Goal: Task Accomplishment & Management: Complete application form

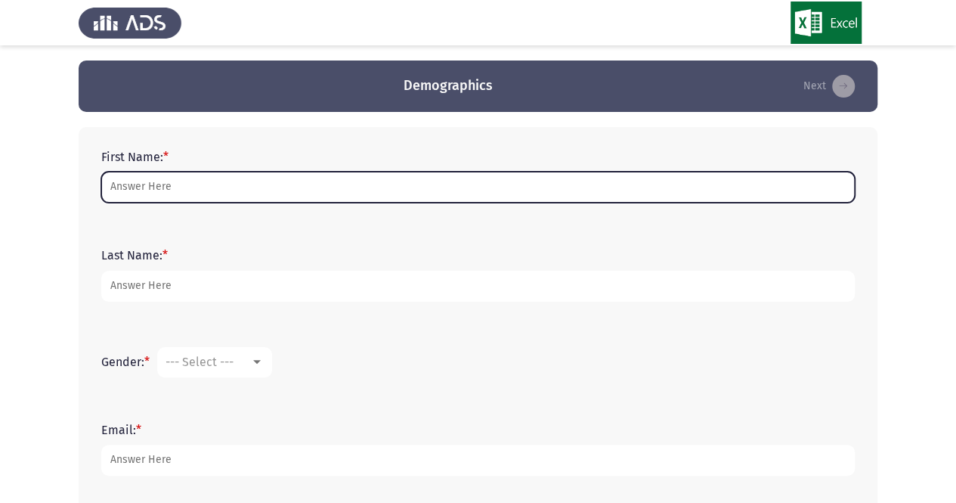
click at [213, 181] on input "First Name: *" at bounding box center [477, 187] width 753 height 31
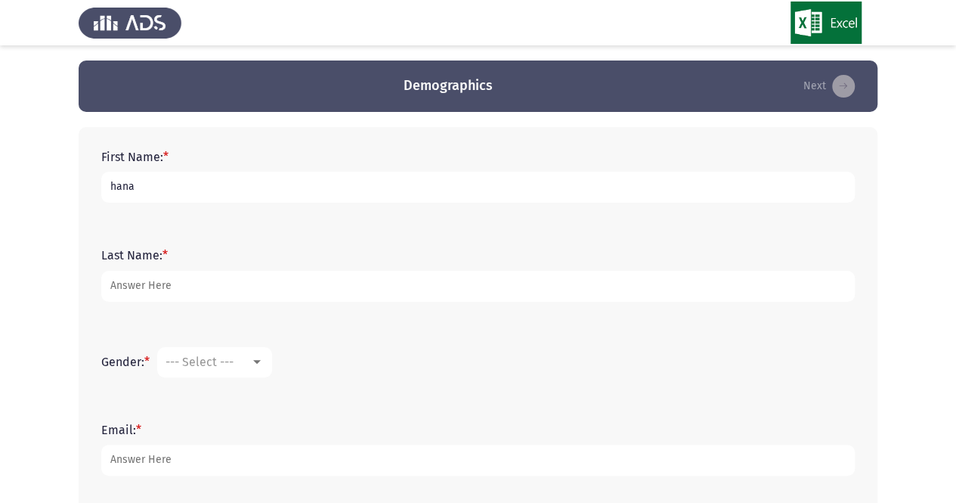
type input "hana"
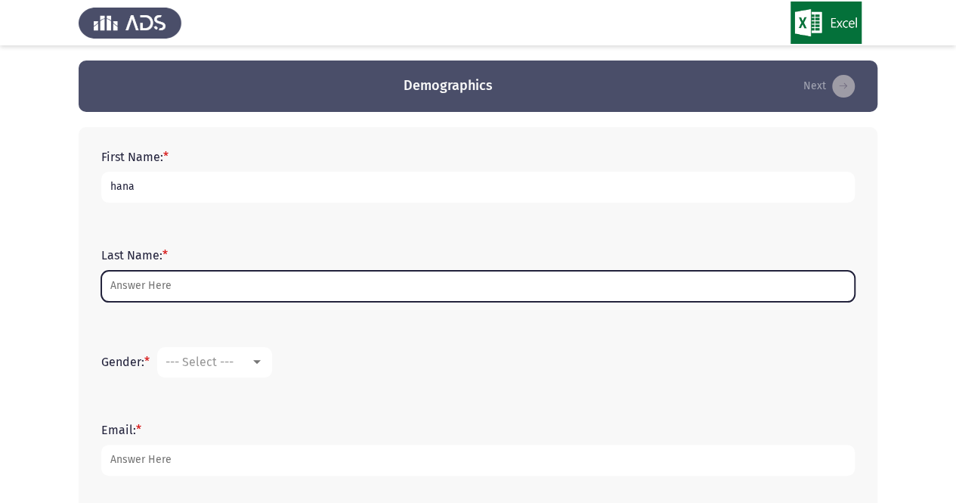
click at [171, 286] on input "Last Name: *" at bounding box center [477, 286] width 753 height 31
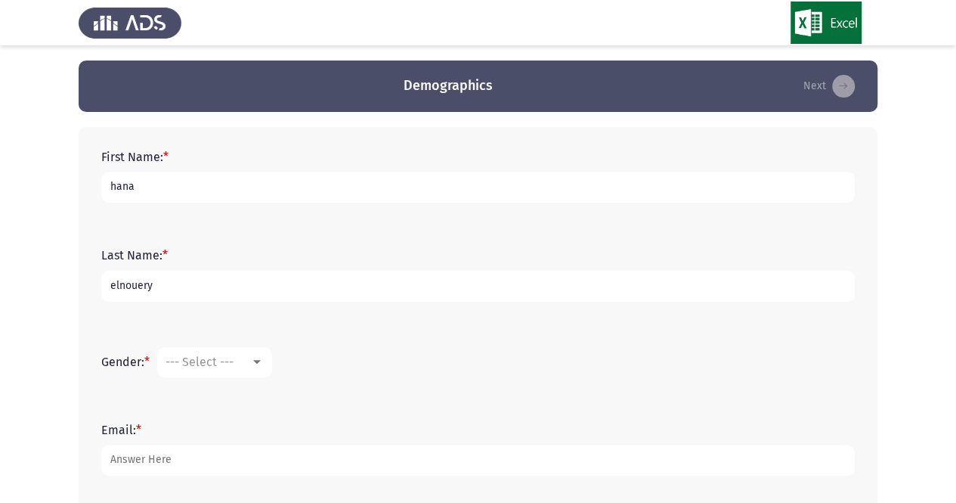
type input "elnouery"
click at [258, 365] on div at bounding box center [257, 362] width 14 height 12
click at [225, 400] on span "[DEMOGRAPHIC_DATA]" at bounding box center [236, 398] width 141 height 36
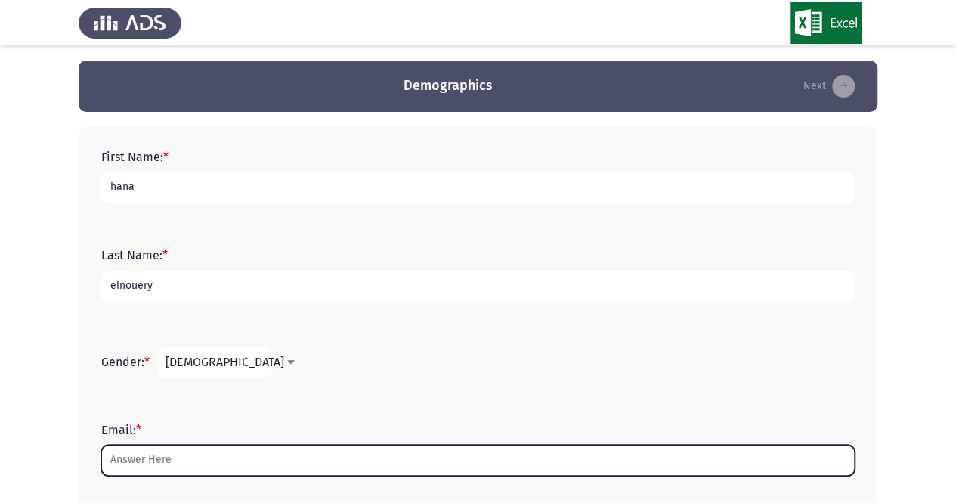
click at [166, 466] on input "Email: *" at bounding box center [477, 459] width 753 height 31
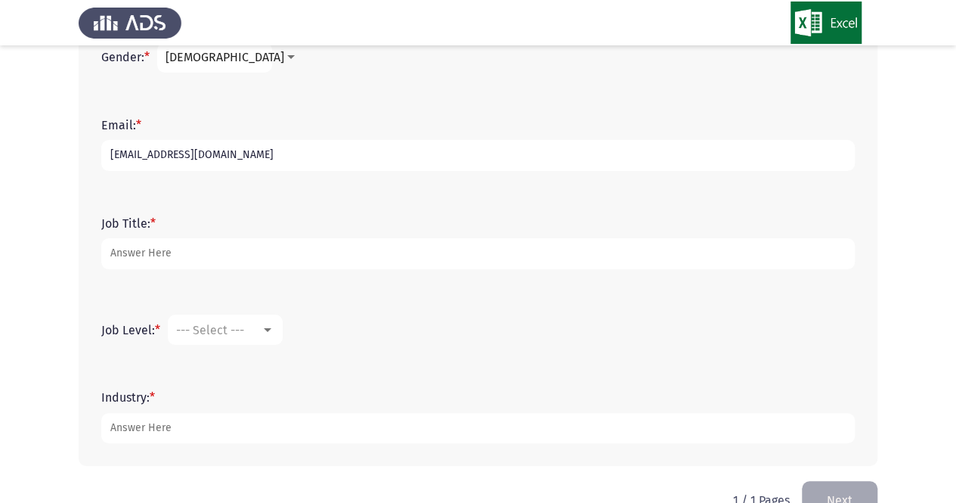
scroll to position [307, 0]
type input "[EMAIL_ADDRESS][DOMAIN_NAME]"
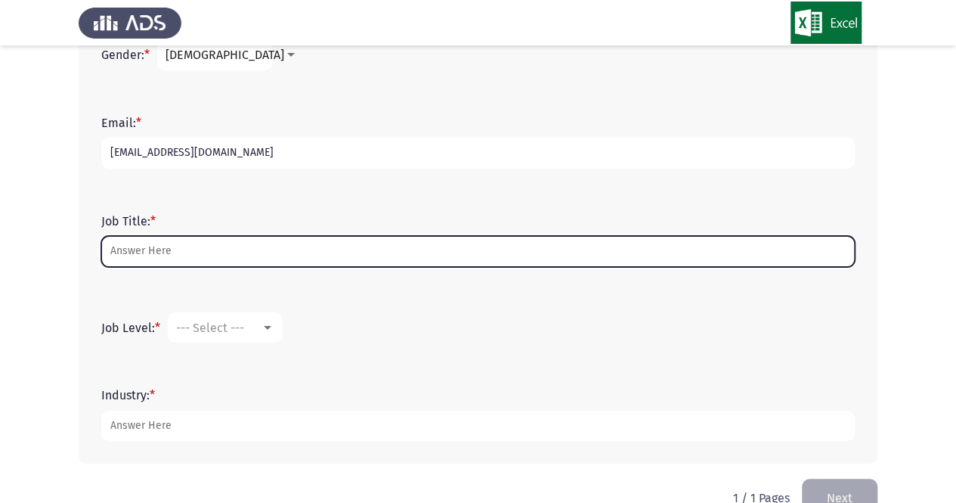
click at [357, 252] on input "Job Title: *" at bounding box center [477, 251] width 753 height 31
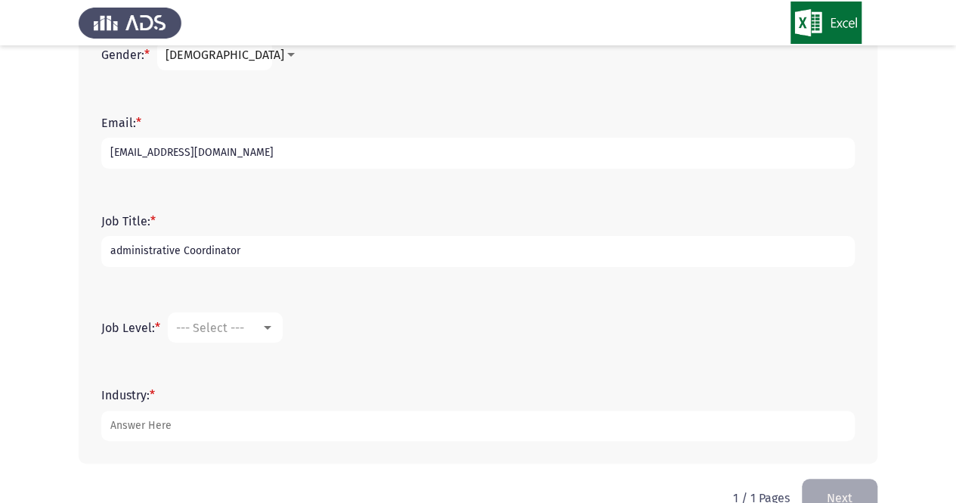
type input "administrative Coordinator"
click at [274, 329] on div at bounding box center [268, 327] width 14 height 12
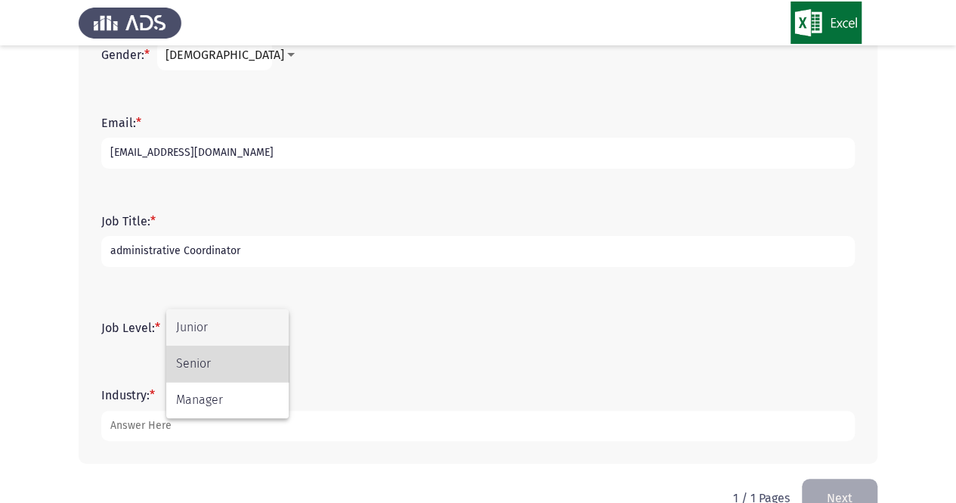
click at [236, 368] on span "Senior" at bounding box center [227, 363] width 103 height 36
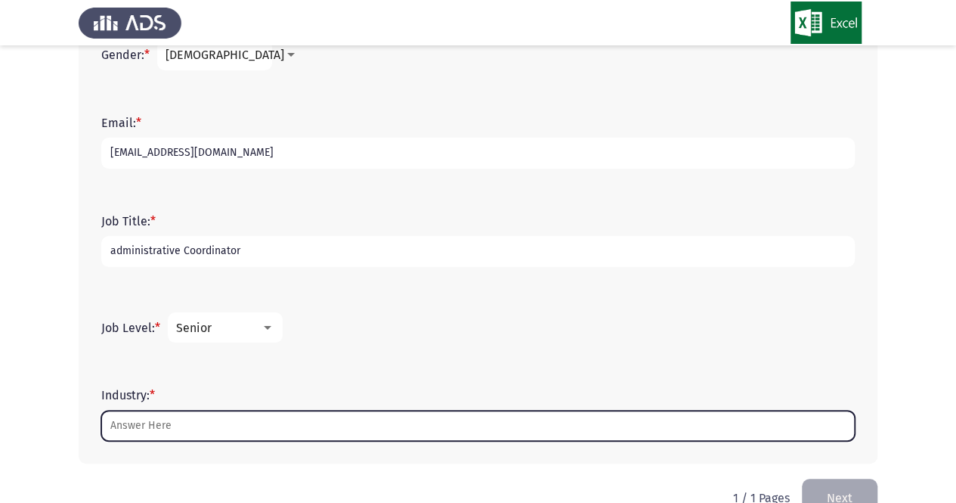
click at [194, 426] on input "Industry: *" at bounding box center [477, 425] width 753 height 31
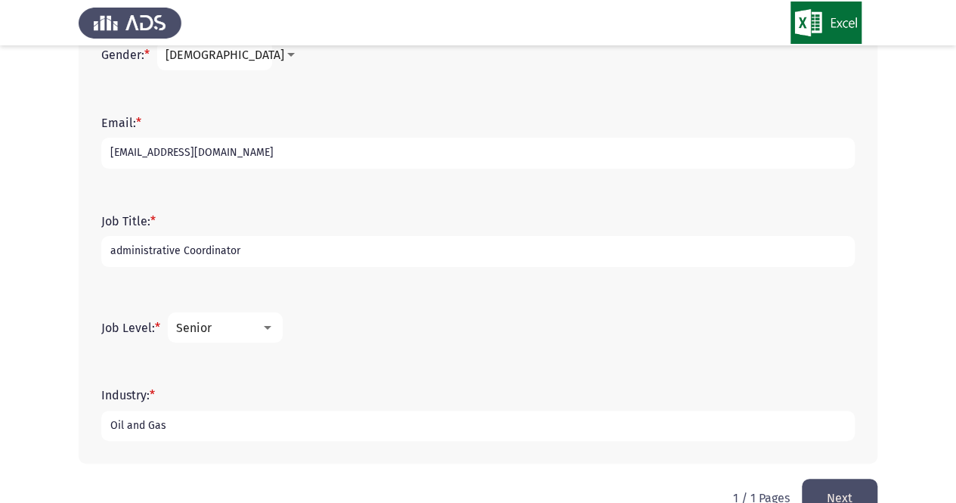
scroll to position [343, 0]
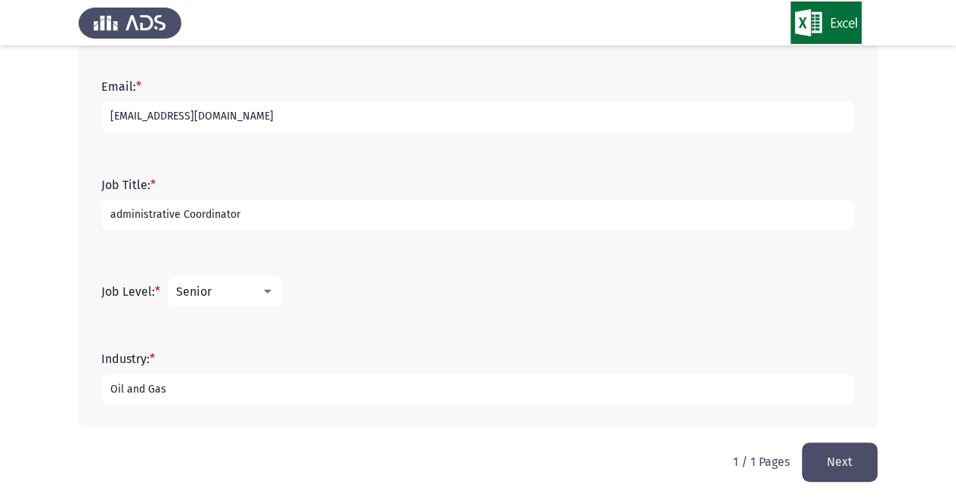
type input "Oil and Gas"
click at [846, 451] on button "Next" at bounding box center [840, 461] width 76 height 39
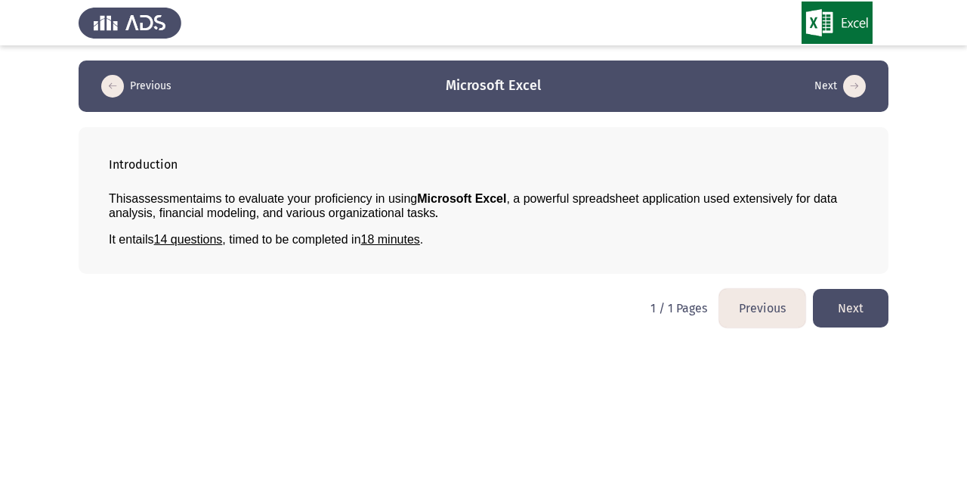
click at [880, 298] on button "Next" at bounding box center [851, 308] width 76 height 39
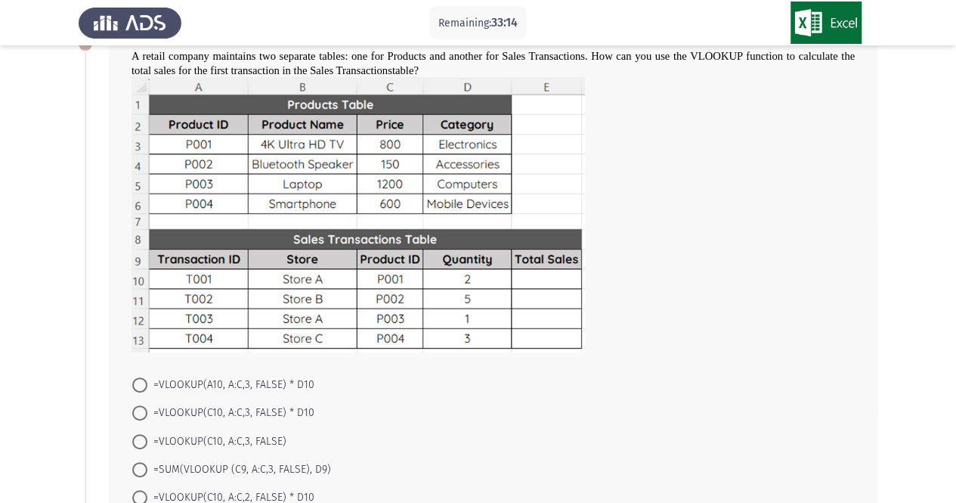
scroll to position [82, 0]
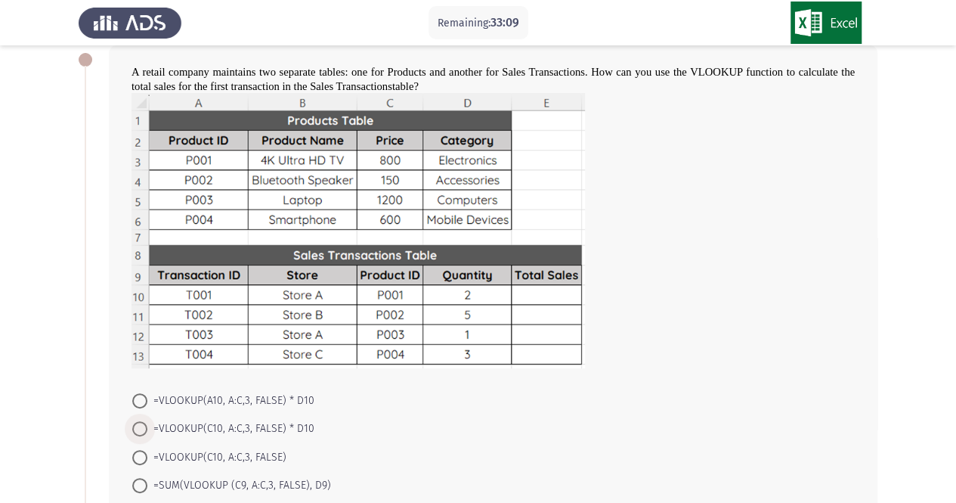
click at [141, 425] on span at bounding box center [139, 428] width 15 height 15
click at [141, 425] on input "=VLOOKUP(C10, A:C,3, FALSE) * D10" at bounding box center [139, 428] width 15 height 15
radio input "true"
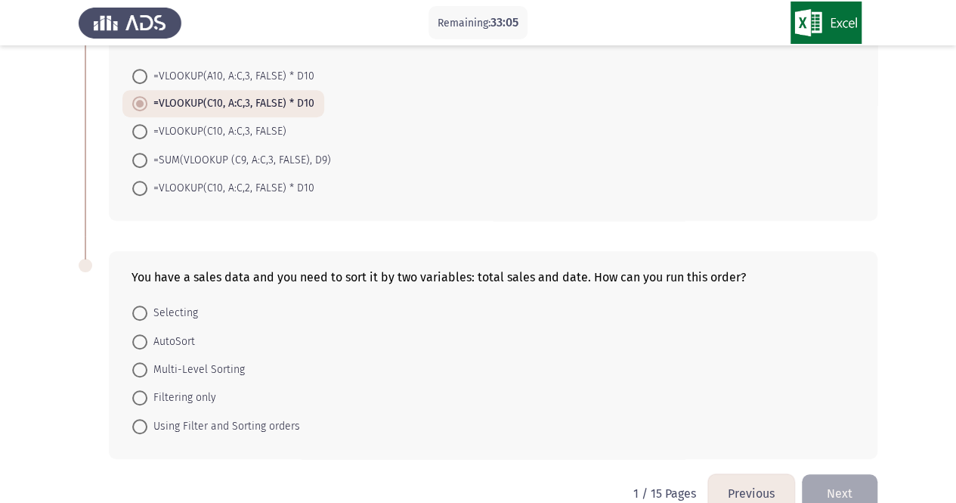
scroll to position [434, 0]
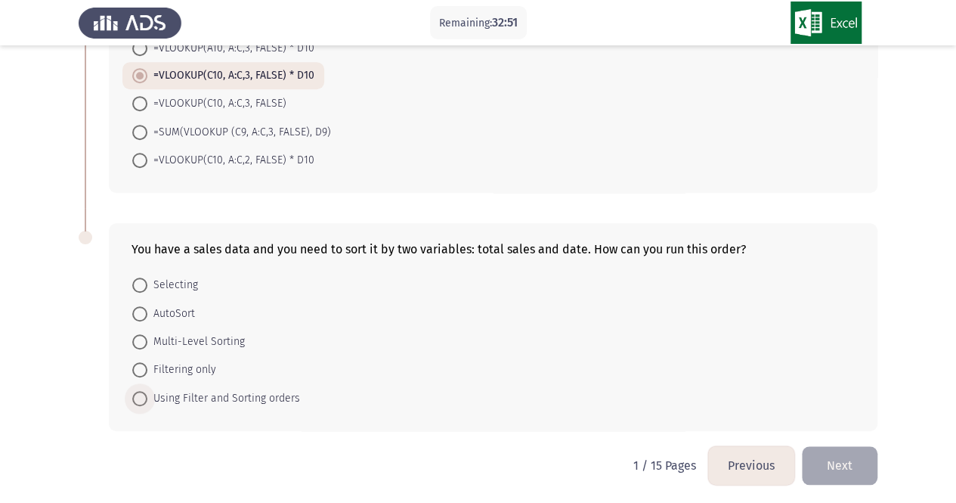
click at [138, 391] on span at bounding box center [139, 398] width 15 height 15
click at [138, 391] on input "Using Filter and Sorting orders" at bounding box center [139, 398] width 15 height 15
radio input "true"
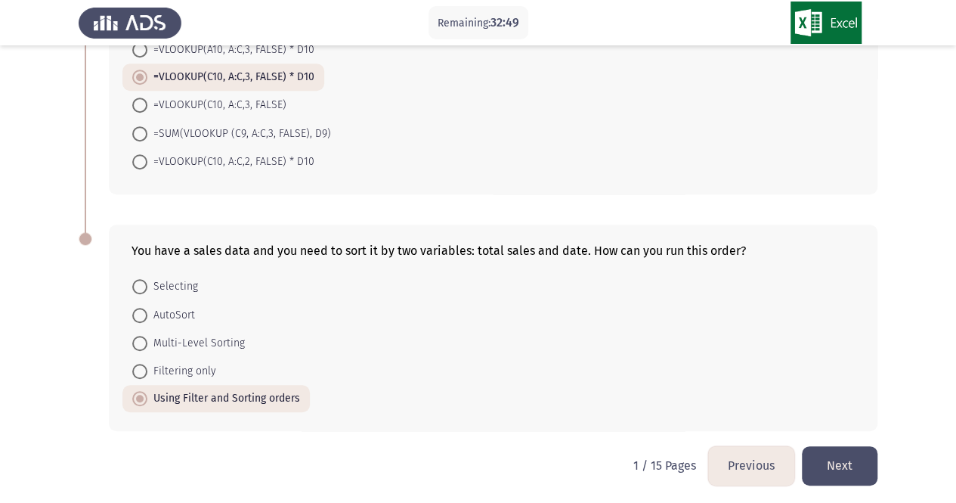
click at [853, 454] on button "Next" at bounding box center [840, 465] width 76 height 39
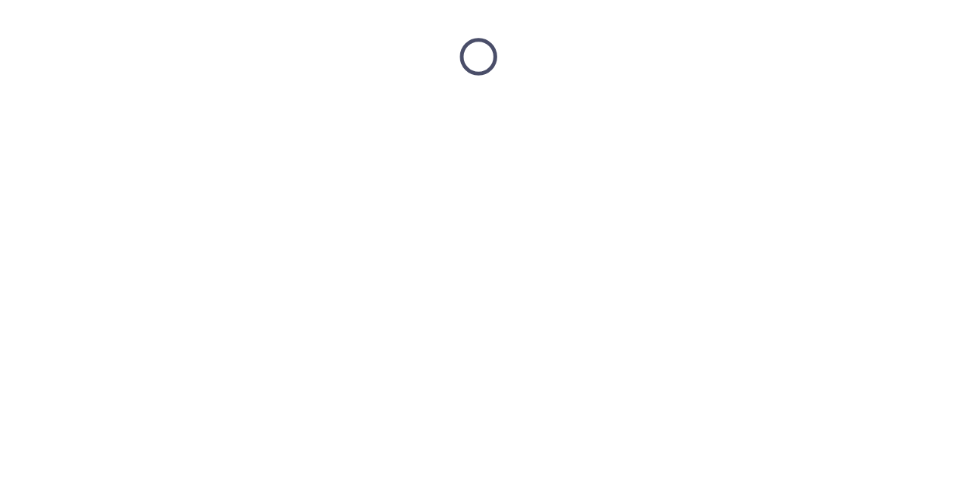
scroll to position [0, 0]
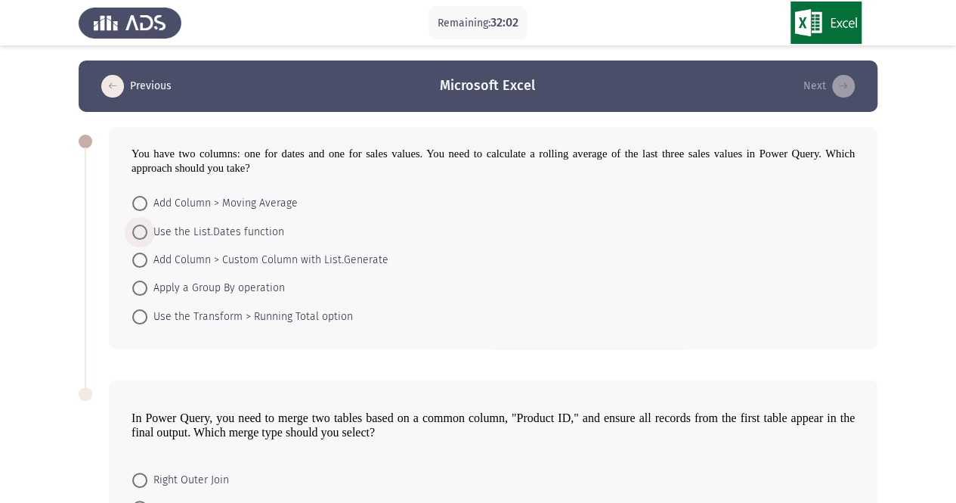
click at [145, 231] on span at bounding box center [139, 231] width 15 height 15
click at [145, 231] on input "Use the List.Dates function" at bounding box center [139, 231] width 15 height 15
radio input "true"
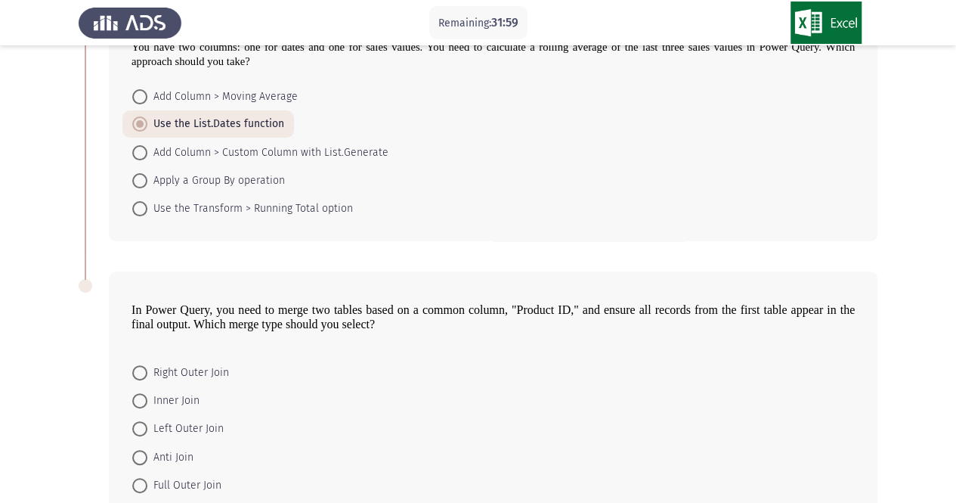
scroll to position [107, 0]
click at [145, 94] on span at bounding box center [139, 95] width 15 height 15
click at [145, 94] on input "Add Column > Moving Average" at bounding box center [139, 95] width 15 height 15
radio input "true"
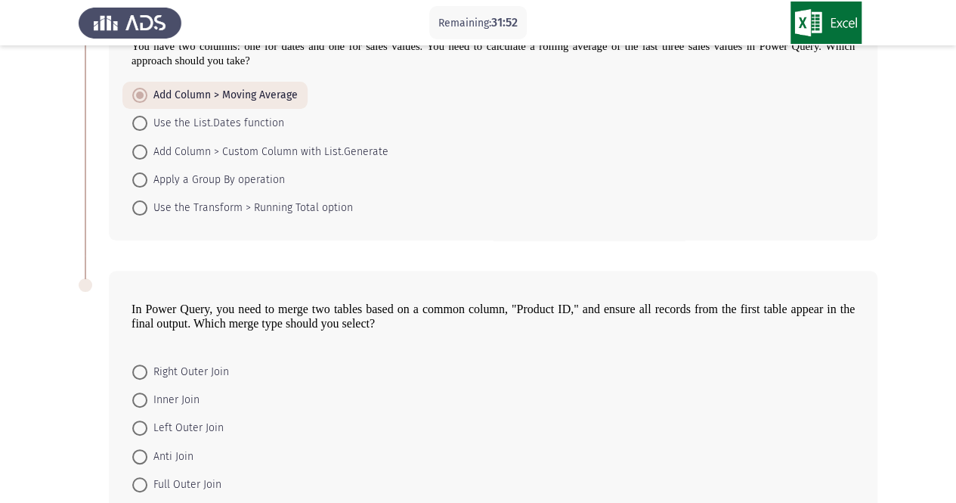
scroll to position [193, 0]
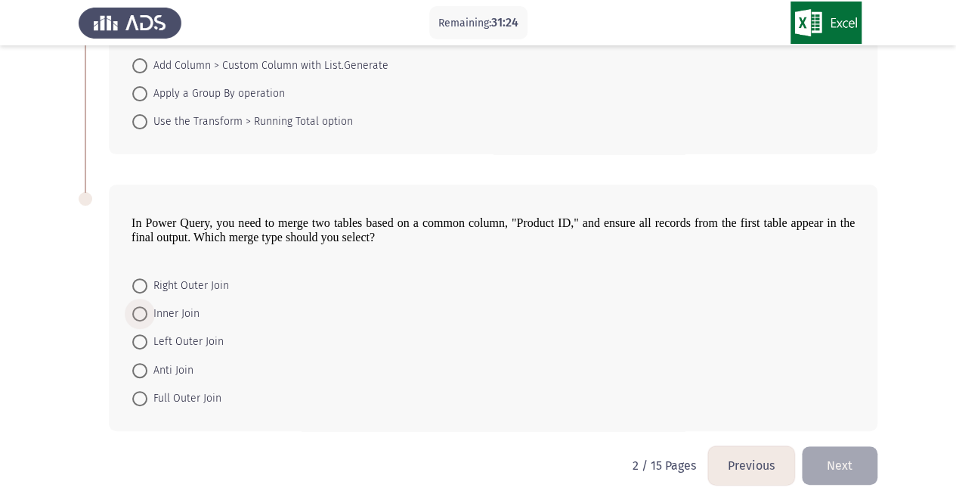
click at [138, 315] on span at bounding box center [139, 313] width 15 height 15
click at [138, 315] on input "Inner Join" at bounding box center [139, 313] width 15 height 15
radio input "true"
click at [830, 459] on button "Next" at bounding box center [840, 465] width 76 height 39
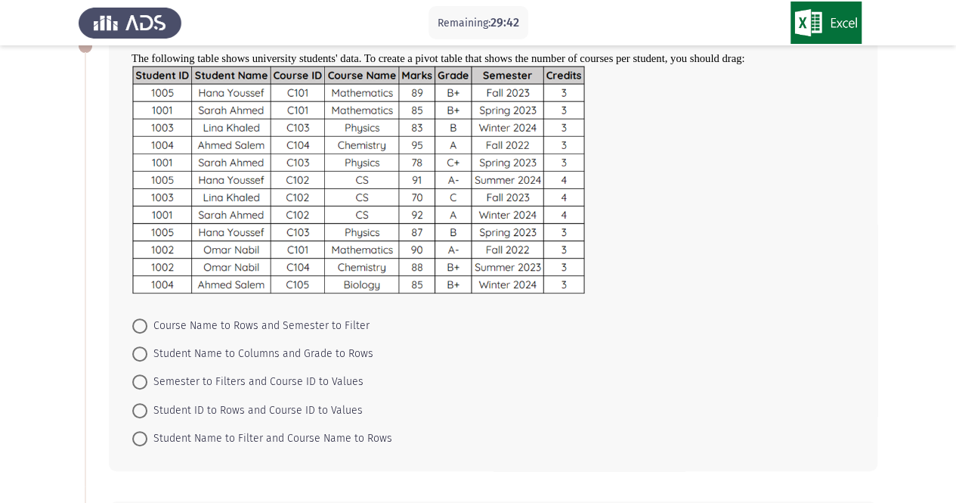
scroll to position [100, 0]
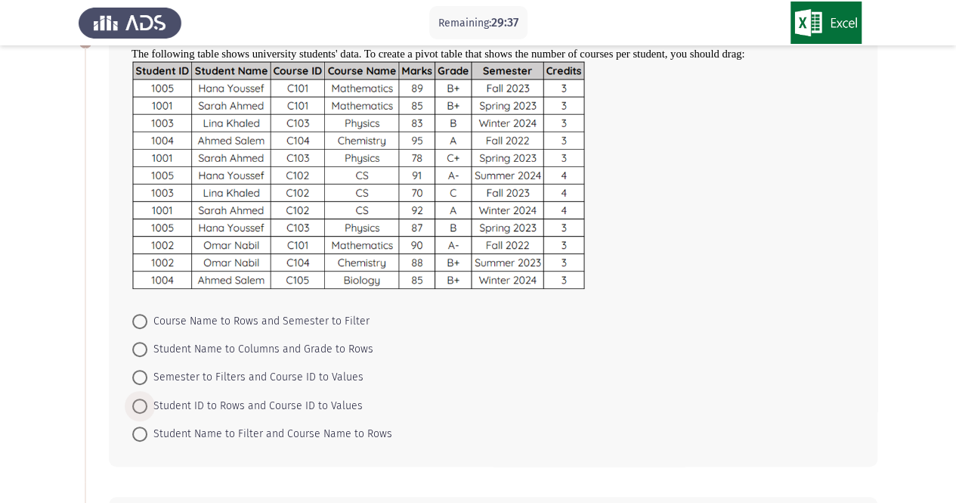
click at [143, 400] on span at bounding box center [139, 405] width 15 height 15
click at [143, 400] on input "Student ID to Rows and Course ID to Values" at bounding box center [139, 405] width 15 height 15
radio input "true"
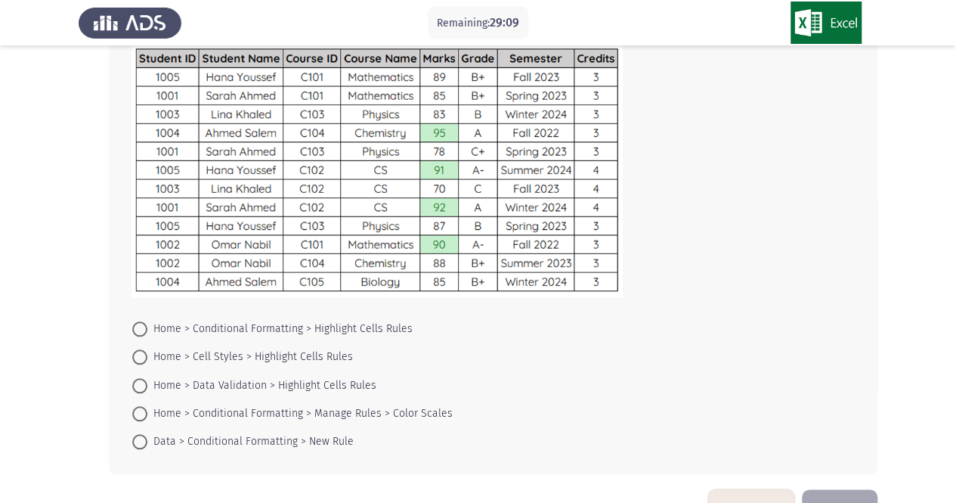
scroll to position [588, 0]
click at [145, 382] on span at bounding box center [139, 383] width 15 height 15
click at [145, 382] on input "Home > Data Validation > Highlight Cells Rules" at bounding box center [139, 383] width 15 height 15
radio input "true"
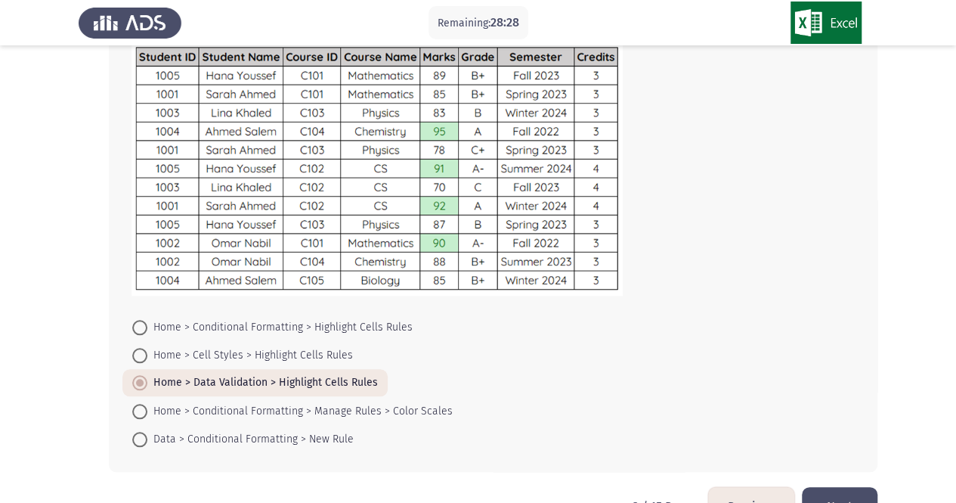
scroll to position [629, 0]
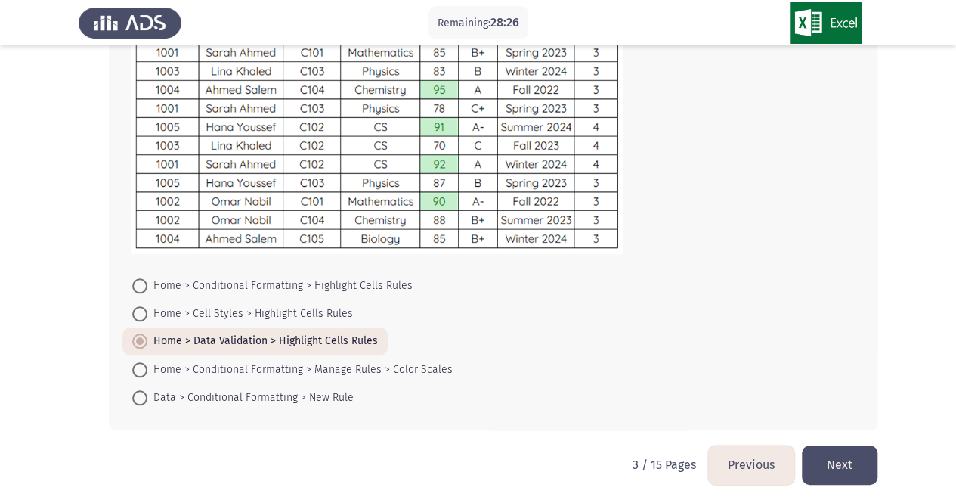
click at [814, 465] on button "Next" at bounding box center [840, 464] width 76 height 39
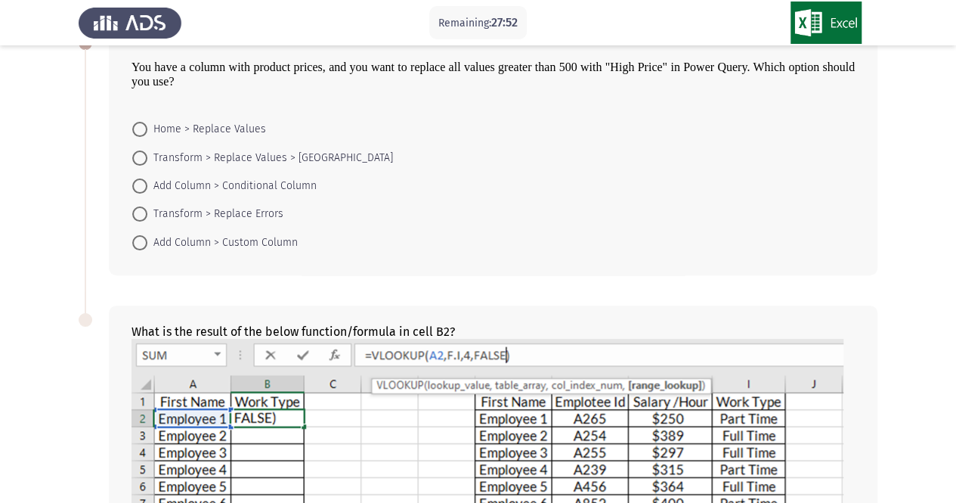
scroll to position [118, 0]
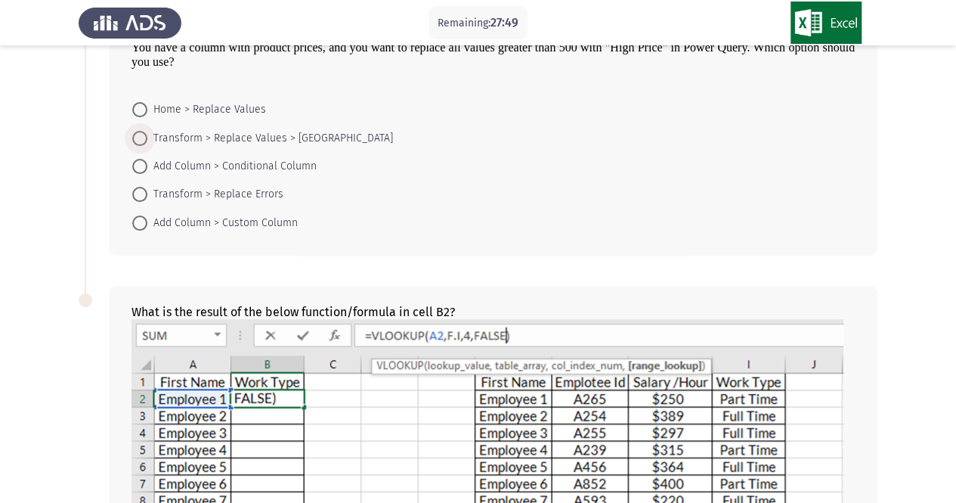
click at [146, 140] on span at bounding box center [139, 138] width 15 height 15
click at [146, 140] on input "Transform > Replace Values > [GEOGRAPHIC_DATA]" at bounding box center [139, 138] width 15 height 15
radio input "true"
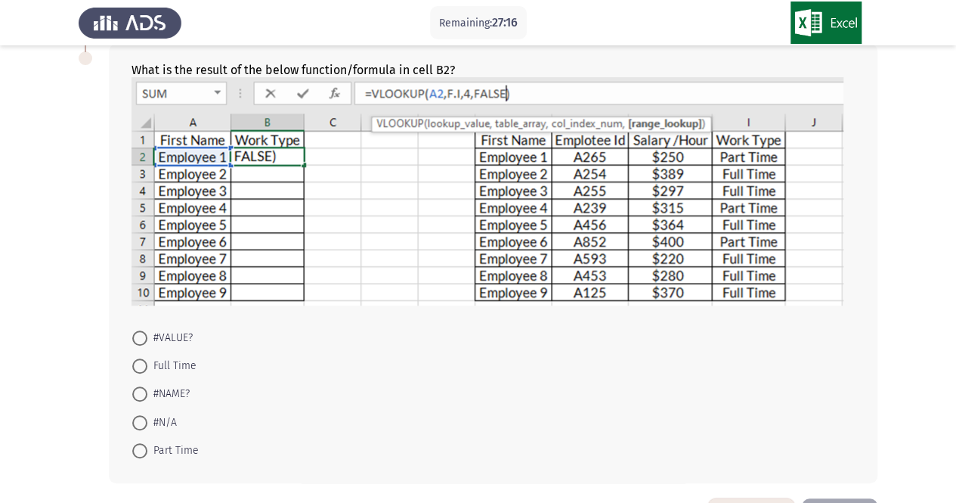
scroll to position [357, 0]
click at [141, 339] on span at bounding box center [139, 338] width 15 height 15
click at [141, 339] on input "#VALUE?" at bounding box center [139, 338] width 15 height 15
radio input "true"
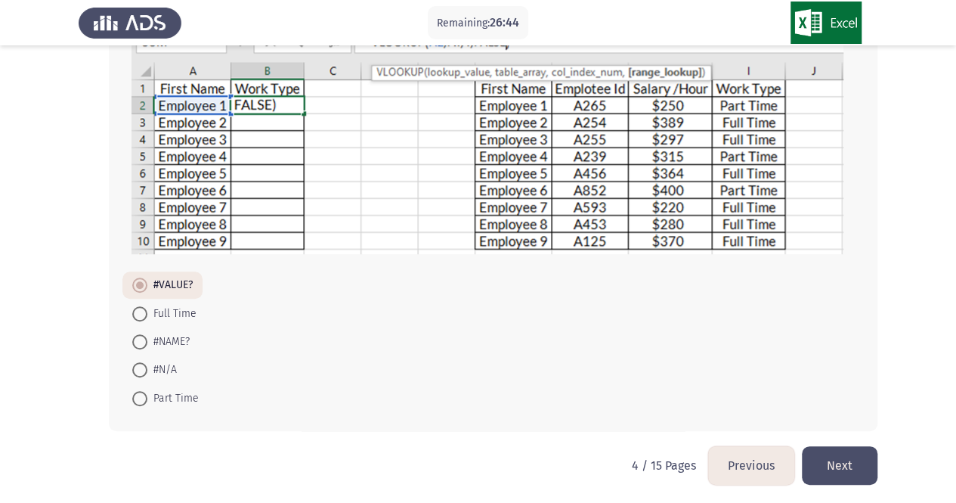
click at [855, 465] on button "Next" at bounding box center [840, 465] width 76 height 39
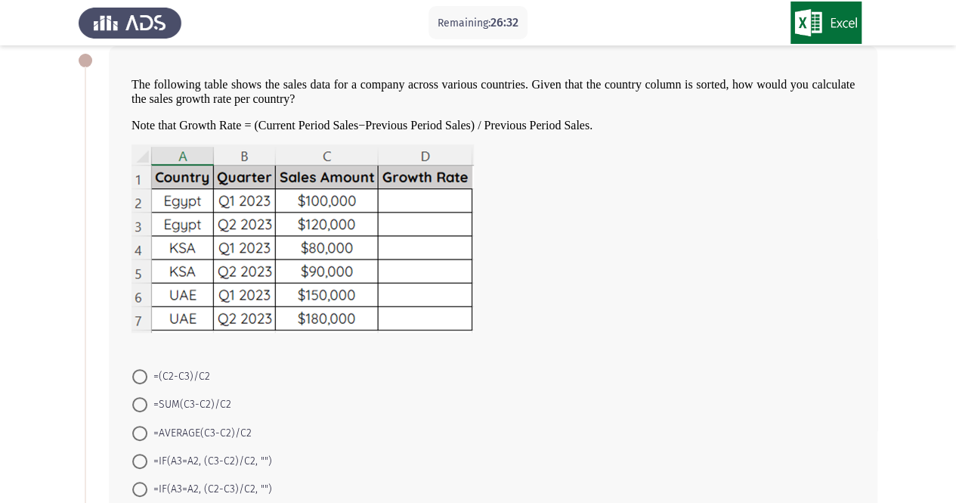
scroll to position [82, 0]
click at [142, 453] on span at bounding box center [139, 460] width 15 height 15
click at [142, 453] on input "=IF(A3=A2, (C3-C2)/C2, "")" at bounding box center [139, 460] width 15 height 15
radio input "true"
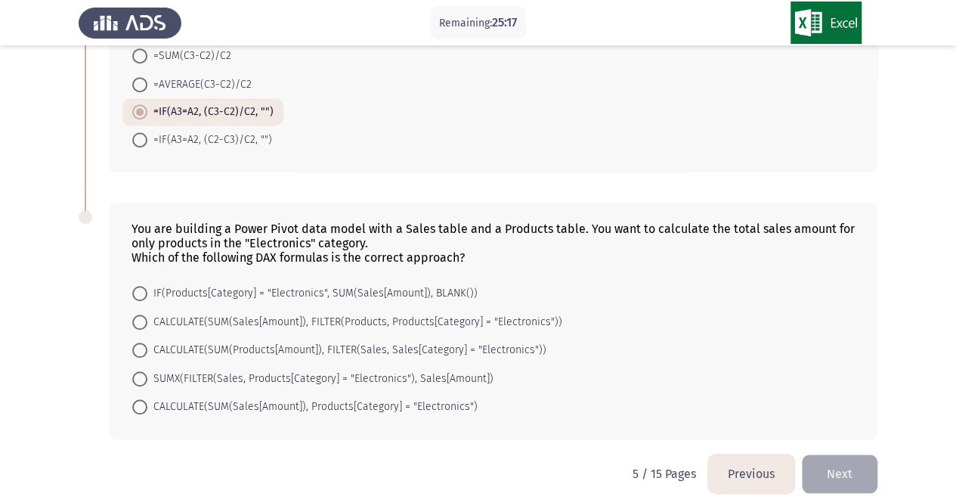
scroll to position [437, 0]
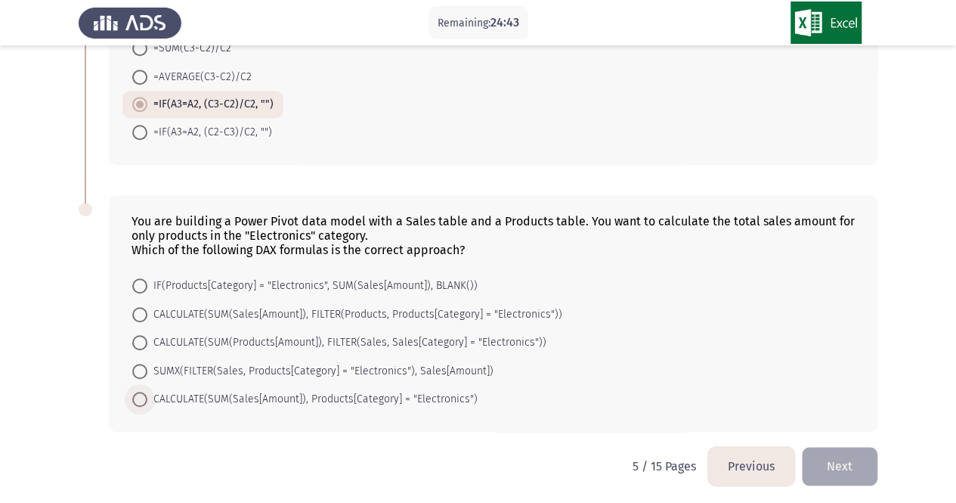
click at [138, 394] on span at bounding box center [139, 398] width 15 height 15
click at [138, 394] on input "CALCULATE(SUM(Sales[Amount]), Products[Category] = "Electronics")" at bounding box center [139, 398] width 15 height 15
radio input "true"
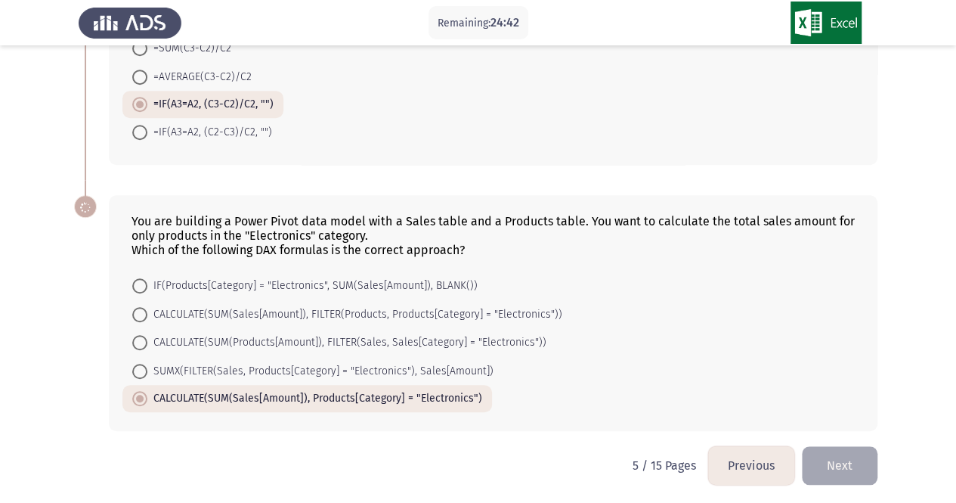
scroll to position [436, 0]
click at [849, 459] on button "Next" at bounding box center [840, 466] width 76 height 39
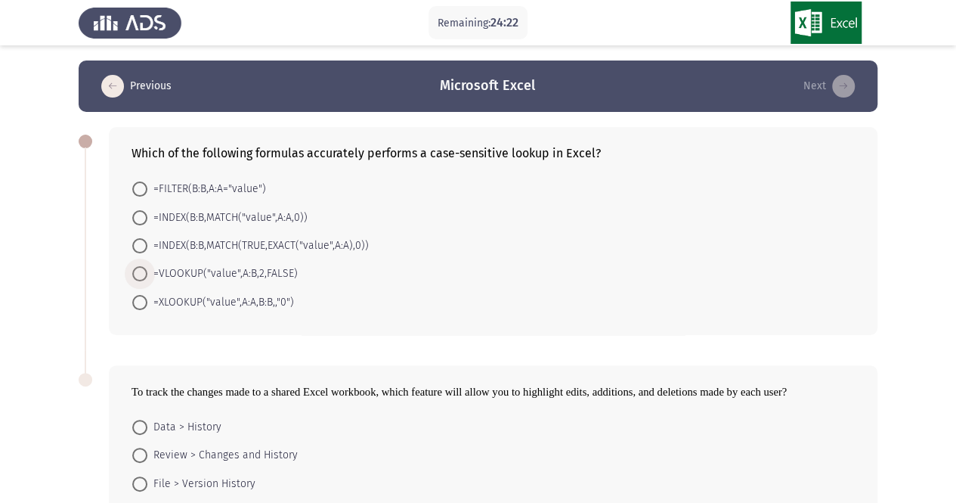
click at [144, 271] on span at bounding box center [139, 273] width 15 height 15
click at [144, 271] on input "=VLOOKUP("value",A:B,2,FALSE)" at bounding box center [139, 273] width 15 height 15
radio input "true"
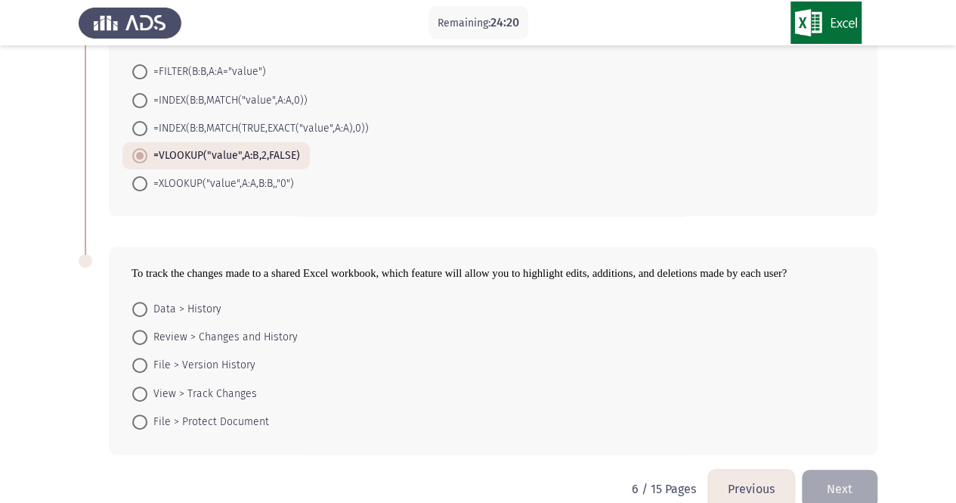
scroll to position [141, 0]
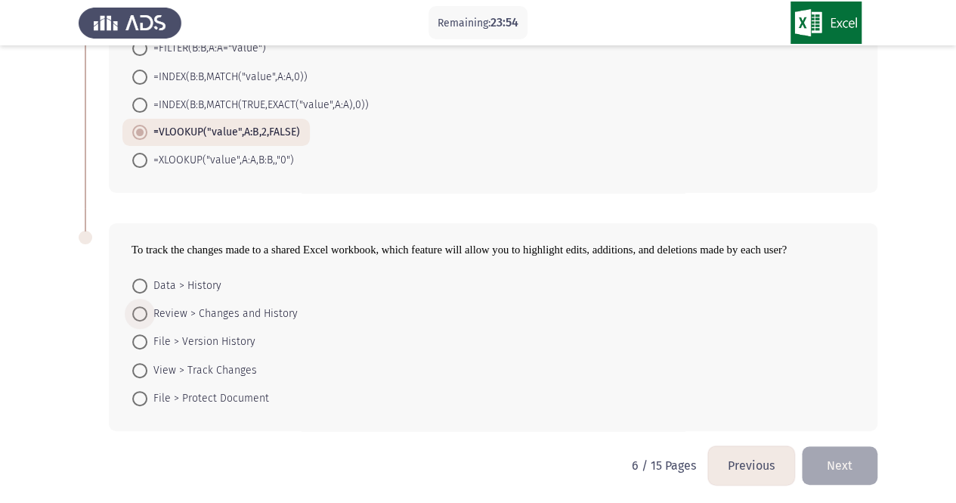
click at [138, 307] on span at bounding box center [139, 313] width 15 height 15
click at [138, 307] on input "Review > Changes and History" at bounding box center [139, 313] width 15 height 15
radio input "true"
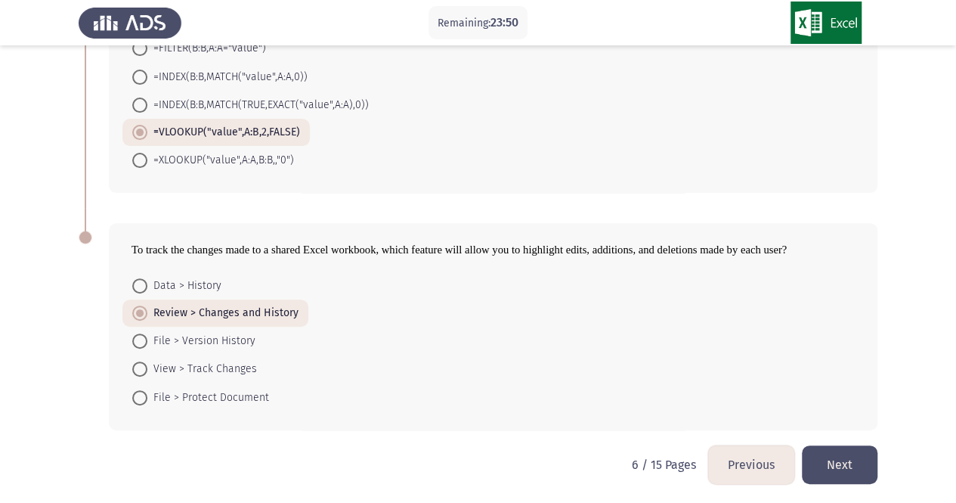
click at [841, 453] on button "Next" at bounding box center [840, 464] width 76 height 39
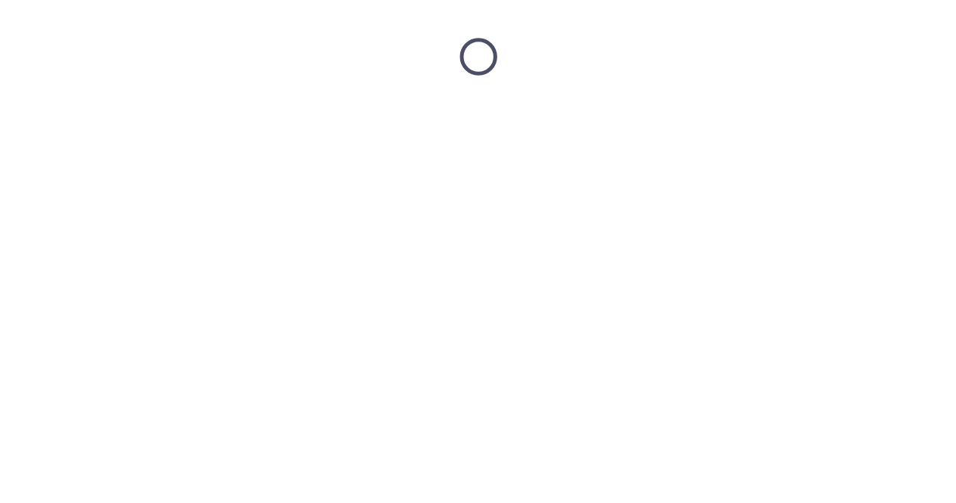
scroll to position [0, 0]
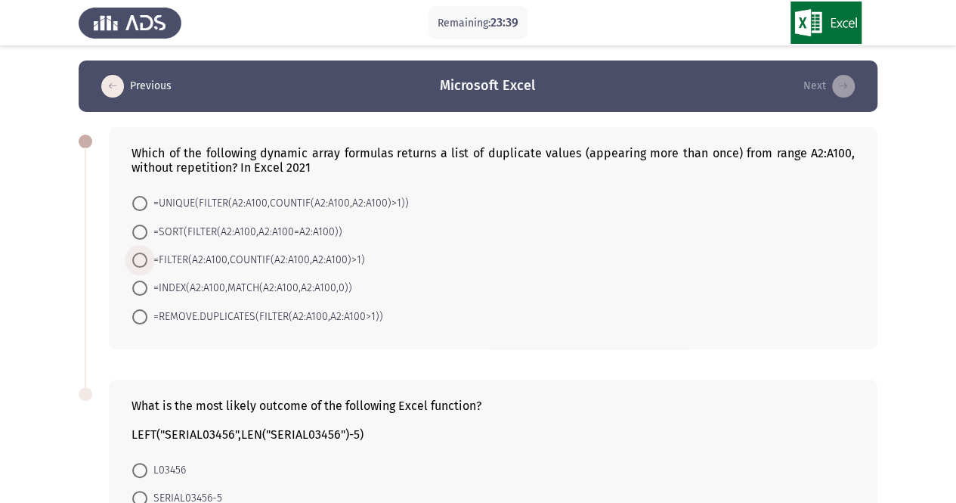
click at [139, 252] on span at bounding box center [139, 259] width 15 height 15
click at [139, 252] on input "=FILTER(A2:A100,COUNTIF(A2:A100,A2:A100)>1)" at bounding box center [139, 259] width 15 height 15
radio input "true"
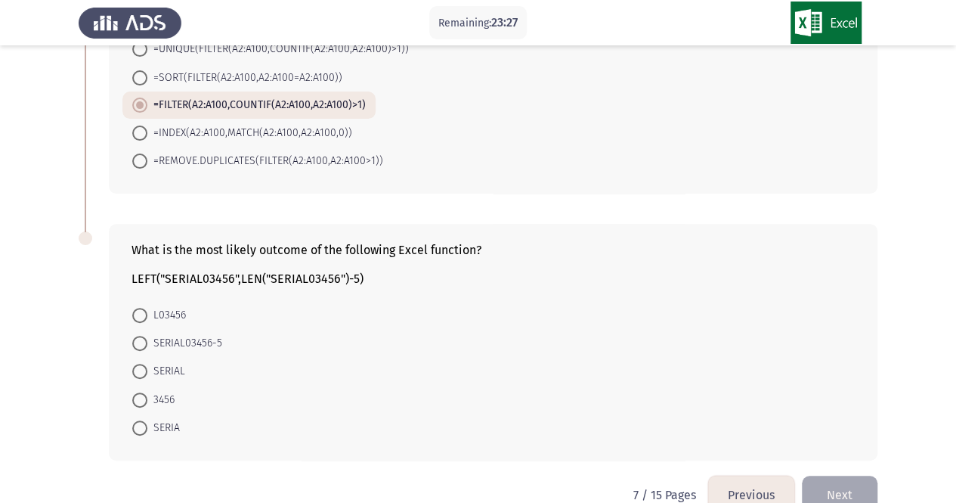
scroll to position [183, 0]
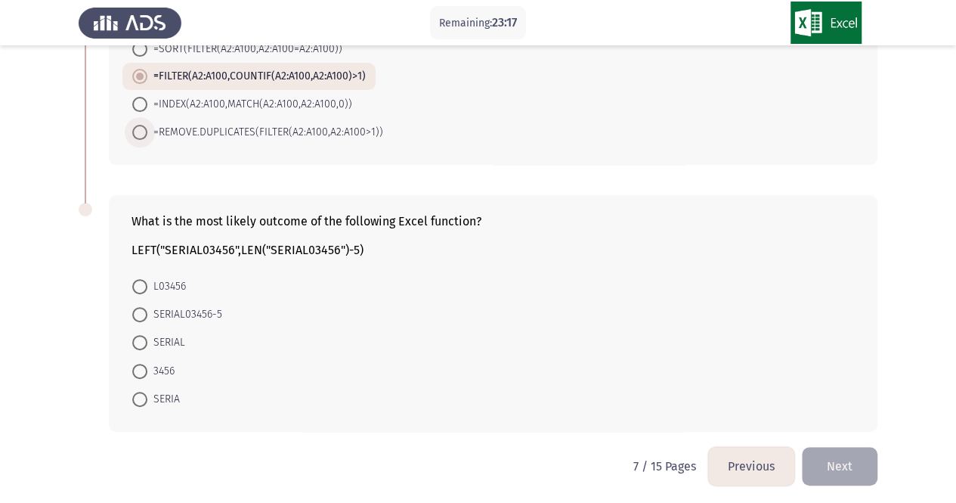
click at [137, 127] on span at bounding box center [139, 132] width 15 height 15
click at [137, 127] on input "=REMOVE.DUPLICATES(FILTER(A2:A100,A2:A100>1))" at bounding box center [139, 132] width 15 height 15
radio input "true"
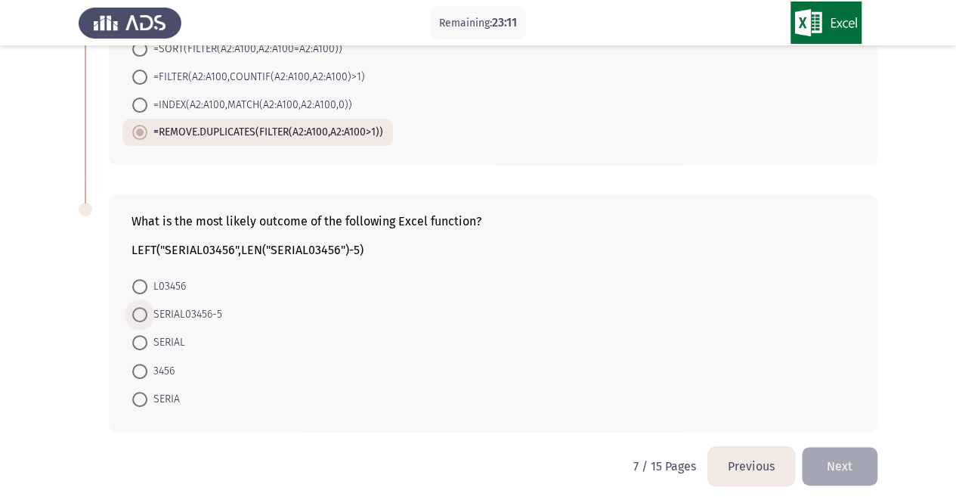
click at [141, 314] on span at bounding box center [139, 314] width 15 height 15
click at [141, 314] on input "SERIAL03456-5" at bounding box center [139, 314] width 15 height 15
radio input "true"
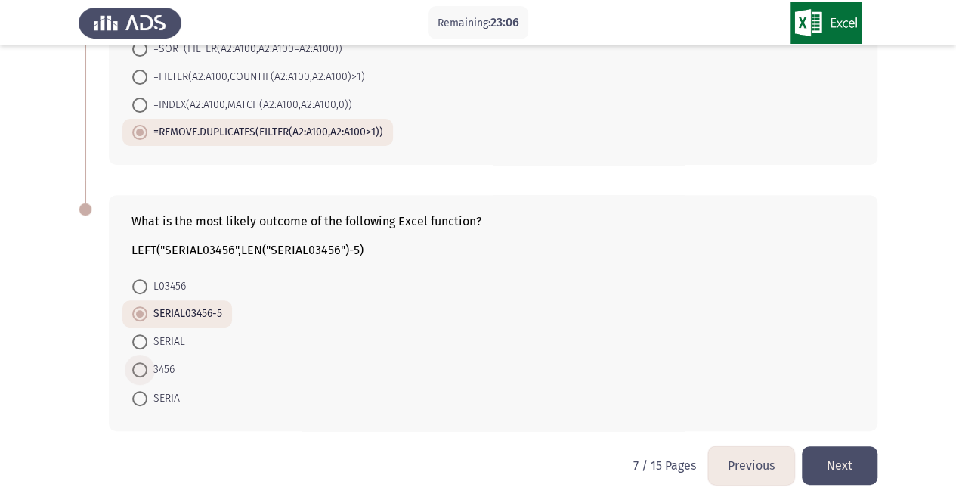
click at [141, 364] on span at bounding box center [139, 369] width 15 height 15
click at [141, 364] on input "3456" at bounding box center [139, 369] width 15 height 15
radio input "true"
click at [840, 464] on button "Next" at bounding box center [840, 465] width 76 height 39
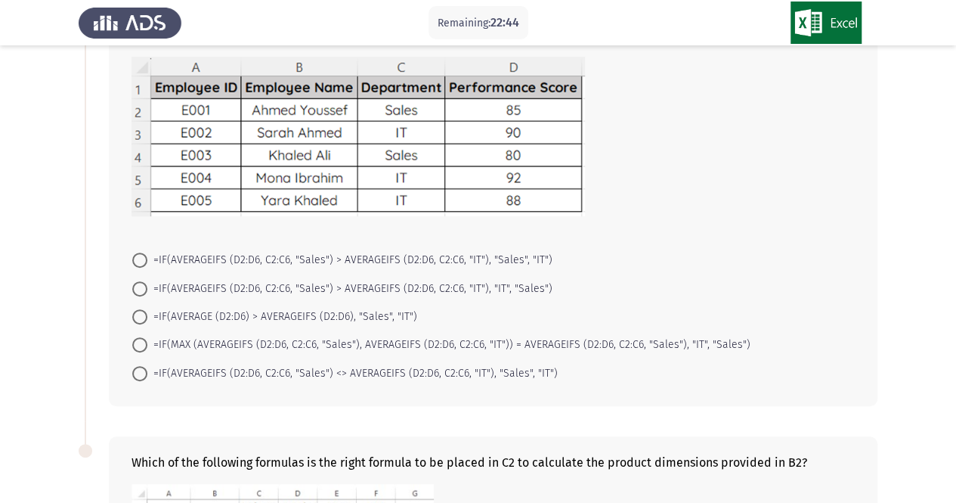
scroll to position [131, 0]
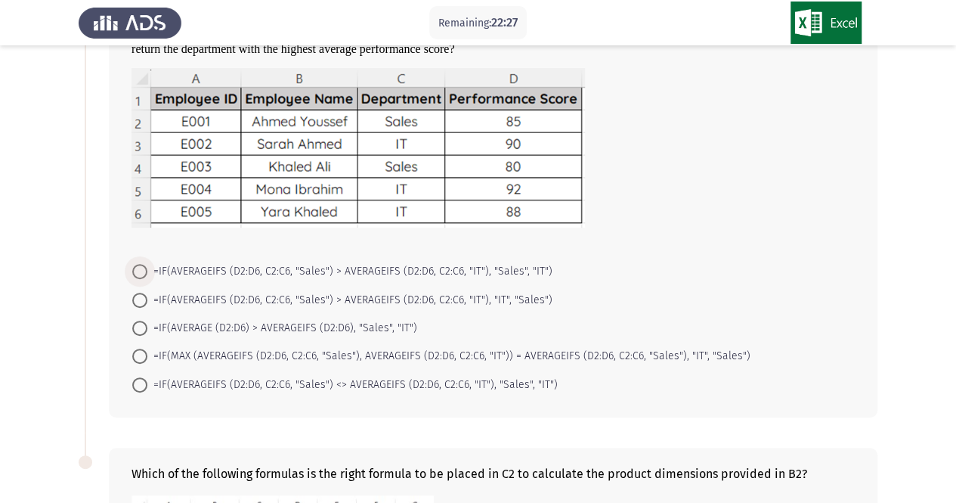
click at [133, 267] on span at bounding box center [139, 271] width 15 height 15
click at [133, 267] on input "=IF(AVERAGEIFS (D2:D6, C2:C6, "Sales") > AVERAGEIFS (D2:D6, C2:C6, "IT"), "Sale…" at bounding box center [139, 271] width 15 height 15
radio input "true"
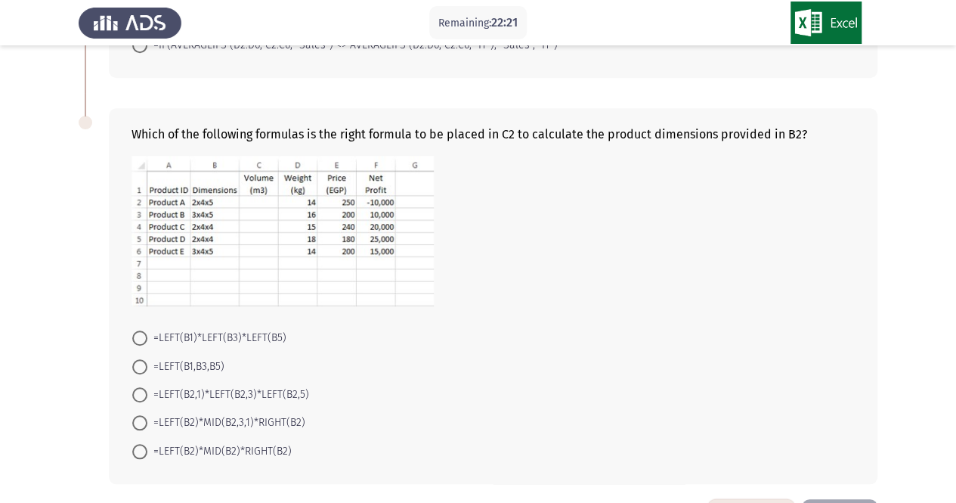
scroll to position [472, 0]
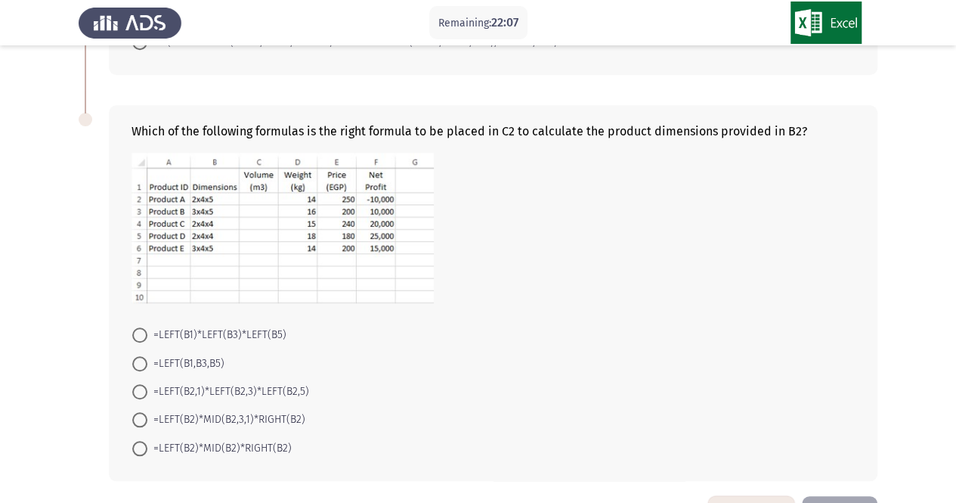
click at [182, 387] on span "=LEFT(B2,1)*LEFT(B2,3)*LEFT(B2,5)" at bounding box center [228, 391] width 162 height 18
click at [147, 387] on input "=LEFT(B2,1)*LEFT(B2,3)*LEFT(B2,5)" at bounding box center [139, 391] width 15 height 15
radio input "true"
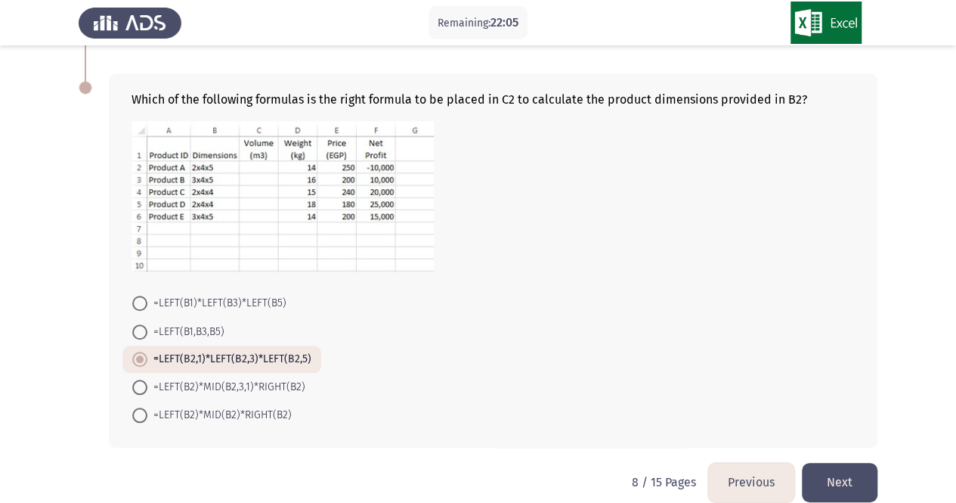
scroll to position [520, 0]
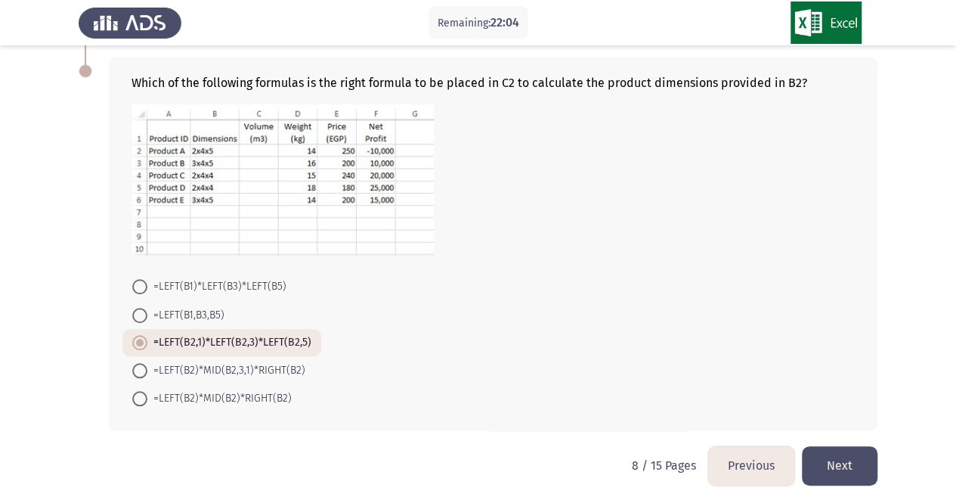
click at [833, 464] on button "Next" at bounding box center [840, 465] width 76 height 39
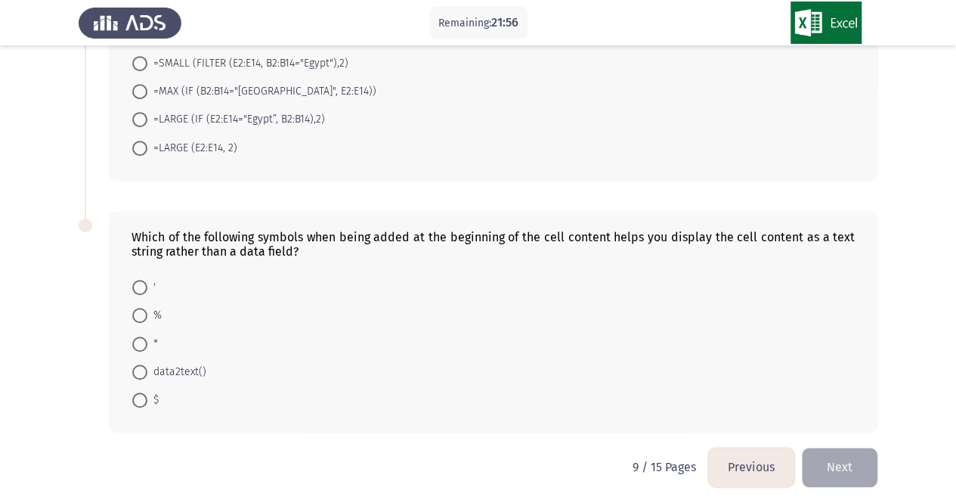
scroll to position [419, 0]
click at [138, 289] on span at bounding box center [139, 285] width 15 height 15
click at [138, 289] on input "'" at bounding box center [139, 285] width 15 height 15
radio input "true"
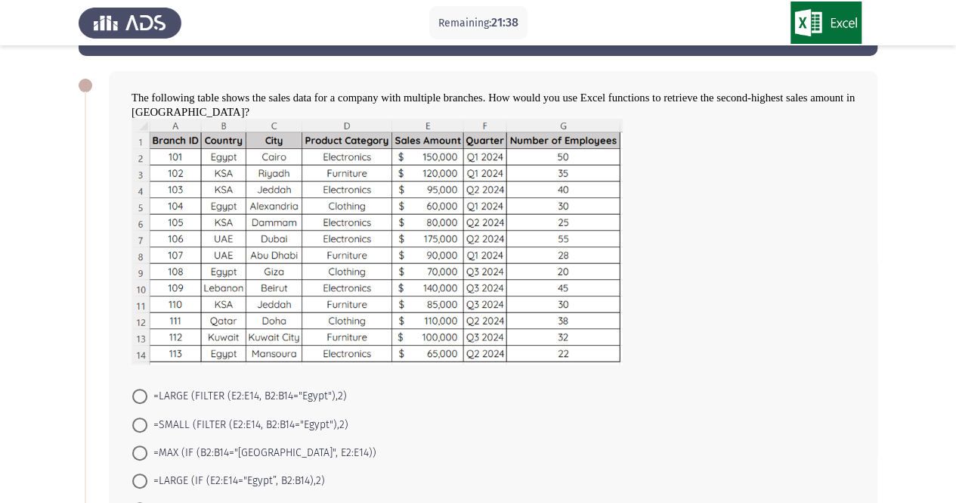
scroll to position [49, 0]
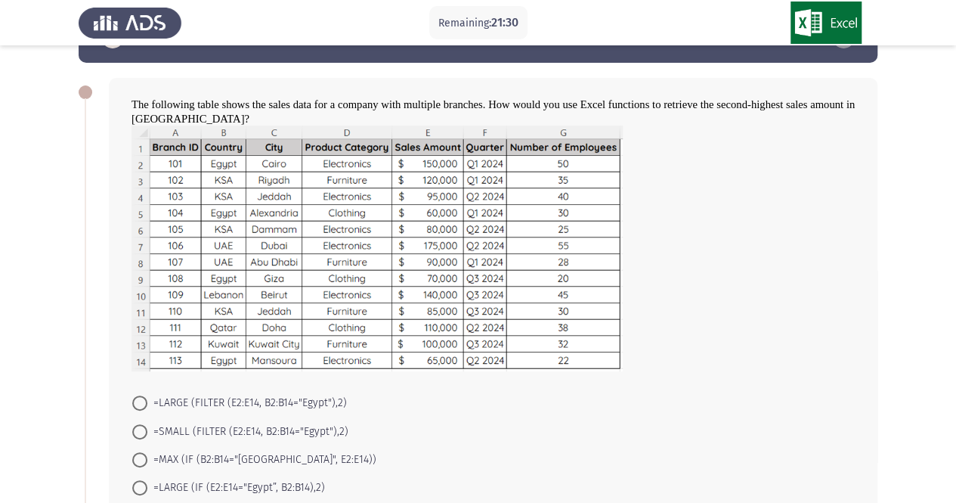
drag, startPoint x: 955, startPoint y: 91, endPoint x: 960, endPoint y: 128, distance: 36.6
click at [956, 128] on html "Remaining: 21:30 Previous Microsoft Excel Next The following table shows the sa…" at bounding box center [478, 413] width 956 height 924
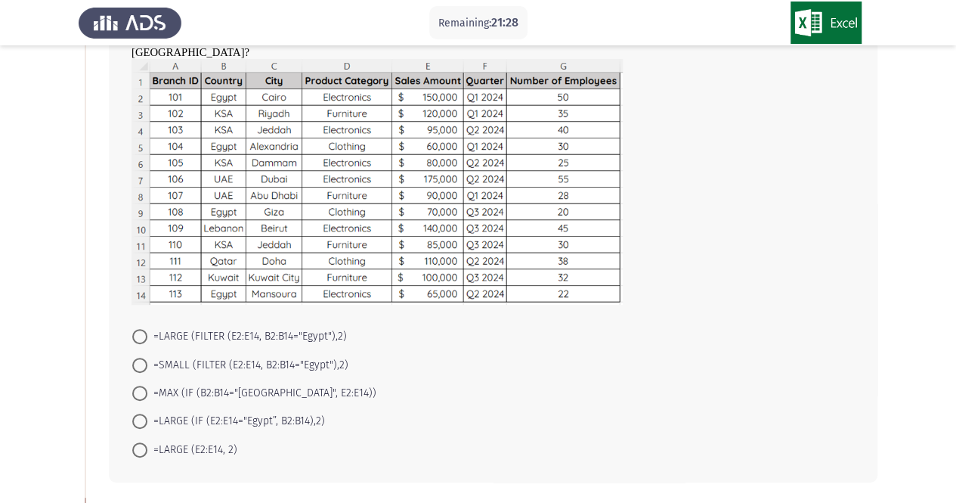
scroll to position [119, 0]
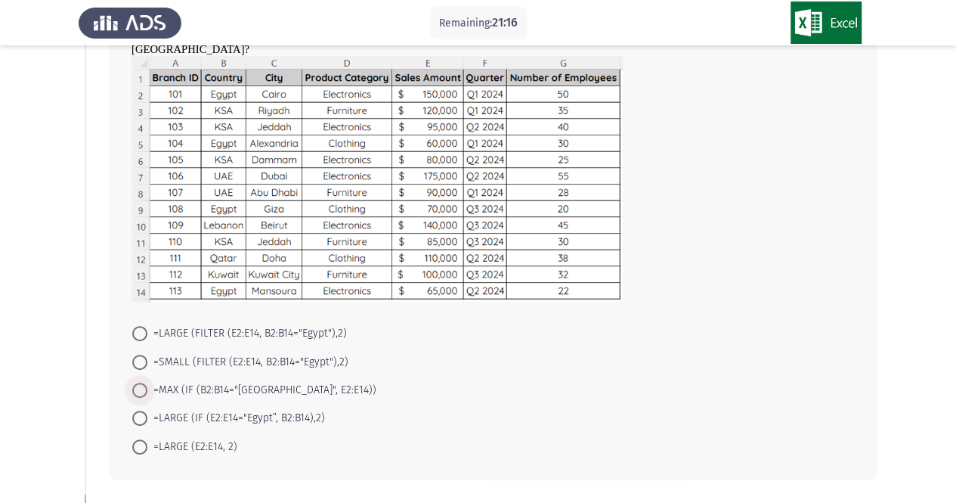
click at [141, 386] on span at bounding box center [139, 389] width 15 height 15
click at [141, 386] on input "=MAX (IF (B2:B14="[GEOGRAPHIC_DATA]", E2:E14))" at bounding box center [139, 389] width 15 height 15
radio input "true"
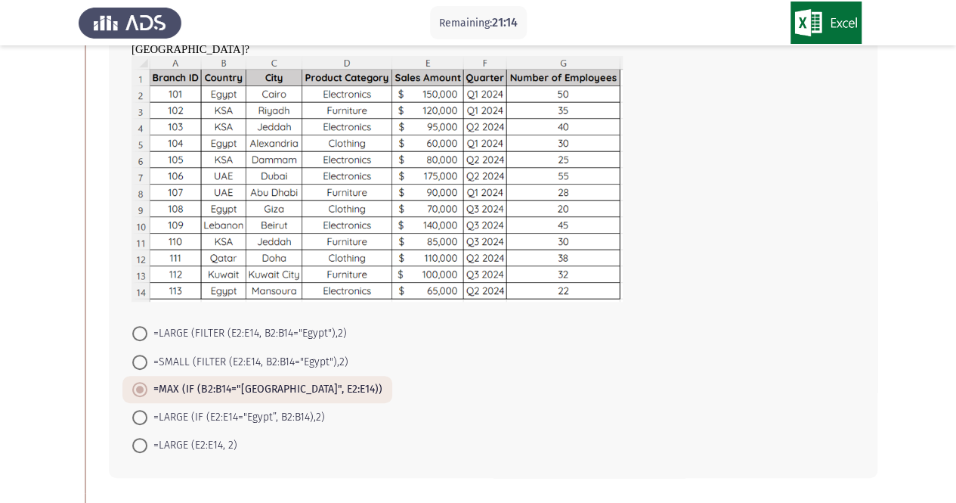
scroll to position [417, 0]
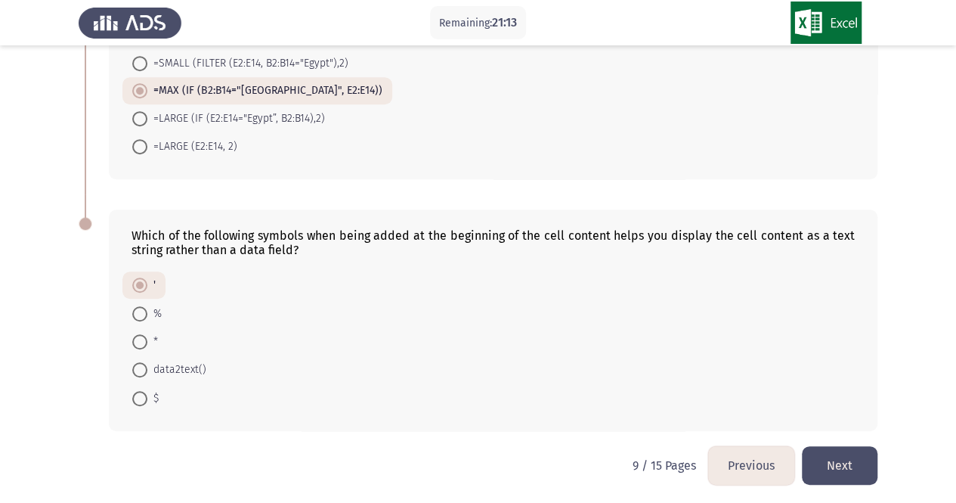
click at [846, 474] on button "Next" at bounding box center [840, 465] width 76 height 39
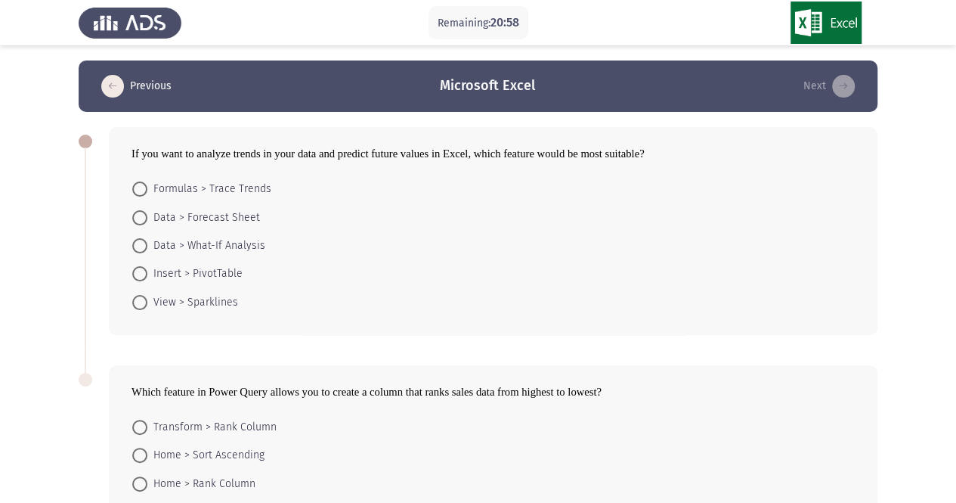
drag, startPoint x: 846, startPoint y: 474, endPoint x: 243, endPoint y: 220, distance: 653.6
click at [243, 220] on div "If you want to analyze trends in your data and predict future values in Excel, …" at bounding box center [478, 349] width 799 height 475
click at [243, 220] on span "Data > Forecast Sheet" at bounding box center [203, 218] width 113 height 18
click at [147, 220] on input "Data > Forecast Sheet" at bounding box center [139, 217] width 15 height 15
radio input "true"
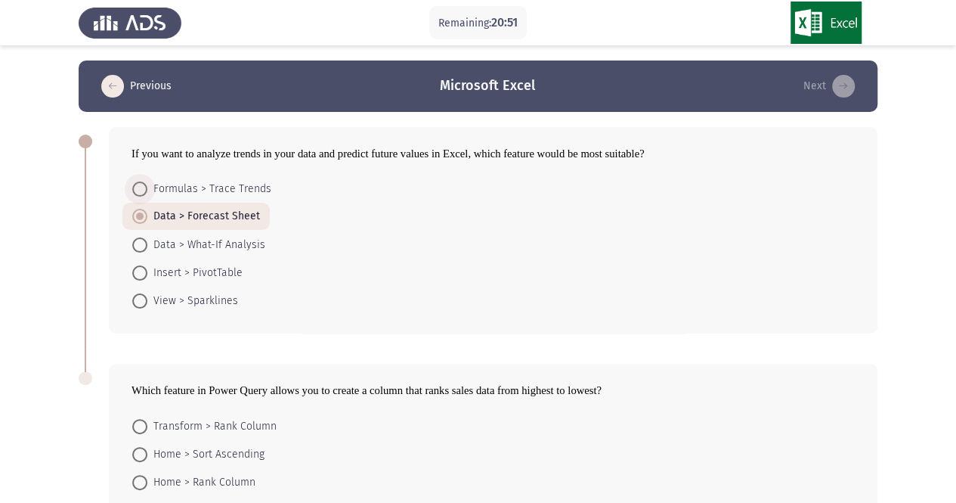
click at [241, 191] on span "Formulas > Trace Trends" at bounding box center [209, 189] width 124 height 18
click at [147, 191] on input "Formulas > Trace Trends" at bounding box center [139, 188] width 15 height 15
radio input "true"
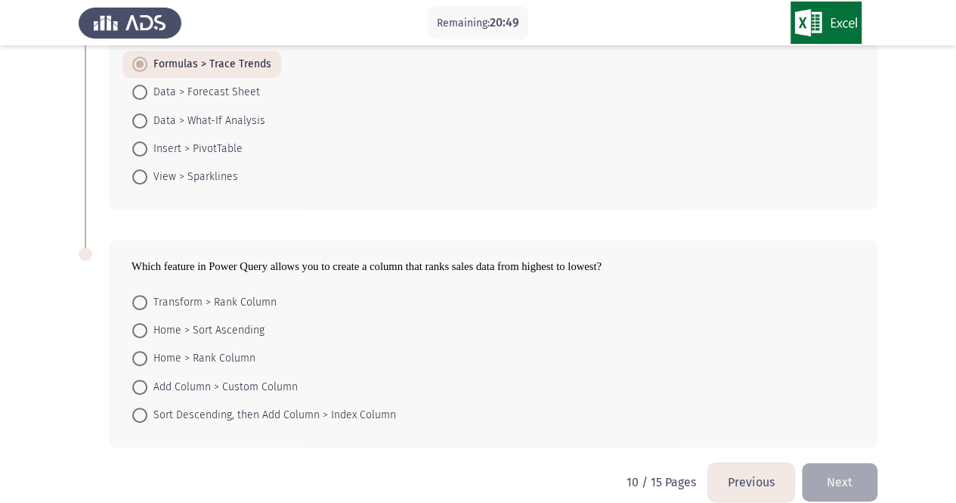
scroll to position [141, 0]
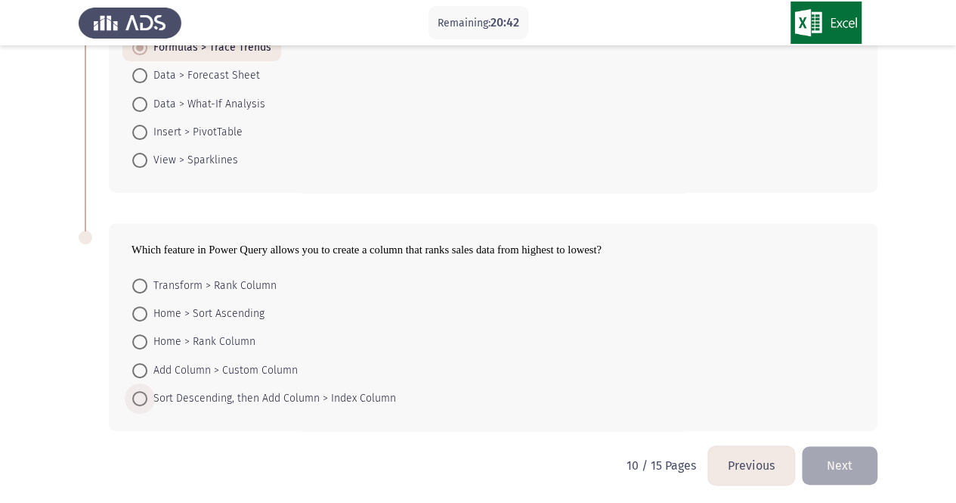
click at [357, 398] on span "Sort Descending, then Add Column > Index Column" at bounding box center [271, 398] width 249 height 18
click at [147, 398] on input "Sort Descending, then Add Column > Index Column" at bounding box center [139, 398] width 15 height 15
radio input "true"
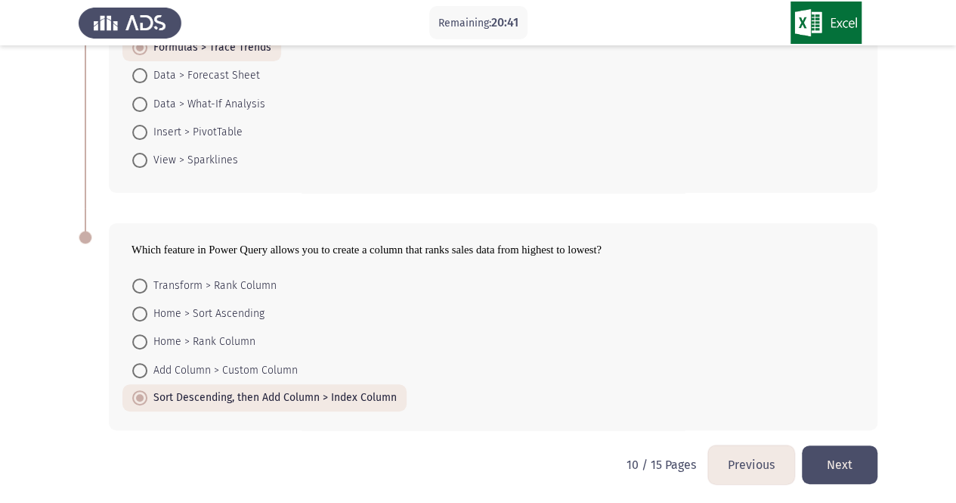
click at [824, 466] on button "Next" at bounding box center [840, 464] width 76 height 39
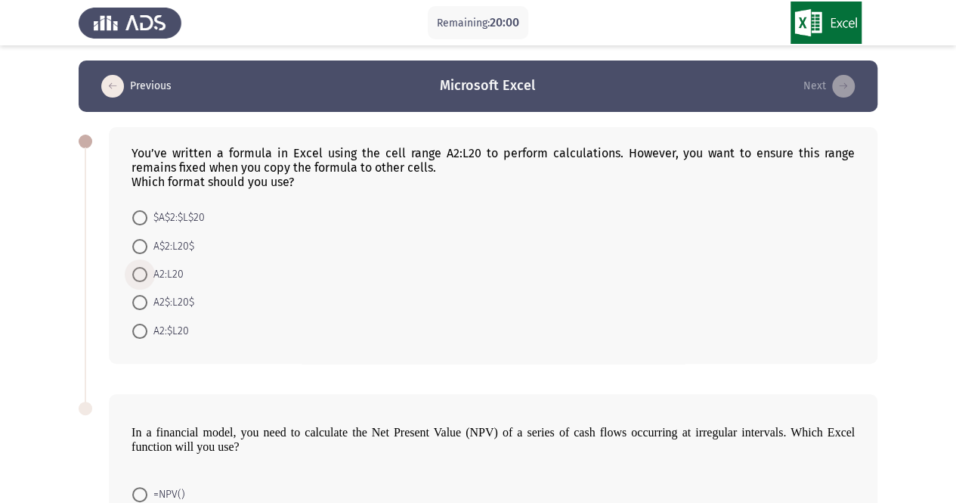
click at [177, 273] on span "A2:L20" at bounding box center [165, 274] width 36 height 18
click at [147, 273] on input "A2:L20" at bounding box center [139, 274] width 15 height 15
radio input "true"
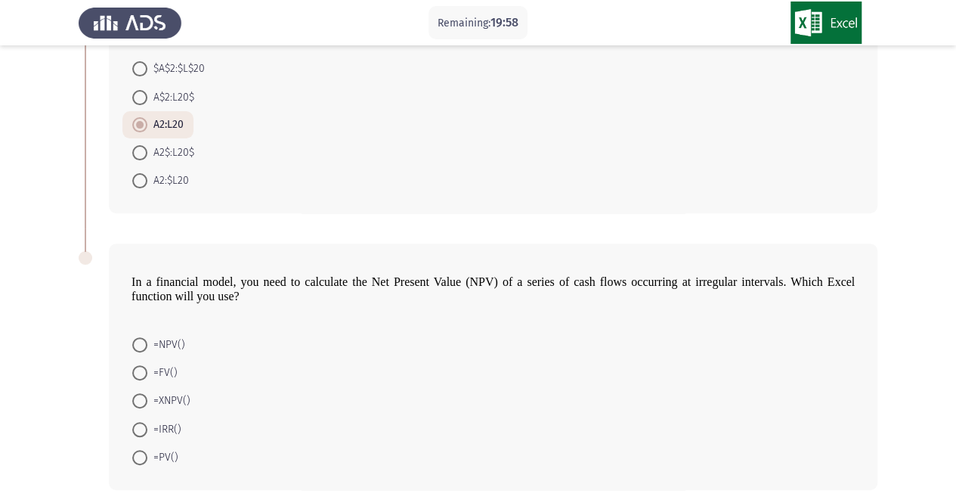
scroll to position [207, 0]
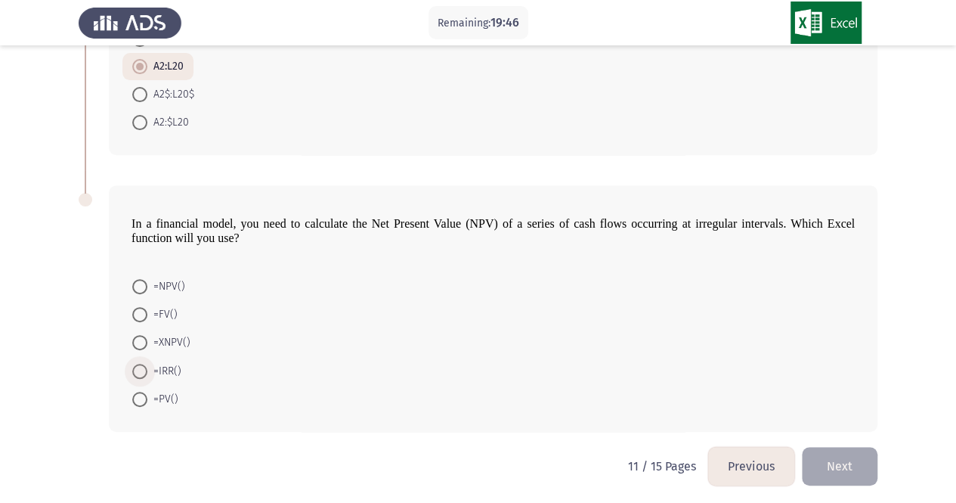
click at [137, 367] on span at bounding box center [139, 370] width 15 height 15
click at [137, 367] on input "=IRR()" at bounding box center [139, 370] width 15 height 15
radio input "true"
click at [844, 467] on button "Next" at bounding box center [840, 465] width 76 height 39
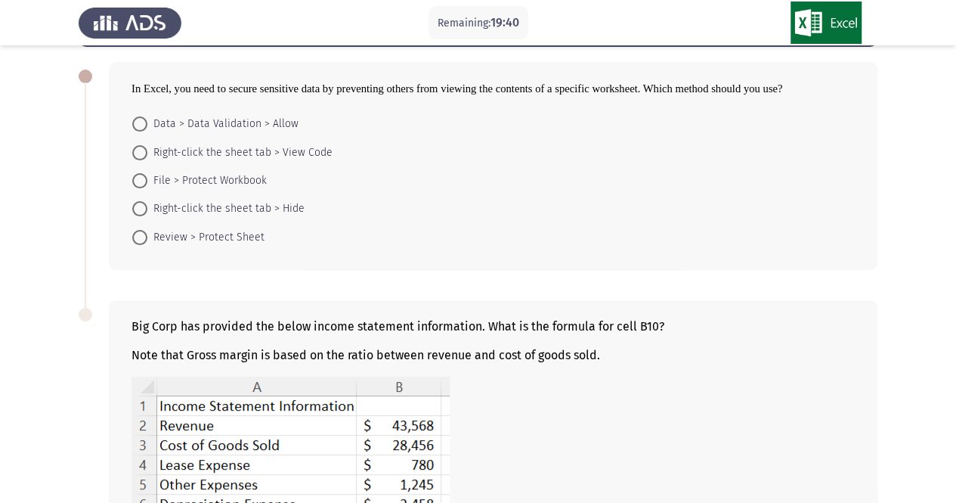
scroll to position [66, 0]
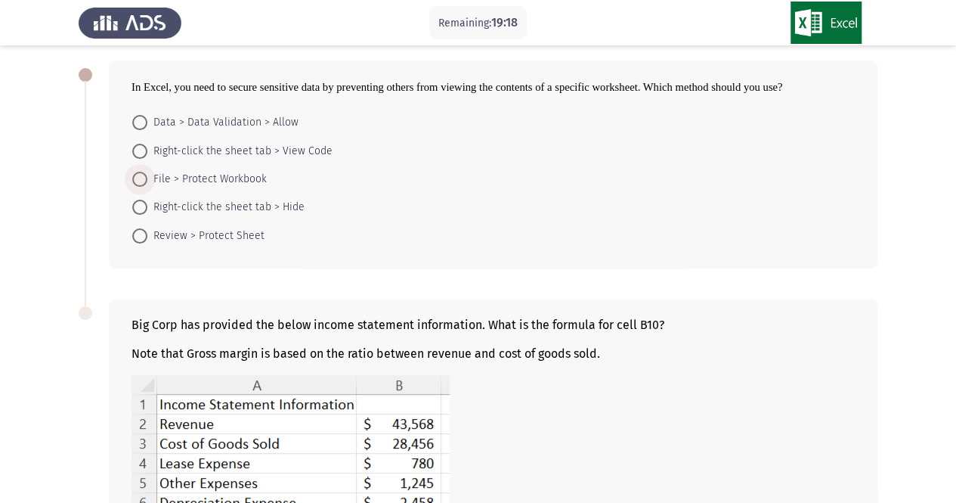
click at [196, 174] on span "File > Protect Workbook" at bounding box center [206, 179] width 119 height 18
click at [147, 174] on input "File > Protect Workbook" at bounding box center [139, 179] width 15 height 15
radio input "true"
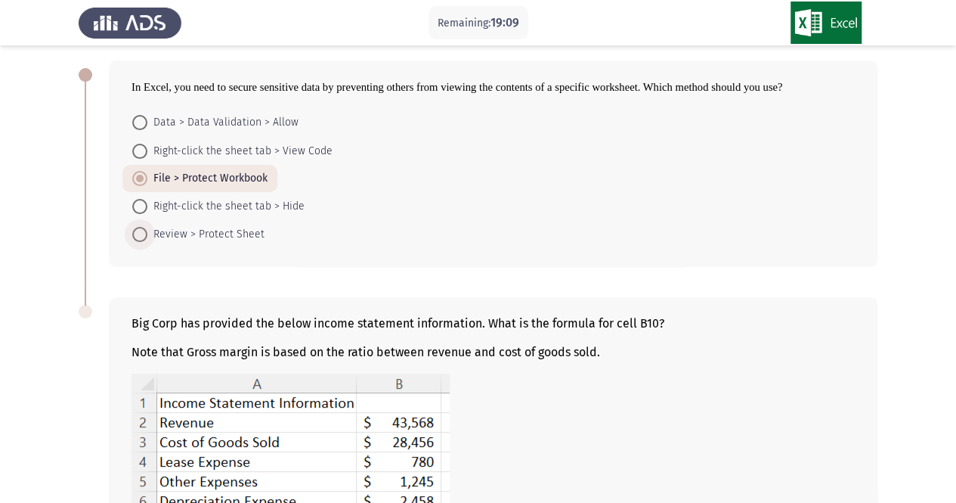
click at [243, 235] on span "Review > Protect Sheet" at bounding box center [205, 234] width 117 height 18
click at [147, 235] on input "Review > Protect Sheet" at bounding box center [139, 234] width 15 height 15
radio input "true"
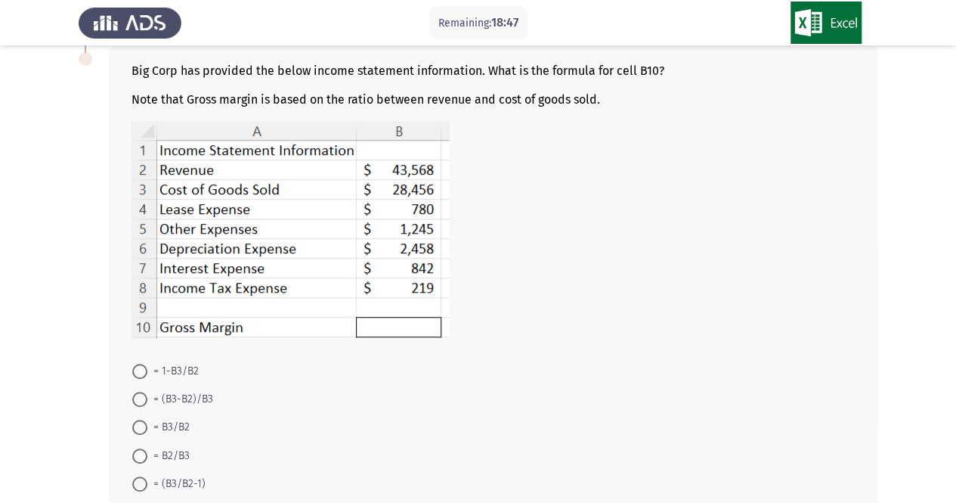
scroll to position [321, 0]
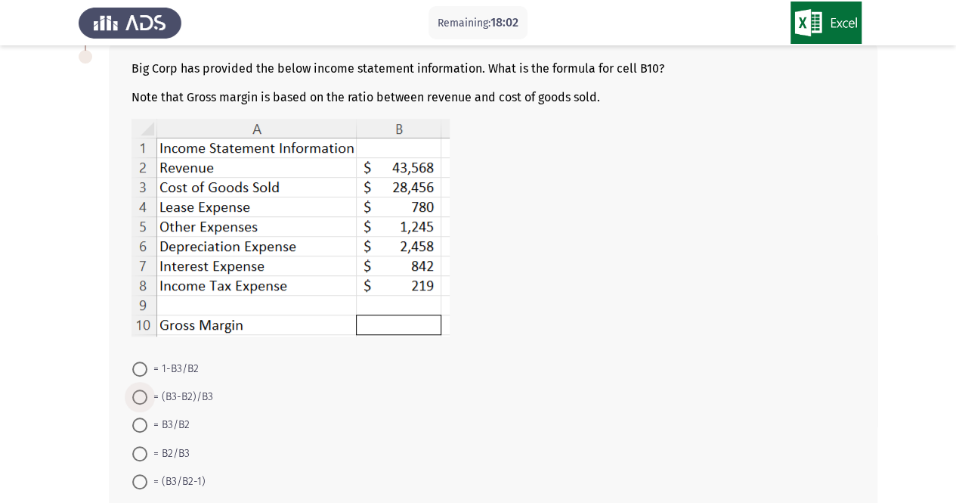
click at [211, 388] on span "= (B3-B2)/B3" at bounding box center [180, 397] width 66 height 18
click at [147, 389] on input "= (B3-B2)/B3" at bounding box center [139, 396] width 15 height 15
radio input "true"
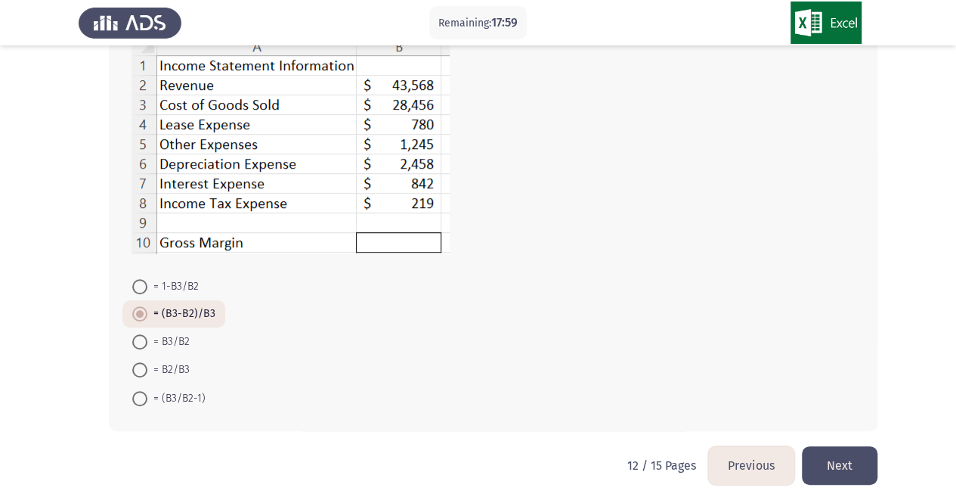
click at [833, 470] on button "Next" at bounding box center [840, 465] width 76 height 39
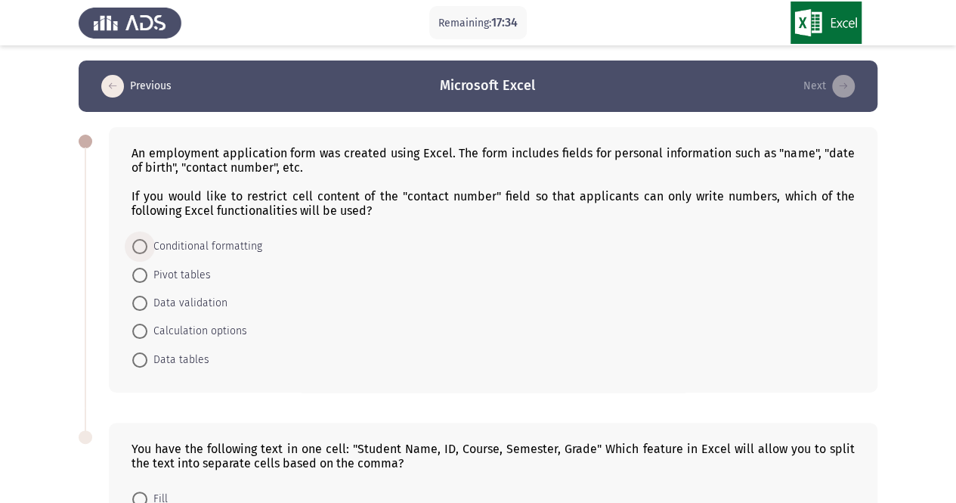
click at [204, 244] on span "Conditional formatting" at bounding box center [204, 246] width 115 height 18
click at [147, 244] on input "Conditional formatting" at bounding box center [139, 246] width 15 height 15
radio input "true"
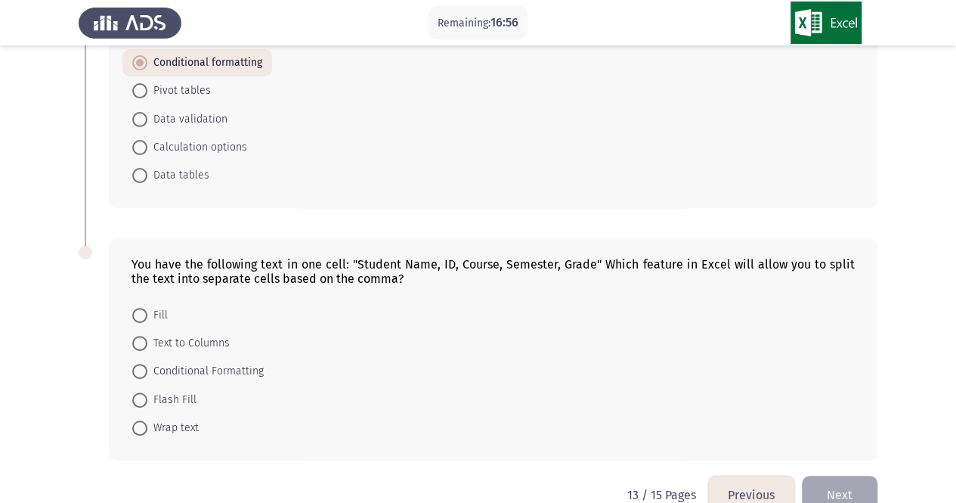
scroll to position [212, 0]
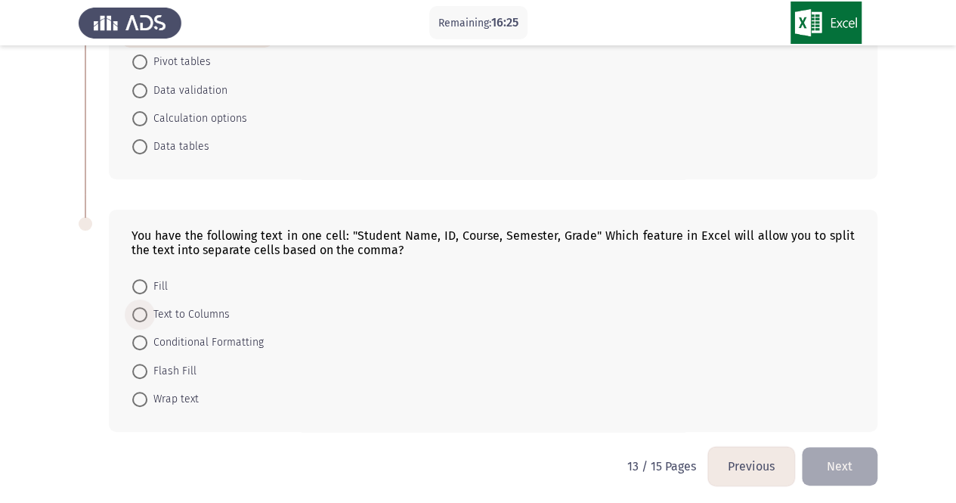
click at [175, 311] on span "Text to Columns" at bounding box center [188, 314] width 82 height 18
click at [147, 311] on input "Text to Columns" at bounding box center [139, 314] width 15 height 15
radio input "true"
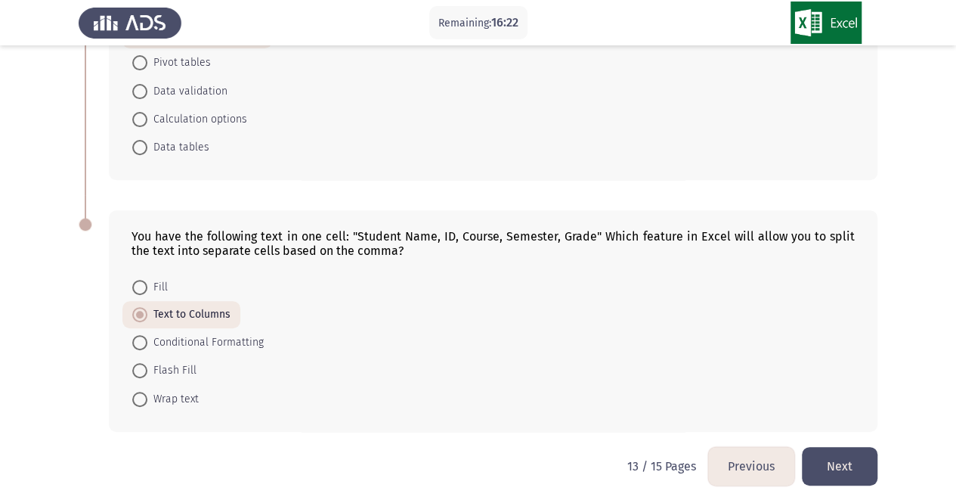
click at [842, 467] on button "Next" at bounding box center [840, 466] width 76 height 39
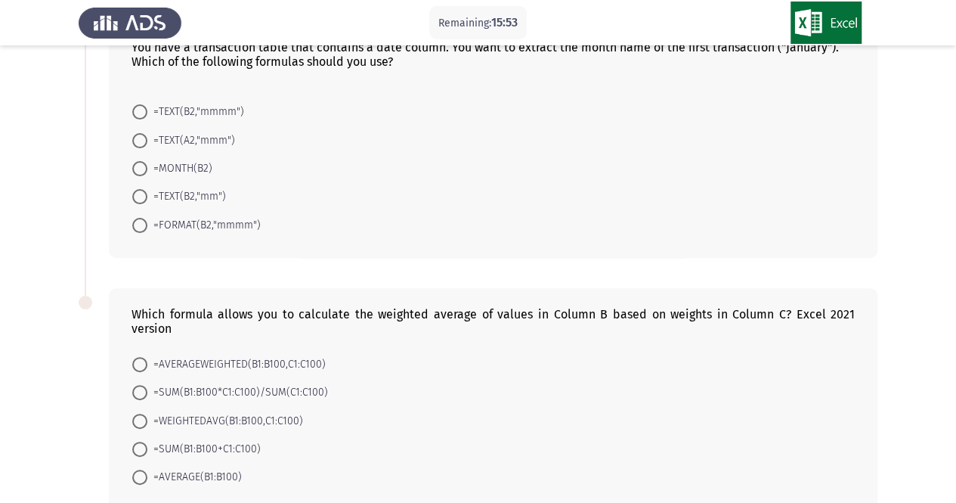
scroll to position [107, 0]
click at [147, 165] on span "=MONTH(B2)" at bounding box center [179, 167] width 65 height 18
click at [147, 165] on input "=MONTH(B2)" at bounding box center [139, 166] width 15 height 15
radio input "true"
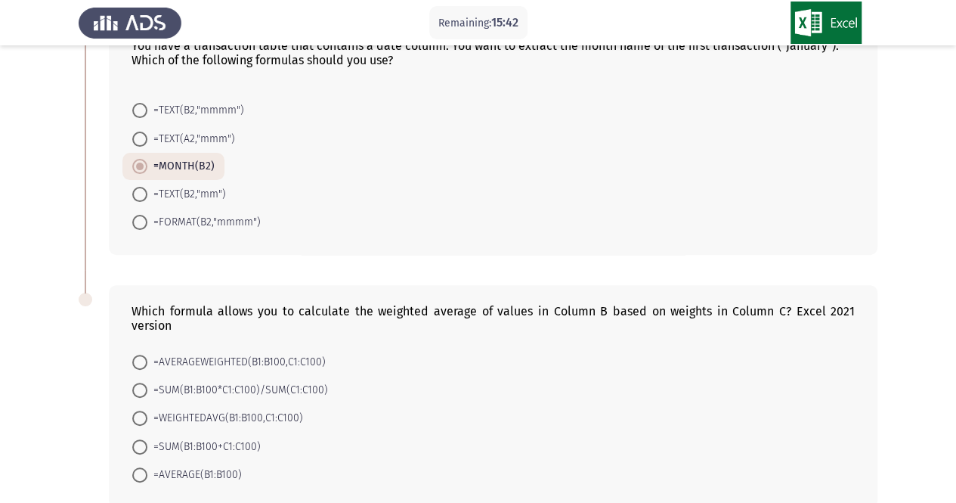
scroll to position [183, 0]
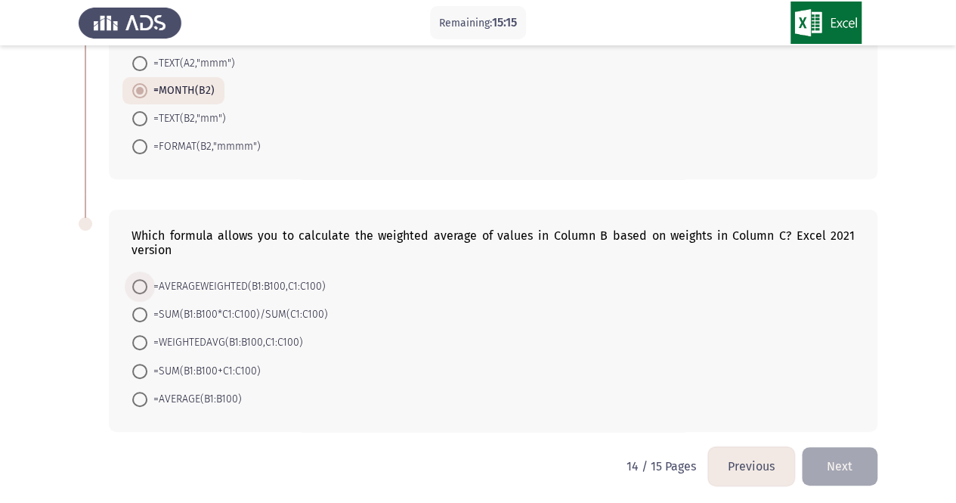
click at [209, 279] on span "=AVERAGEWEIGHTED(B1:B100,C1:C100)" at bounding box center [236, 286] width 178 height 18
click at [147, 279] on input "=AVERAGEWEIGHTED(B1:B100,C1:C100)" at bounding box center [139, 286] width 15 height 15
radio input "true"
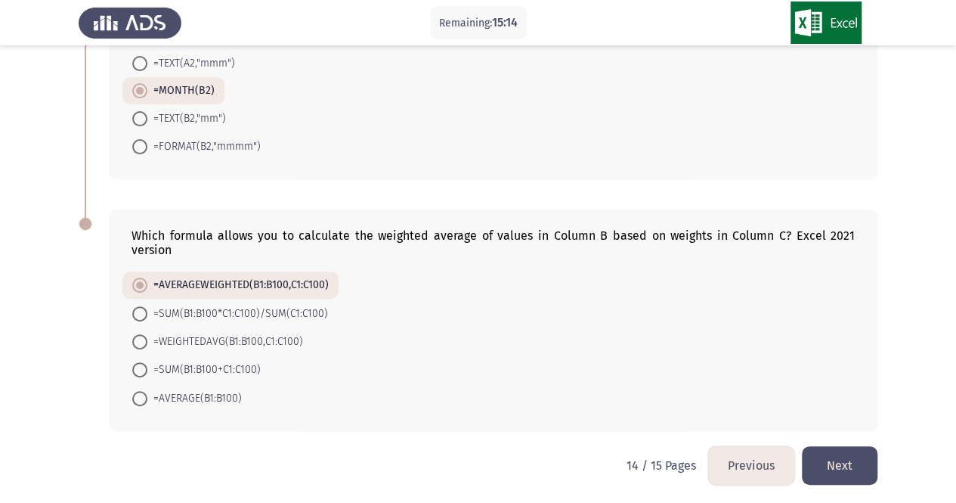
click at [828, 459] on button "Next" at bounding box center [840, 465] width 76 height 39
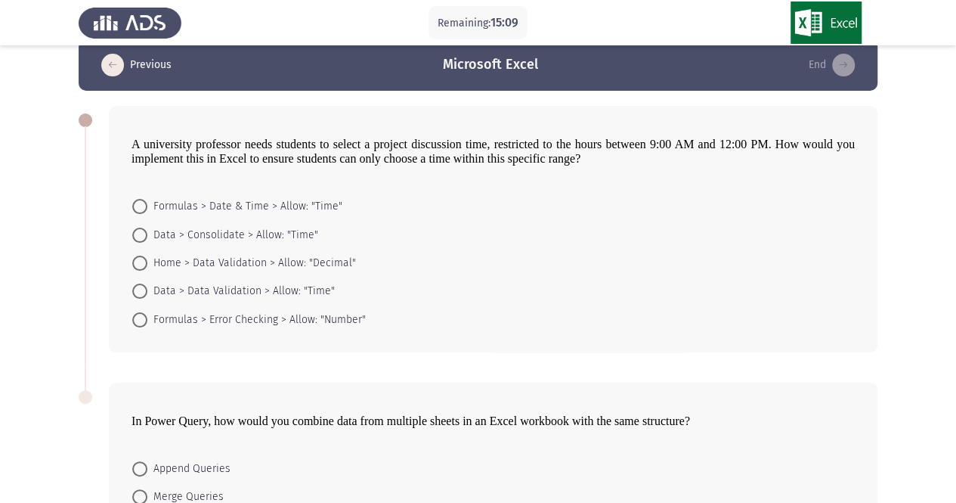
scroll to position [0, 0]
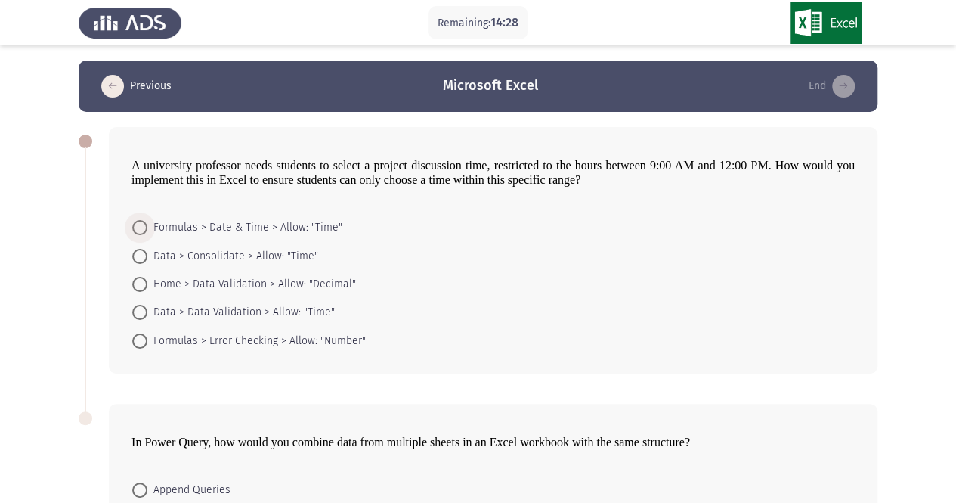
click at [138, 232] on span at bounding box center [139, 227] width 15 height 15
click at [138, 232] on input "Formulas > Date & Time > Allow: "Time"" at bounding box center [139, 227] width 15 height 15
radio input "true"
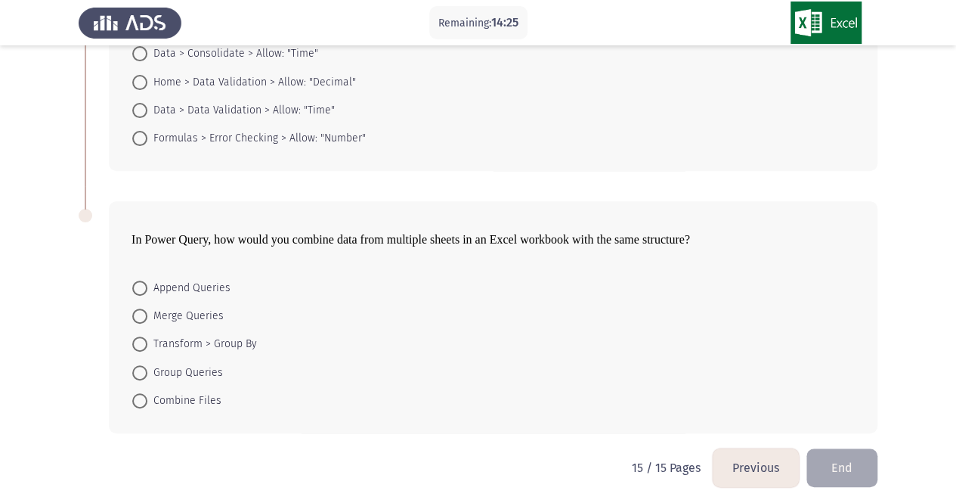
scroll to position [203, 0]
click at [203, 368] on span "Group Queries" at bounding box center [185, 370] width 76 height 18
click at [147, 368] on input "Group Queries" at bounding box center [139, 370] width 15 height 15
radio input "true"
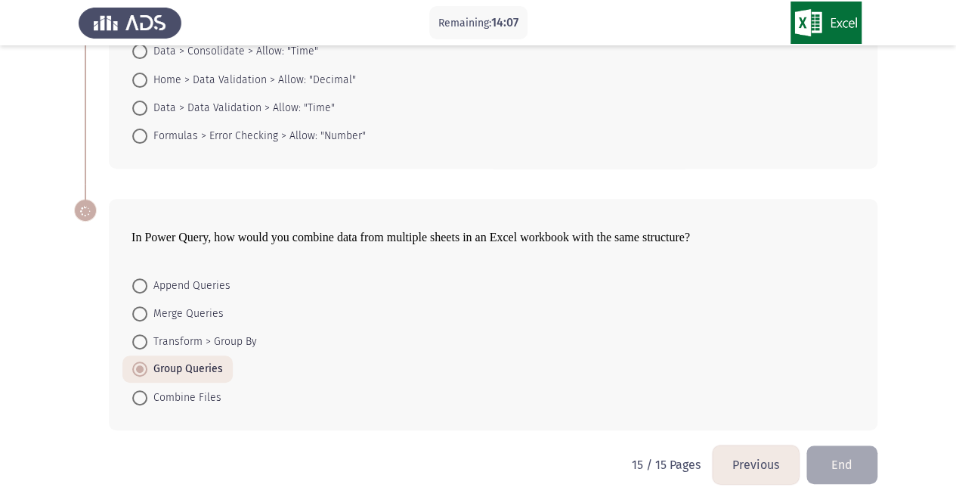
scroll to position [203, 0]
click at [831, 453] on button "End" at bounding box center [841, 465] width 71 height 39
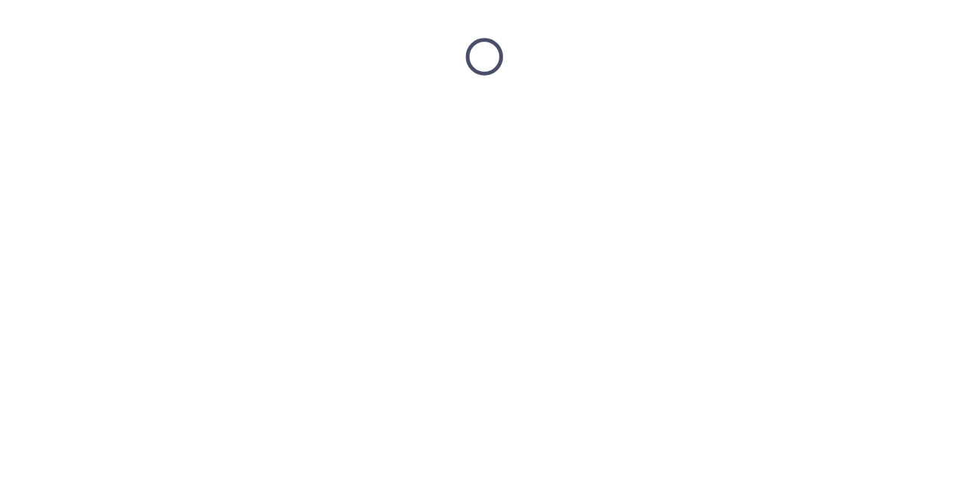
scroll to position [0, 0]
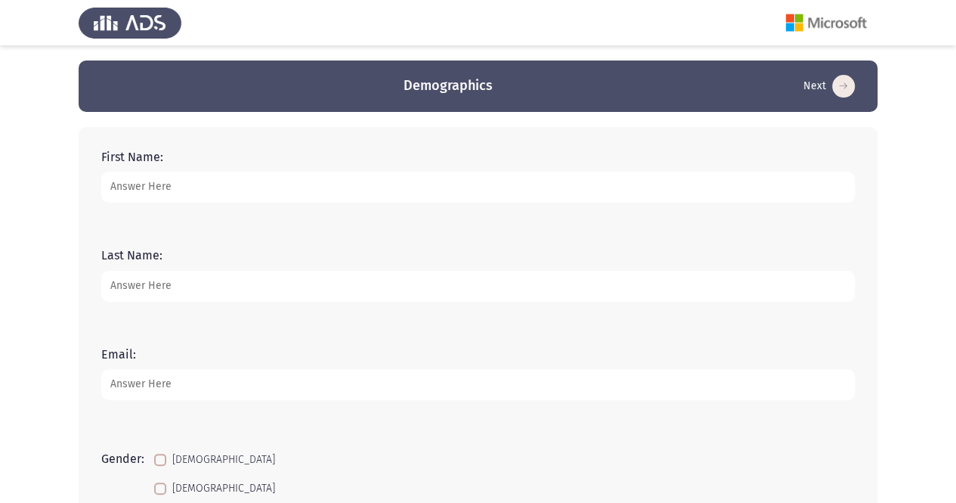
click at [239, 182] on input "First Name:" at bounding box center [477, 187] width 753 height 31
type input "hana"
click at [181, 291] on input "Last Name:" at bounding box center [477, 286] width 753 height 31
type input "El"
drag, startPoint x: 117, startPoint y: 187, endPoint x: 69, endPoint y: 181, distance: 48.8
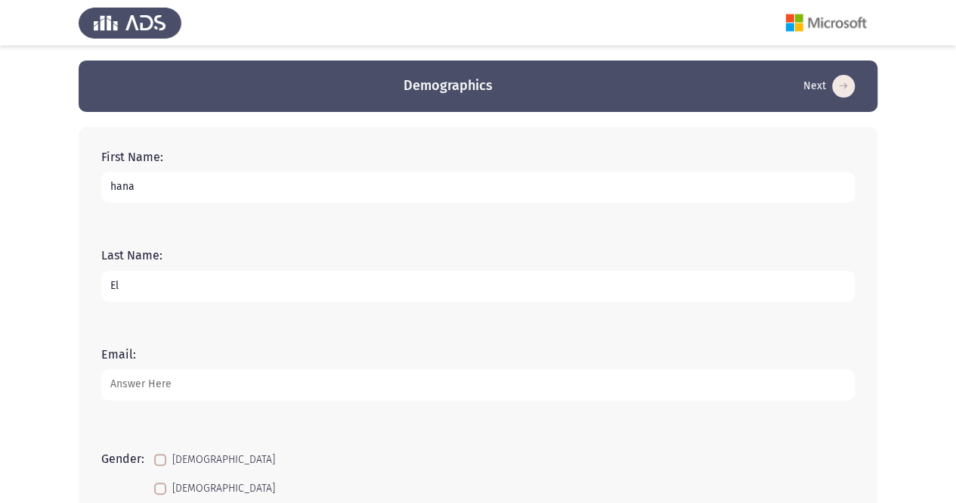
click at [69, 181] on app-assessment-container "Demographics Next First Name: hana Last Name: El Email: Gender: Female Male Ind…" at bounding box center [478, 435] width 956 height 751
type input "Hana"
click at [150, 295] on input "El" at bounding box center [477, 286] width 753 height 31
type input "Elnouery"
click at [162, 386] on input "Email:" at bounding box center [477, 384] width 753 height 31
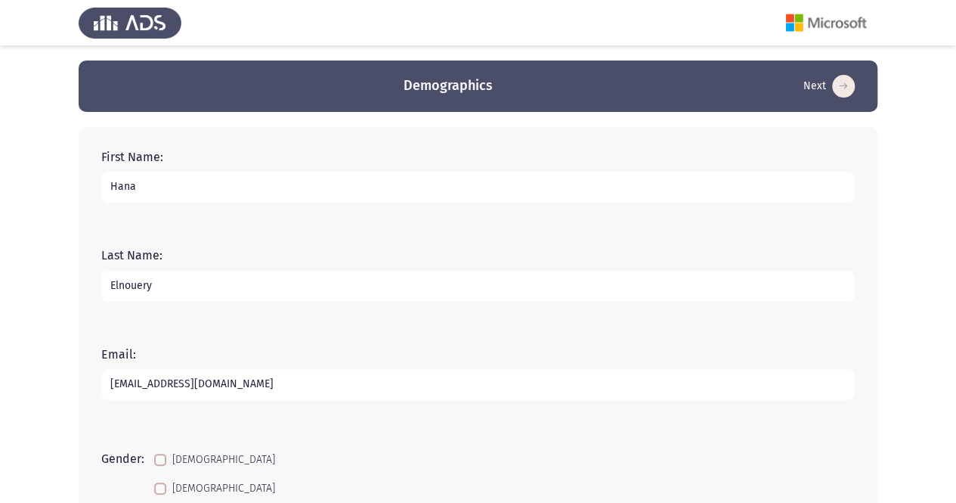
type input "[EMAIL_ADDRESS][DOMAIN_NAME]"
click at [153, 463] on mat-checkbox "[DEMOGRAPHIC_DATA]" at bounding box center [214, 459] width 141 height 28
click at [162, 462] on span at bounding box center [160, 459] width 12 height 12
click at [160, 465] on input "[DEMOGRAPHIC_DATA]" at bounding box center [159, 465] width 1 height 1
checkbox input "true"
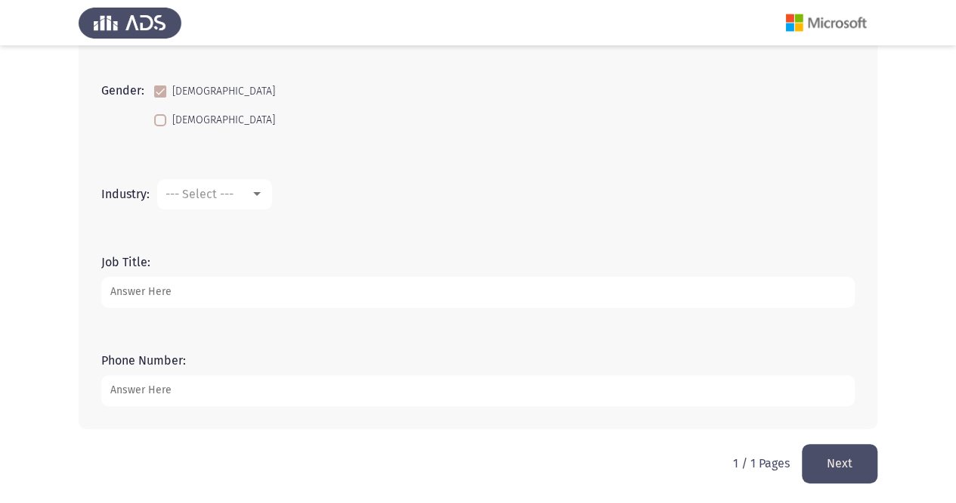
scroll to position [369, 0]
click at [257, 197] on div at bounding box center [257, 193] width 14 height 12
click at [258, 340] on span "Other" at bounding box center [261, 350] width 196 height 36
click at [208, 298] on input "Job Title:" at bounding box center [477, 291] width 753 height 31
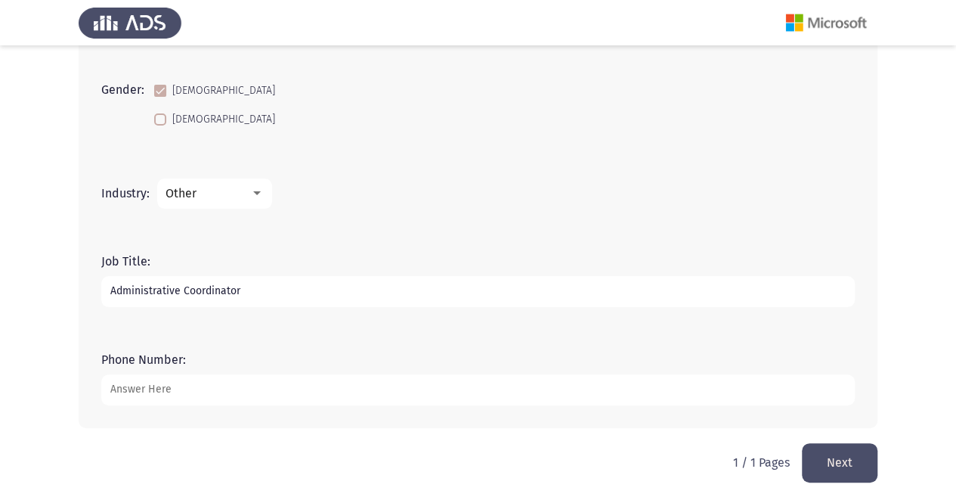
type input "Administrative Coordinator"
click at [210, 388] on input "Phone Number:" at bounding box center [477, 389] width 753 height 31
type input "01112777034"
click at [824, 465] on button "Next" at bounding box center [840, 462] width 76 height 39
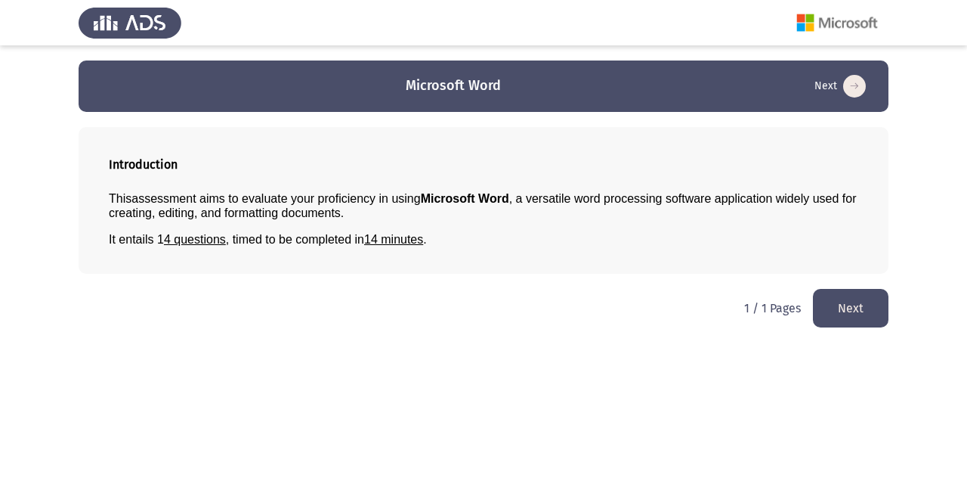
click at [833, 305] on button "Next" at bounding box center [851, 308] width 76 height 39
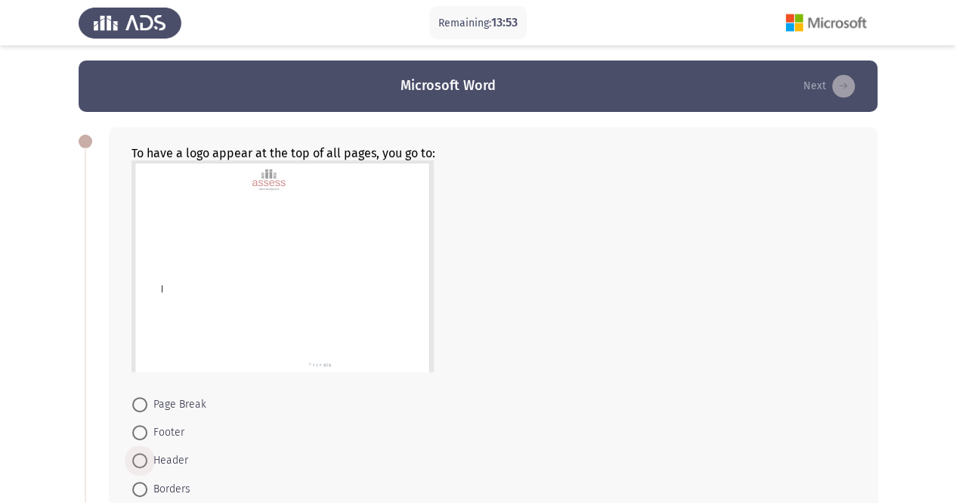
click at [135, 460] on span at bounding box center [139, 460] width 15 height 15
click at [135, 460] on input "Header" at bounding box center [139, 460] width 15 height 15
radio input "true"
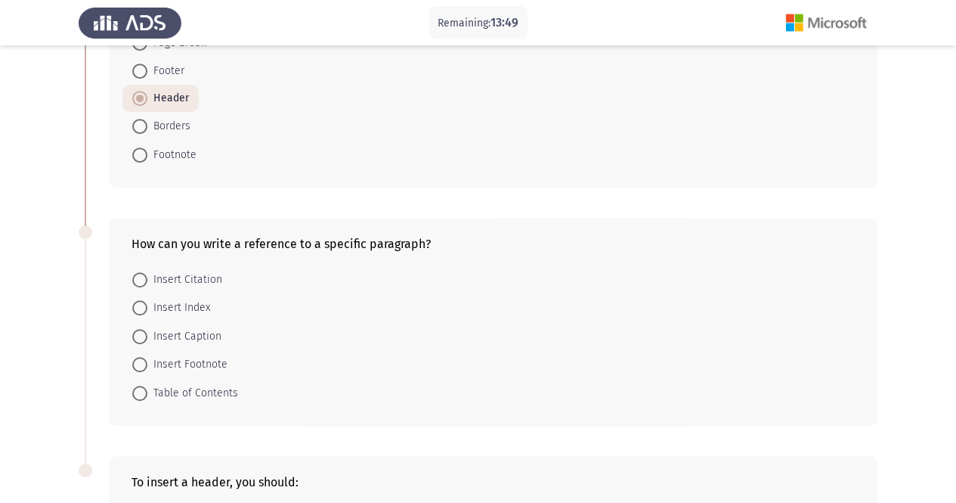
scroll to position [372, 0]
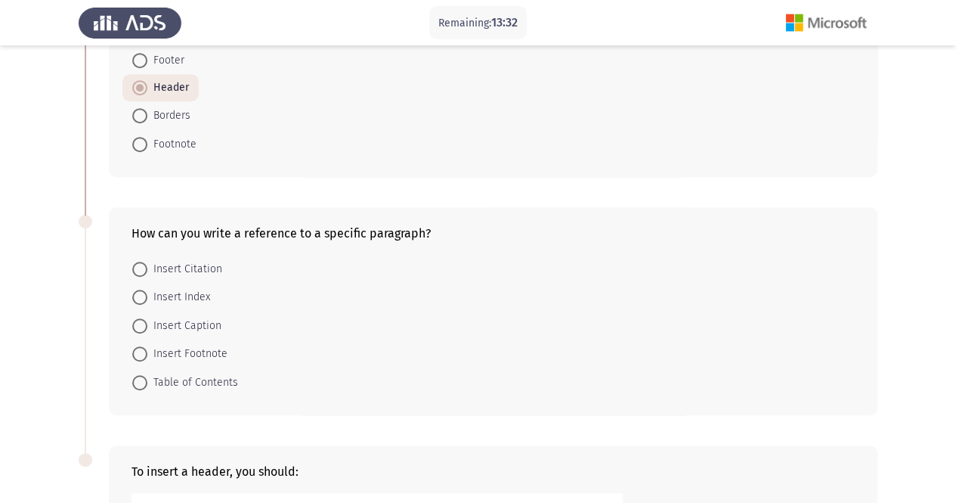
click at [140, 347] on span at bounding box center [139, 353] width 15 height 15
click at [140, 347] on input "Insert Footnote" at bounding box center [139, 353] width 15 height 15
radio input "true"
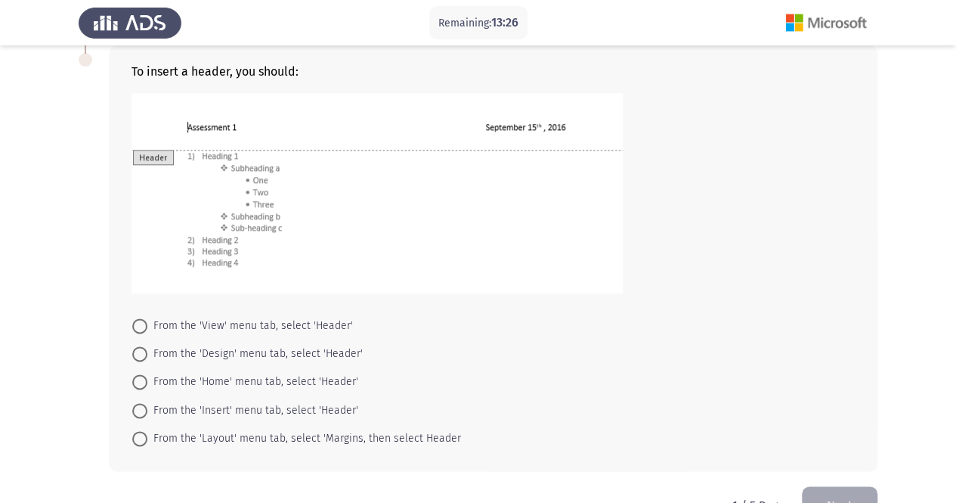
scroll to position [774, 0]
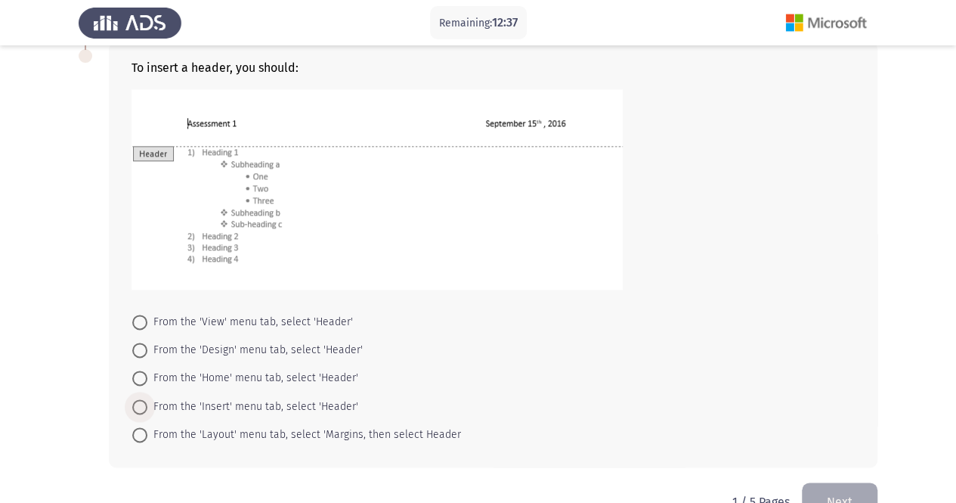
click at [140, 402] on span at bounding box center [139, 406] width 15 height 15
click at [140, 402] on input "From the 'Insert' menu tab, select 'Header'" at bounding box center [139, 406] width 15 height 15
radio input "true"
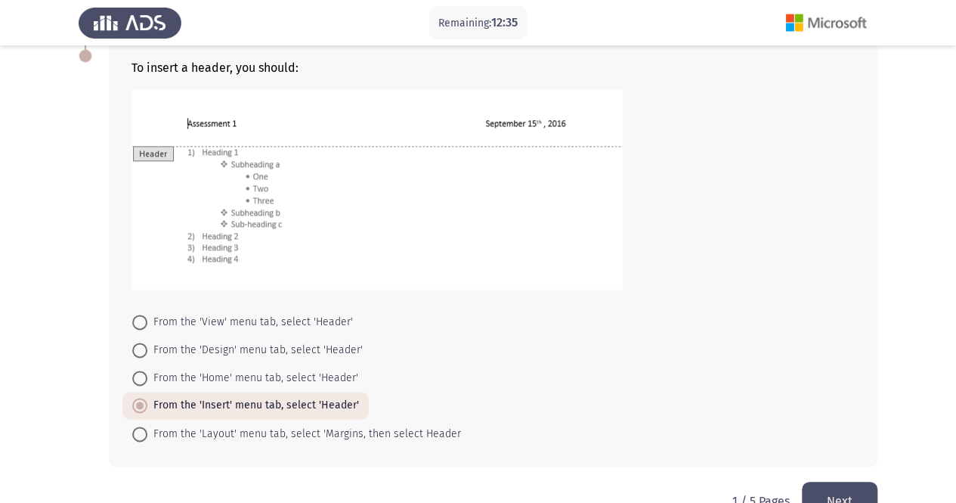
click at [837, 487] on button "Next" at bounding box center [840, 500] width 76 height 39
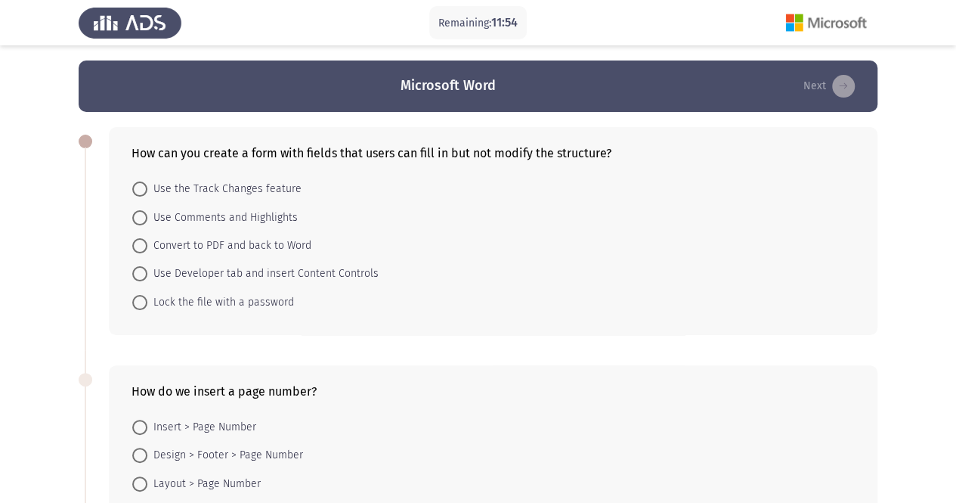
click at [143, 240] on span at bounding box center [139, 245] width 15 height 15
click at [143, 240] on input "Convert to PDF and back to Word" at bounding box center [139, 245] width 15 height 15
radio input "true"
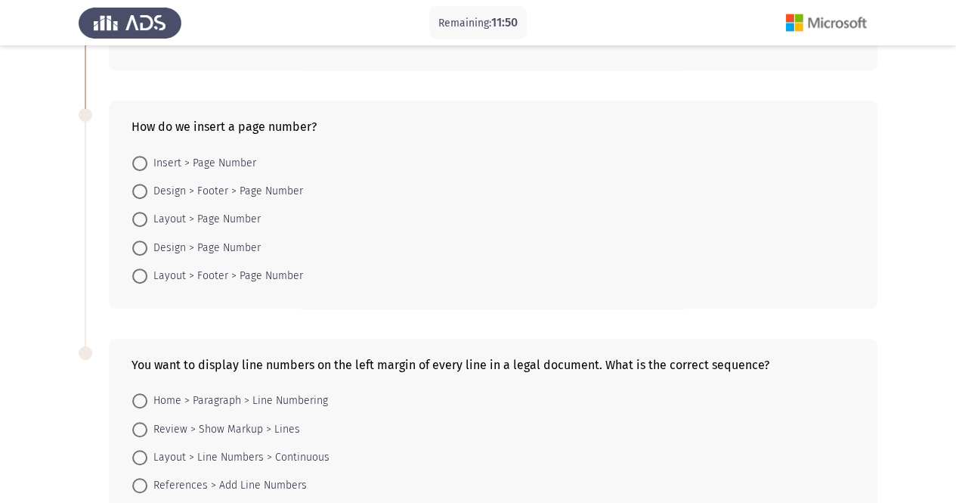
scroll to position [264, 0]
click at [143, 271] on span at bounding box center [139, 274] width 15 height 15
click at [143, 271] on input "Layout > Footer > Page Number" at bounding box center [139, 274] width 15 height 15
radio input "true"
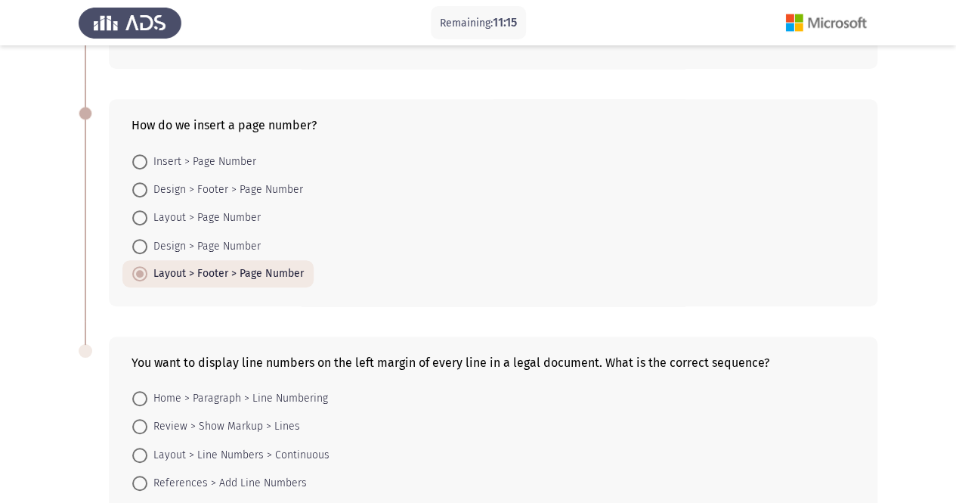
scroll to position [376, 0]
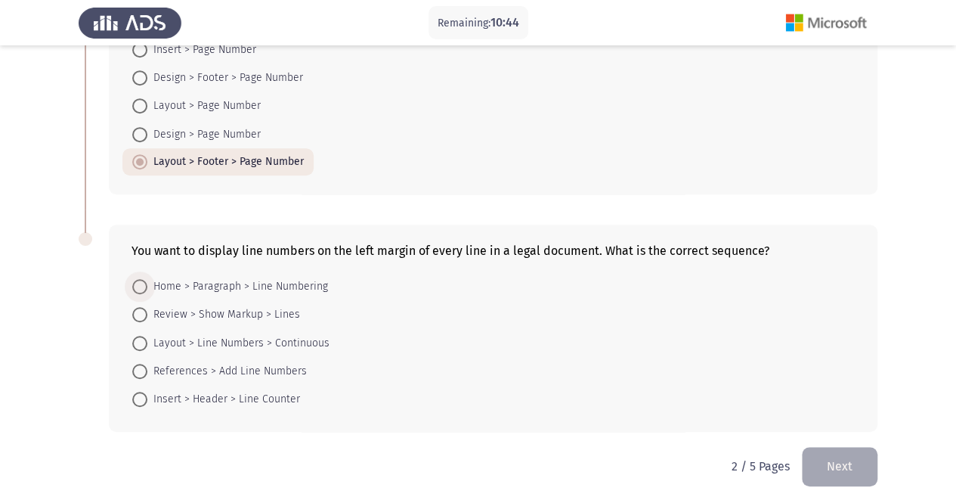
click at [232, 280] on span "Home > Paragraph > Line Numbering" at bounding box center [237, 286] width 181 height 18
click at [147, 280] on input "Home > Paragraph > Line Numbering" at bounding box center [139, 286] width 15 height 15
radio input "true"
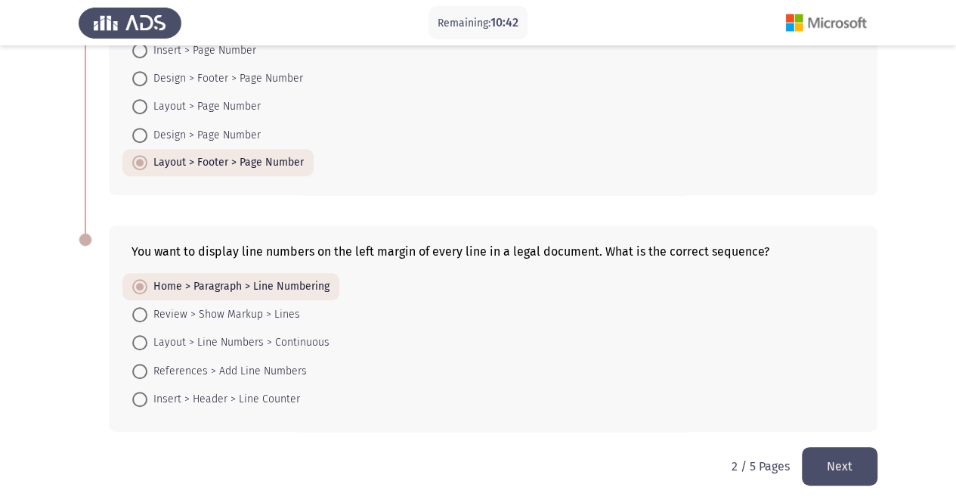
click at [821, 463] on button "Next" at bounding box center [840, 466] width 76 height 39
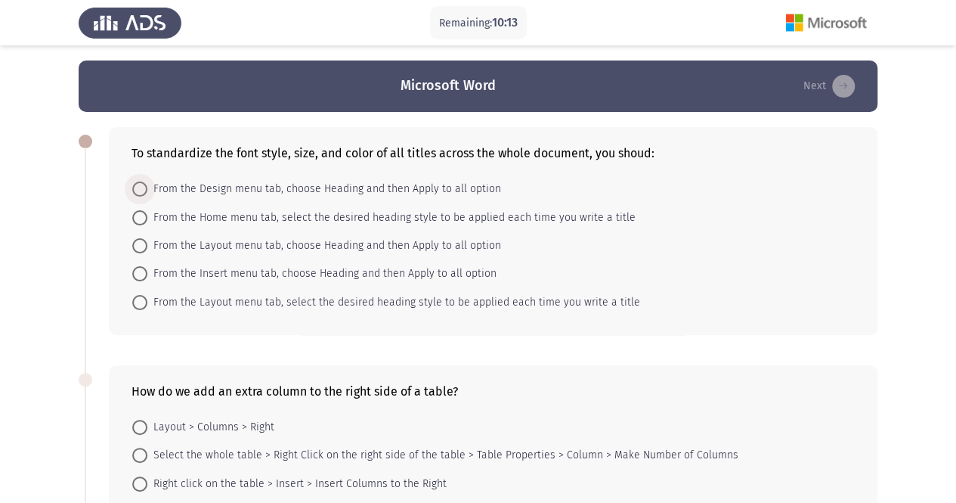
click at [135, 188] on span at bounding box center [139, 188] width 15 height 15
click at [135, 188] on input "From the Design menu tab, choose Heading and then Apply to all option" at bounding box center [139, 188] width 15 height 15
radio input "true"
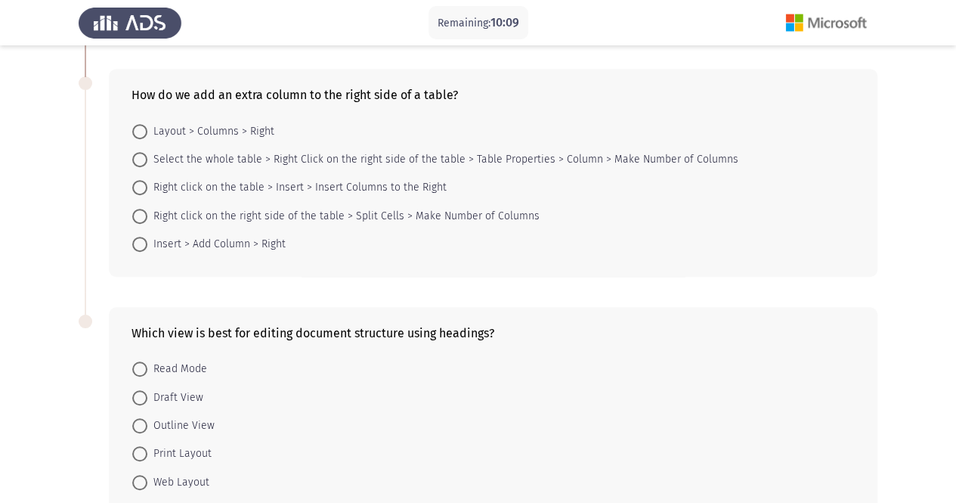
scroll to position [298, 0]
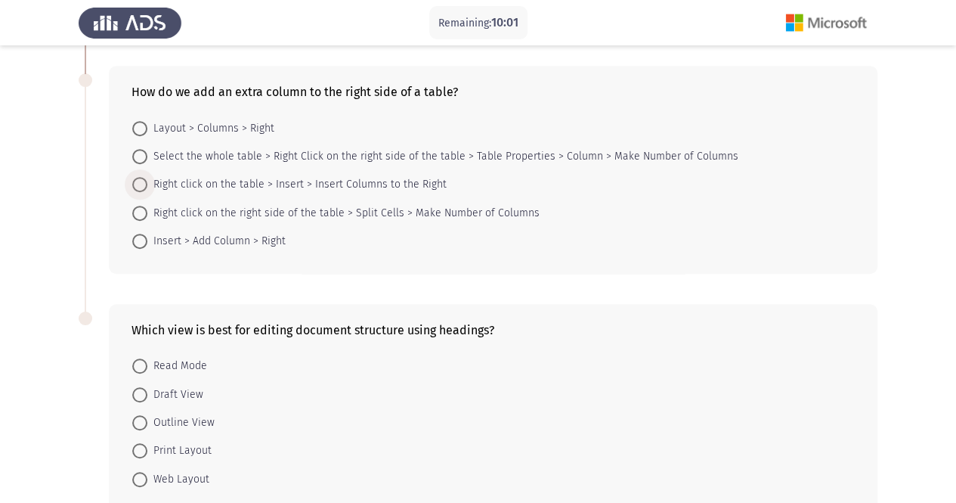
click at [295, 178] on span "Right click on the table > Insert > Insert Columns to the Right" at bounding box center [296, 184] width 299 height 18
click at [147, 178] on input "Right click on the table > Insert > Insert Columns to the Right" at bounding box center [139, 184] width 15 height 15
radio input "true"
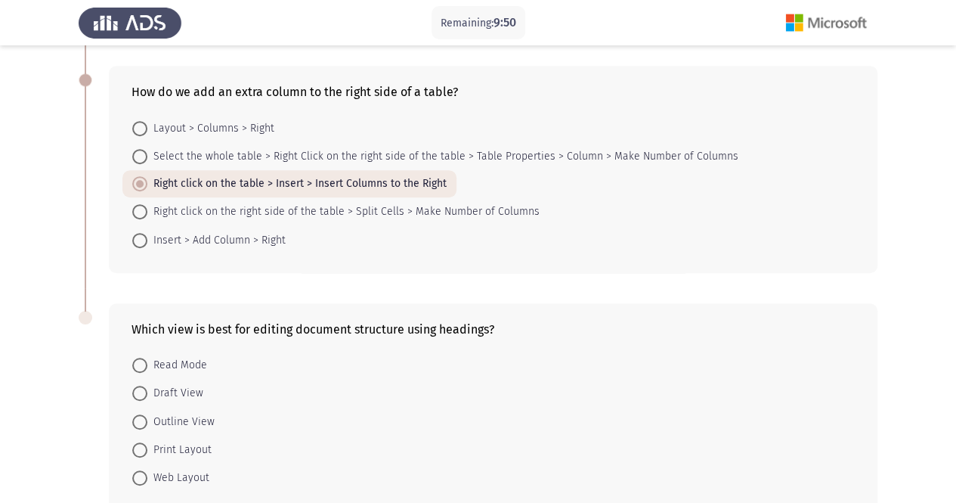
scroll to position [376, 0]
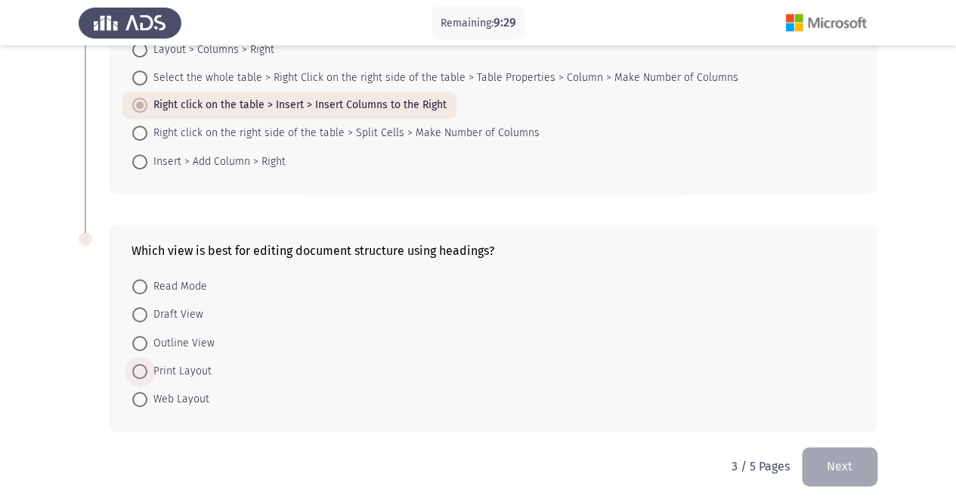
click at [163, 362] on span "Print Layout" at bounding box center [179, 371] width 64 height 18
click at [147, 363] on input "Print Layout" at bounding box center [139, 370] width 15 height 15
radio input "true"
click at [834, 455] on button "Next" at bounding box center [840, 466] width 76 height 39
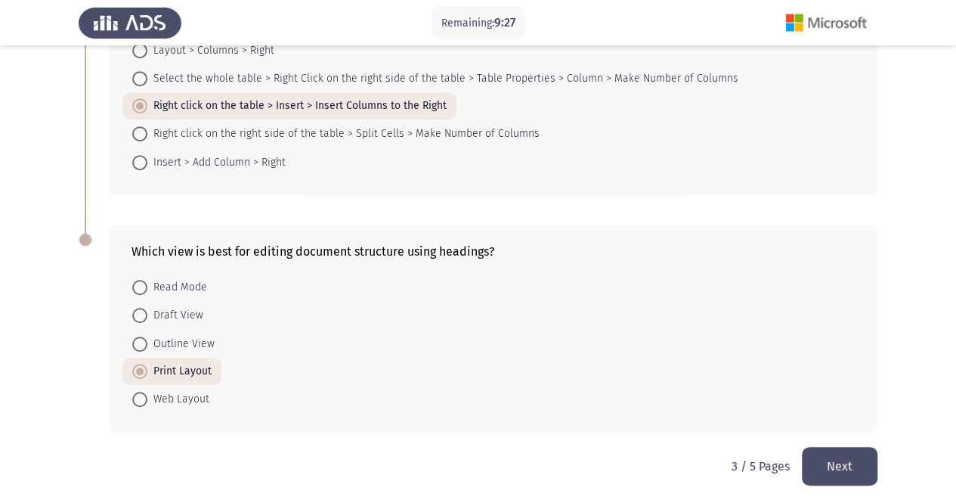
scroll to position [0, 0]
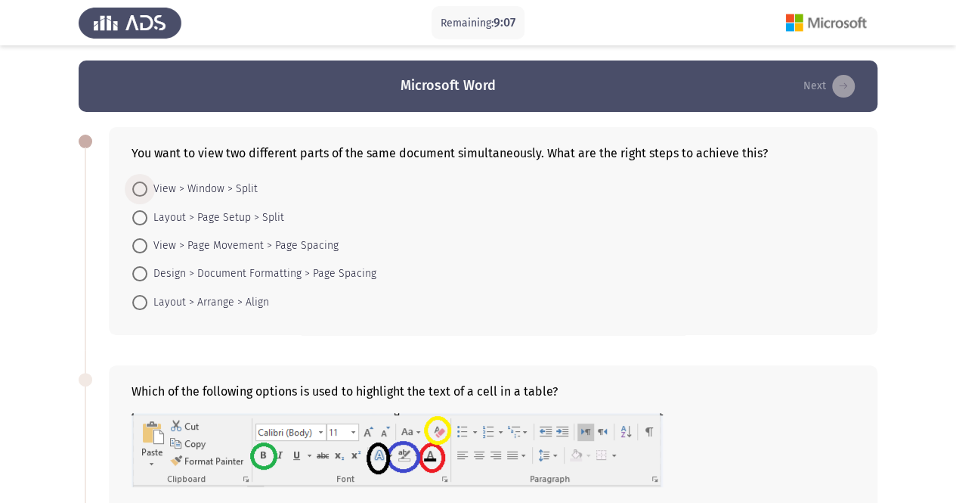
click at [142, 184] on span at bounding box center [139, 188] width 15 height 15
click at [142, 184] on input "View > Window > Split" at bounding box center [139, 188] width 15 height 15
radio input "true"
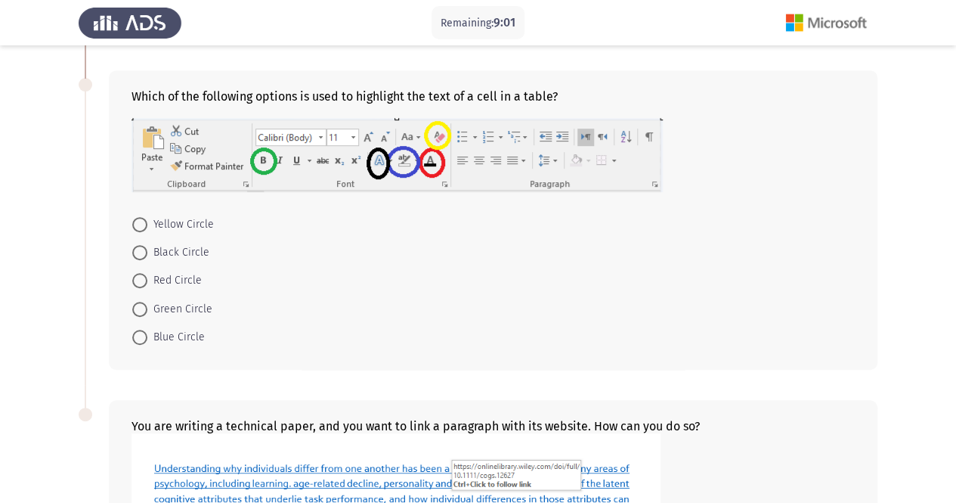
scroll to position [294, 0]
click at [144, 332] on span at bounding box center [139, 336] width 15 height 15
click at [144, 332] on input "Blue Circle" at bounding box center [139, 336] width 15 height 15
radio input "true"
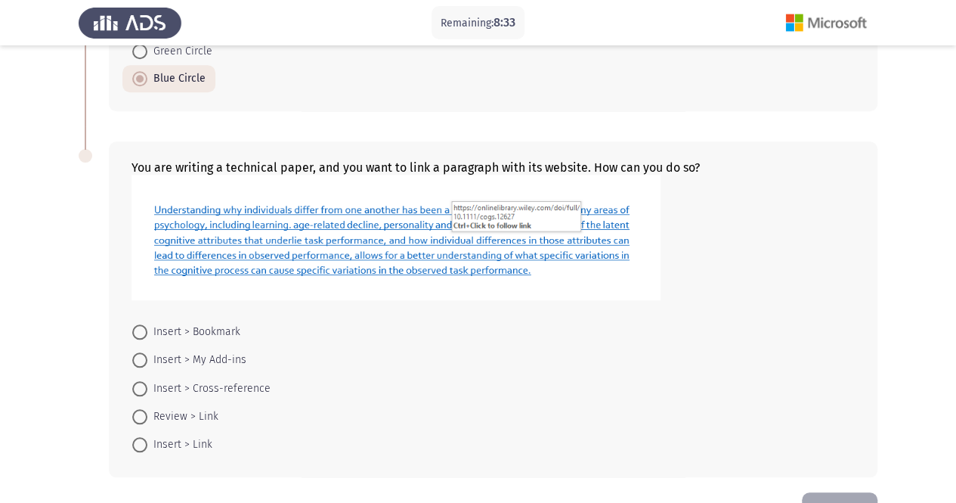
scroll to position [552, 0]
click at [142, 442] on span at bounding box center [139, 443] width 15 height 15
click at [142, 442] on input "Insert > Link" at bounding box center [139, 443] width 15 height 15
radio input "true"
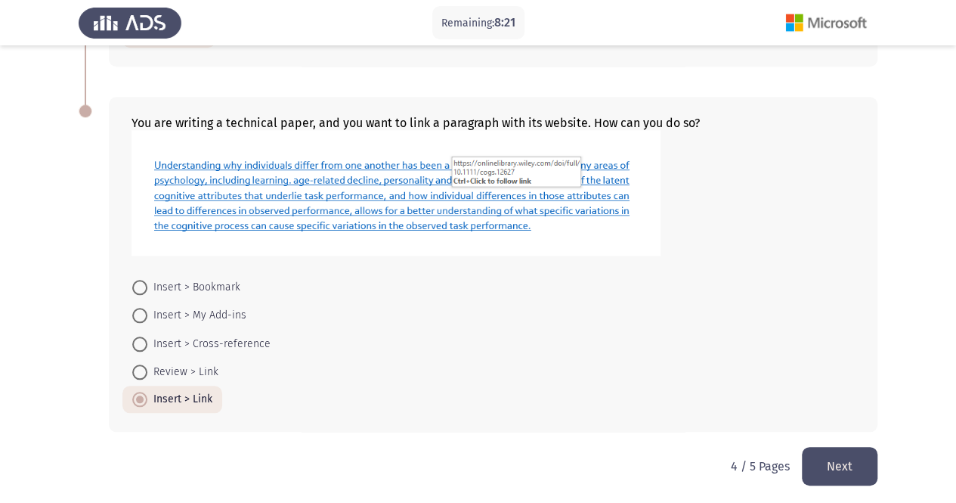
click at [847, 469] on button "Next" at bounding box center [840, 466] width 76 height 39
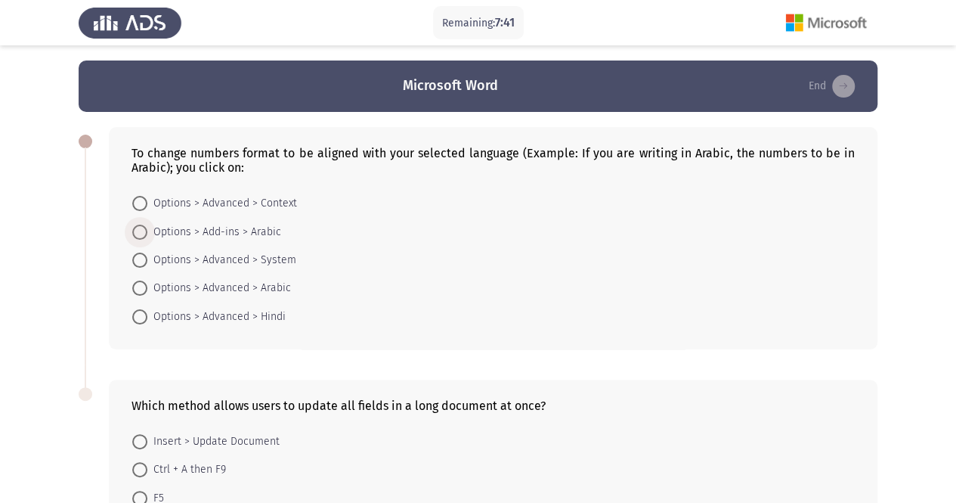
click at [159, 227] on span "Options > Add-ins > Arabic" at bounding box center [214, 232] width 134 height 18
click at [147, 227] on input "Options > Add-ins > Arabic" at bounding box center [139, 231] width 15 height 15
radio input "true"
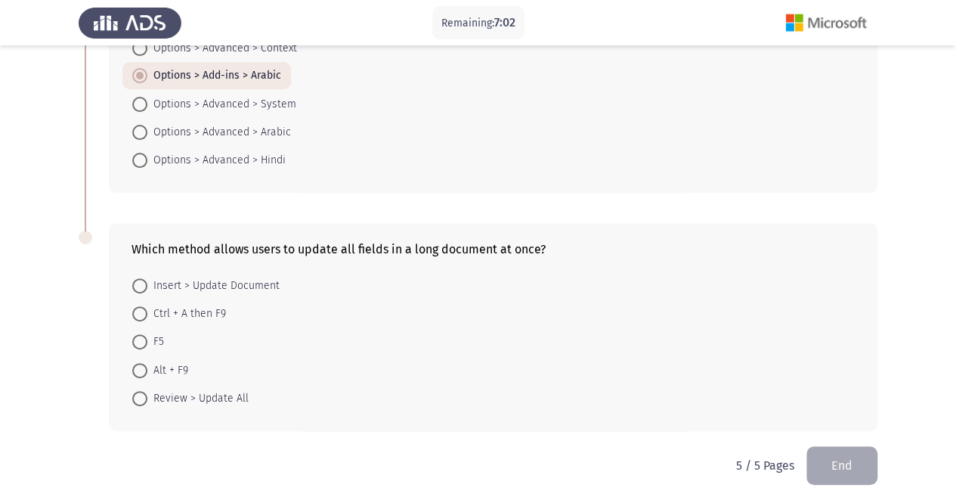
click at [864, 200] on div "To change numbers format to be aligned with your selected language (Example: If…" at bounding box center [478, 82] width 799 height 251
click at [144, 397] on span at bounding box center [139, 398] width 15 height 15
click at [144, 397] on input "Review > Update All" at bounding box center [139, 398] width 15 height 15
radio input "true"
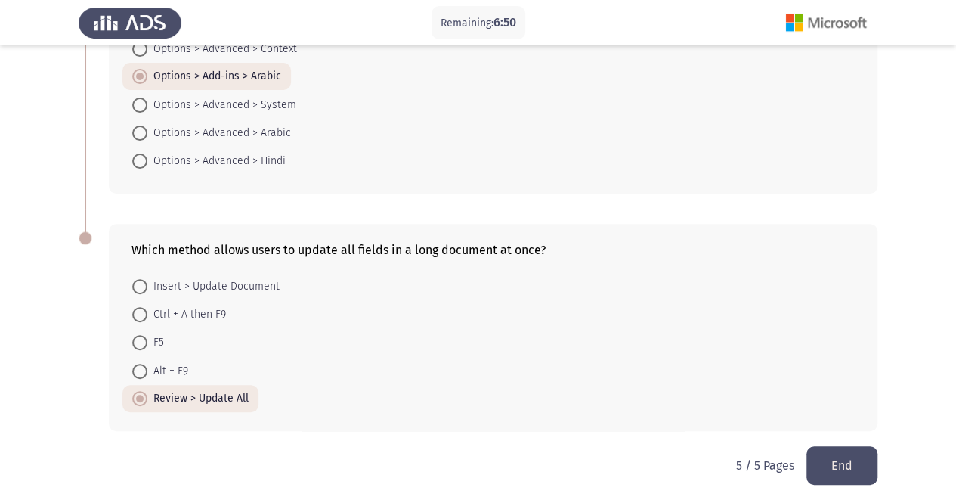
click at [834, 459] on button "End" at bounding box center [841, 465] width 71 height 39
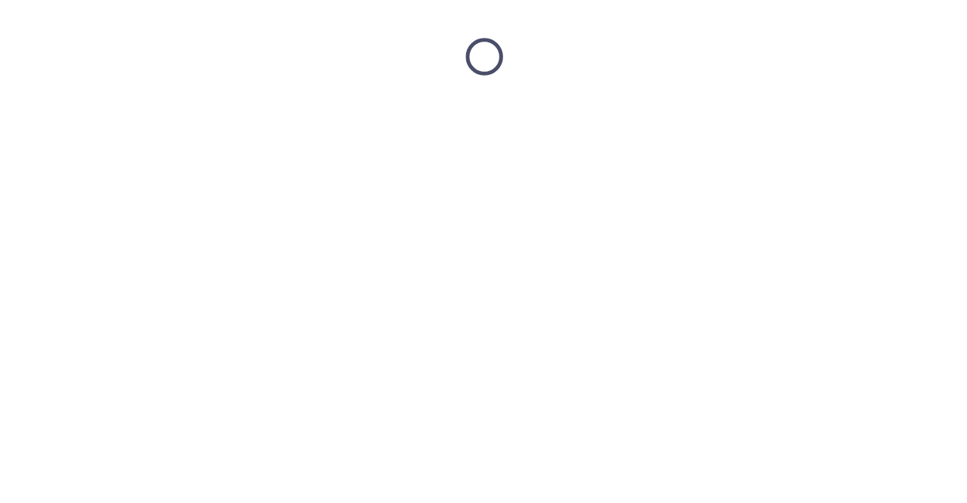
scroll to position [0, 0]
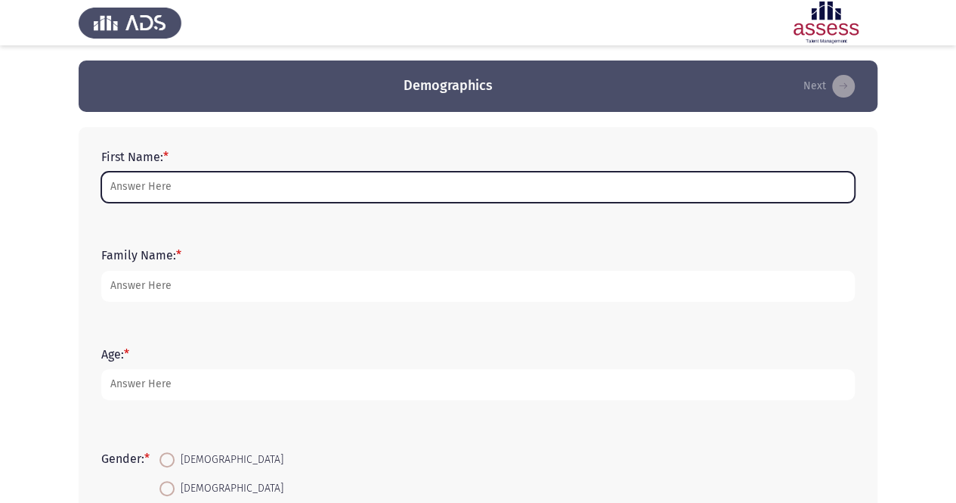
click at [280, 187] on input "First Name: *" at bounding box center [477, 187] width 753 height 31
type input "h"
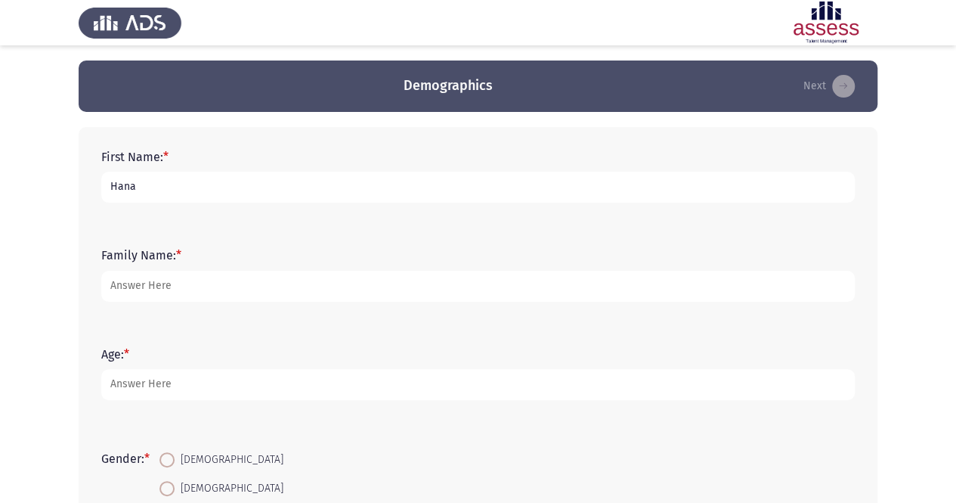
type input "Hana"
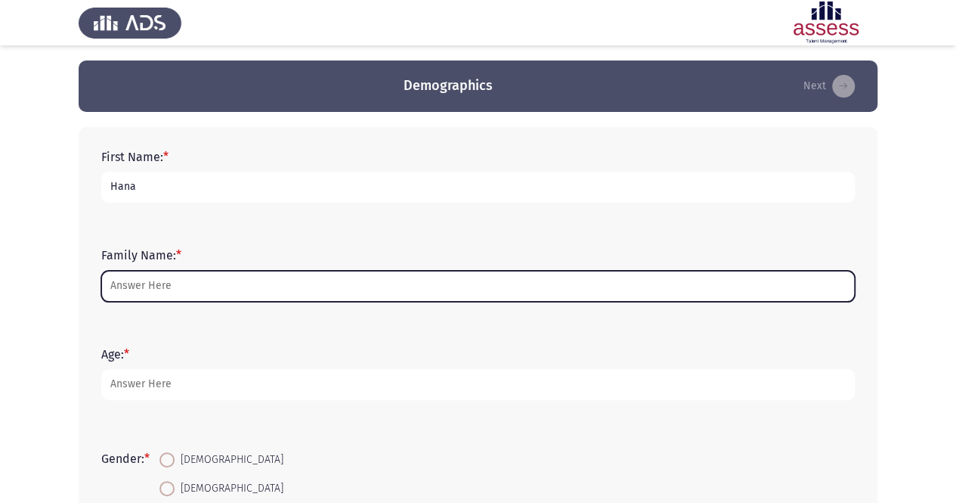
click at [169, 286] on input "Family Name: *" at bounding box center [477, 286] width 753 height 31
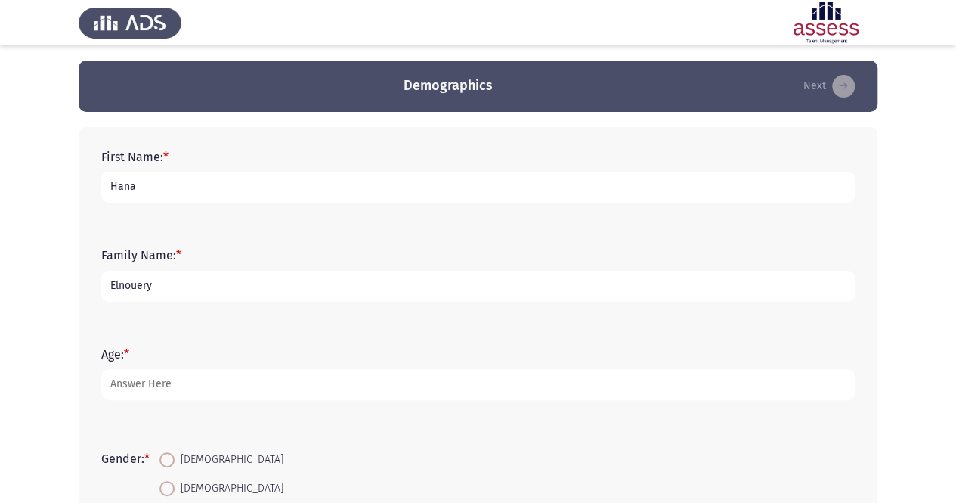
type input "Elnouery"
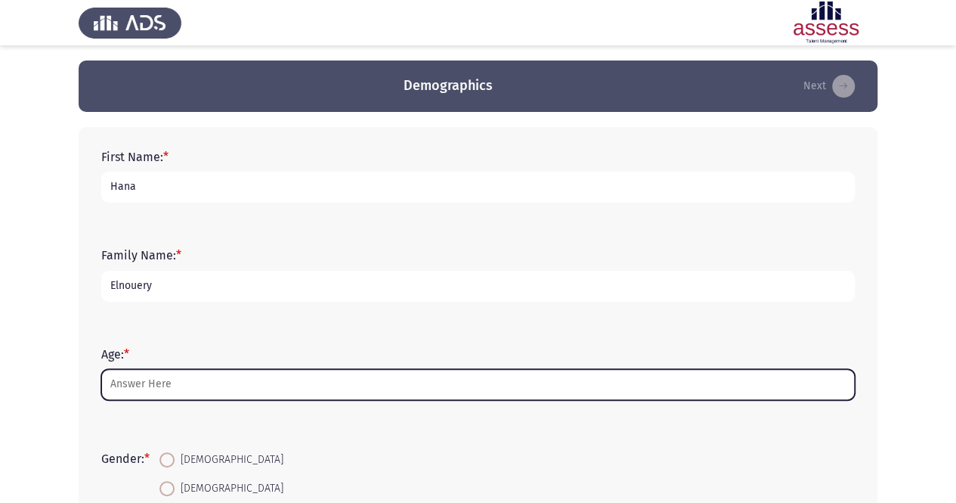
click at [153, 378] on input "Age: *" at bounding box center [477, 384] width 753 height 31
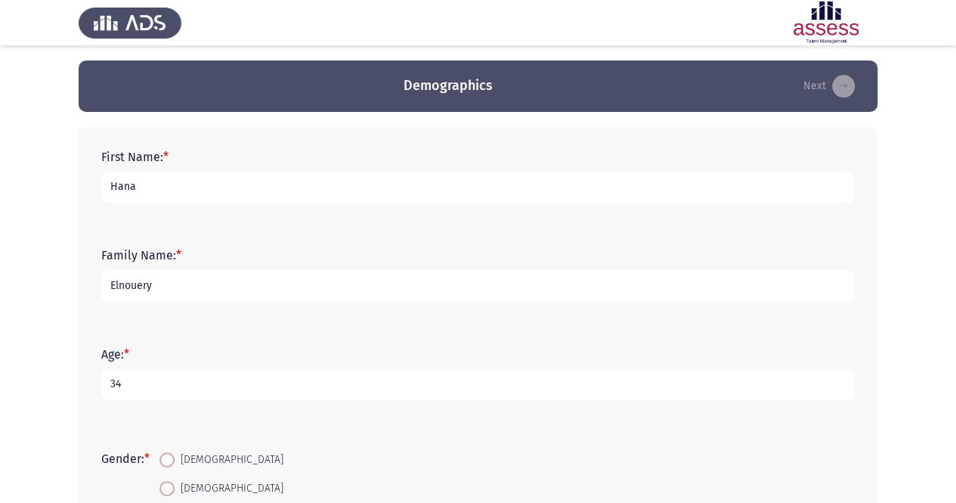
type input "34"
click at [174, 459] on span at bounding box center [166, 459] width 15 height 15
click at [174, 459] on input "[DEMOGRAPHIC_DATA]" at bounding box center [166, 459] width 15 height 15
radio input "true"
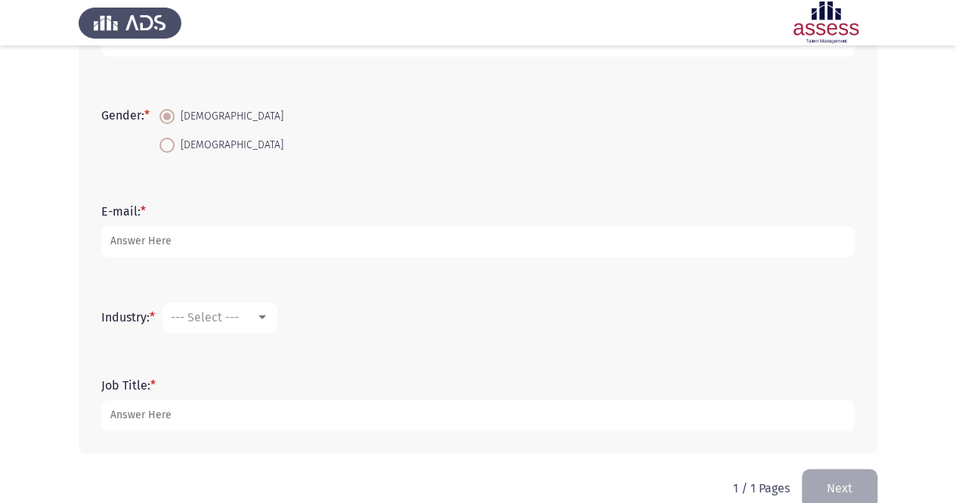
scroll to position [345, 0]
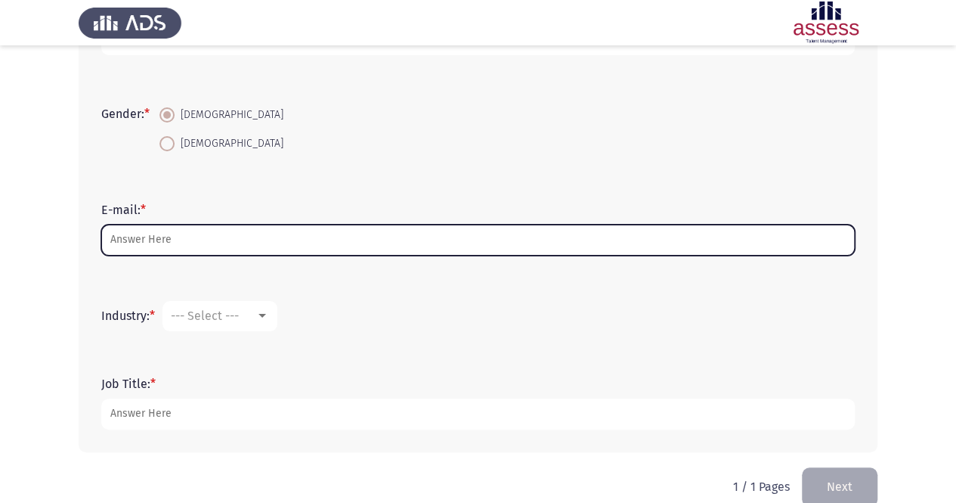
click at [348, 240] on input "E-mail: *" at bounding box center [477, 239] width 753 height 31
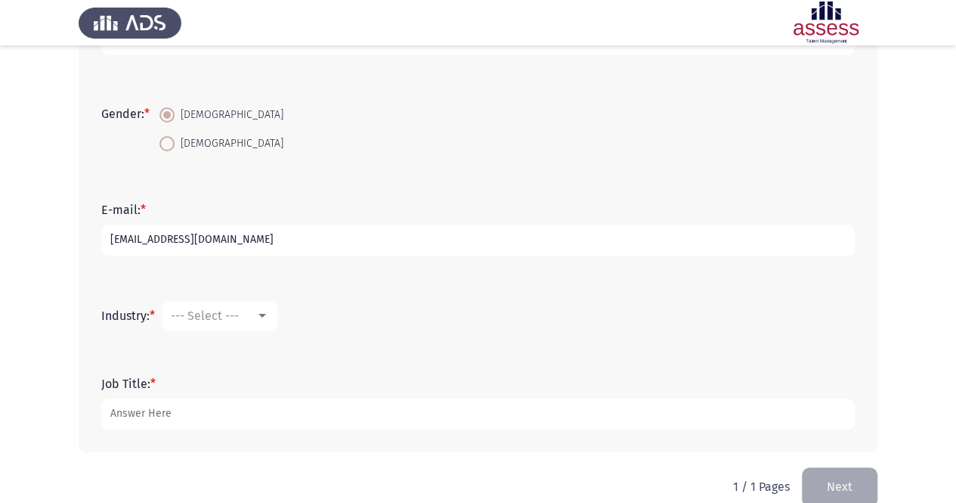
type input "[EMAIL_ADDRESS][DOMAIN_NAME]"
click at [239, 321] on span "--- Select ---" at bounding box center [205, 315] width 68 height 14
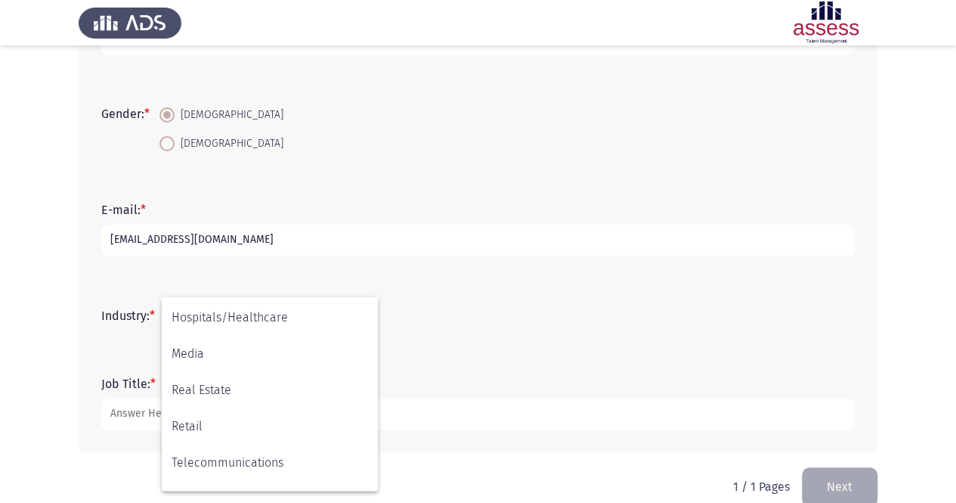
scroll to position [496, 0]
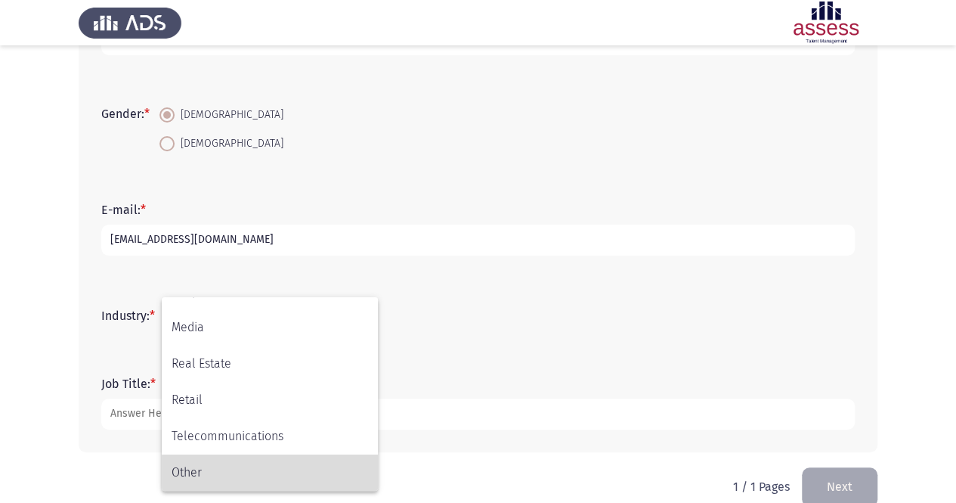
click at [255, 481] on span "Other" at bounding box center [270, 472] width 196 height 36
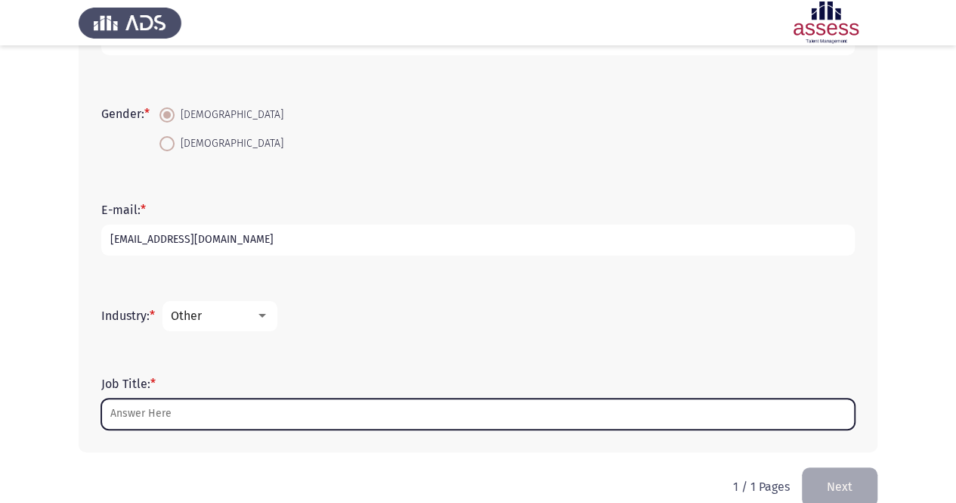
click at [232, 404] on input "Job Title: *" at bounding box center [477, 413] width 753 height 31
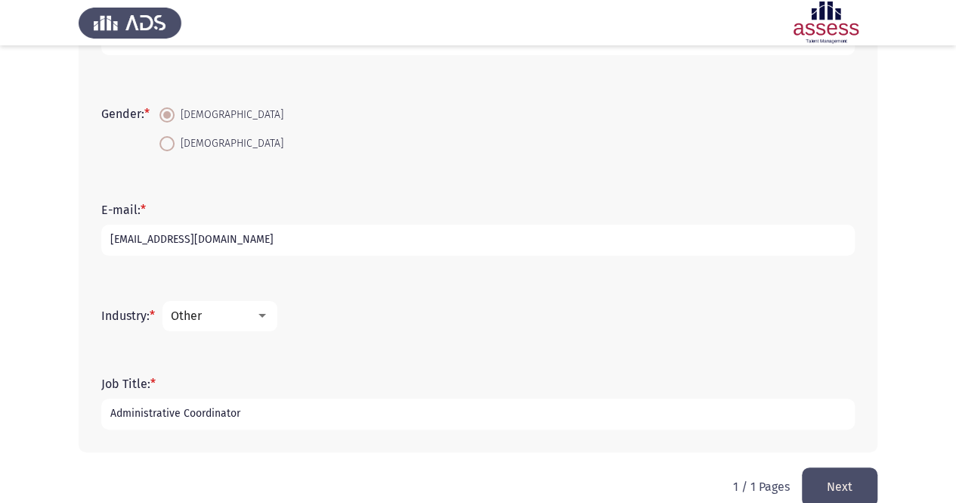
type input "Administrative Coordinator"
click at [819, 480] on button "Next" at bounding box center [840, 486] width 76 height 39
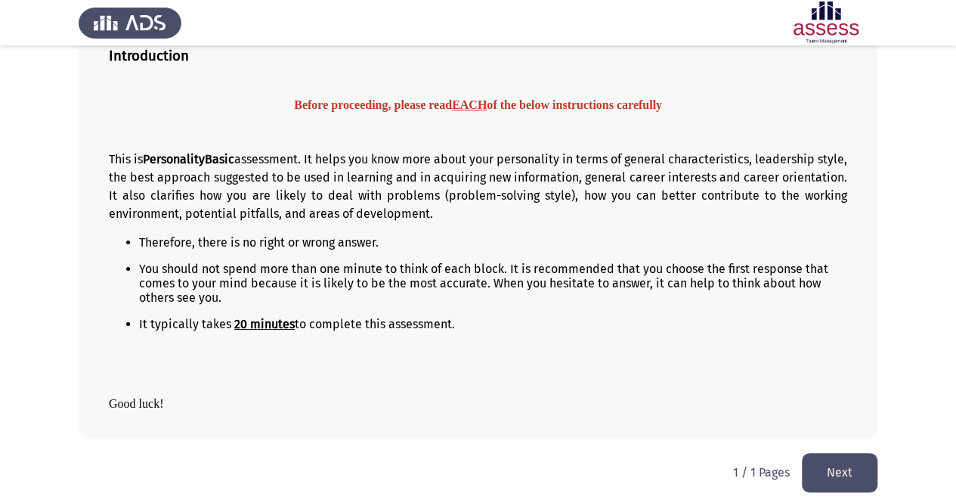
scroll to position [125, 0]
click at [830, 475] on button "Next" at bounding box center [840, 471] width 76 height 39
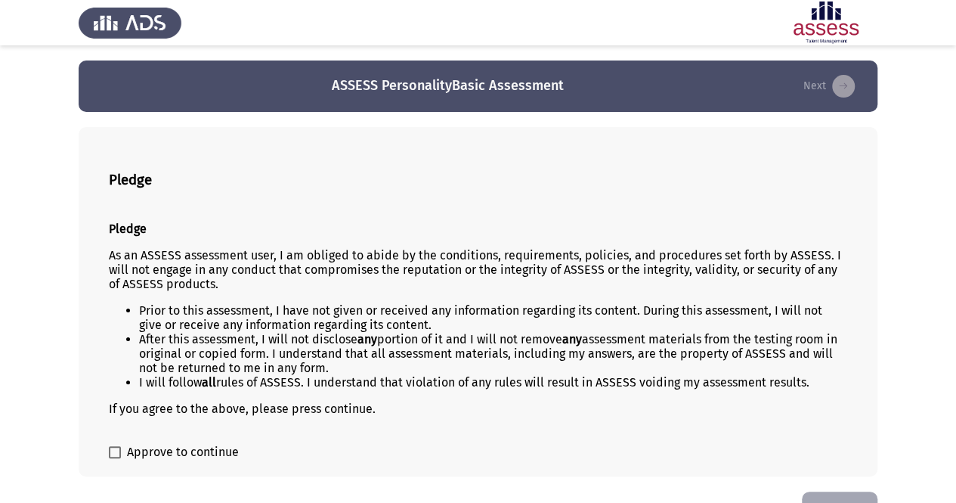
scroll to position [39, 0]
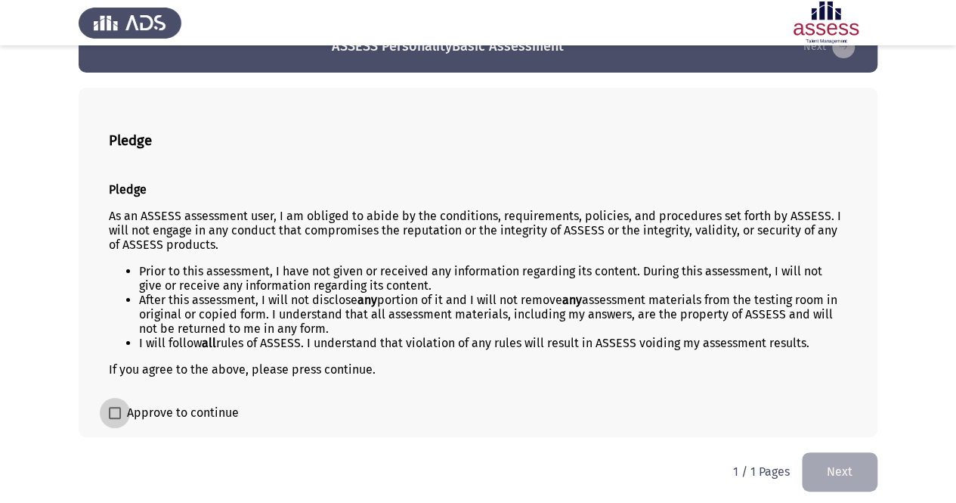
click at [119, 407] on span at bounding box center [115, 413] width 12 height 12
click at [115, 419] on input "Approve to continue" at bounding box center [114, 419] width 1 height 1
checkbox input "true"
click at [856, 454] on button "Next" at bounding box center [840, 471] width 76 height 39
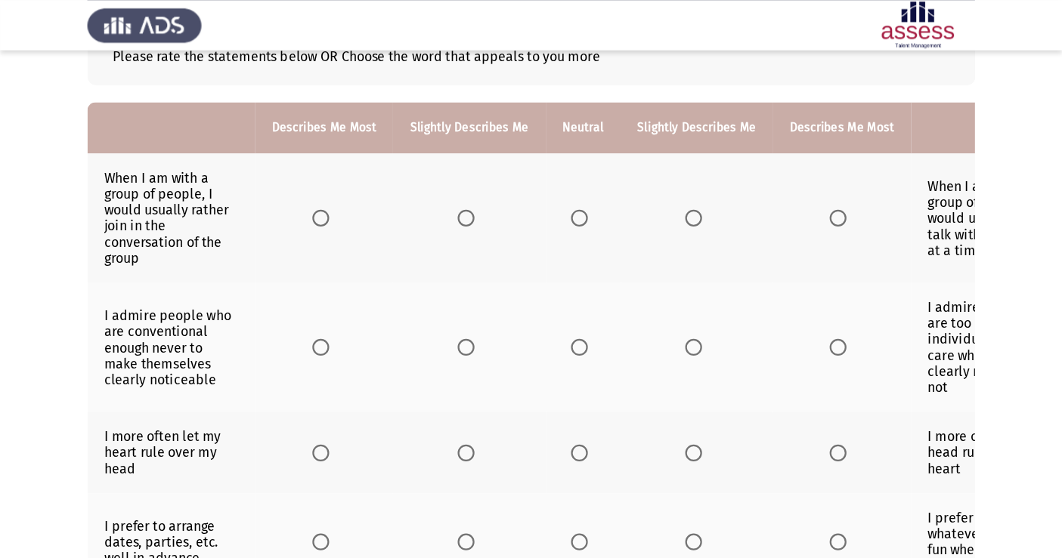
scroll to position [102, 0]
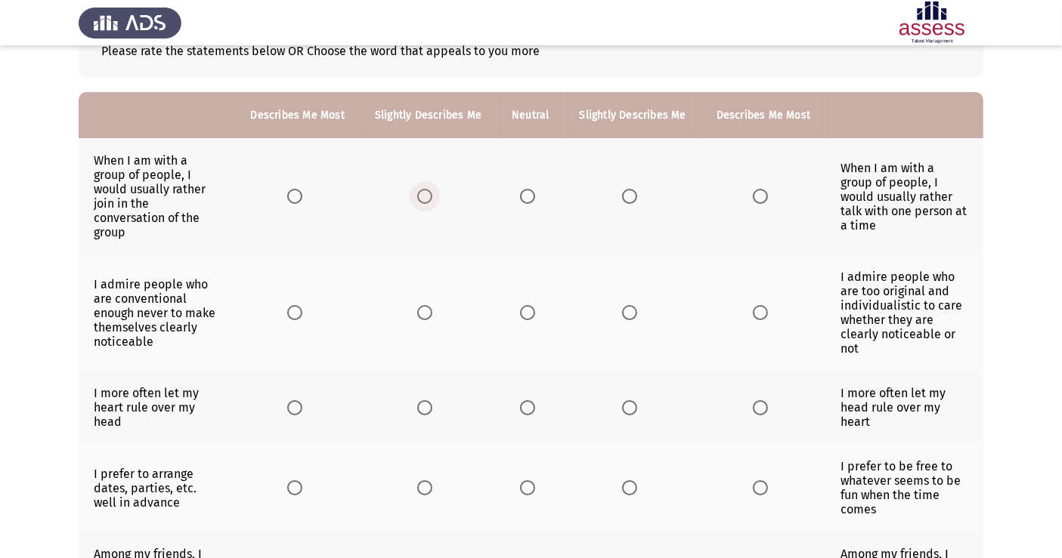
click at [425, 193] on span "Select an option" at bounding box center [424, 196] width 15 height 15
click at [425, 193] on input "Select an option" at bounding box center [424, 196] width 15 height 15
click at [436, 305] on label "Select an option" at bounding box center [427, 312] width 21 height 15
click at [432, 305] on input "Select an option" at bounding box center [424, 312] width 15 height 15
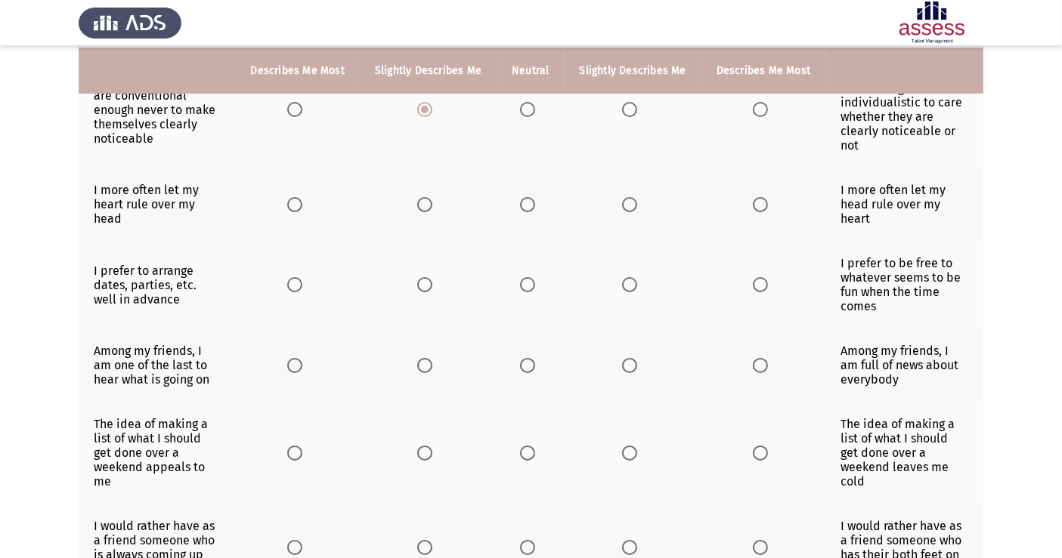
scroll to position [308, 0]
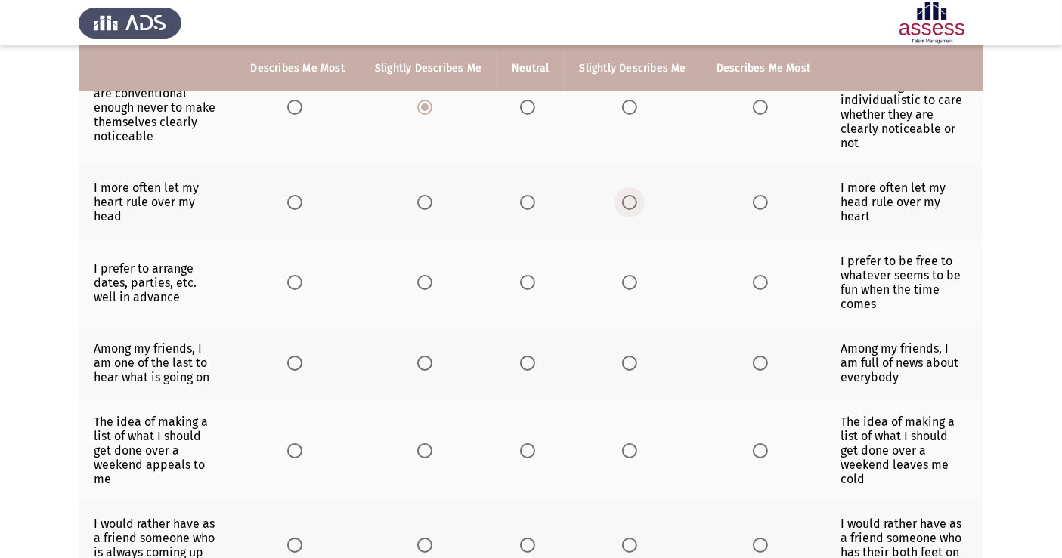
click at [629, 195] on span "Select an option" at bounding box center [629, 202] width 15 height 15
click at [629, 195] on input "Select an option" at bounding box center [629, 202] width 15 height 15
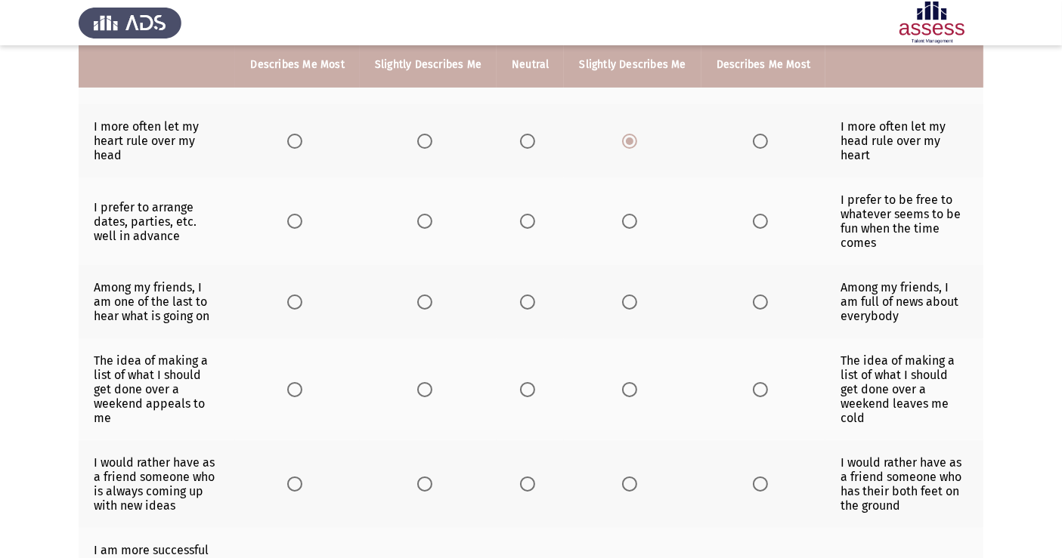
scroll to position [364, 0]
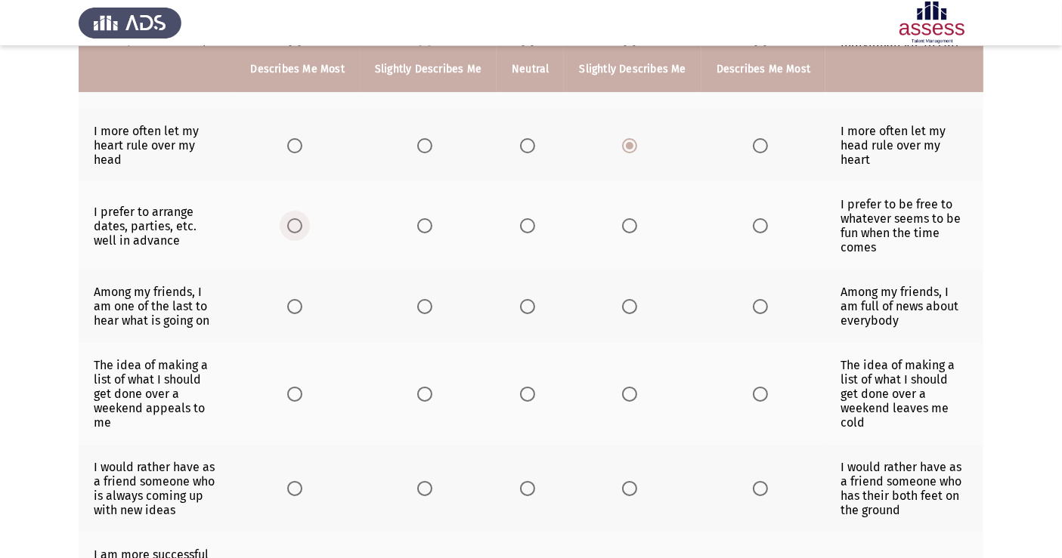
click at [300, 218] on span "Select an option" at bounding box center [294, 225] width 15 height 15
click at [300, 218] on input "Select an option" at bounding box center [294, 225] width 15 height 15
click at [753, 299] on span "Select an option" at bounding box center [760, 306] width 15 height 15
click at [753, 299] on input "Select an option" at bounding box center [760, 306] width 15 height 15
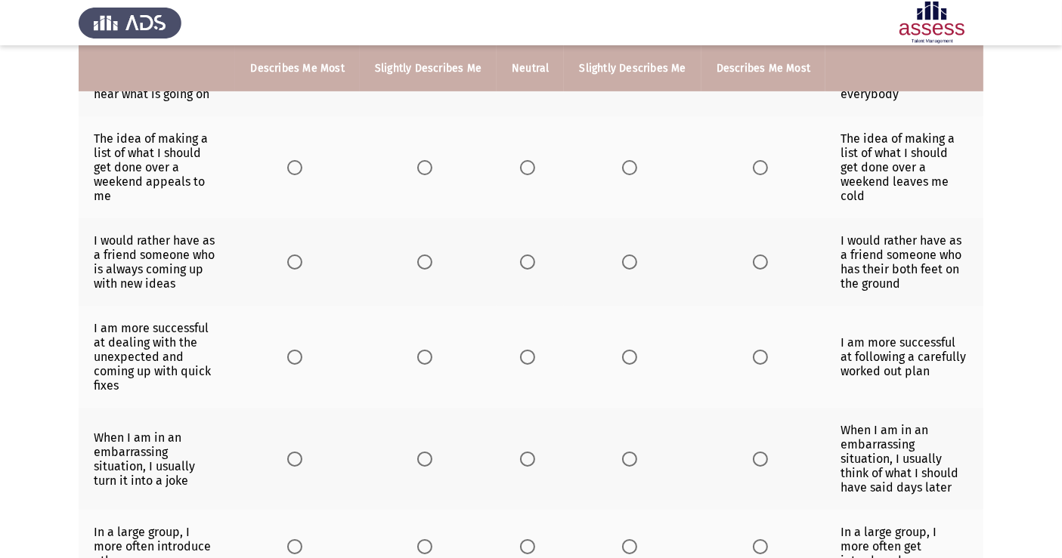
scroll to position [593, 0]
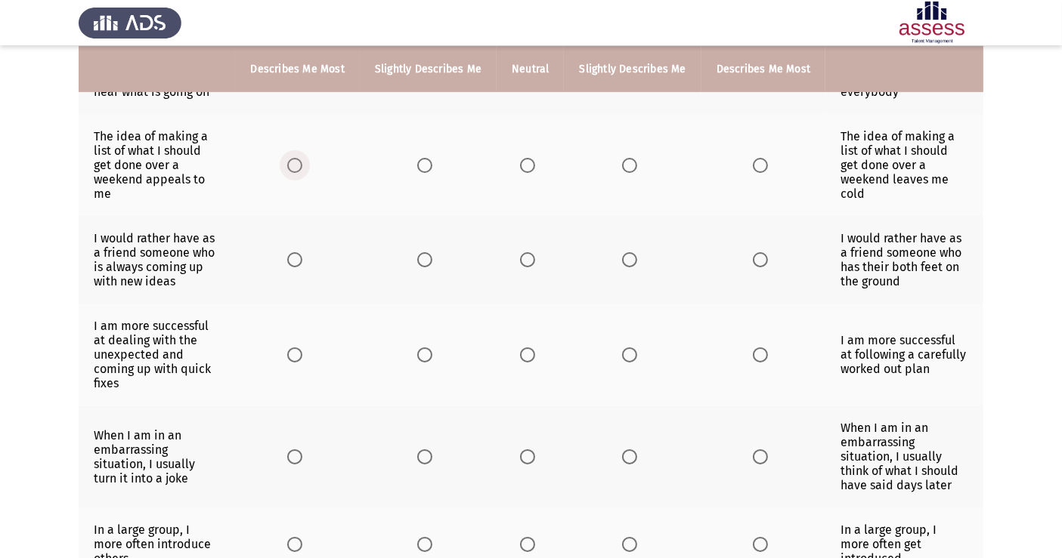
click at [301, 158] on span "Select an option" at bounding box center [294, 165] width 15 height 15
click at [301, 158] on input "Select an option" at bounding box center [294, 165] width 15 height 15
click at [426, 252] on span "Select an option" at bounding box center [424, 259] width 15 height 15
click at [426, 252] on input "Select an option" at bounding box center [424, 259] width 15 height 15
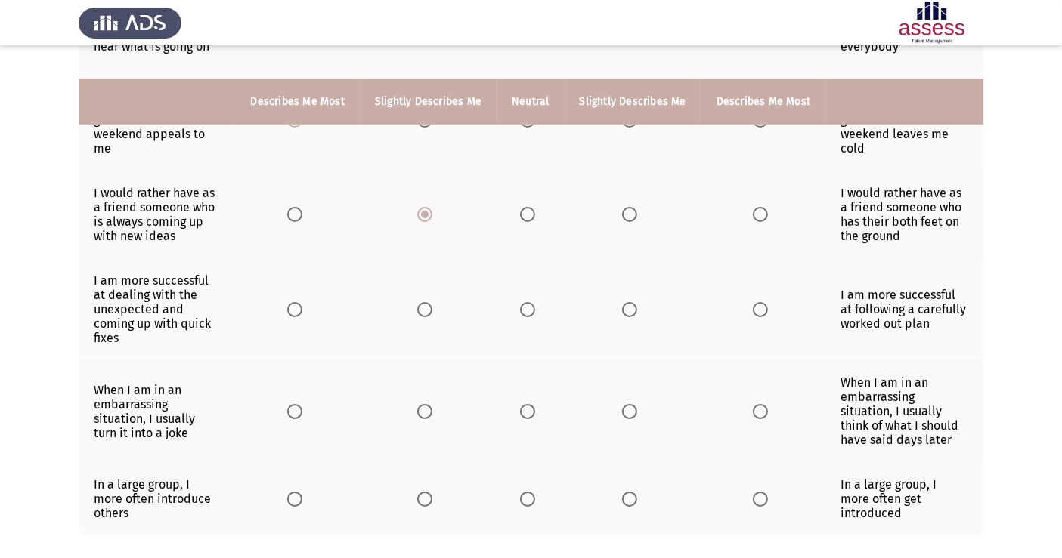
scroll to position [671, 0]
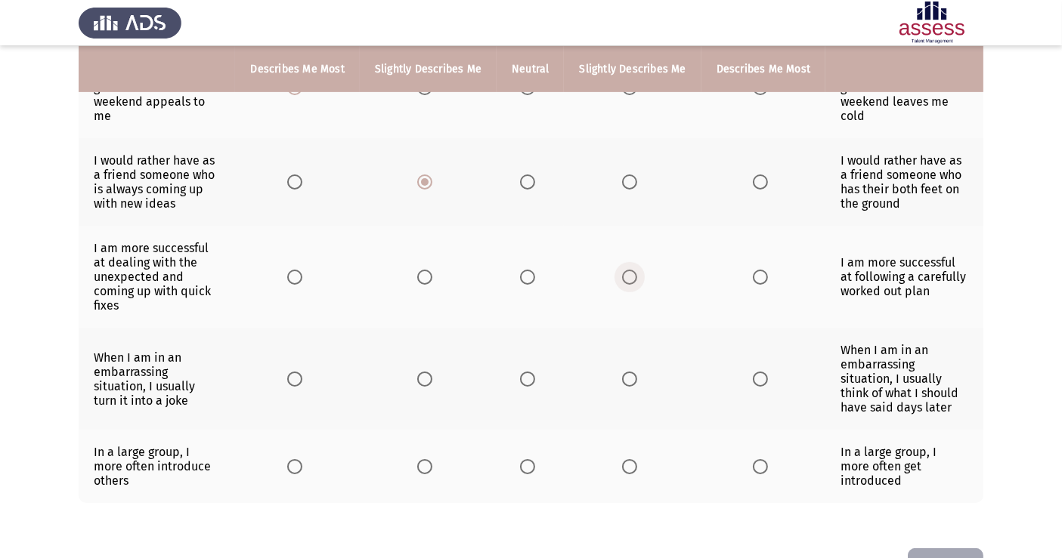
click at [628, 270] on span "Select an option" at bounding box center [629, 277] width 15 height 15
click at [628, 270] on input "Select an option" at bounding box center [629, 277] width 15 height 15
click at [528, 372] on span "Select an option" at bounding box center [527, 379] width 15 height 15
click at [528, 372] on input "Select an option" at bounding box center [527, 379] width 15 height 15
click at [293, 459] on span "Select an option" at bounding box center [294, 466] width 15 height 15
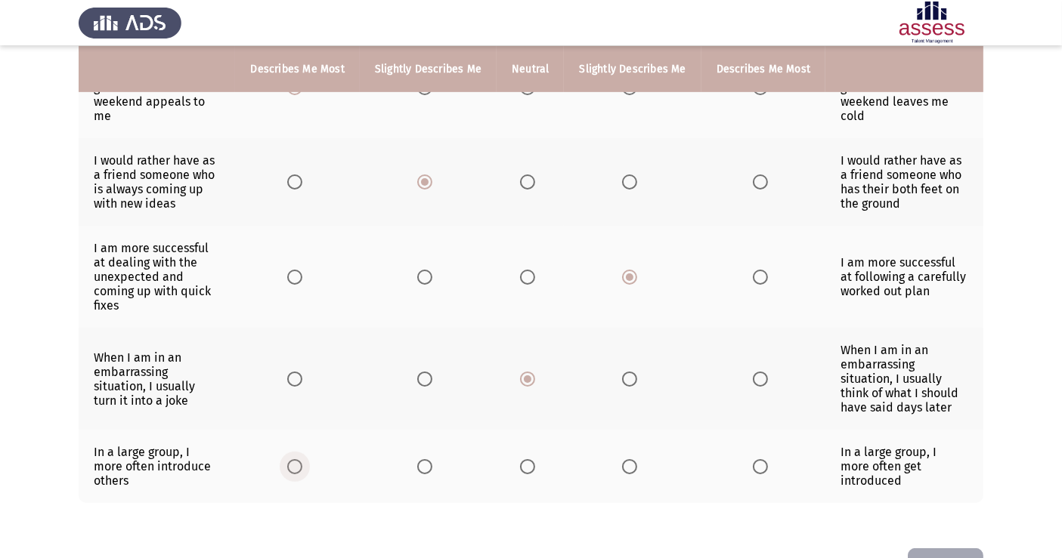
click at [293, 459] on input "Select an option" at bounding box center [294, 466] width 15 height 15
click at [952, 502] on button "Next" at bounding box center [946, 568] width 76 height 39
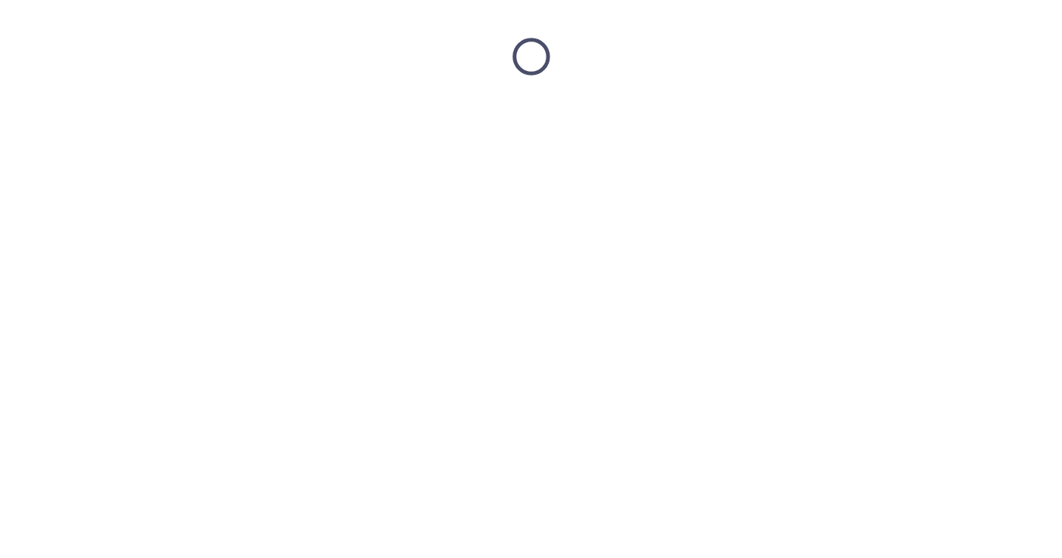
scroll to position [0, 0]
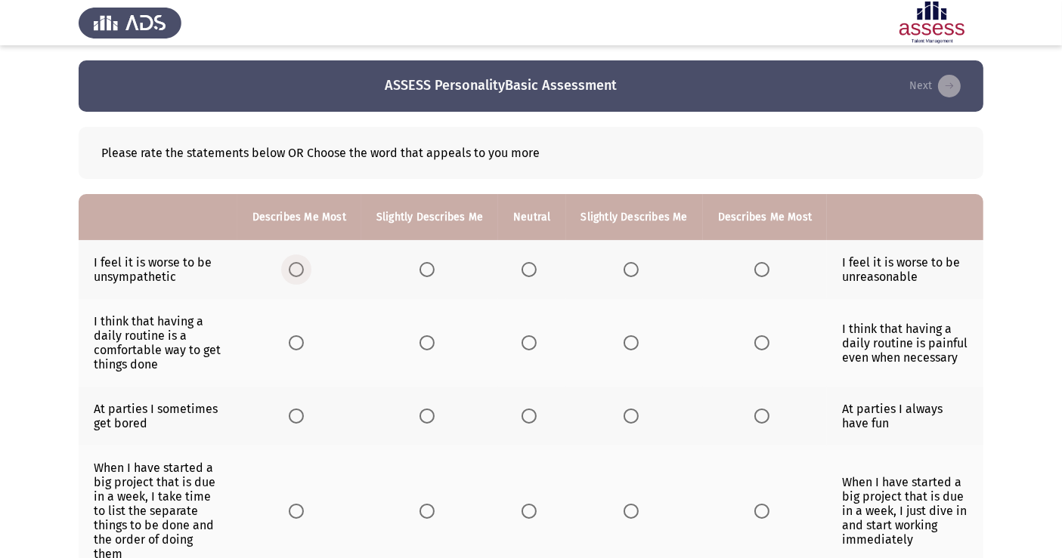
click at [304, 275] on span "Select an option" at bounding box center [296, 269] width 15 height 15
click at [304, 275] on input "Select an option" at bounding box center [296, 269] width 15 height 15
click at [300, 348] on span "Select an option" at bounding box center [296, 343] width 15 height 15
click at [300, 348] on input "Select an option" at bounding box center [296, 343] width 15 height 15
click at [301, 418] on span "Select an option" at bounding box center [296, 416] width 15 height 15
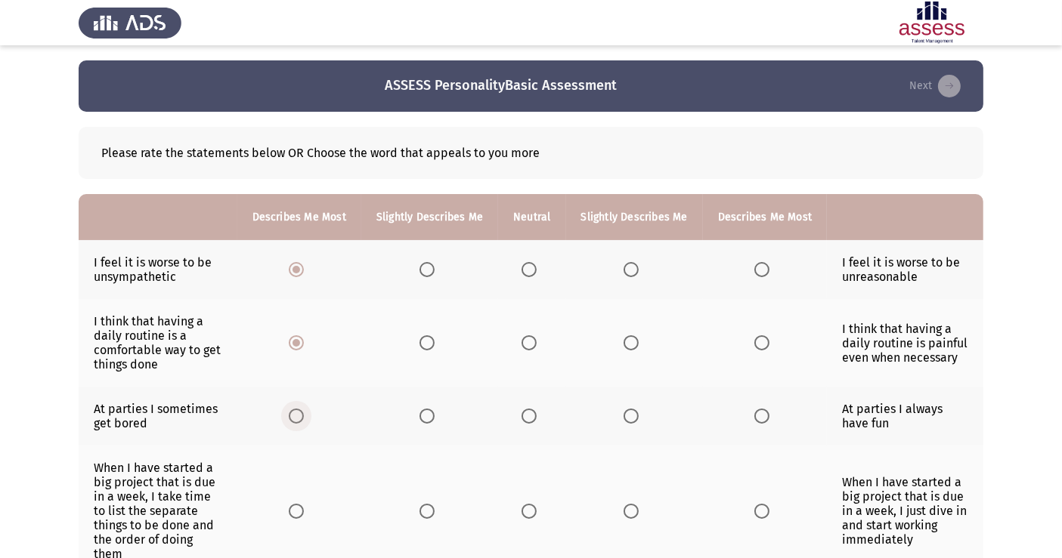
click at [301, 418] on input "Select an option" at bounding box center [296, 416] width 15 height 15
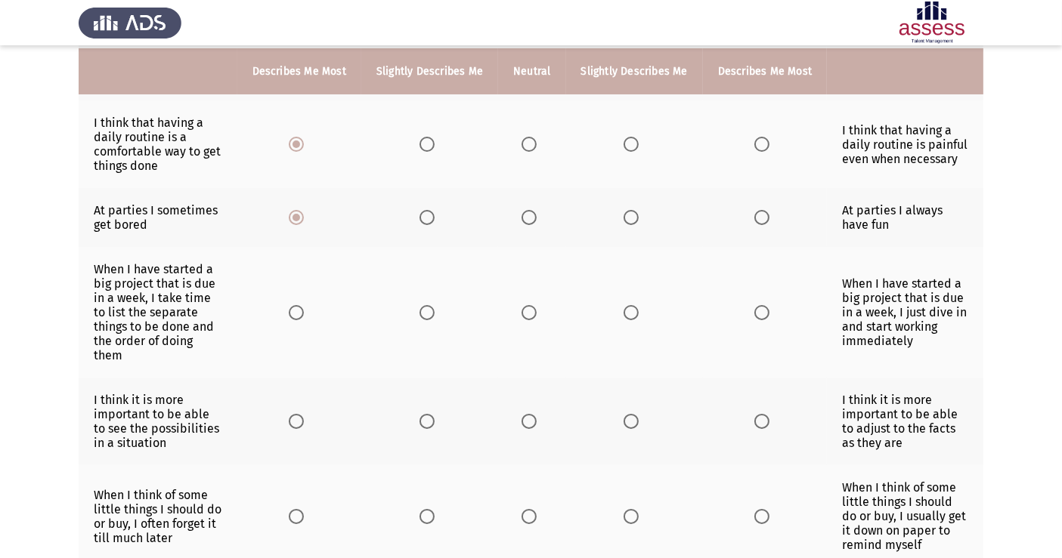
scroll to position [203, 0]
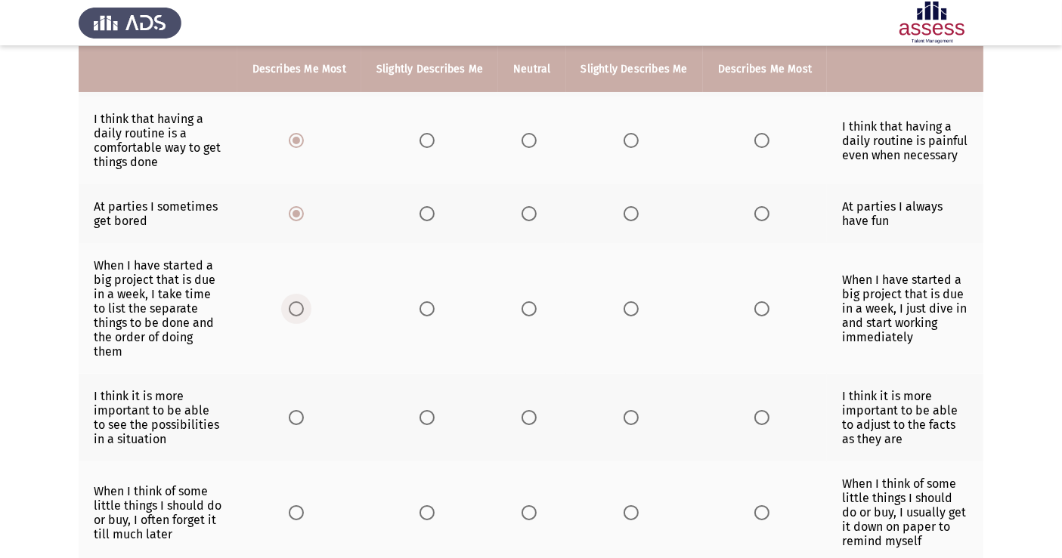
click at [298, 305] on span "Select an option" at bounding box center [296, 309] width 15 height 15
click at [298, 305] on input "Select an option" at bounding box center [296, 309] width 15 height 15
click at [529, 410] on span "Select an option" at bounding box center [528, 417] width 15 height 15
click at [529, 410] on input "Select an option" at bounding box center [528, 417] width 15 height 15
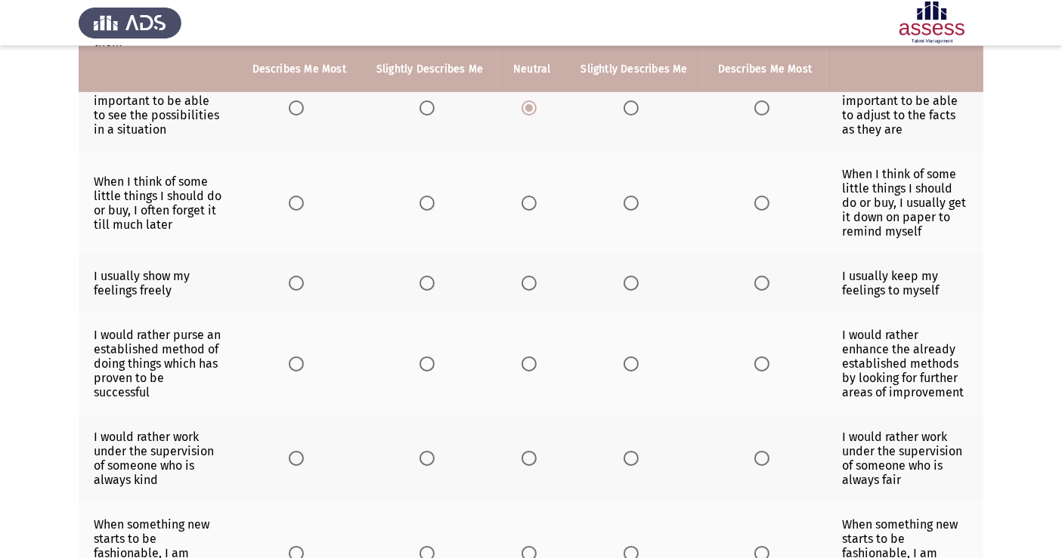
scroll to position [492, 0]
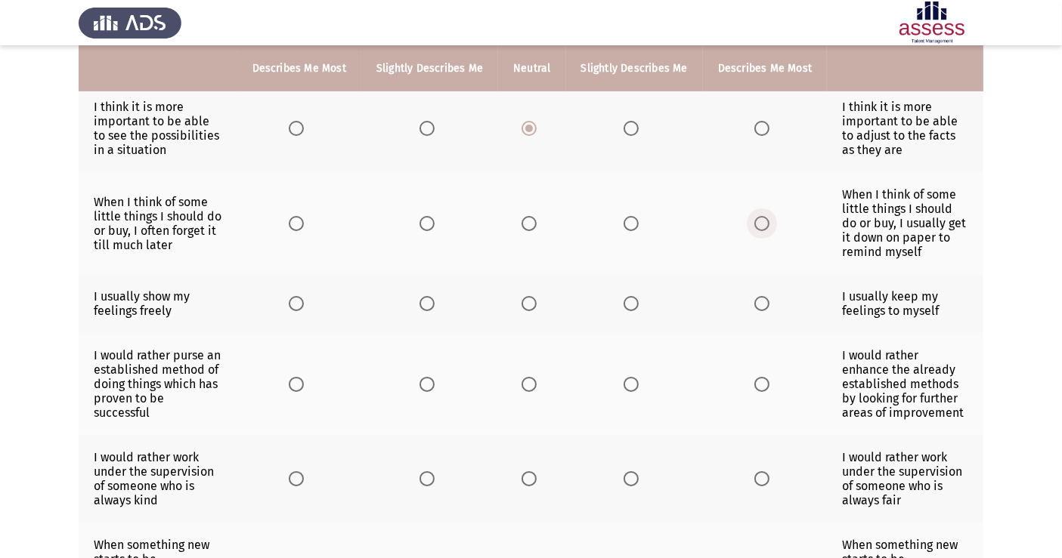
click at [761, 216] on span "Select an option" at bounding box center [761, 223] width 15 height 15
click at [761, 216] on input "Select an option" at bounding box center [761, 223] width 15 height 15
click at [298, 296] on span "Select an option" at bounding box center [296, 303] width 15 height 15
click at [298, 296] on input "Select an option" at bounding box center [296, 303] width 15 height 15
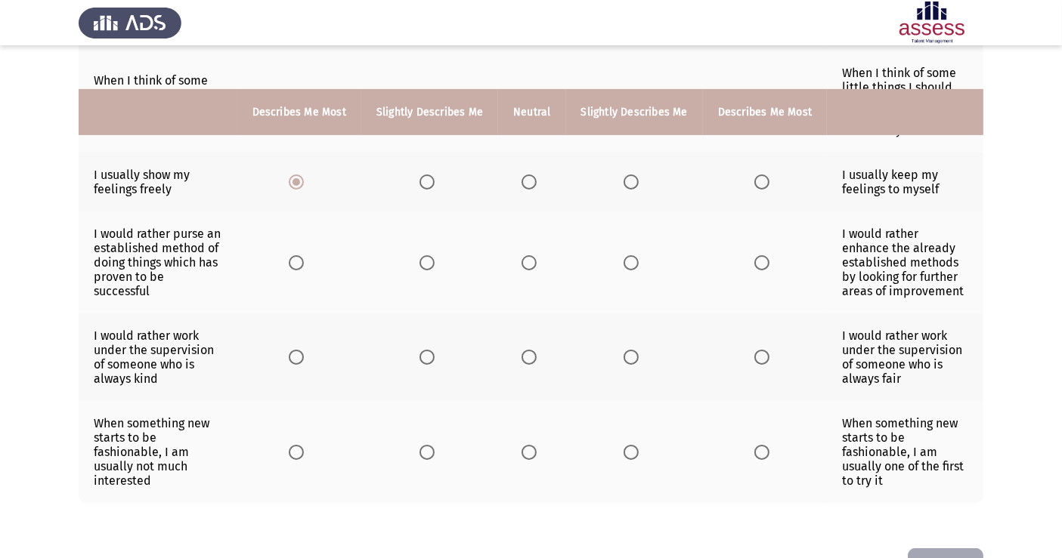
scroll to position [657, 0]
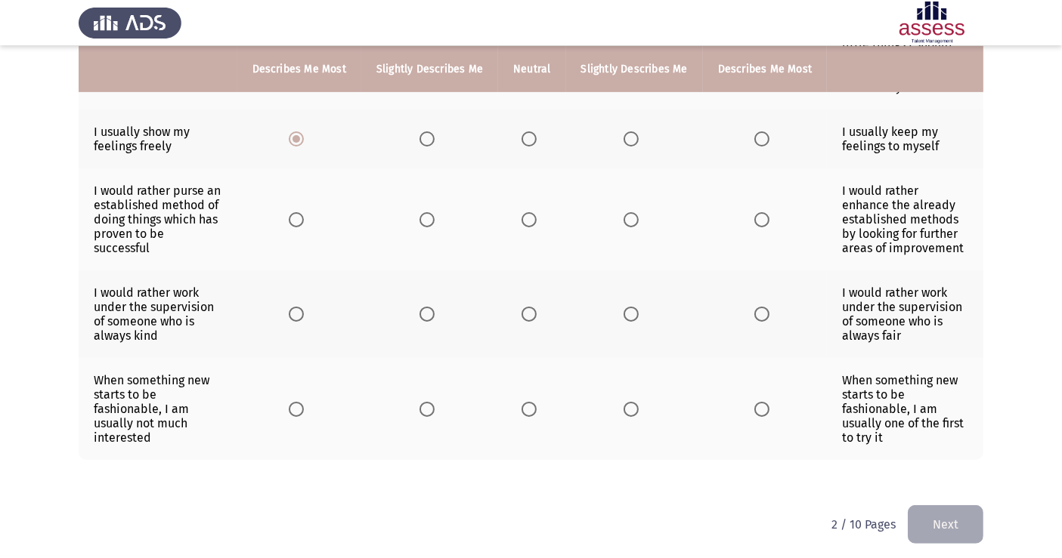
click at [762, 212] on span "Select an option" at bounding box center [761, 219] width 15 height 15
click at [762, 212] on input "Select an option" at bounding box center [761, 219] width 15 height 15
click at [626, 310] on span "Select an option" at bounding box center [630, 314] width 15 height 15
click at [626, 310] on input "Select an option" at bounding box center [630, 314] width 15 height 15
click at [429, 405] on span "Select an option" at bounding box center [426, 409] width 15 height 15
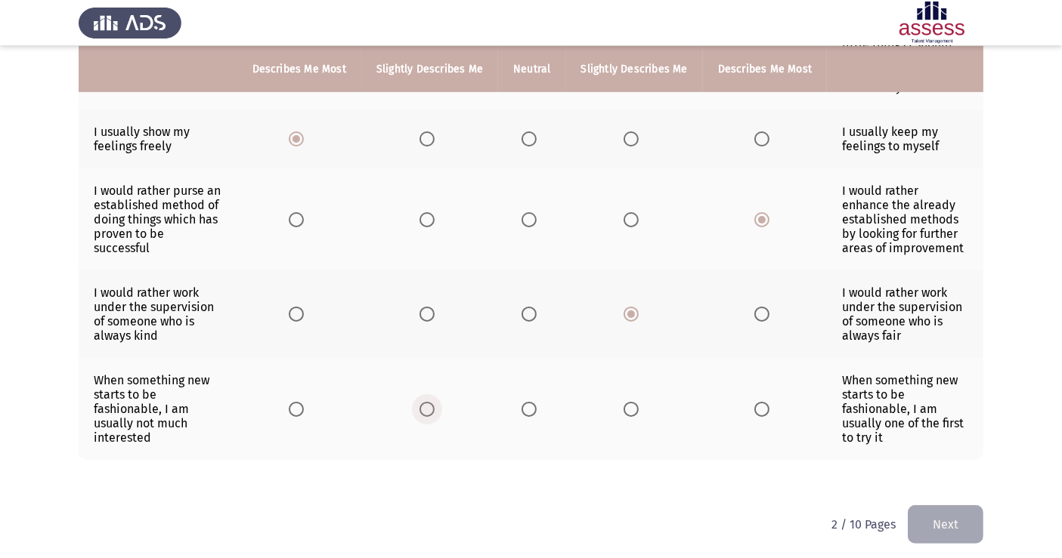
click at [429, 405] on input "Select an option" at bounding box center [426, 409] width 15 height 15
click at [939, 502] on button "Next" at bounding box center [946, 525] width 76 height 39
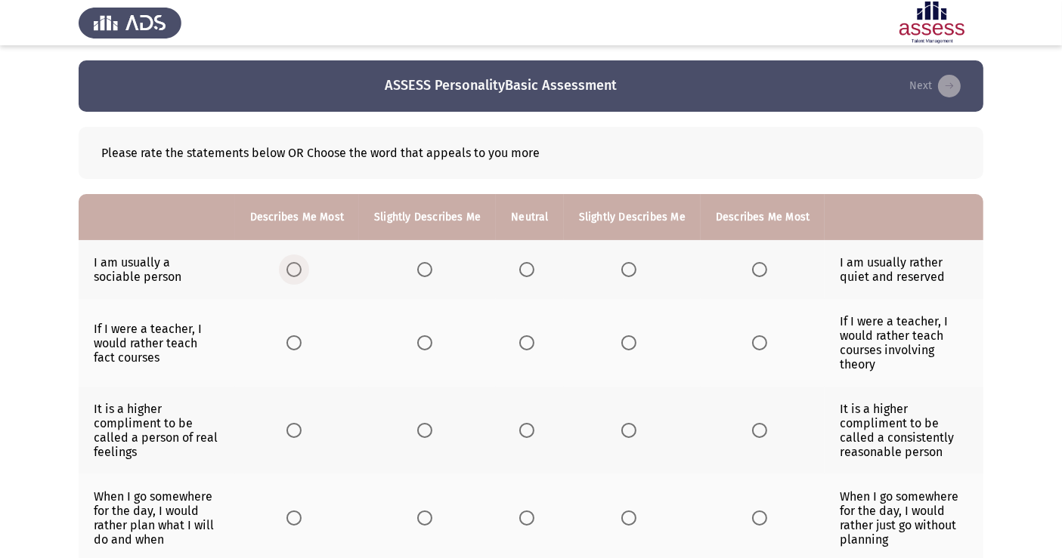
click at [301, 270] on span "Select an option" at bounding box center [293, 269] width 15 height 15
click at [301, 270] on input "Select an option" at bounding box center [293, 269] width 15 height 15
click at [759, 341] on span "Select an option" at bounding box center [759, 343] width 15 height 15
click at [759, 341] on input "Select an option" at bounding box center [759, 343] width 15 height 15
click at [298, 438] on span "Select an option" at bounding box center [293, 430] width 15 height 15
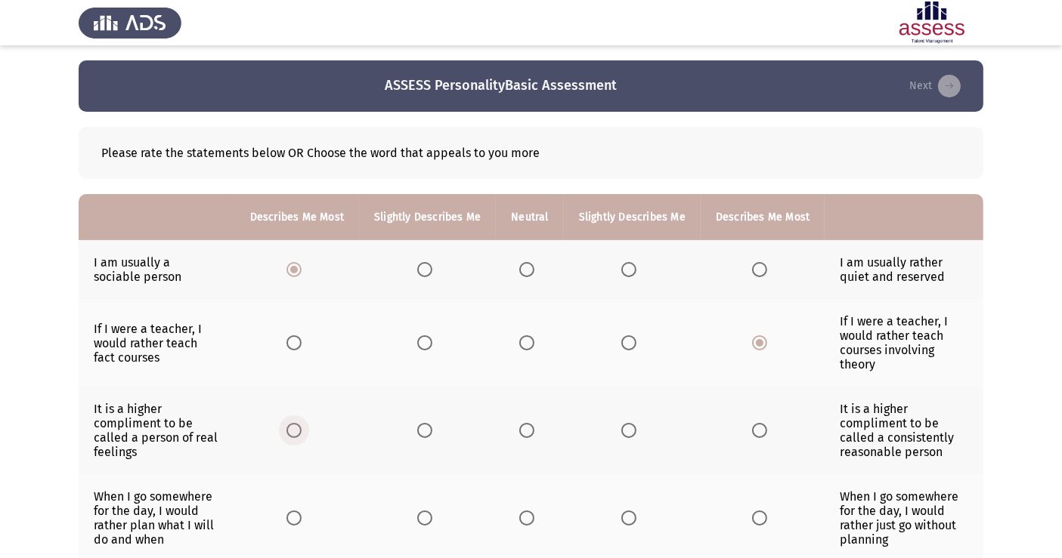
click at [298, 438] on input "Select an option" at bounding box center [293, 430] width 15 height 15
click at [293, 502] on span "Select an option" at bounding box center [293, 518] width 15 height 15
click at [293, 502] on input "Select an option" at bounding box center [293, 518] width 15 height 15
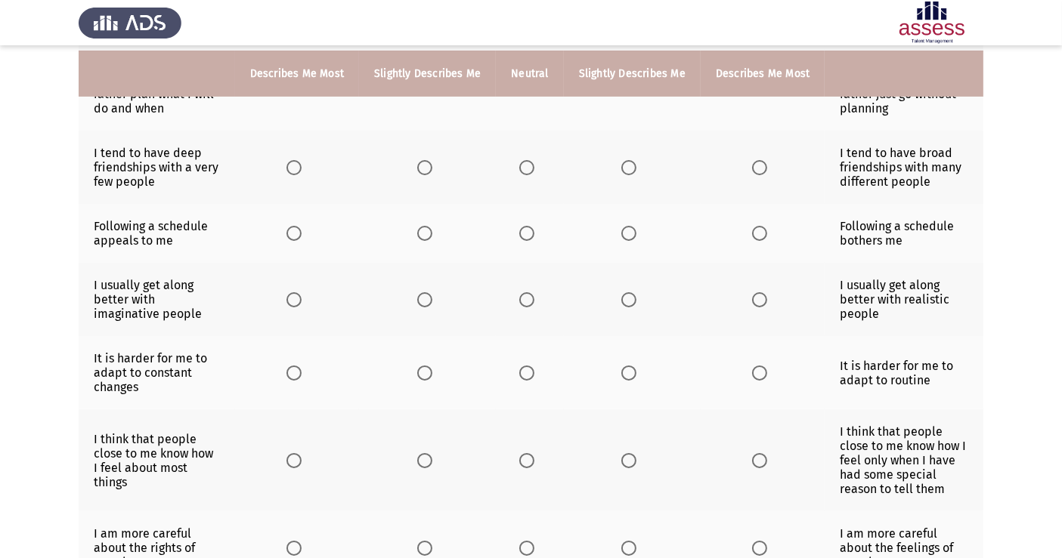
scroll to position [436, 0]
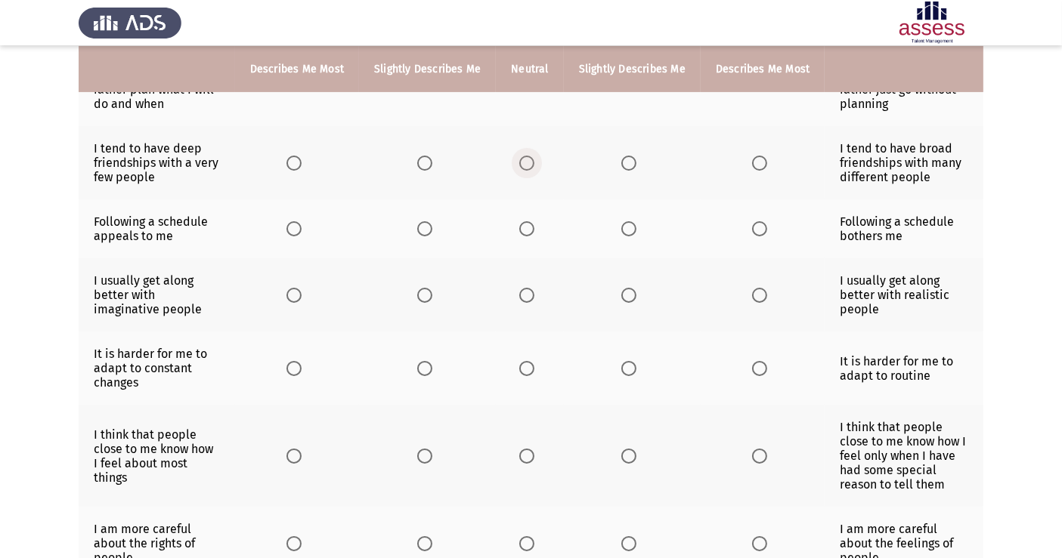
click at [529, 163] on span "Select an option" at bounding box center [526, 163] width 15 height 15
click at [529, 163] on input "Select an option" at bounding box center [526, 163] width 15 height 15
click at [291, 230] on span "Select an option" at bounding box center [293, 228] width 15 height 15
click at [291, 230] on input "Select an option" at bounding box center [293, 228] width 15 height 15
click at [759, 294] on span "Select an option" at bounding box center [759, 295] width 15 height 15
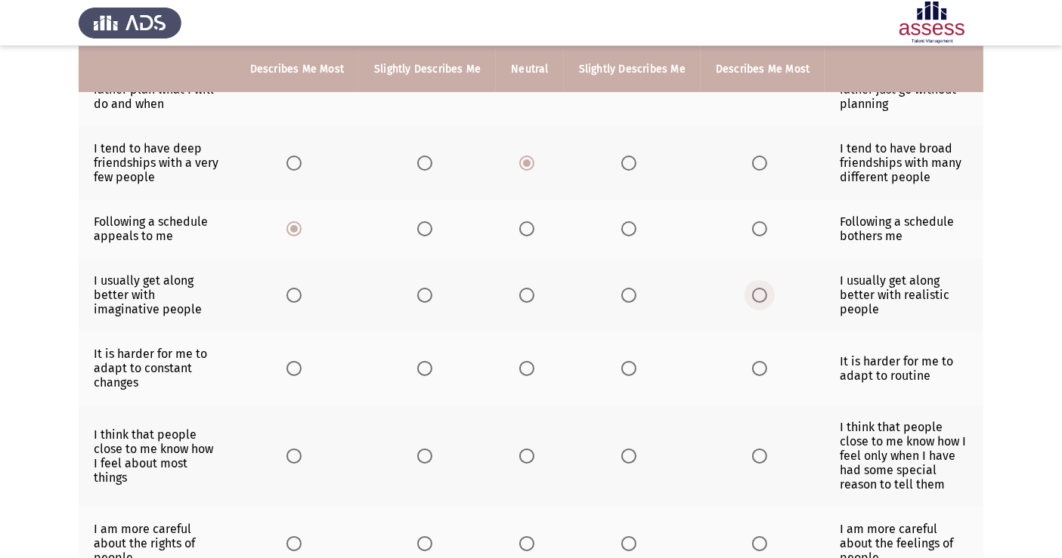
click at [759, 294] on input "Select an option" at bounding box center [759, 295] width 15 height 15
click at [522, 370] on span "Select an option" at bounding box center [526, 368] width 15 height 15
click at [522, 370] on input "Select an option" at bounding box center [526, 368] width 15 height 15
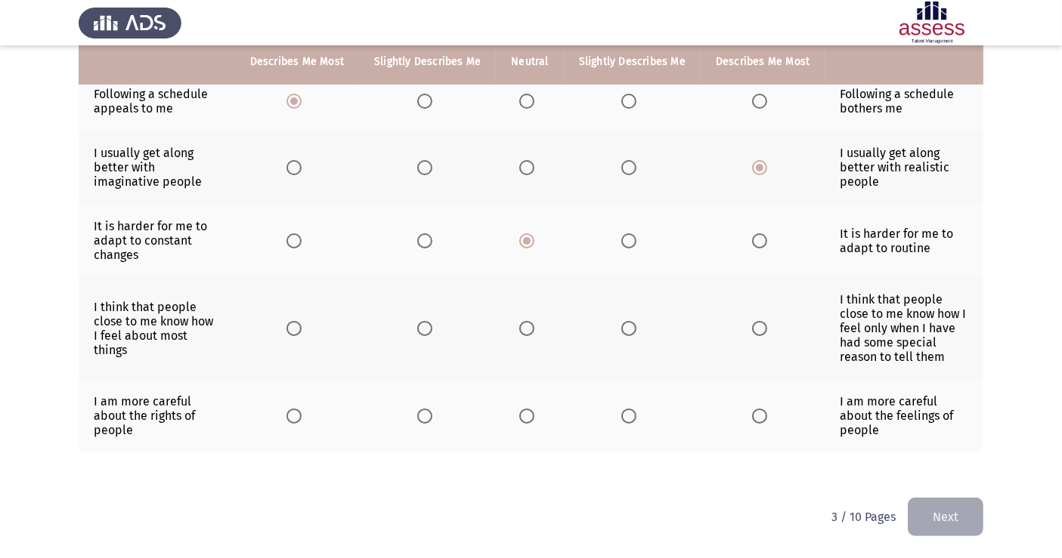
scroll to position [570, 0]
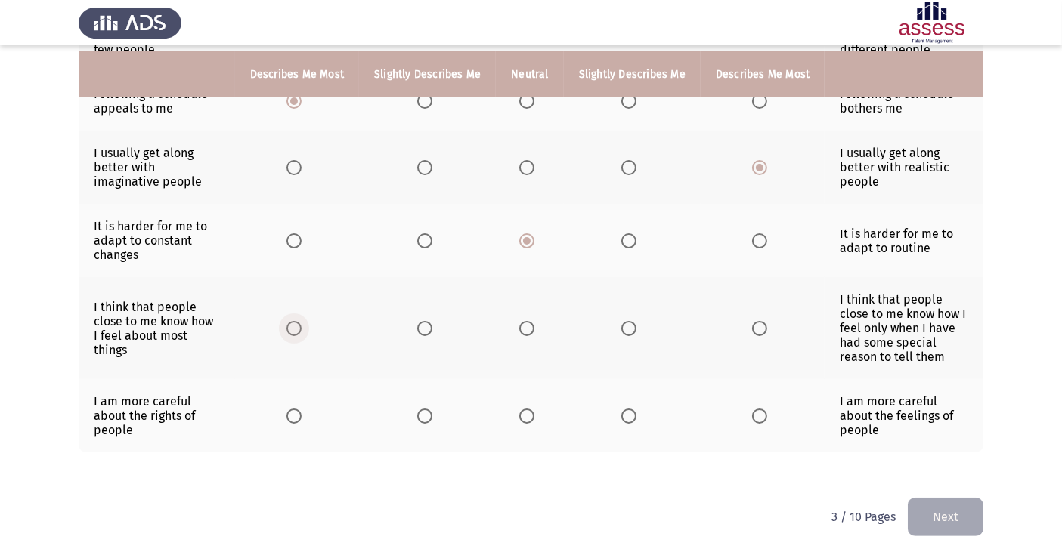
click at [293, 331] on span "Select an option" at bounding box center [293, 328] width 15 height 15
click at [293, 331] on input "Select an option" at bounding box center [293, 328] width 15 height 15
click at [289, 419] on span "Select an option" at bounding box center [293, 416] width 15 height 15
click at [289, 419] on input "Select an option" at bounding box center [293, 416] width 15 height 15
click at [530, 418] on span "Select an option" at bounding box center [526, 416] width 15 height 15
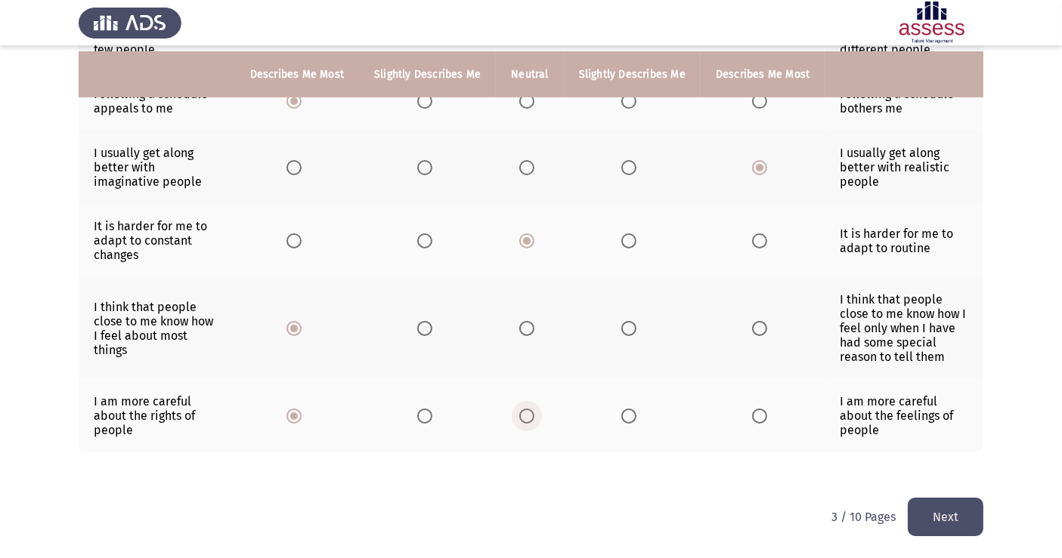
click at [530, 418] on input "Select an option" at bounding box center [526, 416] width 15 height 15
click at [954, 502] on button "Next" at bounding box center [946, 517] width 76 height 39
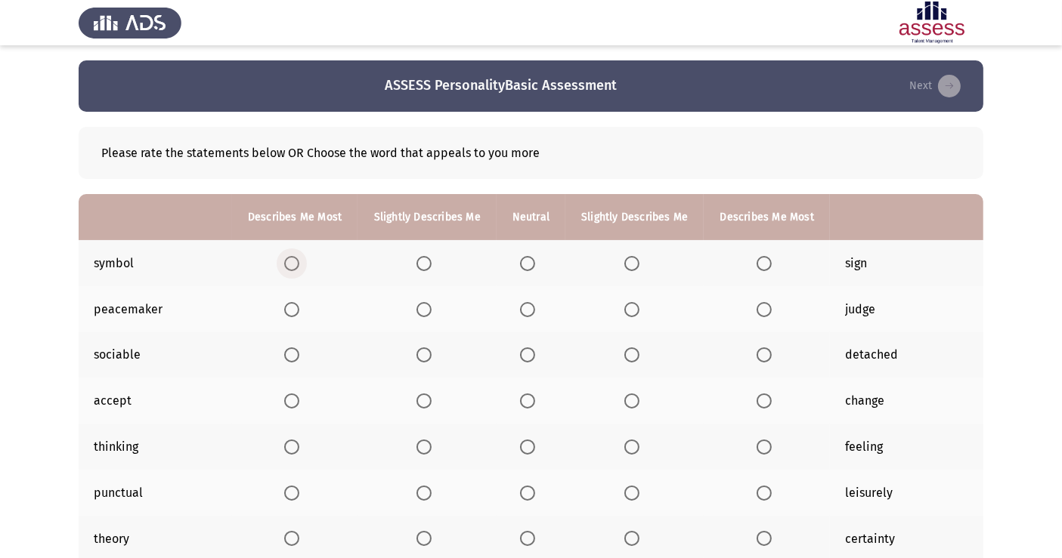
click at [295, 264] on span "Select an option" at bounding box center [291, 263] width 15 height 15
click at [295, 264] on input "Select an option" at bounding box center [291, 263] width 15 height 15
click at [293, 314] on span "Select an option" at bounding box center [291, 309] width 15 height 15
click at [293, 314] on input "Select an option" at bounding box center [291, 309] width 15 height 15
click at [292, 353] on span "Select an option" at bounding box center [291, 355] width 15 height 15
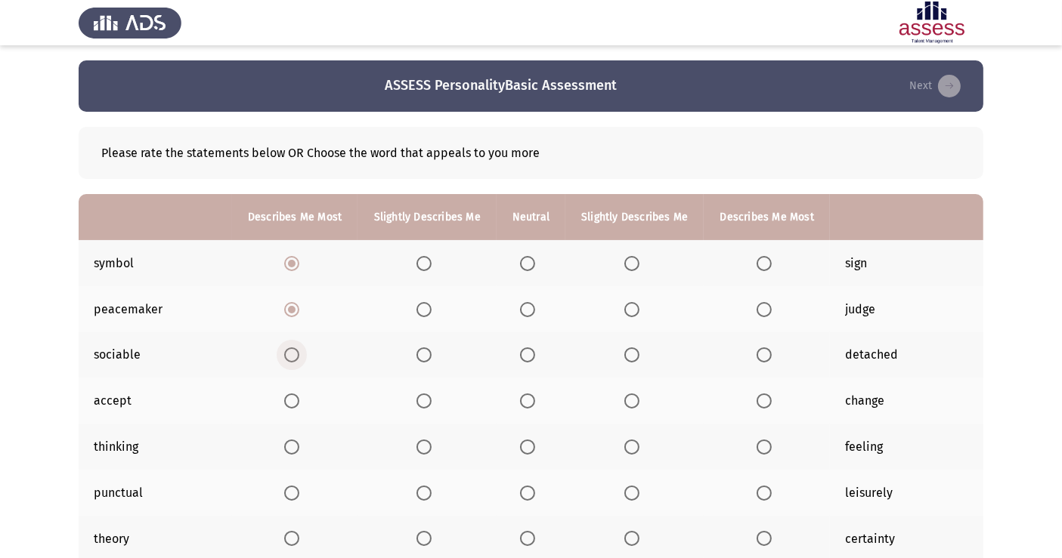
click at [292, 353] on input "Select an option" at bounding box center [291, 355] width 15 height 15
click at [293, 407] on span "Select an option" at bounding box center [291, 401] width 15 height 15
click at [293, 407] on input "Select an option" at bounding box center [291, 401] width 15 height 15
click at [292, 450] on span "Select an option" at bounding box center [291, 447] width 15 height 15
click at [292, 450] on input "Select an option" at bounding box center [291, 447] width 15 height 15
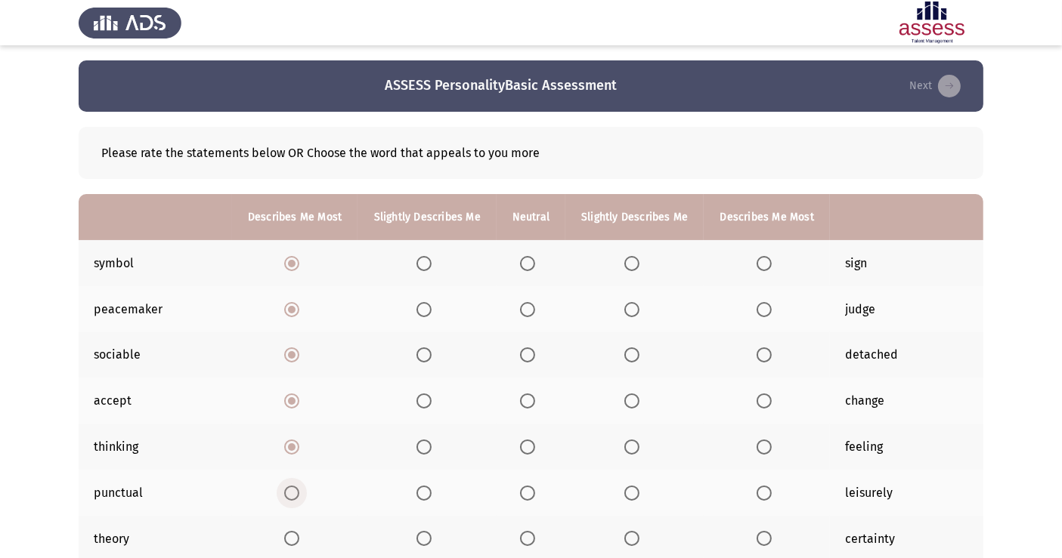
click at [293, 490] on span "Select an option" at bounding box center [291, 493] width 15 height 15
click at [293, 490] on input "Select an option" at bounding box center [291, 493] width 15 height 15
click at [762, 502] on span "Select an option" at bounding box center [763, 538] width 15 height 15
click at [762, 502] on input "Select an option" at bounding box center [763, 538] width 15 height 15
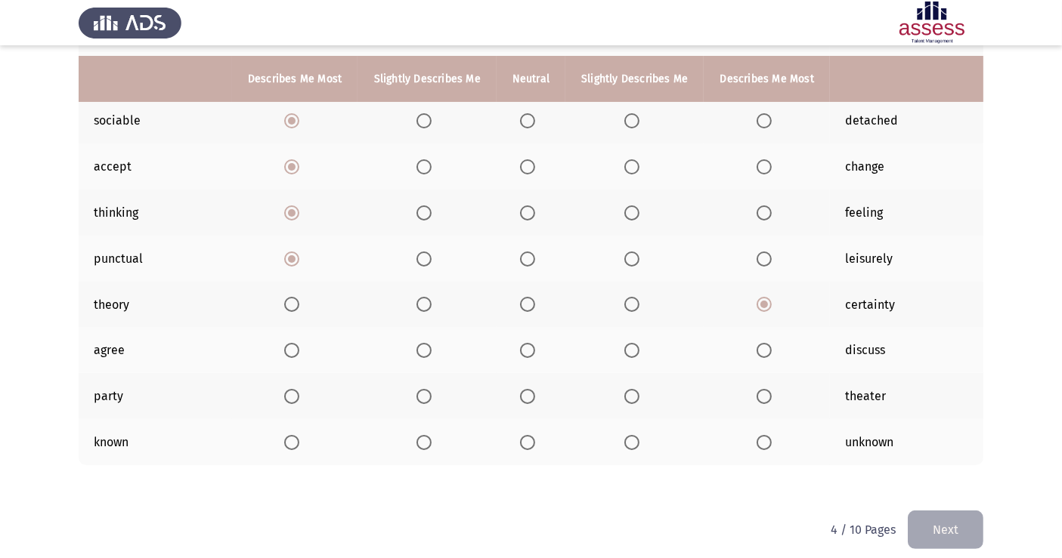
scroll to position [245, 0]
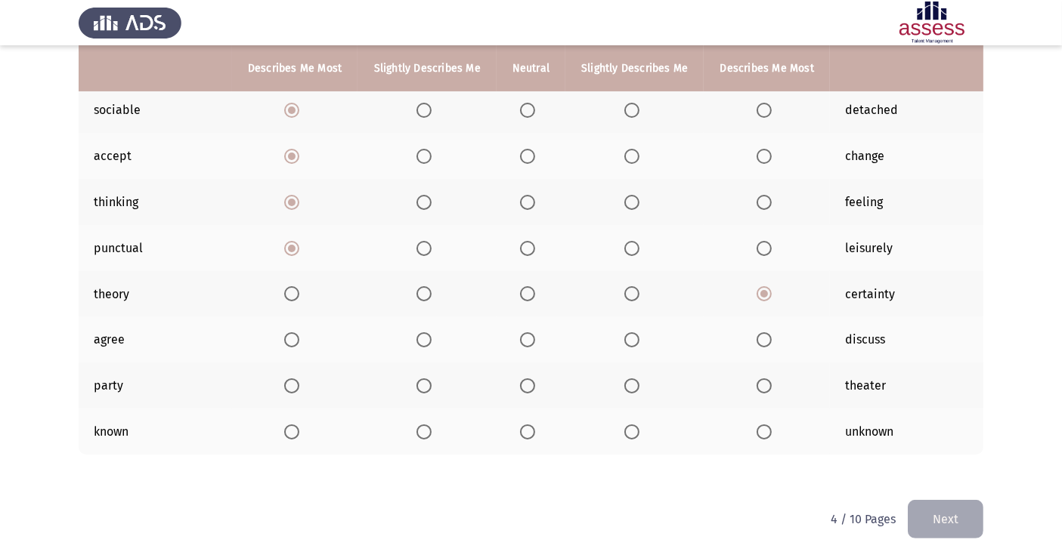
click at [765, 342] on span "Select an option" at bounding box center [763, 339] width 15 height 15
click at [765, 342] on input "Select an option" at bounding box center [763, 339] width 15 height 15
click at [530, 382] on span "Select an option" at bounding box center [527, 386] width 15 height 15
click at [530, 382] on input "Select an option" at bounding box center [527, 386] width 15 height 15
click at [292, 426] on span "Select an option" at bounding box center [291, 432] width 15 height 15
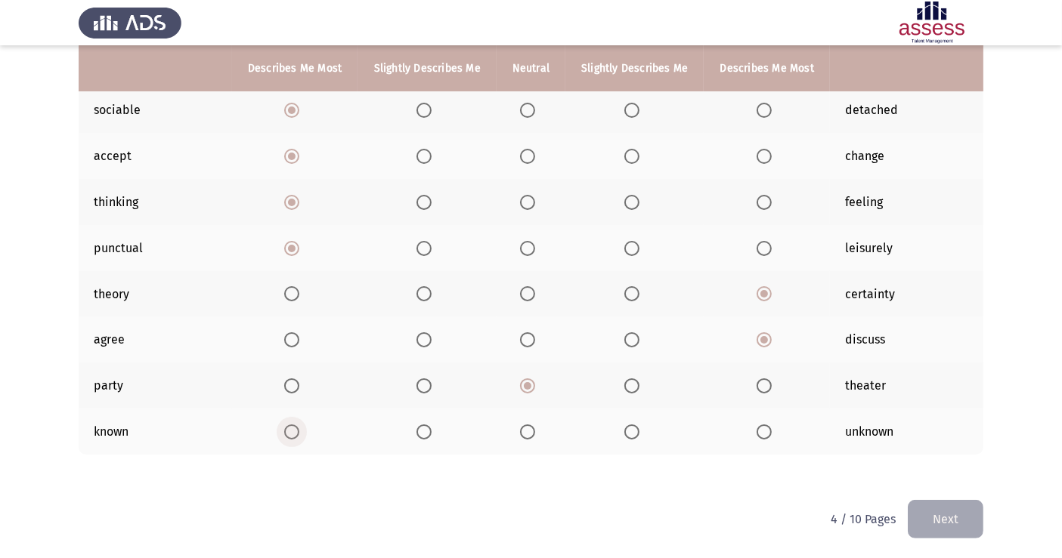
click at [292, 426] on input "Select an option" at bounding box center [291, 432] width 15 height 15
click at [935, 502] on button "Next" at bounding box center [946, 519] width 76 height 39
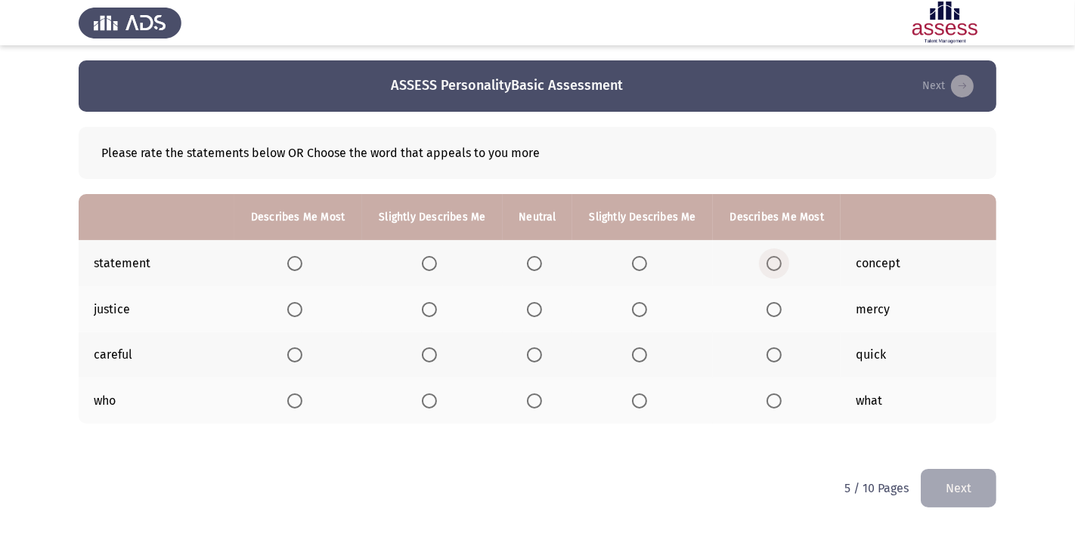
click at [777, 259] on span "Select an option" at bounding box center [773, 263] width 15 height 15
click at [777, 259] on input "Select an option" at bounding box center [773, 263] width 15 height 15
click at [300, 308] on span "Select an option" at bounding box center [294, 309] width 15 height 15
click at [300, 308] on input "Select an option" at bounding box center [294, 309] width 15 height 15
click at [295, 355] on span "Select an option" at bounding box center [295, 355] width 0 height 0
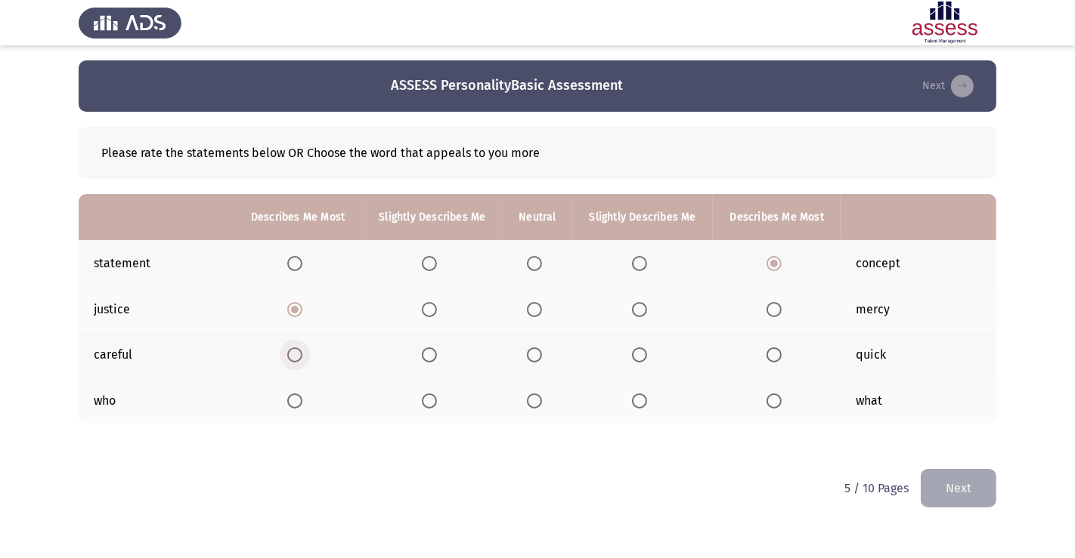
click at [295, 354] on input "Select an option" at bounding box center [294, 355] width 15 height 15
click at [540, 400] on span "Select an option" at bounding box center [534, 401] width 15 height 15
click at [540, 400] on input "Select an option" at bounding box center [534, 401] width 15 height 15
click at [960, 483] on button "Next" at bounding box center [958, 488] width 76 height 39
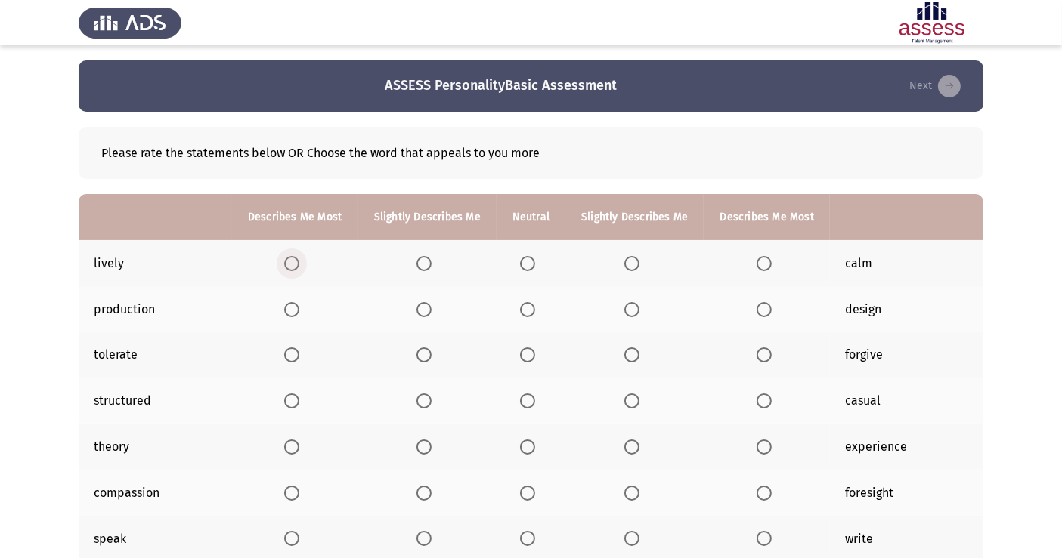
click at [289, 266] on span "Select an option" at bounding box center [291, 263] width 15 height 15
click at [289, 266] on input "Select an option" at bounding box center [291, 263] width 15 height 15
click at [291, 307] on span "Select an option" at bounding box center [291, 309] width 15 height 15
click at [291, 307] on input "Select an option" at bounding box center [291, 309] width 15 height 15
click at [293, 353] on span "Select an option" at bounding box center [291, 355] width 15 height 15
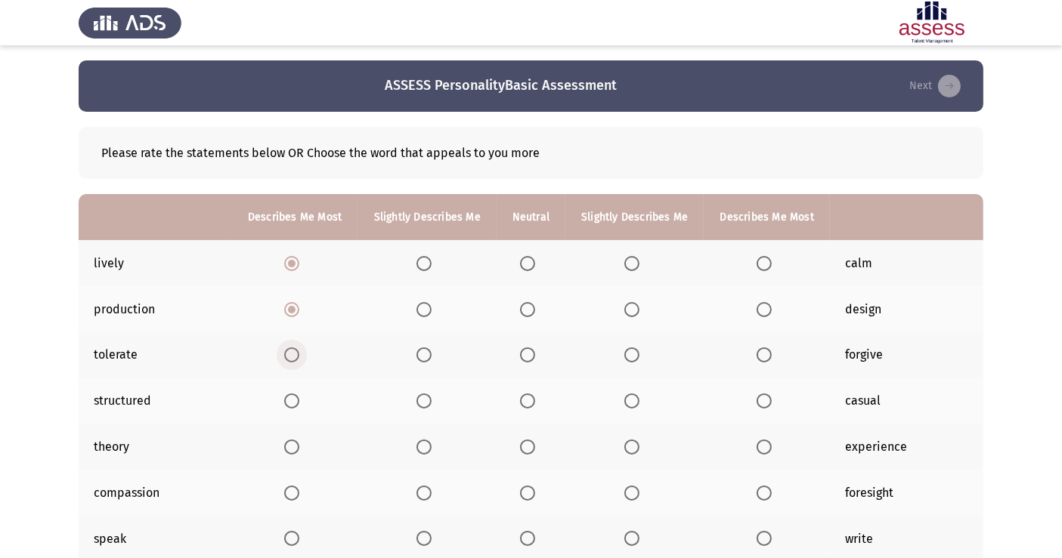
click at [293, 353] on input "Select an option" at bounding box center [291, 355] width 15 height 15
click at [289, 399] on span "Select an option" at bounding box center [291, 401] width 15 height 15
click at [289, 399] on input "Select an option" at bounding box center [291, 401] width 15 height 15
click at [291, 442] on span "Select an option" at bounding box center [291, 447] width 15 height 15
click at [291, 442] on input "Select an option" at bounding box center [291, 447] width 15 height 15
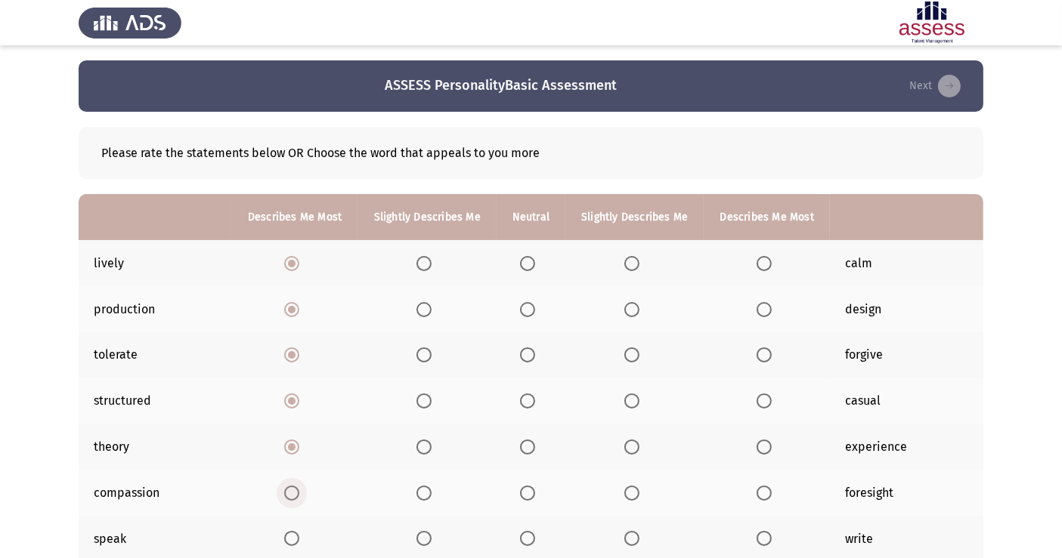
click at [293, 490] on span "Select an option" at bounding box center [291, 493] width 15 height 15
click at [293, 490] on input "Select an option" at bounding box center [291, 493] width 15 height 15
click at [291, 502] on span "Select an option" at bounding box center [291, 538] width 15 height 15
click at [291, 502] on input "Select an option" at bounding box center [291, 538] width 15 height 15
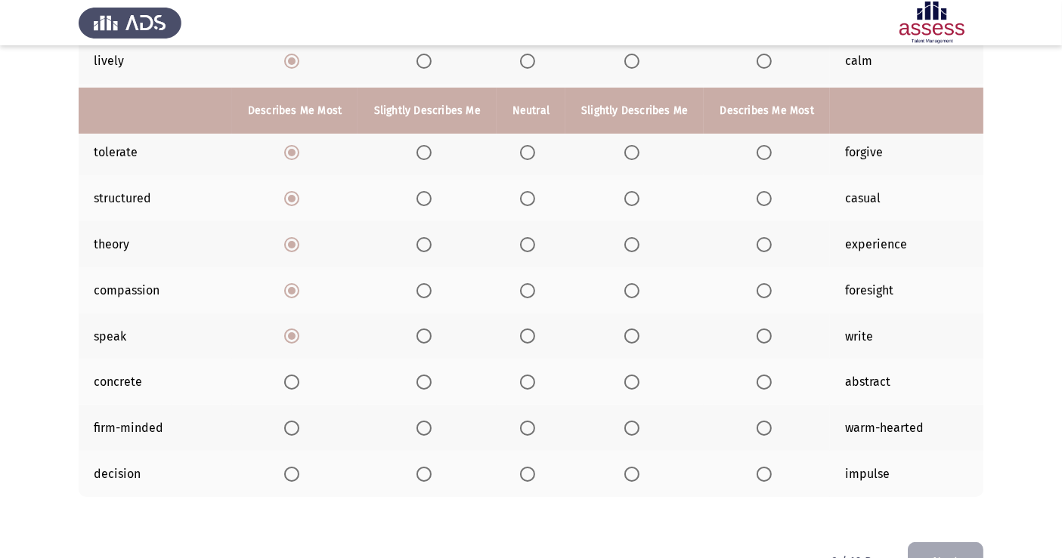
scroll to position [245, 0]
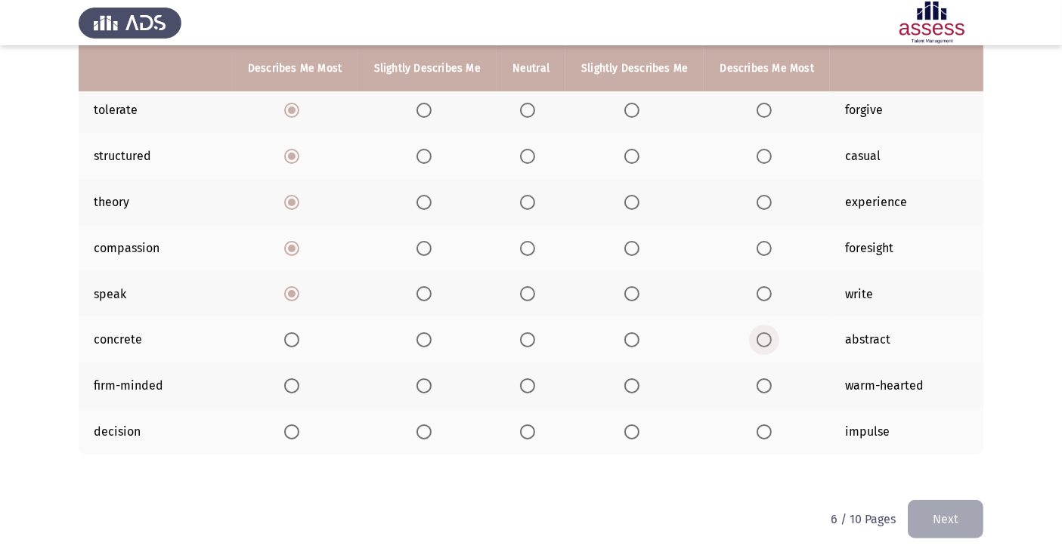
click at [757, 336] on span "Select an option" at bounding box center [763, 339] width 15 height 15
click at [757, 336] on input "Select an option" at bounding box center [763, 339] width 15 height 15
click at [759, 385] on span "Select an option" at bounding box center [763, 386] width 15 height 15
click at [759, 385] on input "Select an option" at bounding box center [763, 386] width 15 height 15
click at [290, 426] on span "Select an option" at bounding box center [291, 432] width 15 height 15
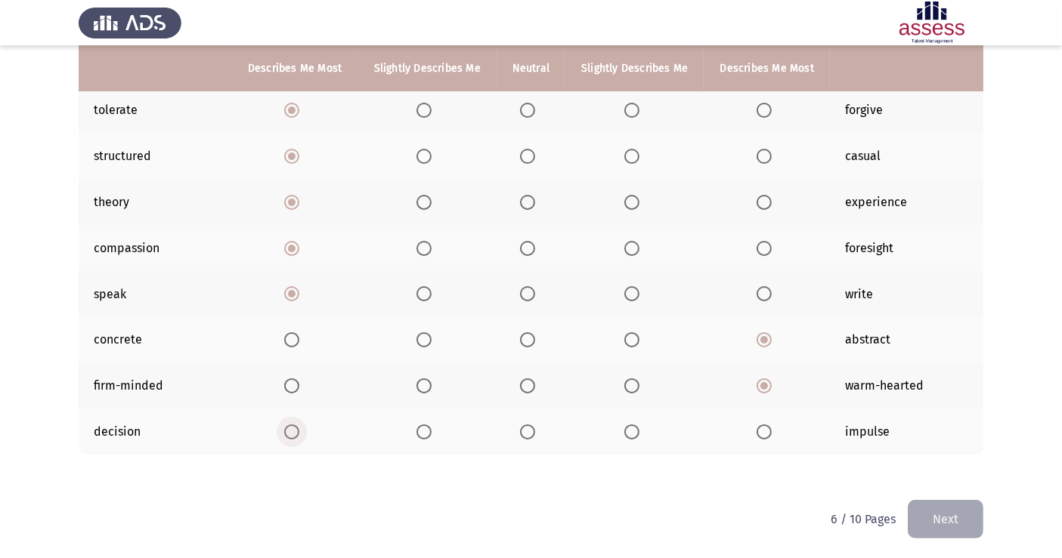
click at [290, 426] on input "Select an option" at bounding box center [291, 432] width 15 height 15
click at [935, 502] on button "Next" at bounding box center [946, 519] width 76 height 39
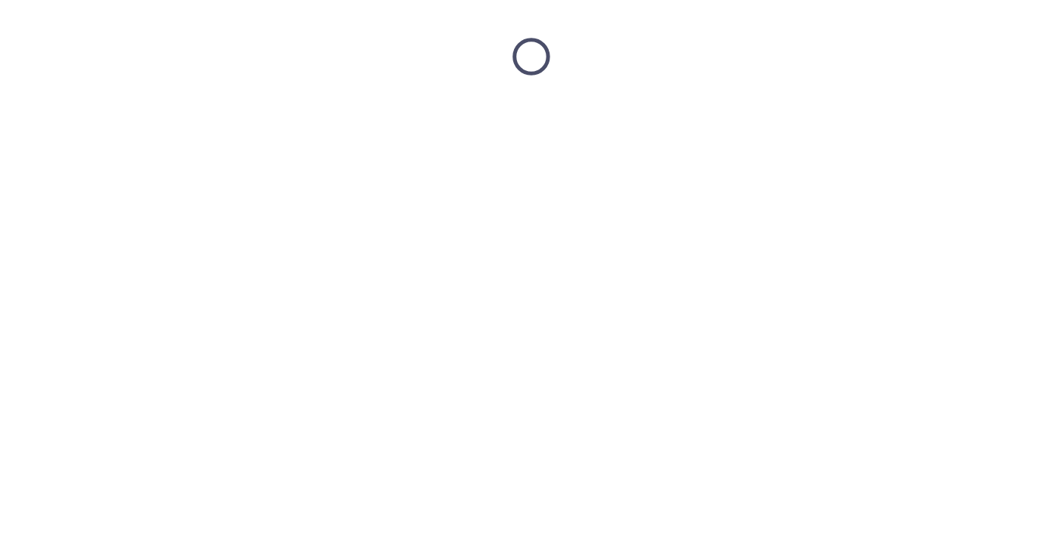
scroll to position [0, 0]
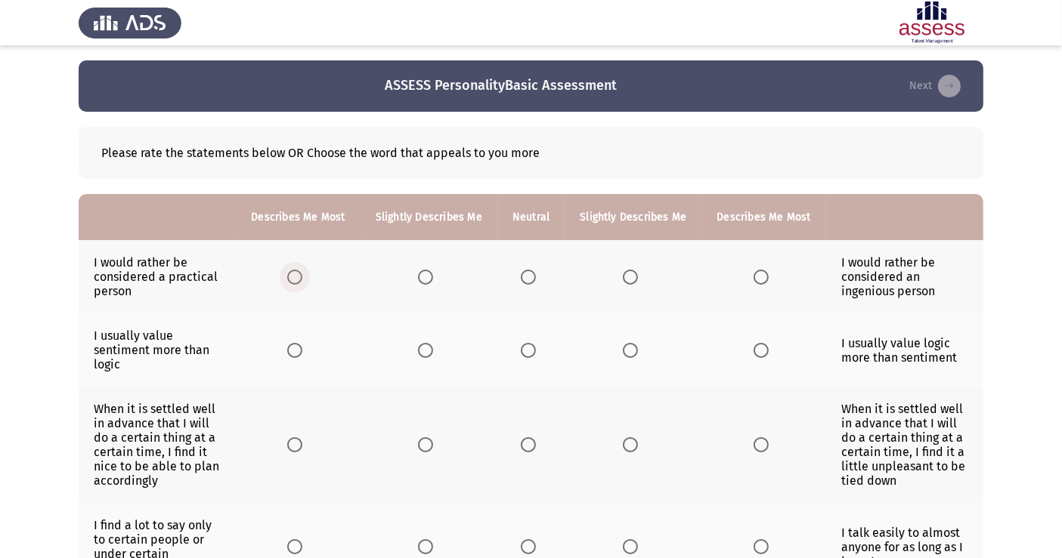
click at [298, 277] on span "Select an option" at bounding box center [294, 277] width 15 height 15
click at [298, 277] on input "Select an option" at bounding box center [294, 277] width 15 height 15
click at [531, 350] on span "Select an option" at bounding box center [528, 350] width 15 height 15
click at [531, 350] on input "Select an option" at bounding box center [528, 350] width 15 height 15
click at [292, 447] on span "Select an option" at bounding box center [294, 445] width 15 height 15
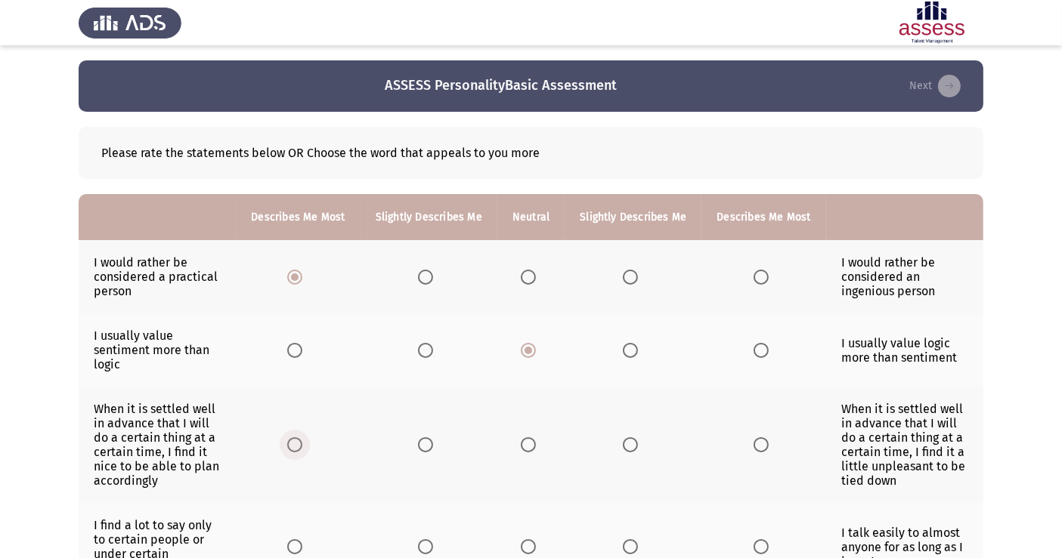
click at [292, 447] on input "Select an option" at bounding box center [294, 445] width 15 height 15
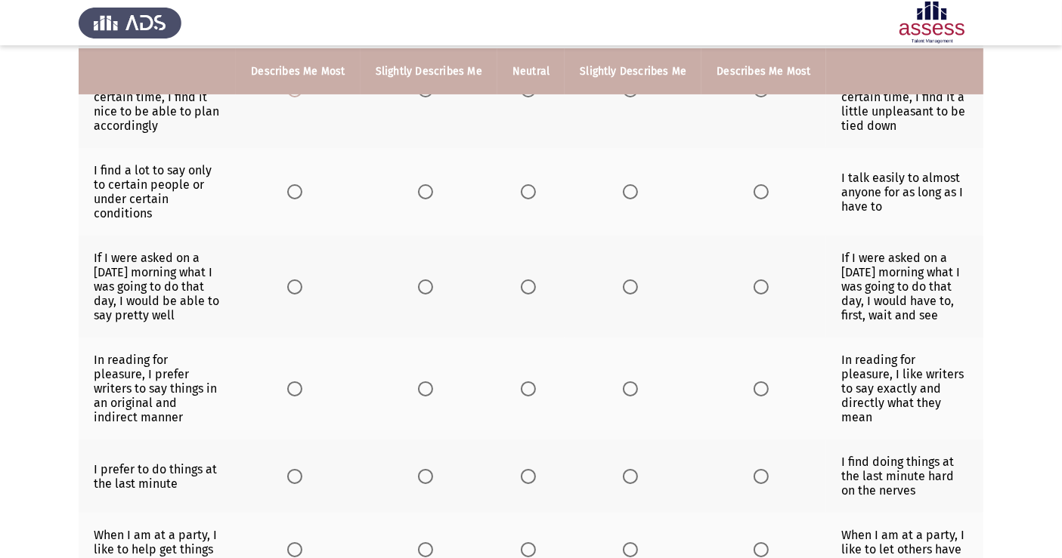
scroll to position [358, 0]
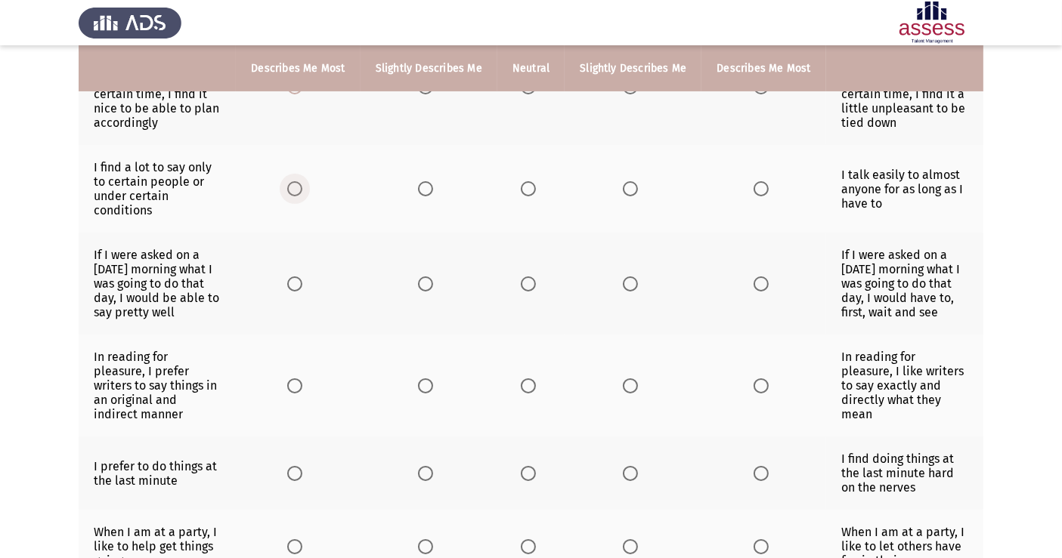
click at [296, 196] on span "Select an option" at bounding box center [294, 188] width 15 height 15
click at [296, 196] on input "Select an option" at bounding box center [294, 188] width 15 height 15
click at [298, 290] on span "Select an option" at bounding box center [294, 284] width 15 height 15
click at [298, 290] on input "Select an option" at bounding box center [294, 284] width 15 height 15
click at [759, 383] on span "Select an option" at bounding box center [760, 386] width 15 height 15
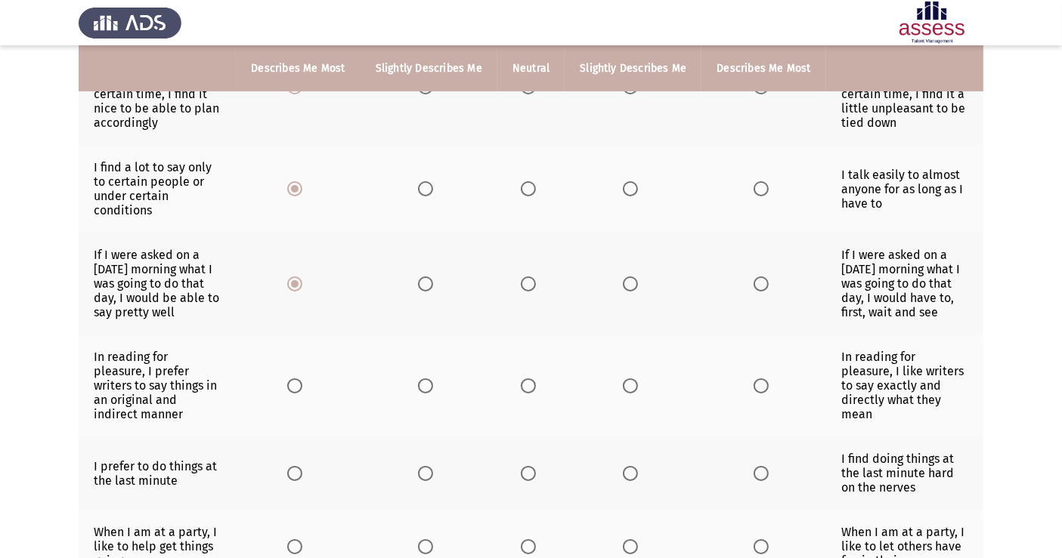
click at [759, 383] on input "Select an option" at bounding box center [760, 386] width 15 height 15
click at [753, 466] on span "Select an option" at bounding box center [760, 473] width 15 height 15
click at [753, 466] on input "Select an option" at bounding box center [760, 473] width 15 height 15
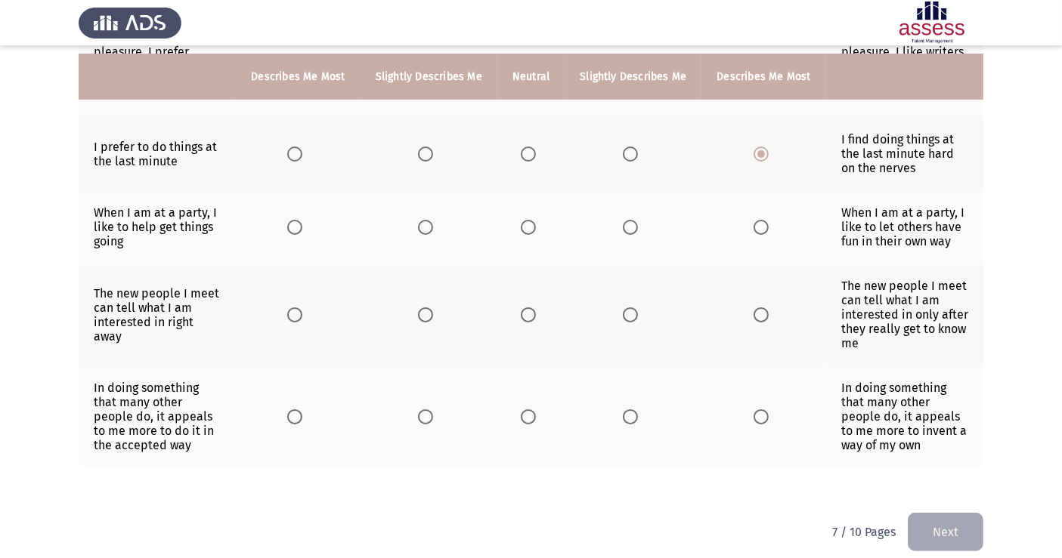
scroll to position [686, 0]
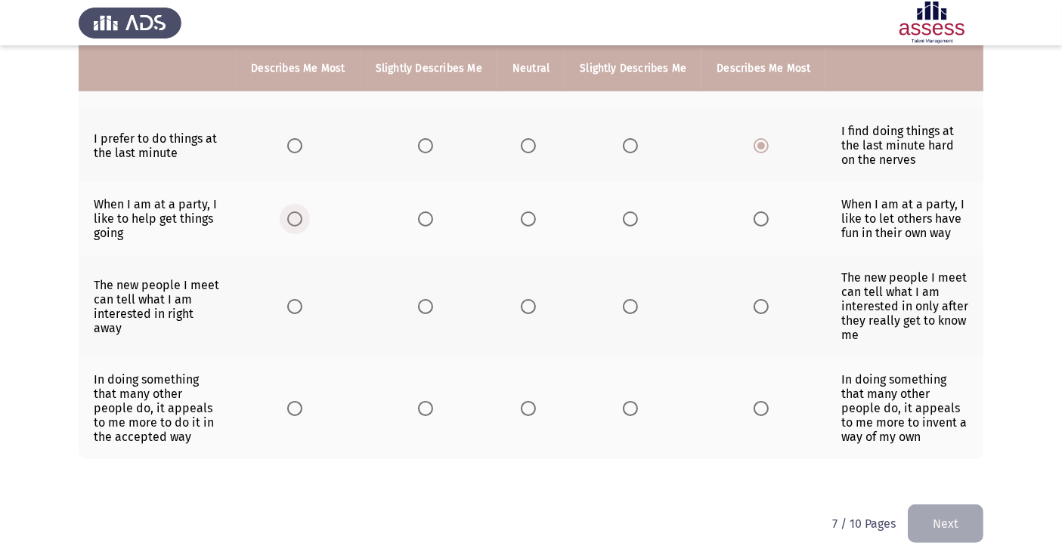
click at [301, 212] on span "Select an option" at bounding box center [294, 219] width 15 height 15
click at [301, 212] on input "Select an option" at bounding box center [294, 219] width 15 height 15
click at [293, 299] on span "Select an option" at bounding box center [294, 306] width 15 height 15
click at [293, 299] on input "Select an option" at bounding box center [294, 306] width 15 height 15
click at [296, 401] on span "Select an option" at bounding box center [294, 408] width 15 height 15
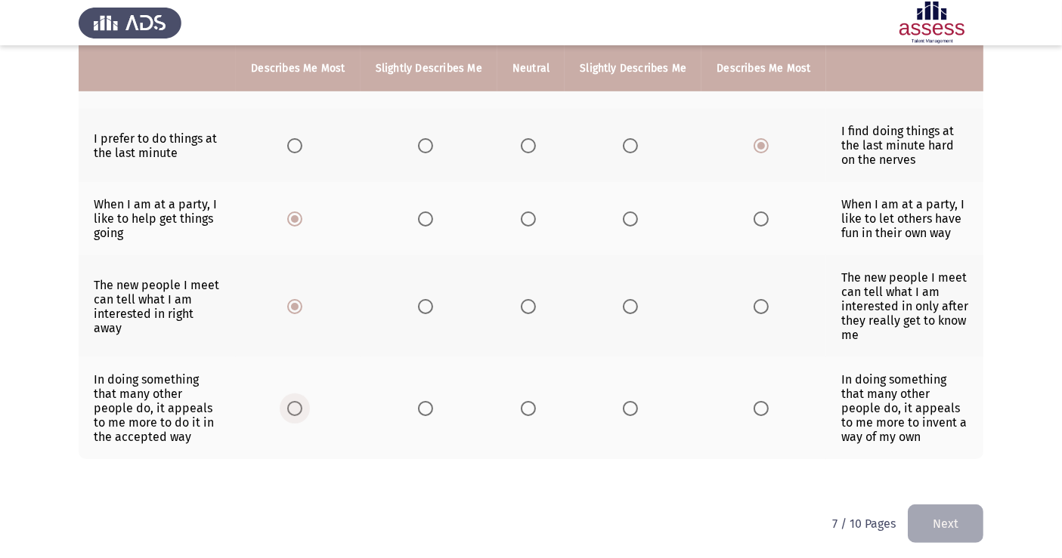
click at [296, 401] on input "Select an option" at bounding box center [294, 408] width 15 height 15
click at [937, 502] on button "Next" at bounding box center [946, 524] width 76 height 39
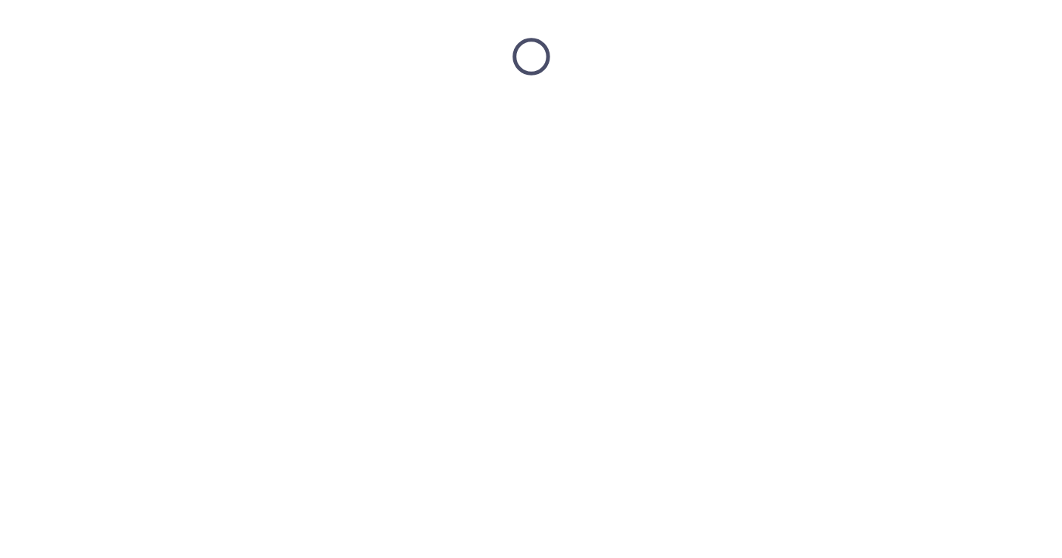
scroll to position [0, 0]
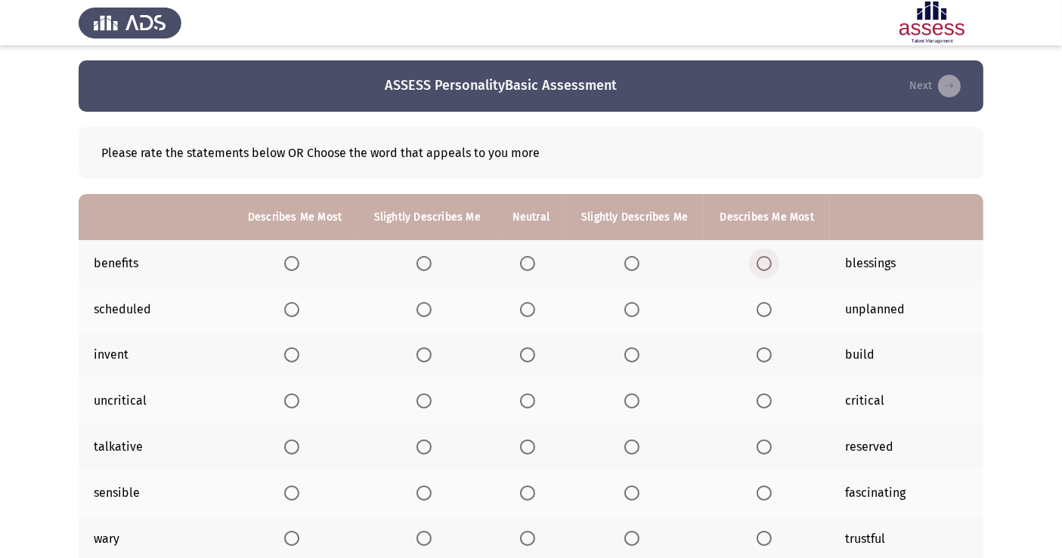
click at [759, 261] on span "Select an option" at bounding box center [763, 263] width 15 height 15
click at [759, 261] on input "Select an option" at bounding box center [763, 263] width 15 height 15
click at [293, 308] on span "Select an option" at bounding box center [291, 309] width 15 height 15
click at [293, 308] on input "Select an option" at bounding box center [291, 309] width 15 height 15
click at [768, 357] on span "Select an option" at bounding box center [763, 355] width 15 height 15
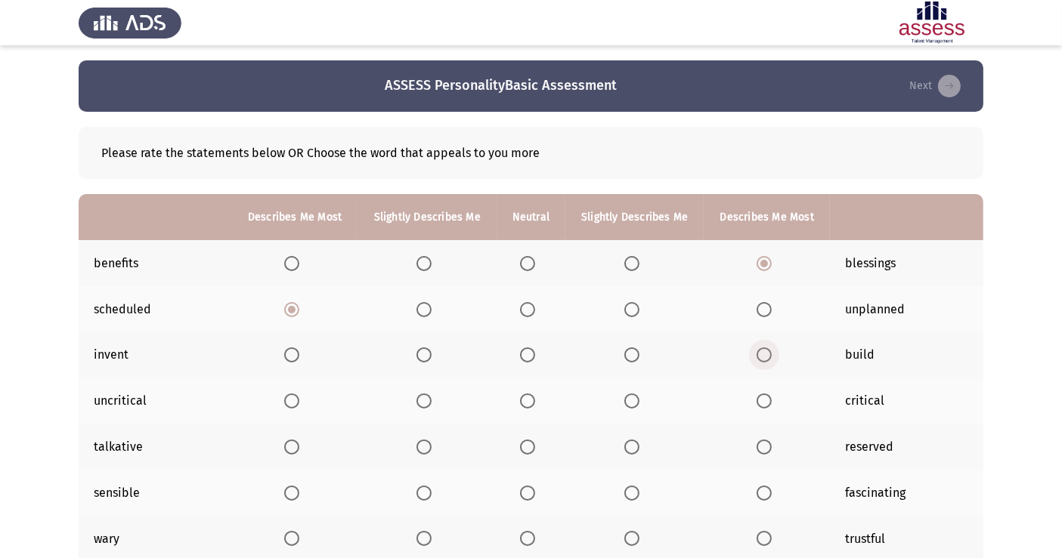
click at [768, 357] on input "Select an option" at bounding box center [763, 355] width 15 height 15
click at [765, 402] on span "Select an option" at bounding box center [763, 401] width 15 height 15
click at [765, 402] on input "Select an option" at bounding box center [763, 401] width 15 height 15
click at [290, 447] on span "Select an option" at bounding box center [291, 447] width 15 height 15
click at [290, 447] on input "Select an option" at bounding box center [291, 447] width 15 height 15
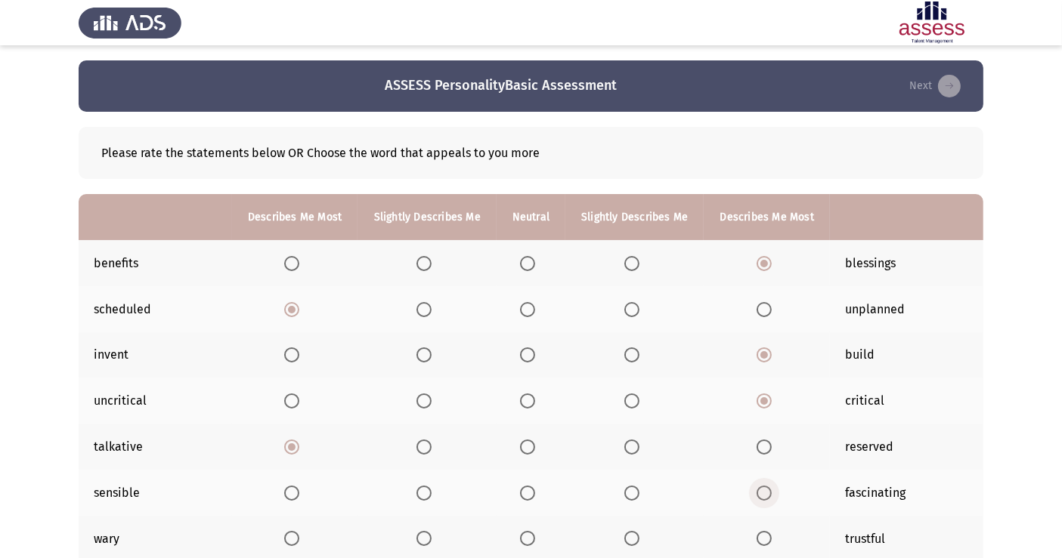
click at [759, 495] on span "Select an option" at bounding box center [763, 493] width 15 height 15
click at [759, 495] on input "Select an option" at bounding box center [763, 493] width 15 height 15
click at [759, 502] on span "Select an option" at bounding box center [763, 538] width 15 height 15
click at [759, 502] on input "Select an option" at bounding box center [763, 538] width 15 height 15
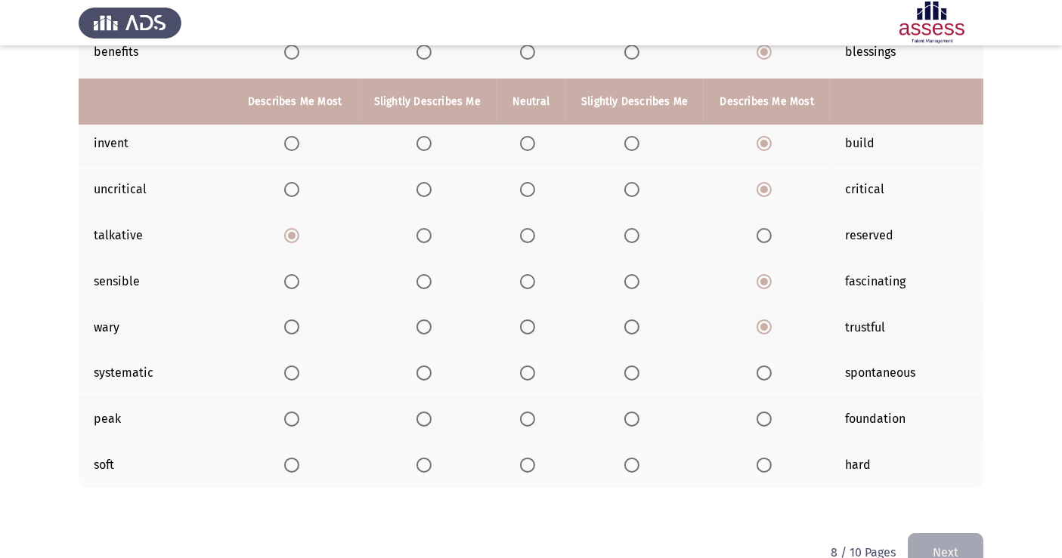
scroll to position [245, 0]
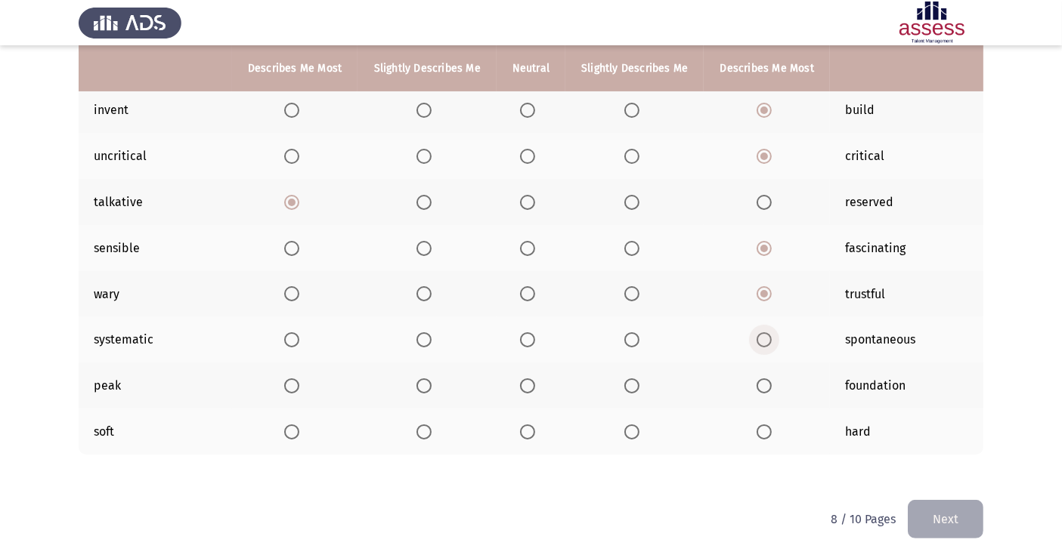
click at [757, 340] on span "Select an option" at bounding box center [763, 339] width 15 height 15
click at [757, 340] on input "Select an option" at bounding box center [763, 339] width 15 height 15
click at [760, 379] on span "Select an option" at bounding box center [763, 386] width 15 height 15
click at [760, 379] on input "Select an option" at bounding box center [763, 386] width 15 height 15
click at [293, 434] on span "Select an option" at bounding box center [291, 432] width 15 height 15
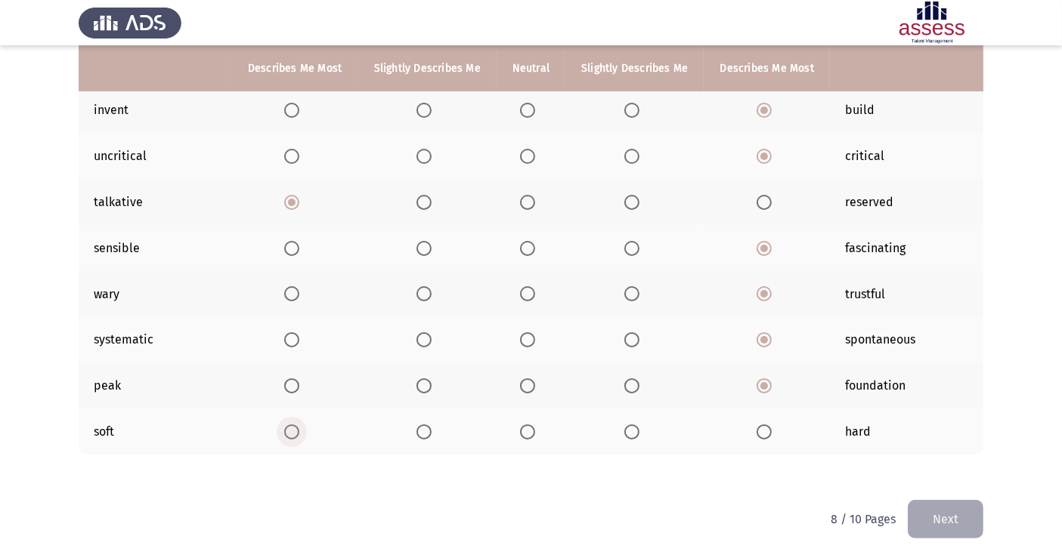
click at [293, 434] on input "Select an option" at bounding box center [291, 432] width 15 height 15
click at [949, 502] on button "Next" at bounding box center [946, 519] width 76 height 39
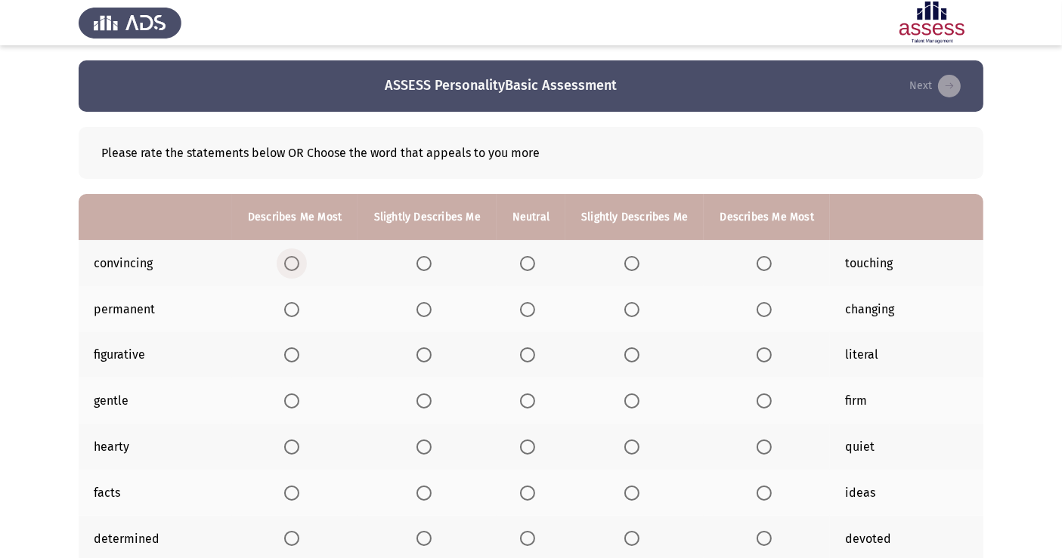
click at [289, 261] on span "Select an option" at bounding box center [291, 263] width 15 height 15
click at [289, 261] on input "Select an option" at bounding box center [291, 263] width 15 height 15
click at [759, 308] on span "Select an option" at bounding box center [763, 309] width 15 height 15
click at [759, 308] on input "Select an option" at bounding box center [763, 309] width 15 height 15
click at [759, 357] on span "Select an option" at bounding box center [763, 355] width 15 height 15
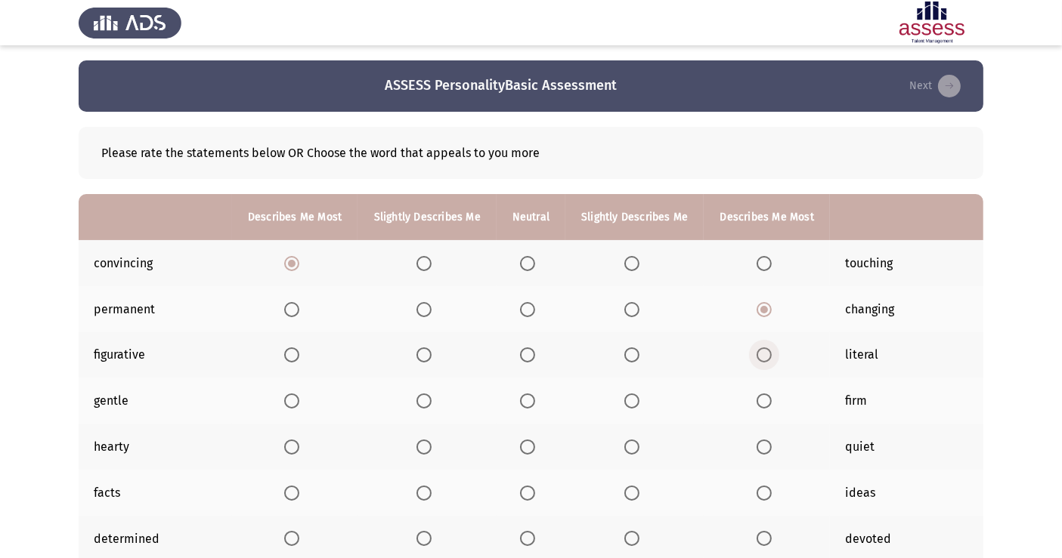
click at [759, 357] on input "Select an option" at bounding box center [763, 355] width 15 height 15
click at [762, 400] on span "Select an option" at bounding box center [763, 401] width 15 height 15
click at [762, 400] on input "Select an option" at bounding box center [763, 401] width 15 height 15
click at [295, 453] on span "Select an option" at bounding box center [291, 447] width 15 height 15
click at [295, 453] on input "Select an option" at bounding box center [291, 447] width 15 height 15
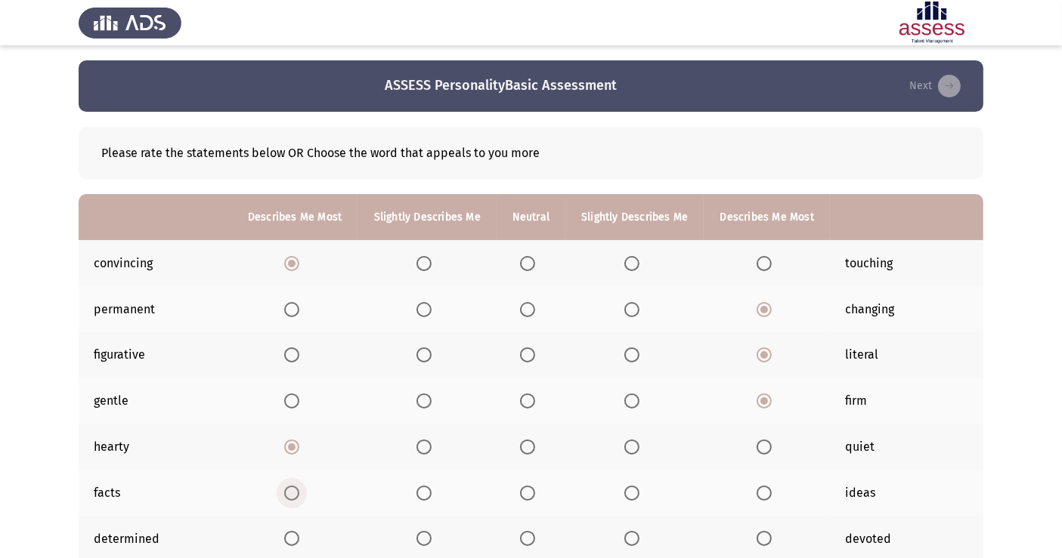
click at [295, 492] on span "Select an option" at bounding box center [291, 493] width 15 height 15
click at [295, 492] on input "Select an option" at bounding box center [291, 493] width 15 height 15
click at [286, 502] on span "Select an option" at bounding box center [291, 538] width 15 height 15
click at [286, 502] on input "Select an option" at bounding box center [291, 538] width 15 height 15
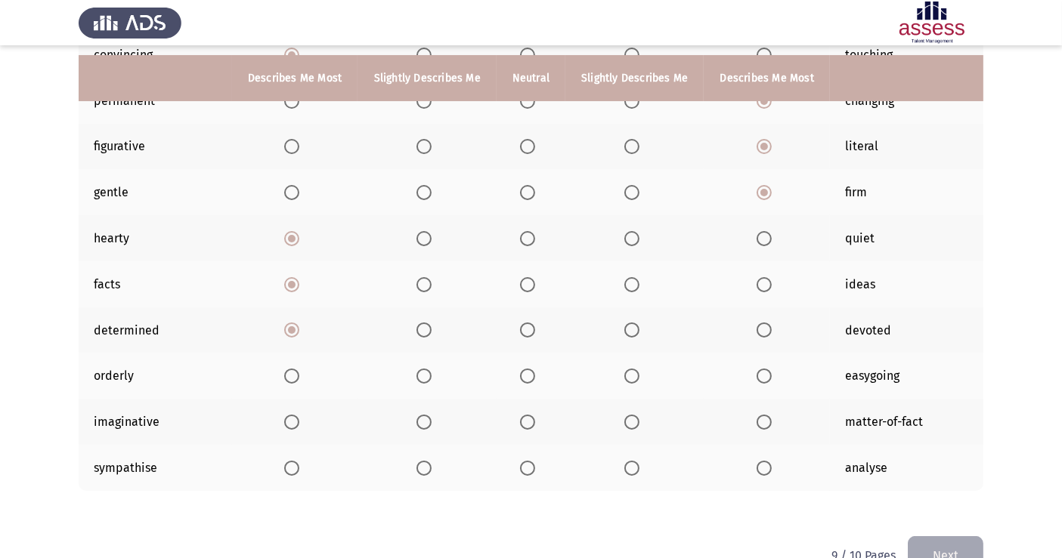
scroll to position [245, 0]
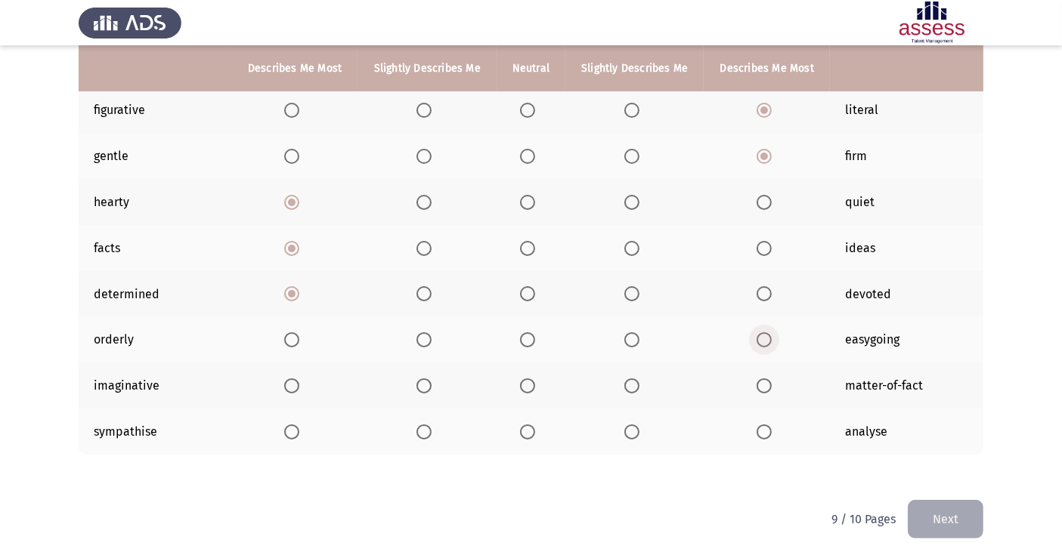
click at [762, 335] on span "Select an option" at bounding box center [763, 339] width 15 height 15
click at [762, 335] on input "Select an option" at bounding box center [763, 339] width 15 height 15
click at [762, 379] on span "Select an option" at bounding box center [763, 386] width 15 height 15
click at [762, 379] on input "Select an option" at bounding box center [763, 386] width 15 height 15
click at [766, 430] on span "Select an option" at bounding box center [763, 432] width 15 height 15
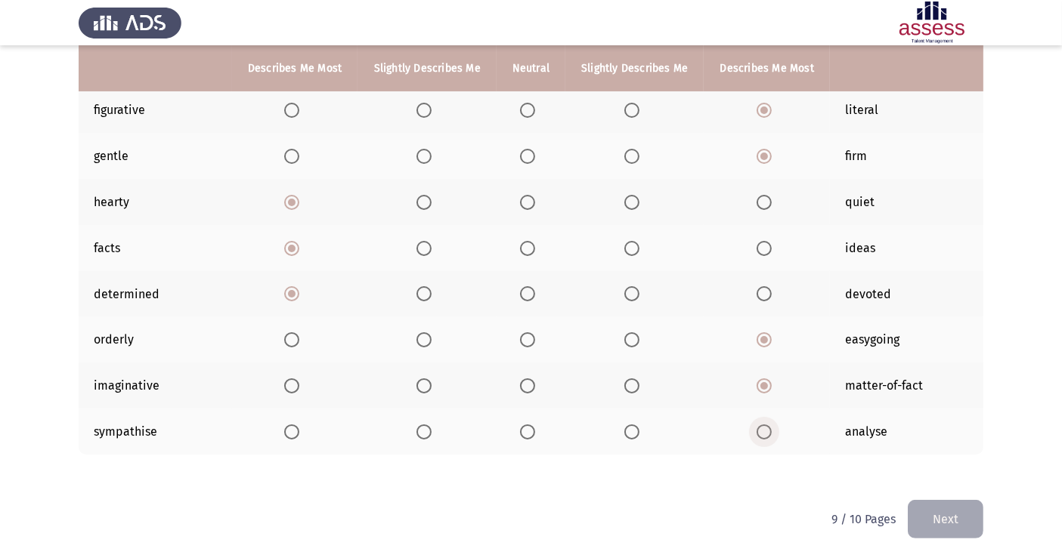
click at [766, 430] on input "Select an option" at bounding box center [763, 432] width 15 height 15
click at [954, 502] on button "Next" at bounding box center [946, 519] width 76 height 39
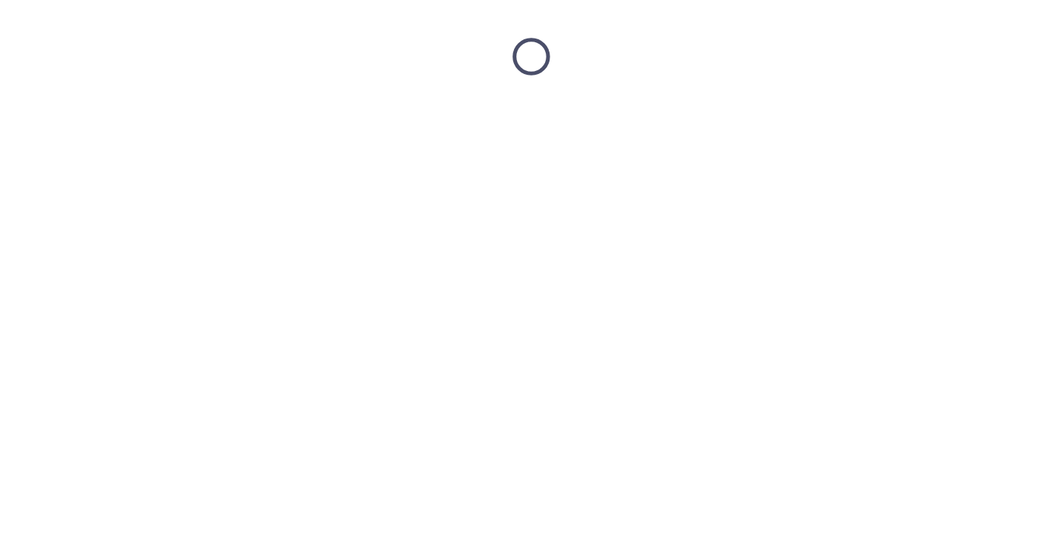
scroll to position [0, 0]
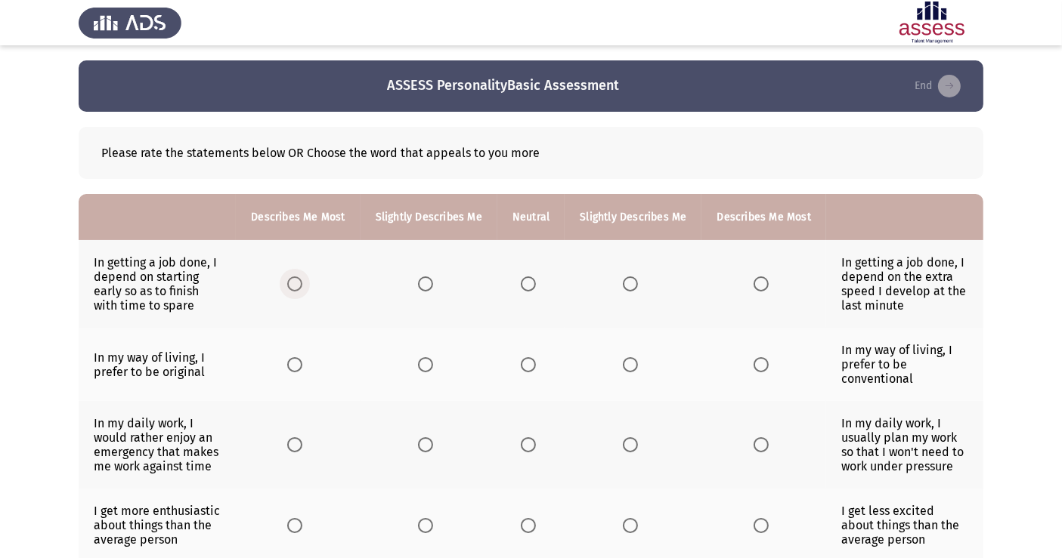
click at [291, 283] on span "Select an option" at bounding box center [294, 284] width 15 height 15
click at [291, 283] on input "Select an option" at bounding box center [294, 284] width 15 height 15
click at [300, 361] on span "Select an option" at bounding box center [294, 364] width 15 height 15
click at [300, 361] on input "Select an option" at bounding box center [294, 364] width 15 height 15
click at [754, 447] on span "Select an option" at bounding box center [760, 445] width 15 height 15
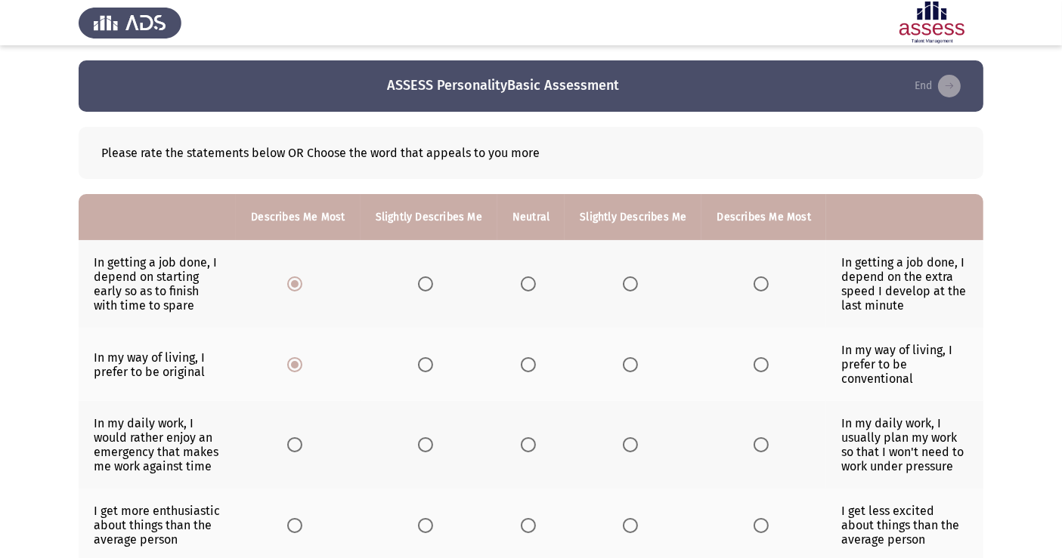
click at [754, 447] on input "Select an option" at bounding box center [760, 445] width 15 height 15
click at [300, 502] on span "Select an option" at bounding box center [294, 525] width 15 height 15
click at [300, 502] on input "Select an option" at bounding box center [294, 525] width 15 height 15
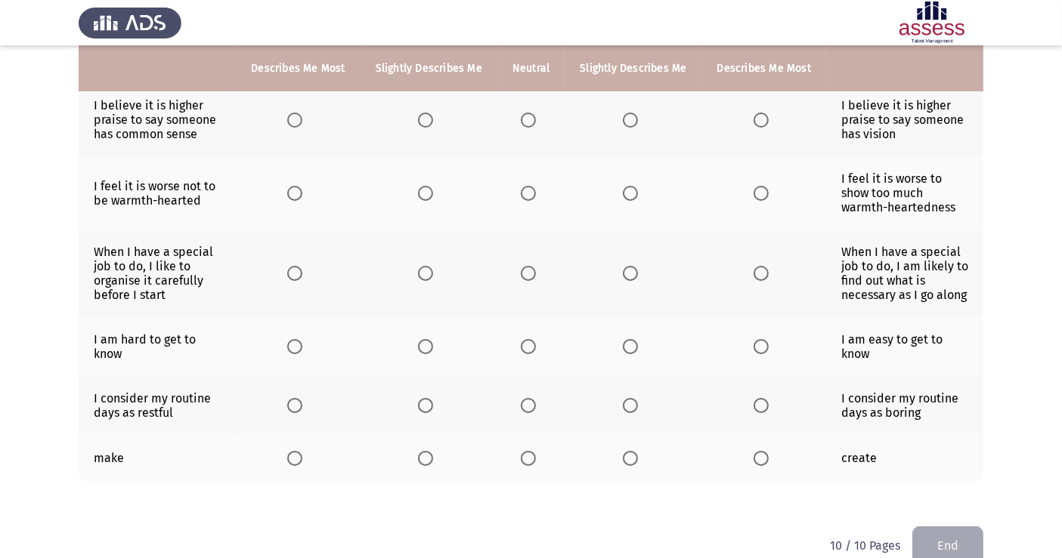
scroll to position [445, 0]
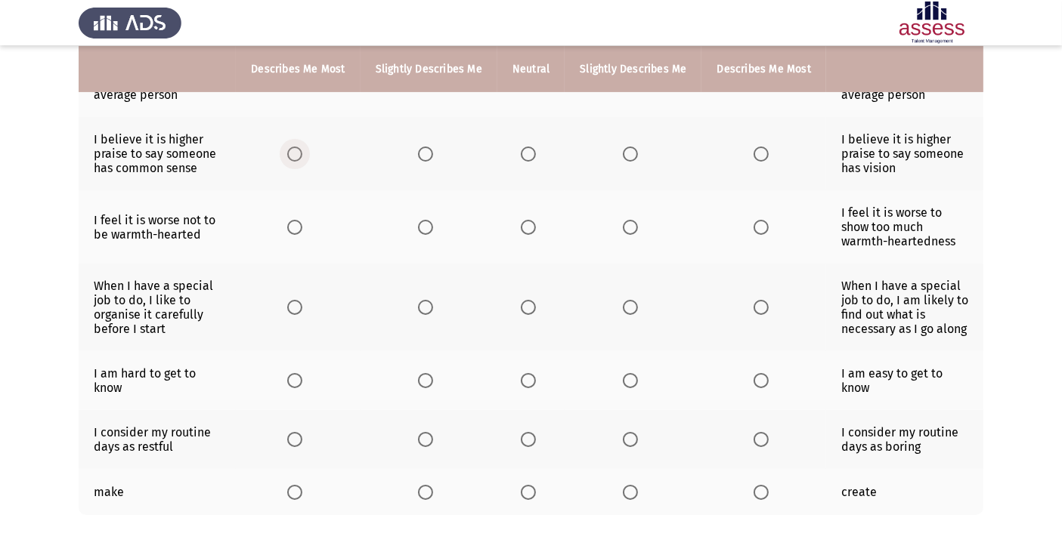
click at [295, 154] on span "Select an option" at bounding box center [295, 154] width 0 height 0
click at [298, 156] on input "Select an option" at bounding box center [294, 154] width 15 height 15
click at [429, 156] on span "Select an option" at bounding box center [425, 154] width 15 height 15
click at [429, 156] on input "Select an option" at bounding box center [425, 154] width 15 height 15
click at [628, 223] on span "Select an option" at bounding box center [630, 227] width 15 height 15
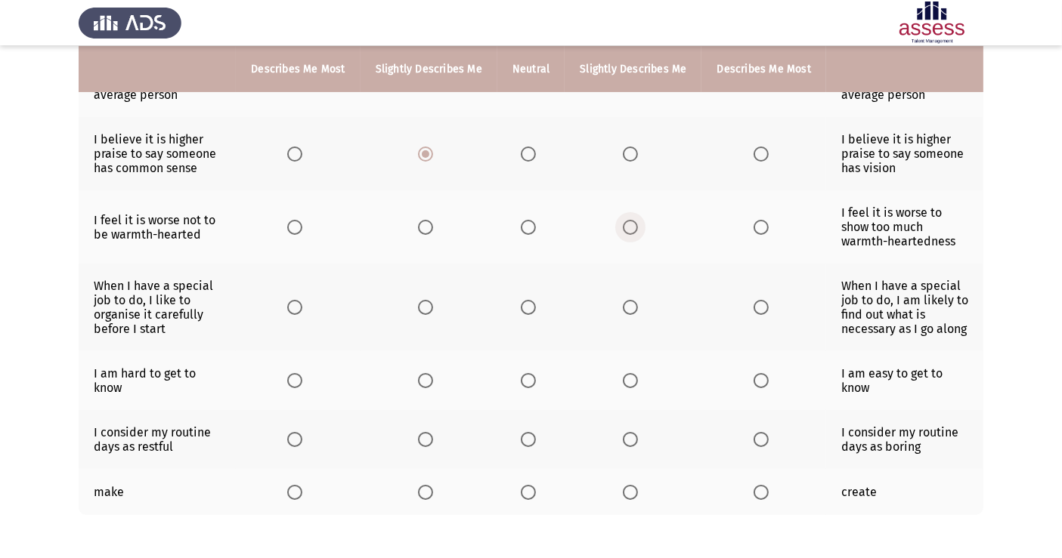
click at [628, 223] on input "Select an option" at bounding box center [630, 227] width 15 height 15
click at [296, 311] on span "Select an option" at bounding box center [294, 307] width 15 height 15
click at [296, 311] on input "Select an option" at bounding box center [294, 307] width 15 height 15
click at [753, 383] on span "Select an option" at bounding box center [760, 380] width 15 height 15
click at [753, 383] on input "Select an option" at bounding box center [760, 380] width 15 height 15
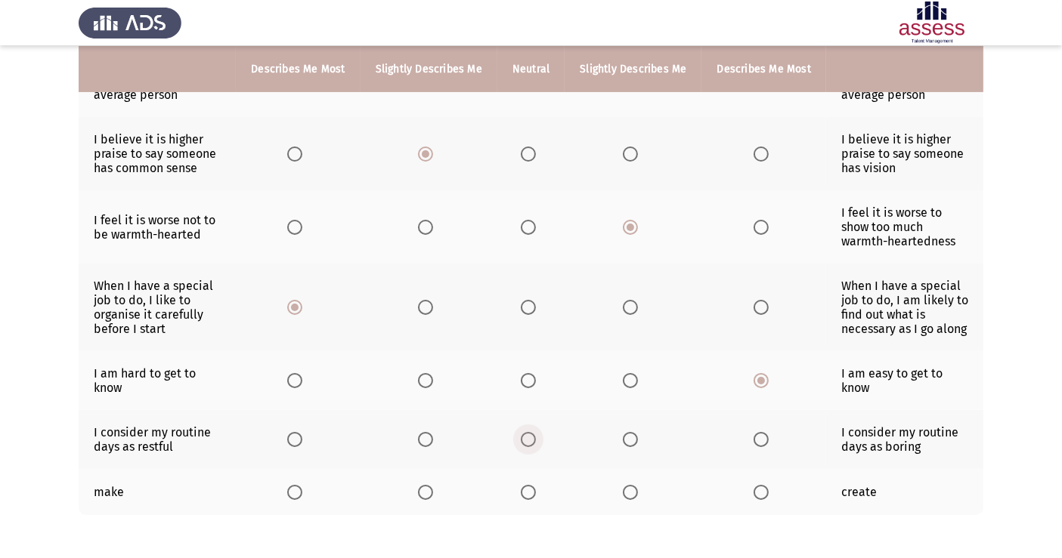
click at [531, 444] on span "Select an option" at bounding box center [528, 439] width 15 height 15
click at [531, 444] on input "Select an option" at bounding box center [528, 439] width 15 height 15
click at [522, 498] on span "Select an option" at bounding box center [528, 492] width 15 height 15
click at [522, 498] on input "Select an option" at bounding box center [528, 492] width 15 height 15
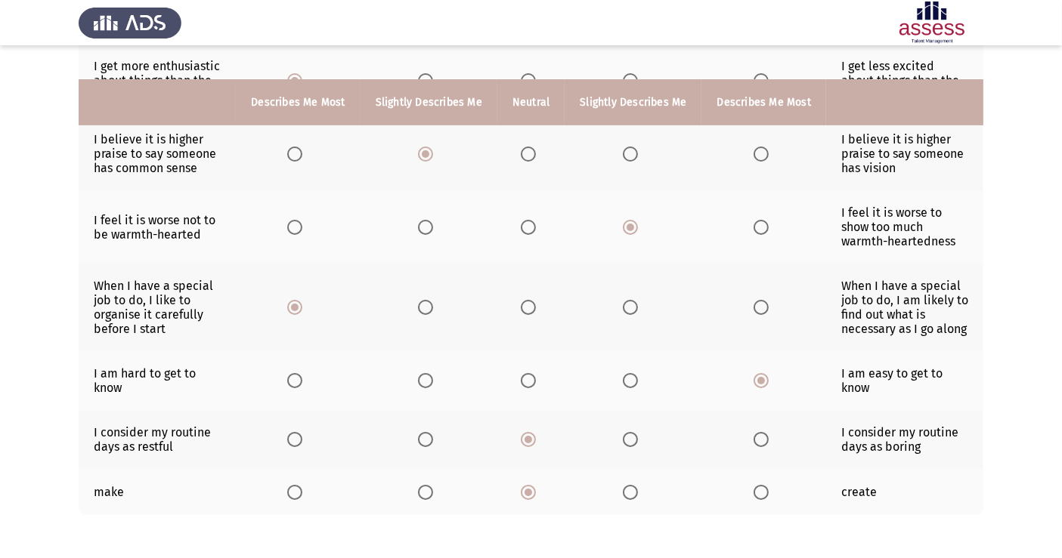
scroll to position [512, 0]
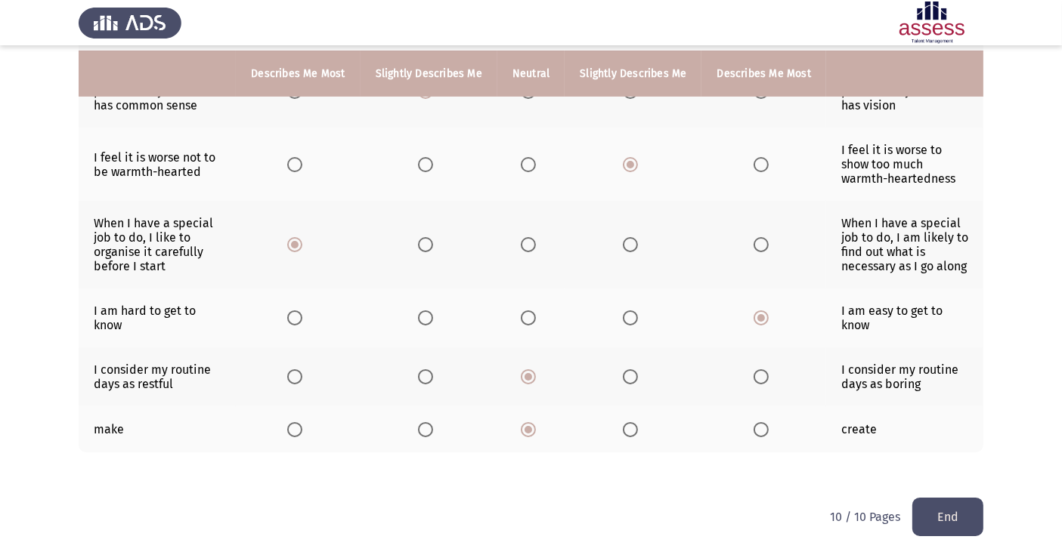
click at [943, 502] on button "End" at bounding box center [947, 517] width 71 height 39
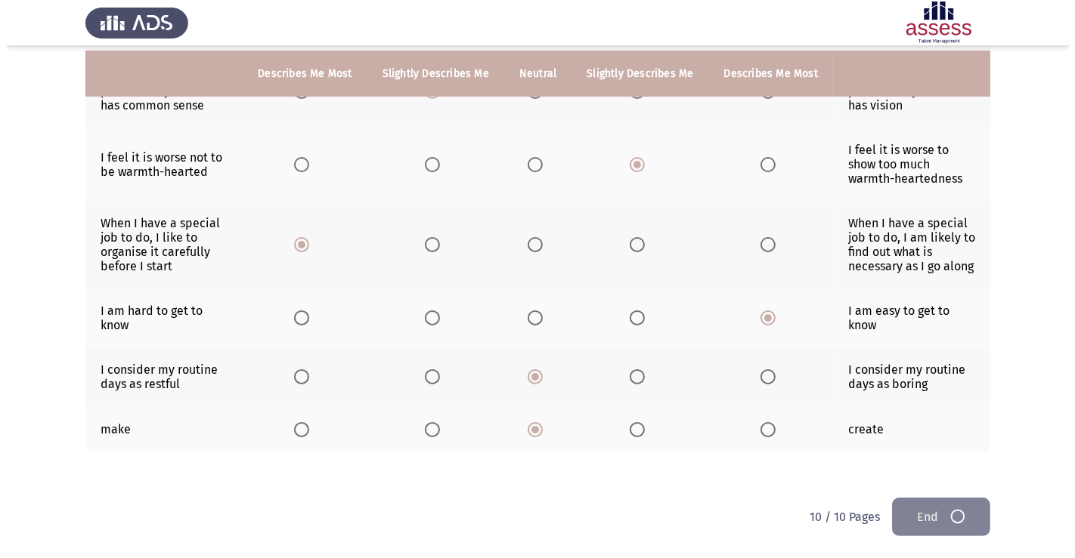
scroll to position [0, 0]
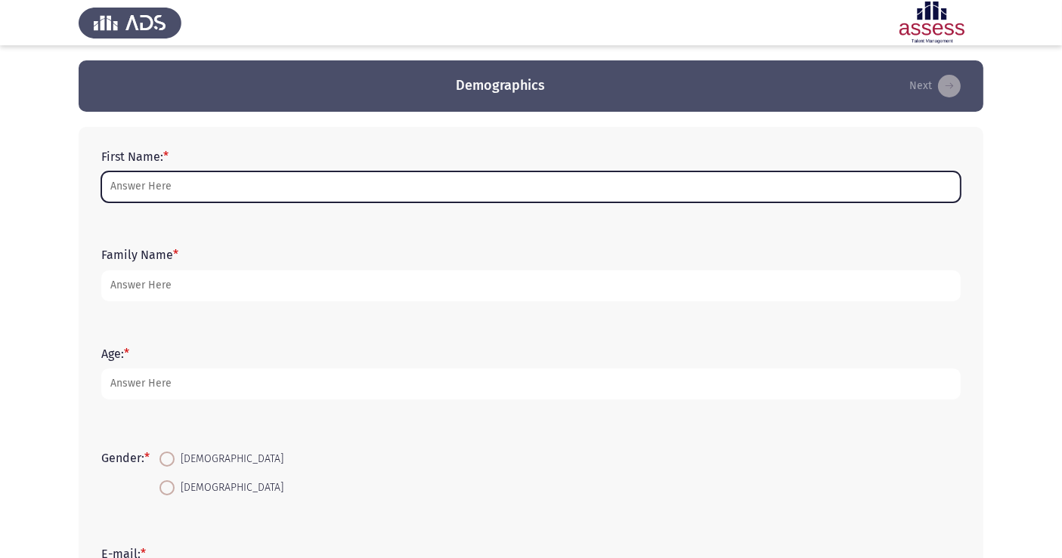
click at [300, 195] on input "First Name: *" at bounding box center [530, 187] width 859 height 31
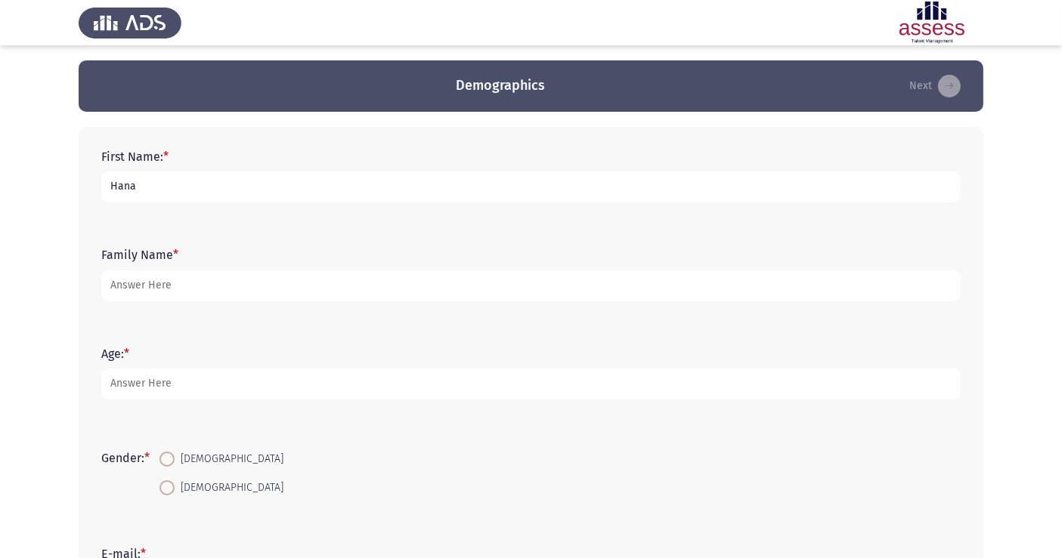
type input "Hana"
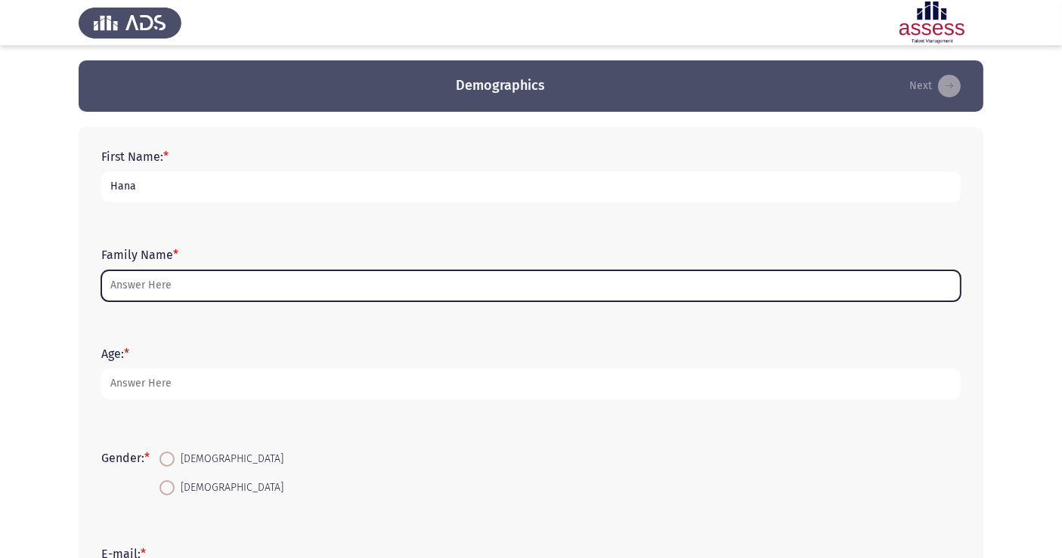
click at [263, 290] on input "Family Name *" at bounding box center [530, 286] width 859 height 31
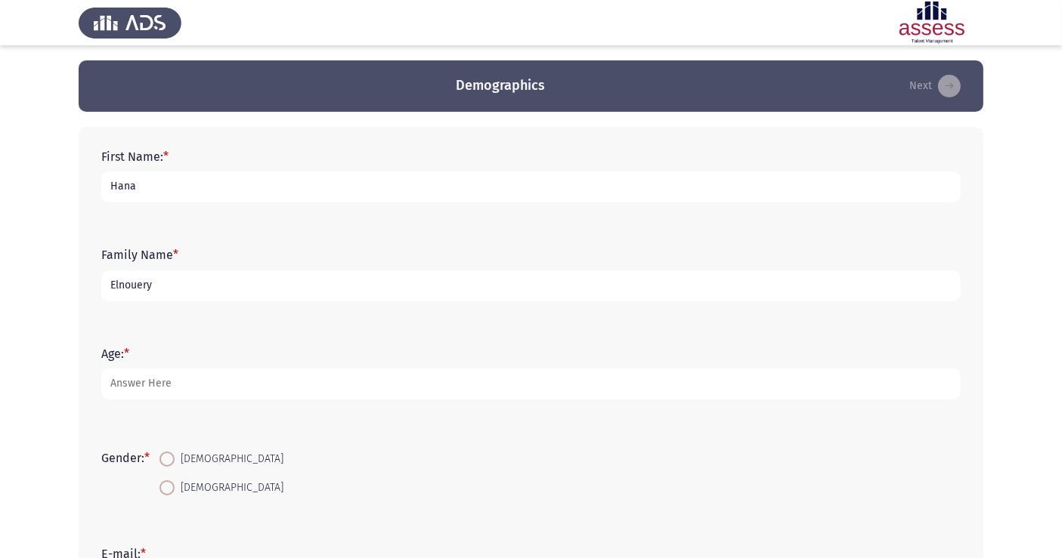
type input "Elnouery"
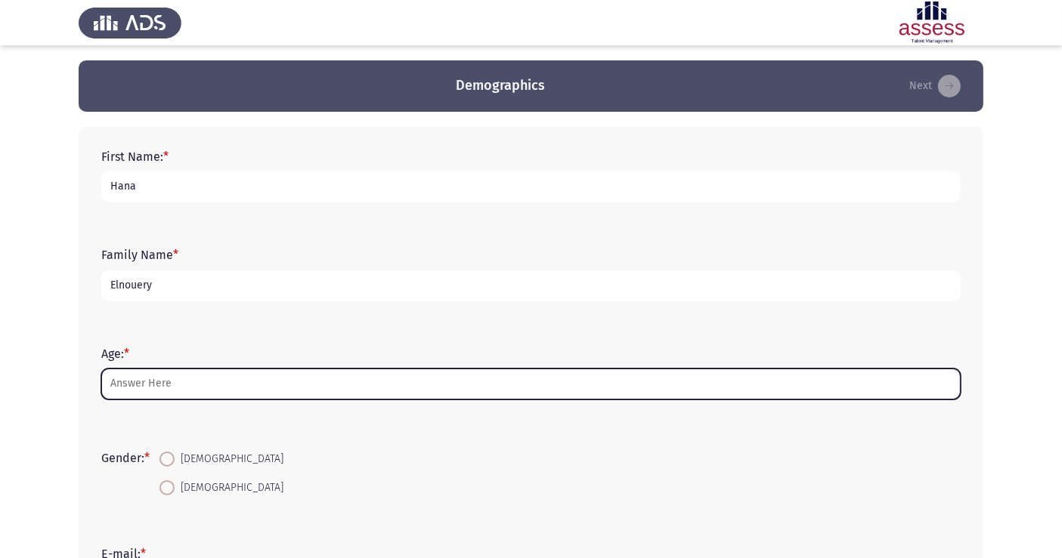
click at [159, 396] on input "Age: *" at bounding box center [530, 384] width 859 height 31
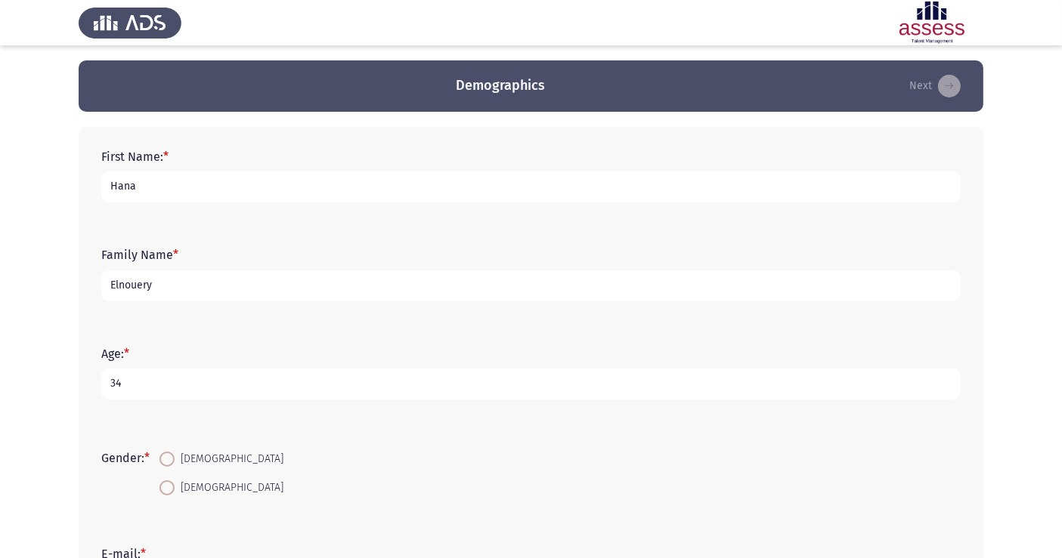
type input "34"
click at [169, 478] on mat-radio-button "[DEMOGRAPHIC_DATA]" at bounding box center [222, 487] width 144 height 28
click at [169, 483] on span at bounding box center [166, 488] width 15 height 15
click at [169, 483] on input "[DEMOGRAPHIC_DATA]" at bounding box center [166, 488] width 15 height 15
radio input "true"
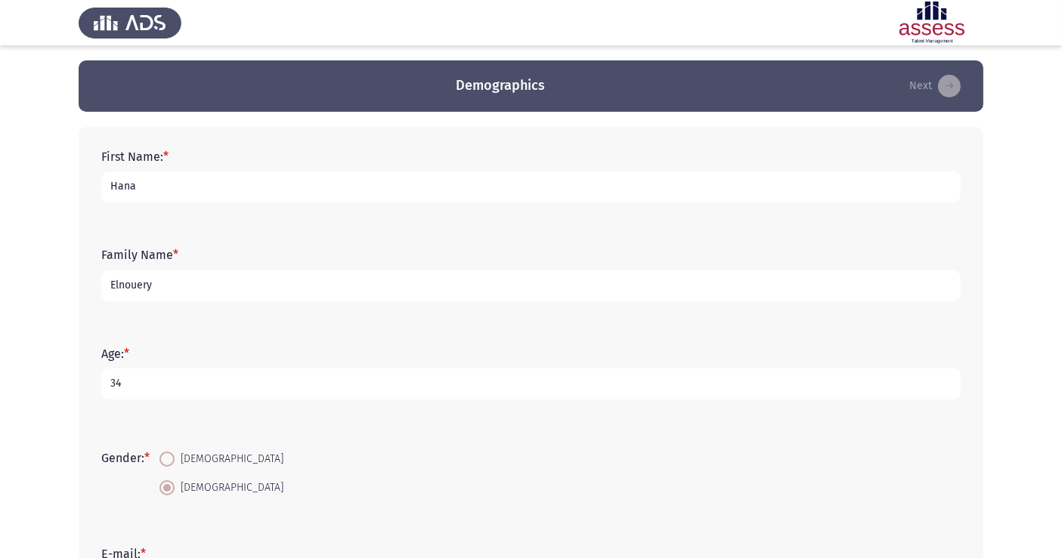
click at [159, 452] on input "[DEMOGRAPHIC_DATA]" at bounding box center [166, 459] width 15 height 15
radio input "true"
click at [159, 481] on input "[DEMOGRAPHIC_DATA]" at bounding box center [166, 488] width 15 height 15
radio input "true"
click at [159, 452] on input "[DEMOGRAPHIC_DATA]" at bounding box center [166, 459] width 15 height 15
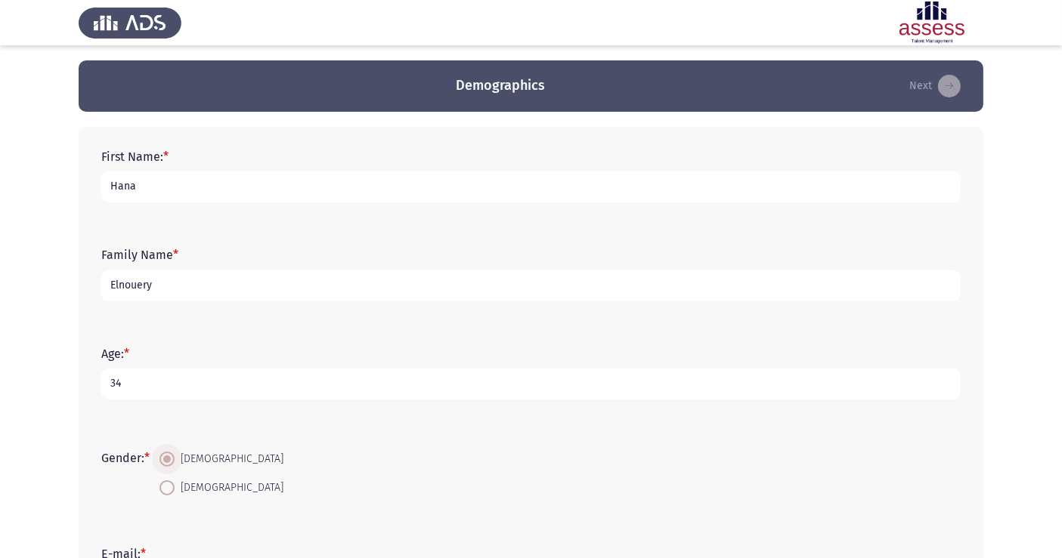
radio input "true"
click at [159, 481] on input "[DEMOGRAPHIC_DATA]" at bounding box center [166, 488] width 15 height 15
radio input "true"
click at [314, 519] on div "Gender: * Male Female" at bounding box center [531, 473] width 874 height 102
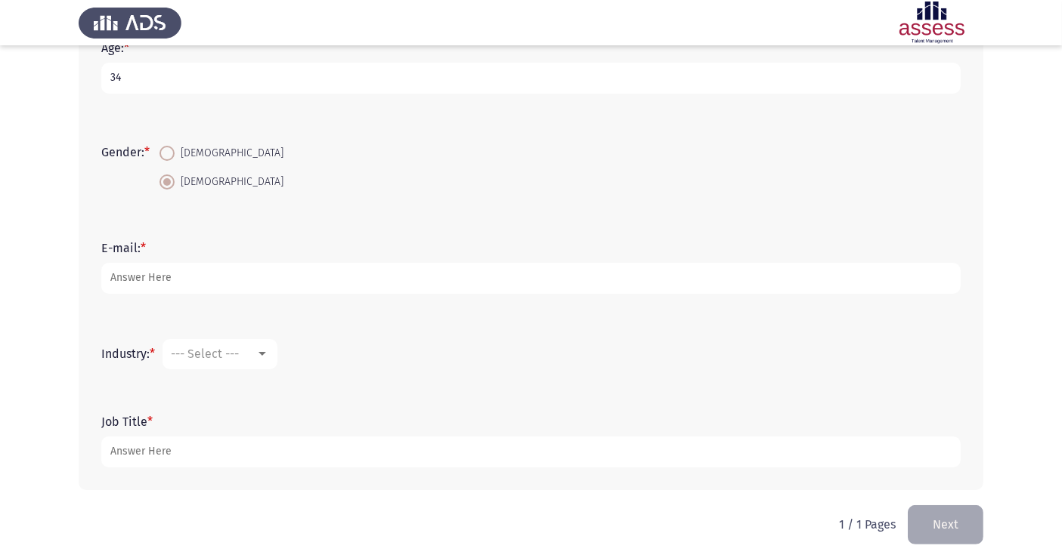
scroll to position [313, 0]
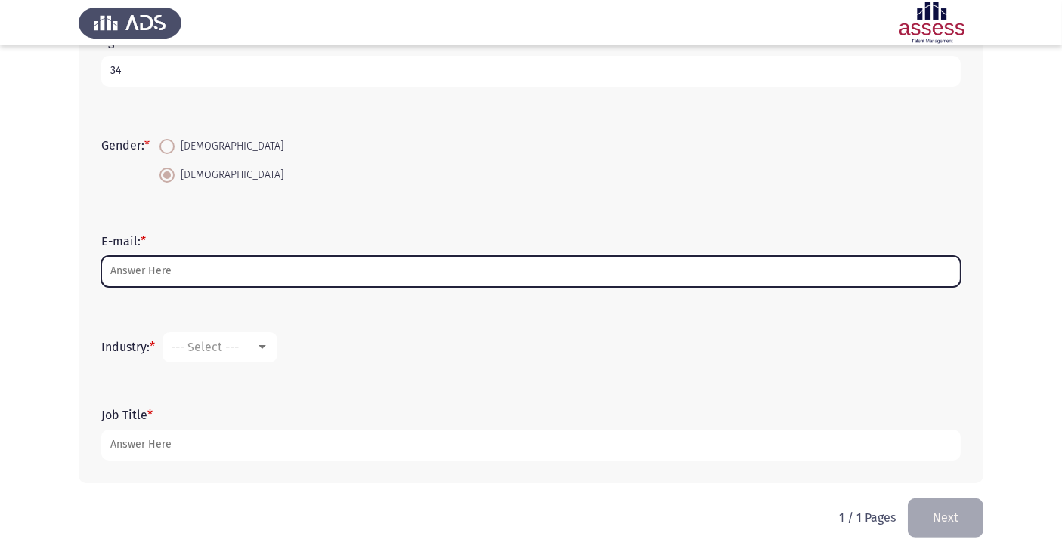
click at [247, 280] on input "E-mail: *" at bounding box center [530, 271] width 859 height 31
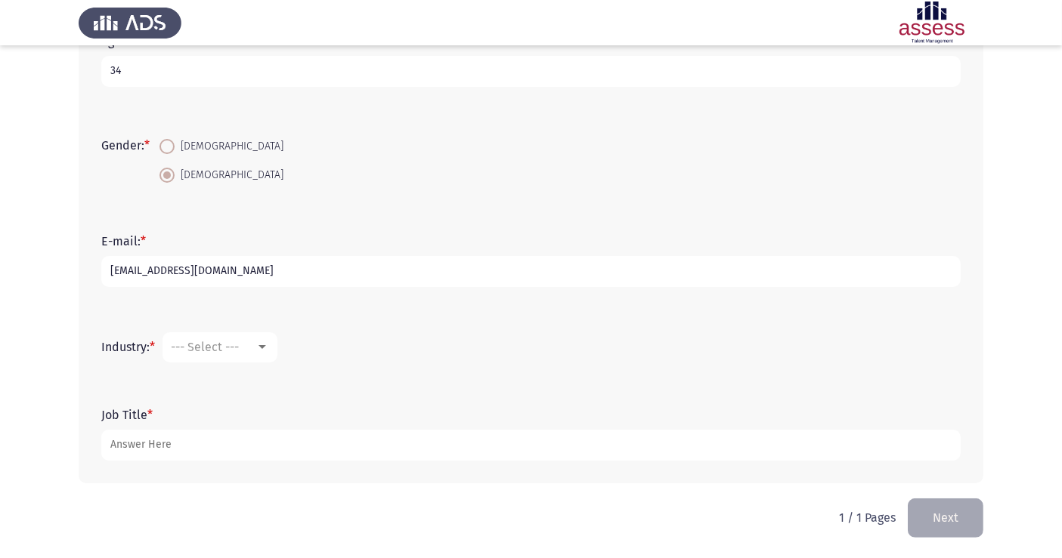
type input "[EMAIL_ADDRESS][DOMAIN_NAME]"
click at [271, 355] on mat-select "--- Select ---" at bounding box center [219, 347] width 115 height 30
click at [263, 348] on div at bounding box center [262, 347] width 8 height 4
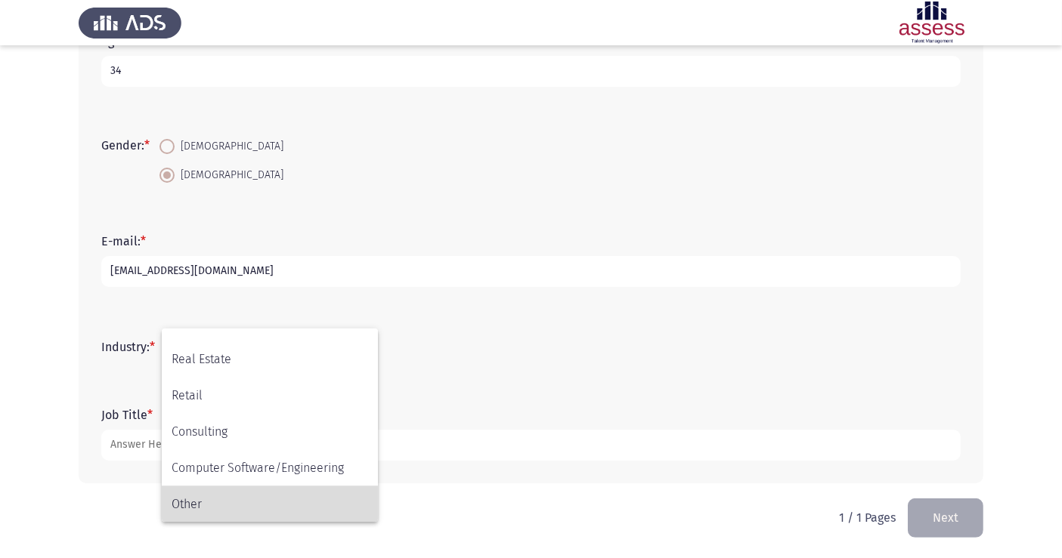
click at [280, 493] on span "Other" at bounding box center [270, 505] width 196 height 36
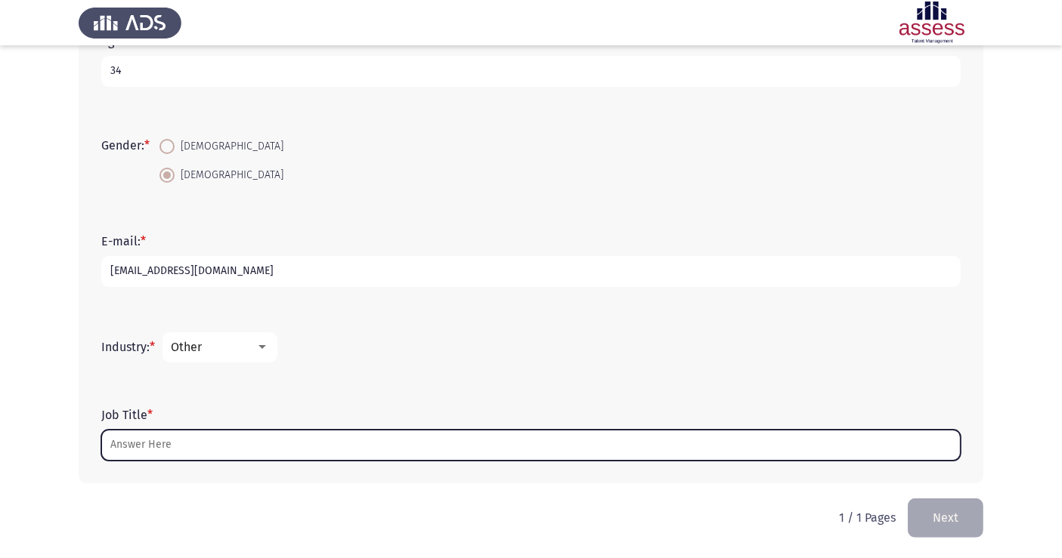
click at [268, 450] on input "Job Title *" at bounding box center [530, 445] width 859 height 31
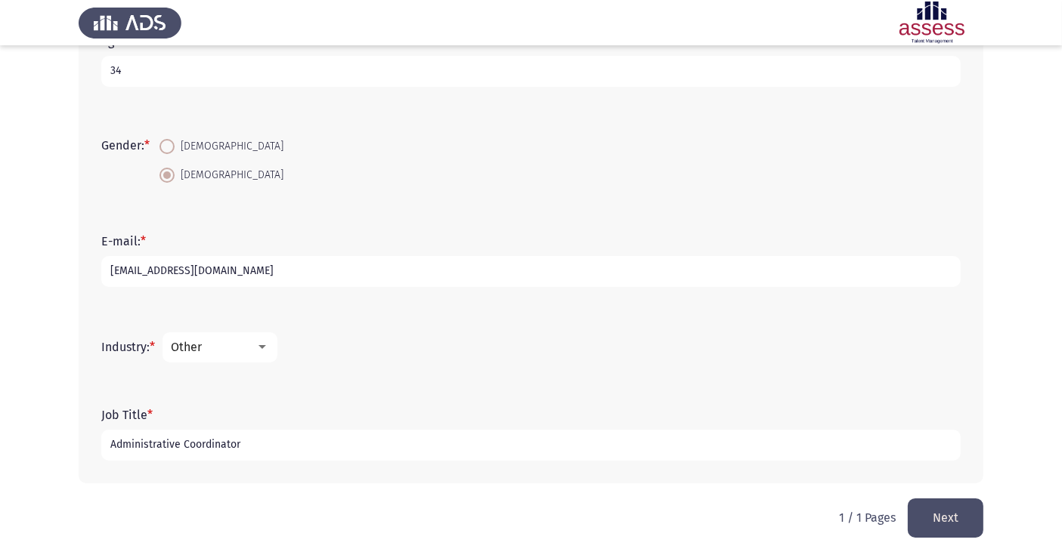
type input "Administrative Coordinator"
click at [952, 512] on button "Next" at bounding box center [946, 518] width 76 height 39
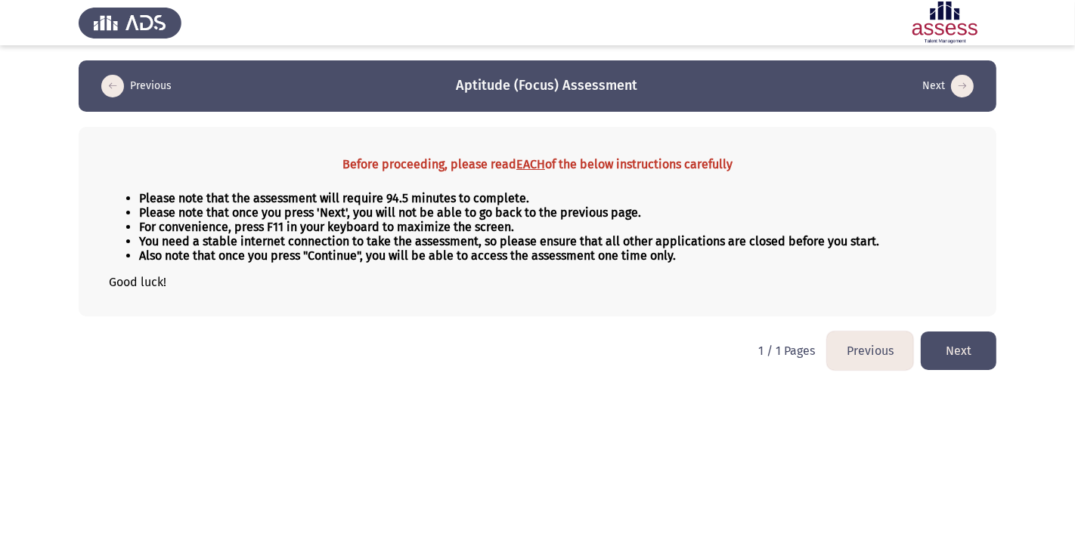
click at [941, 345] on button "Next" at bounding box center [958, 351] width 76 height 39
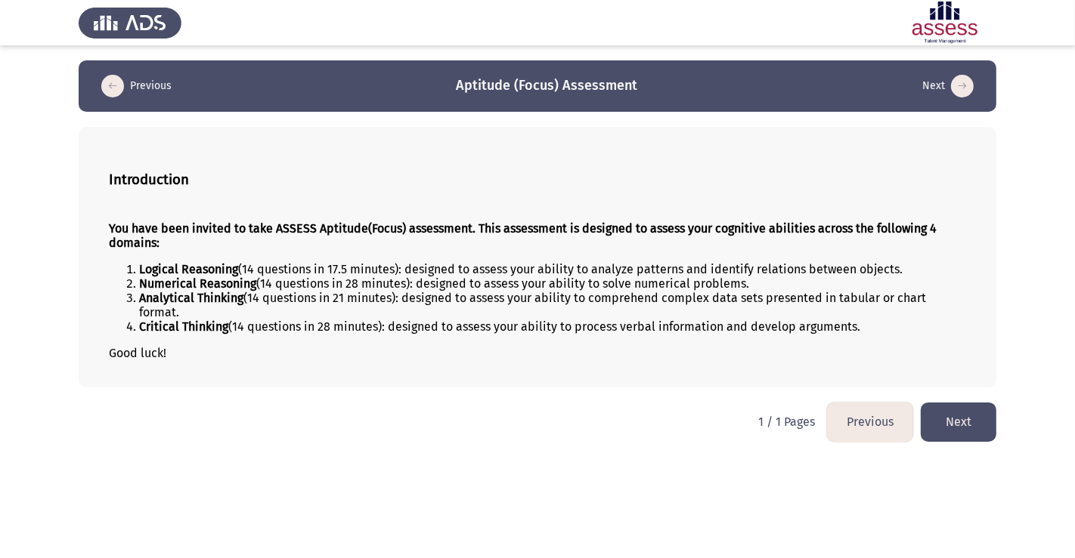
click at [974, 405] on button "Next" at bounding box center [958, 422] width 76 height 39
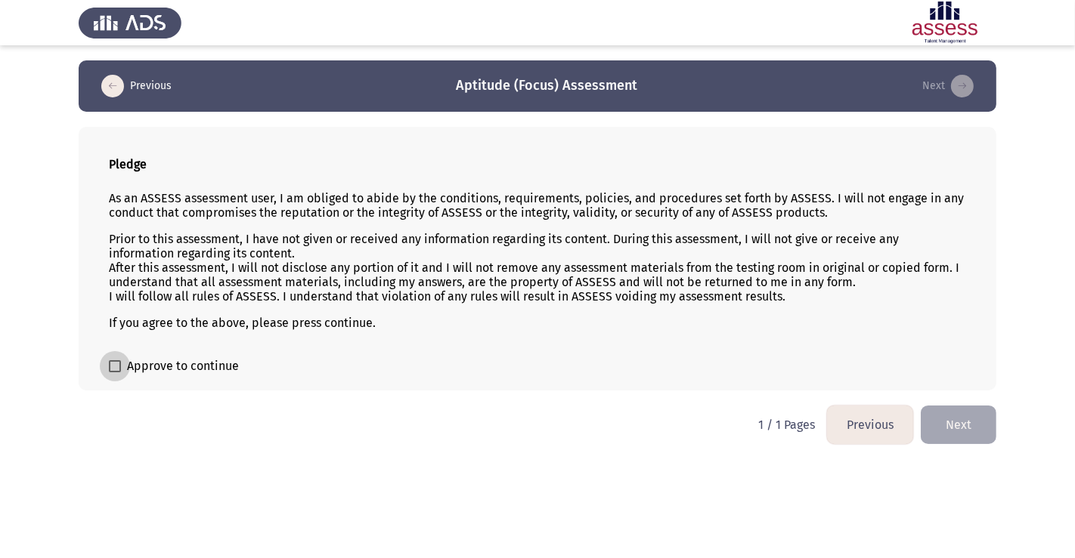
click at [113, 369] on span at bounding box center [115, 366] width 12 height 12
click at [114, 373] on input "Approve to continue" at bounding box center [114, 373] width 1 height 1
checkbox input "true"
click at [957, 419] on button "Next" at bounding box center [958, 425] width 76 height 39
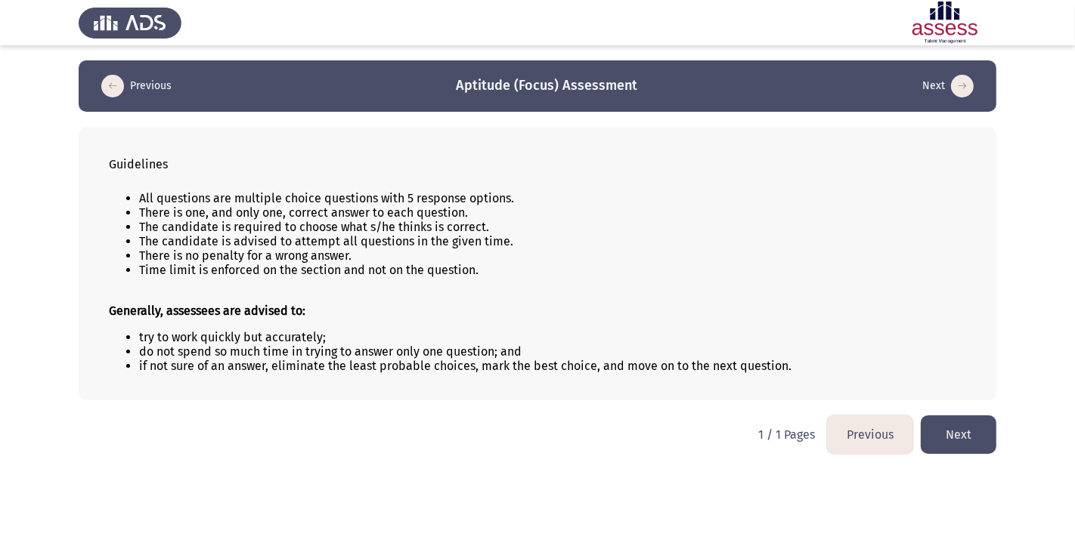
click at [965, 437] on button "Next" at bounding box center [958, 435] width 76 height 39
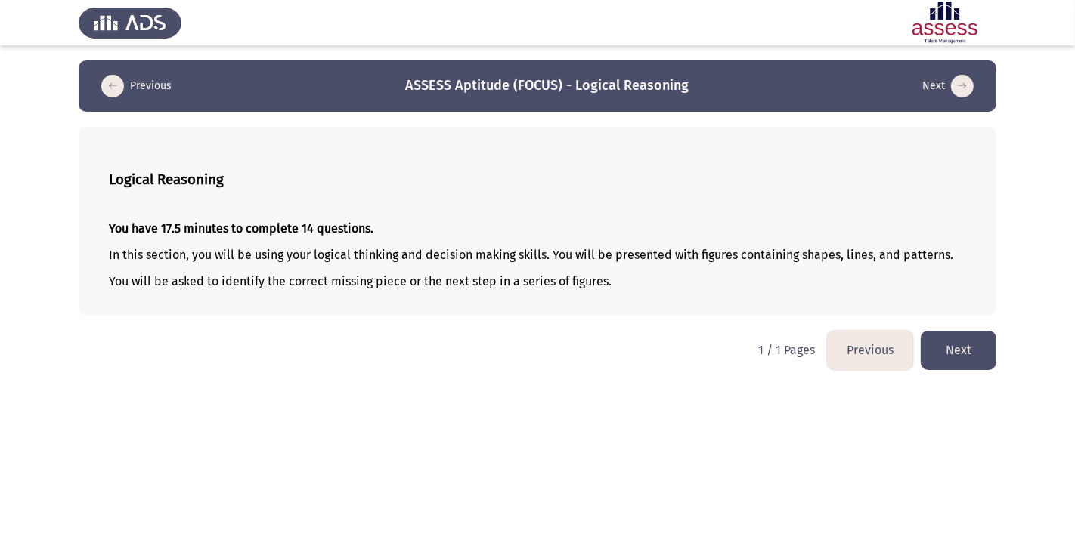
click at [977, 339] on button "Next" at bounding box center [958, 350] width 76 height 39
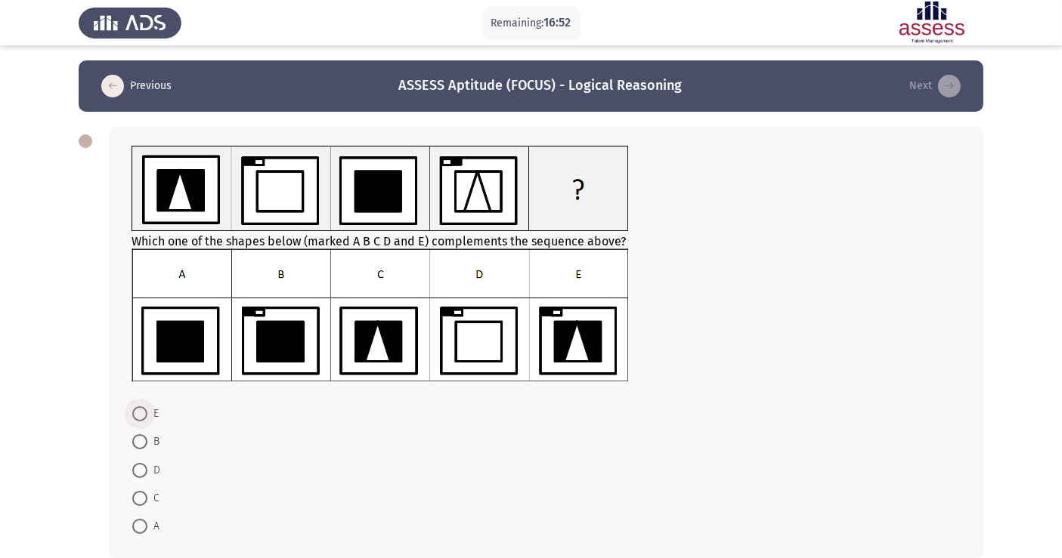
click at [141, 413] on span at bounding box center [139, 414] width 15 height 15
click at [141, 413] on input "E" at bounding box center [139, 414] width 15 height 15
radio input "true"
click at [1053, 454] on app-assessment-container "Remaining: 16:50 Previous ASSESS Aptitude (FOCUS) - Logical Reasoning Next Whic…" at bounding box center [531, 316] width 1062 height 513
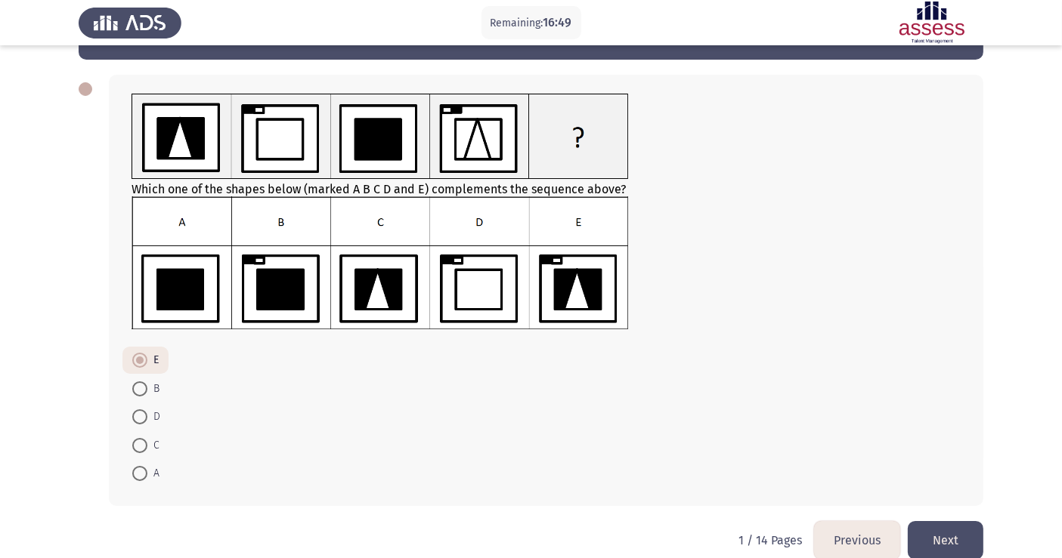
scroll to position [76, 0]
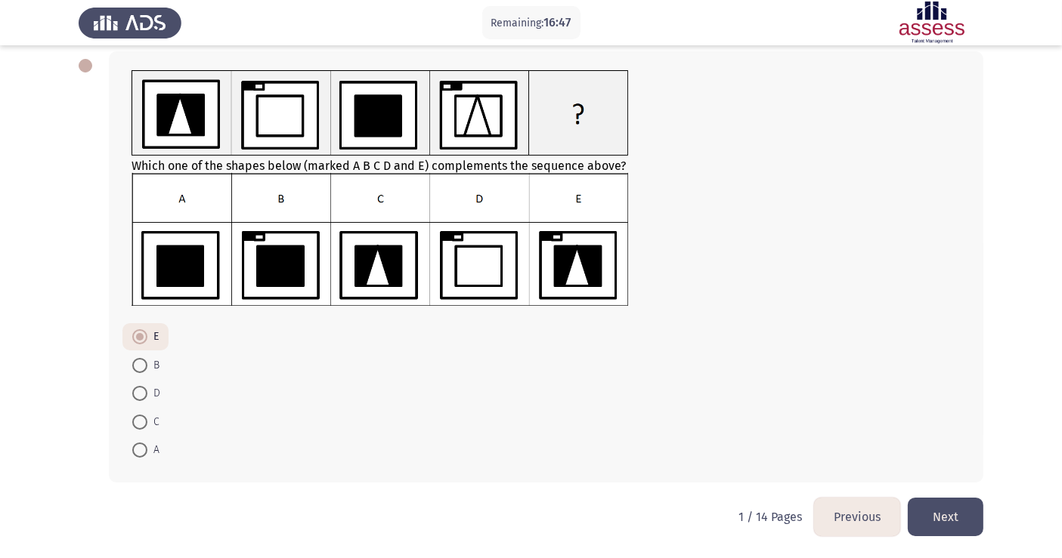
click at [958, 517] on button "Next" at bounding box center [946, 517] width 76 height 39
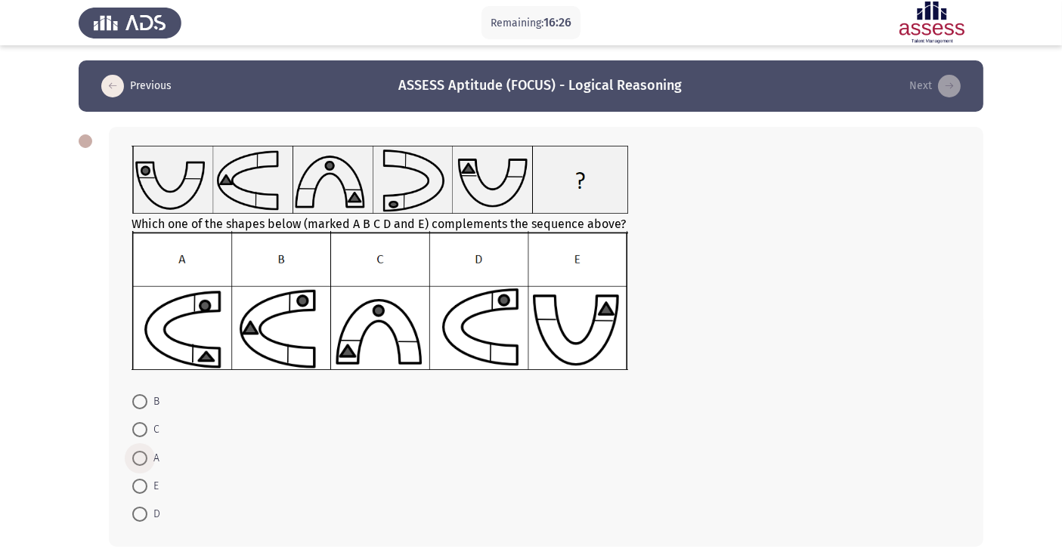
click at [140, 452] on span at bounding box center [139, 458] width 15 height 15
click at [140, 452] on input "A" at bounding box center [139, 458] width 15 height 15
radio input "true"
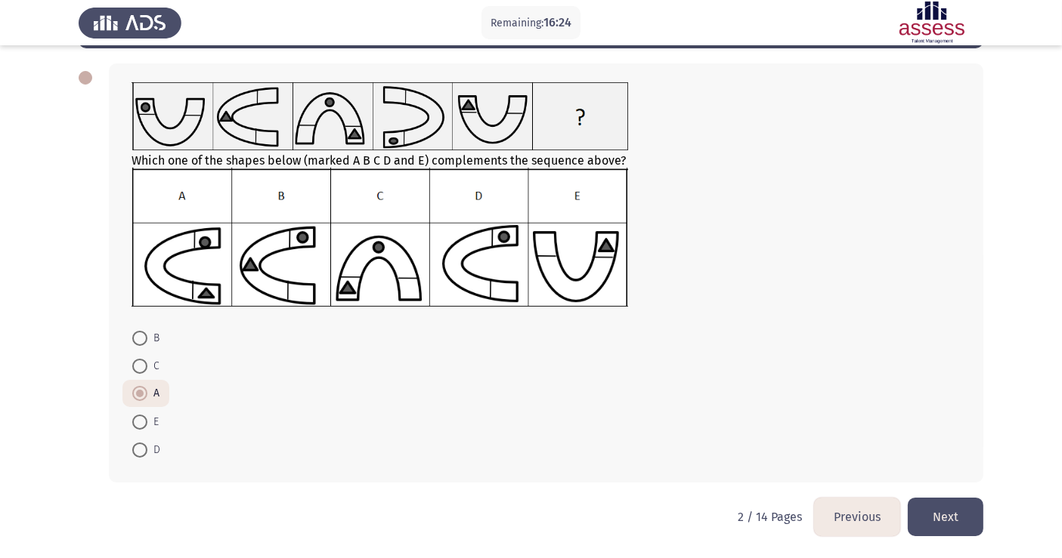
click at [935, 528] on button "Next" at bounding box center [946, 517] width 76 height 39
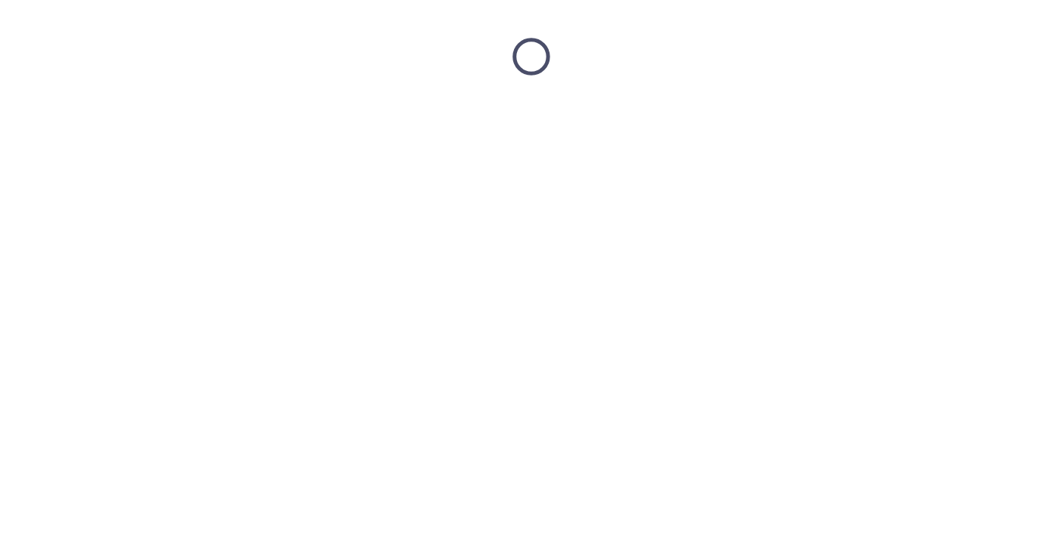
scroll to position [0, 0]
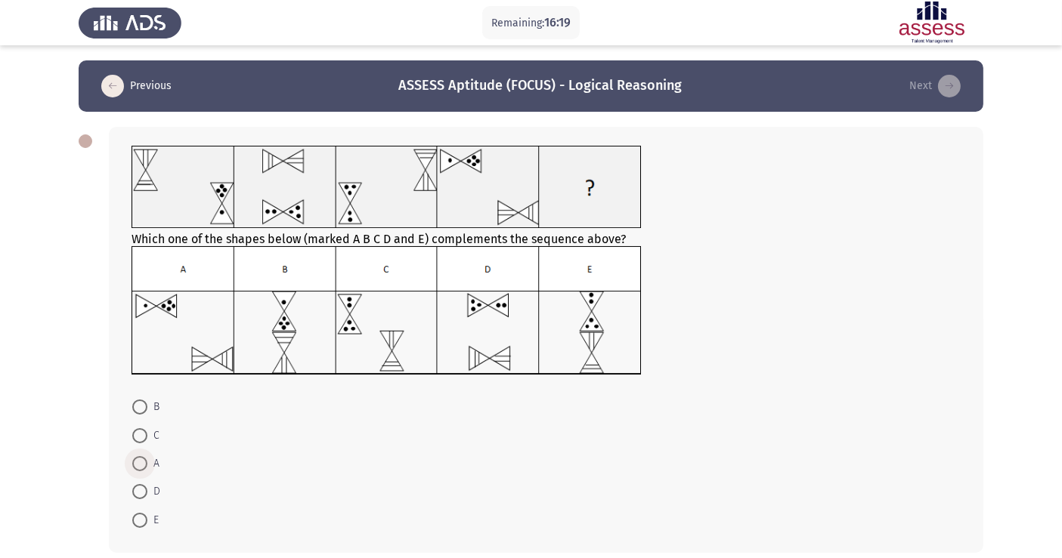
click at [135, 465] on span at bounding box center [139, 463] width 15 height 15
click at [135, 465] on input "A" at bounding box center [139, 463] width 15 height 15
radio input "true"
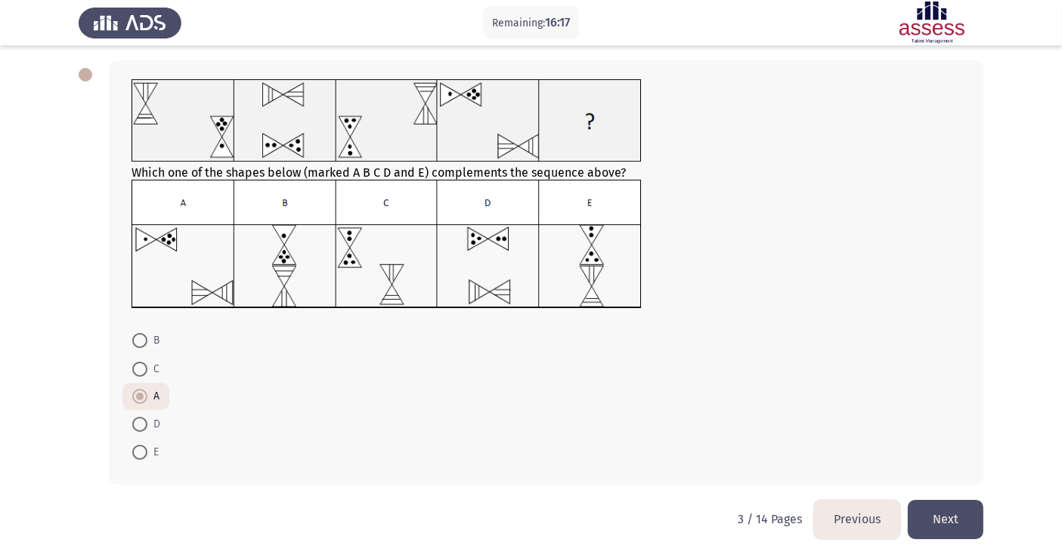
scroll to position [70, 0]
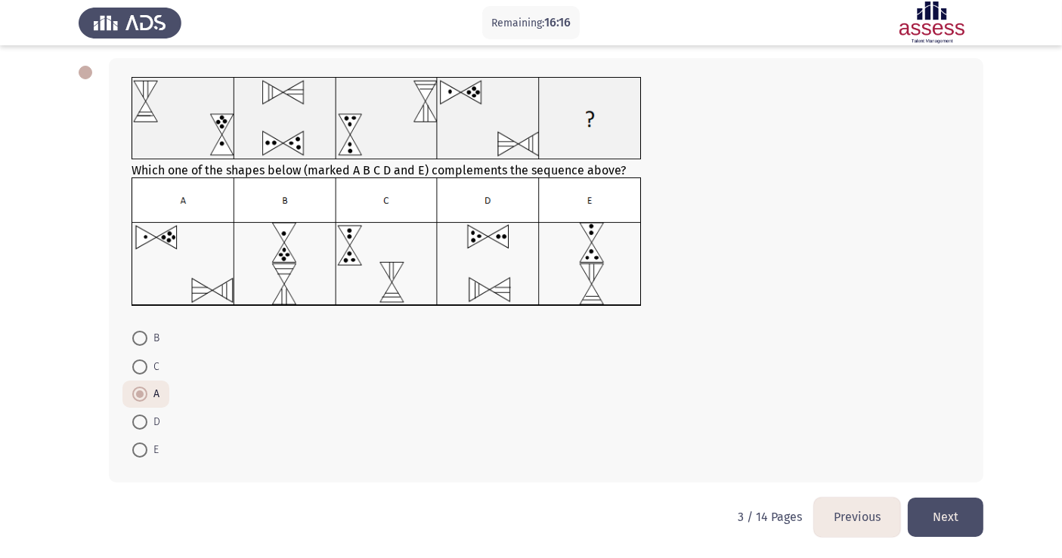
click at [963, 517] on button "Next" at bounding box center [946, 517] width 76 height 39
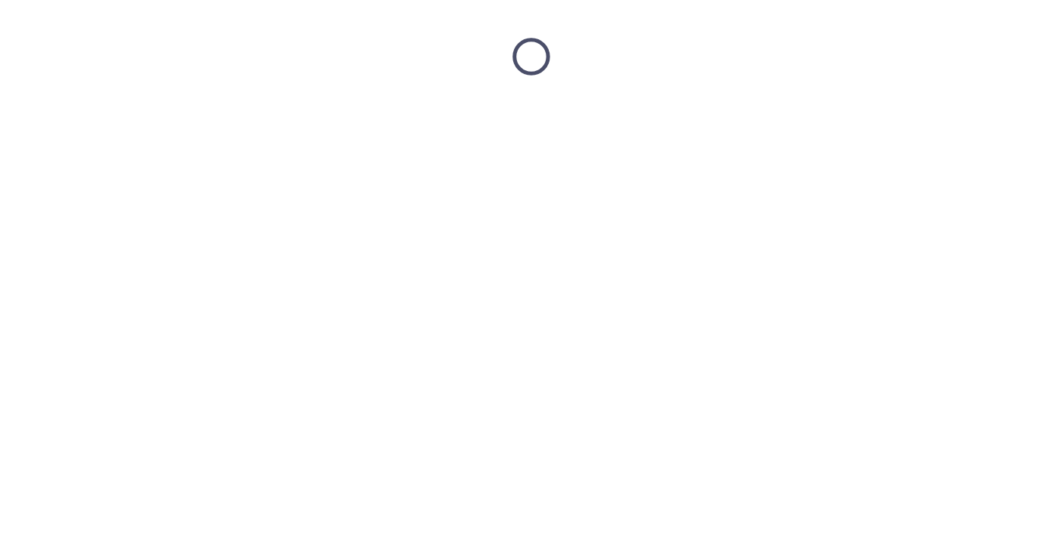
scroll to position [0, 0]
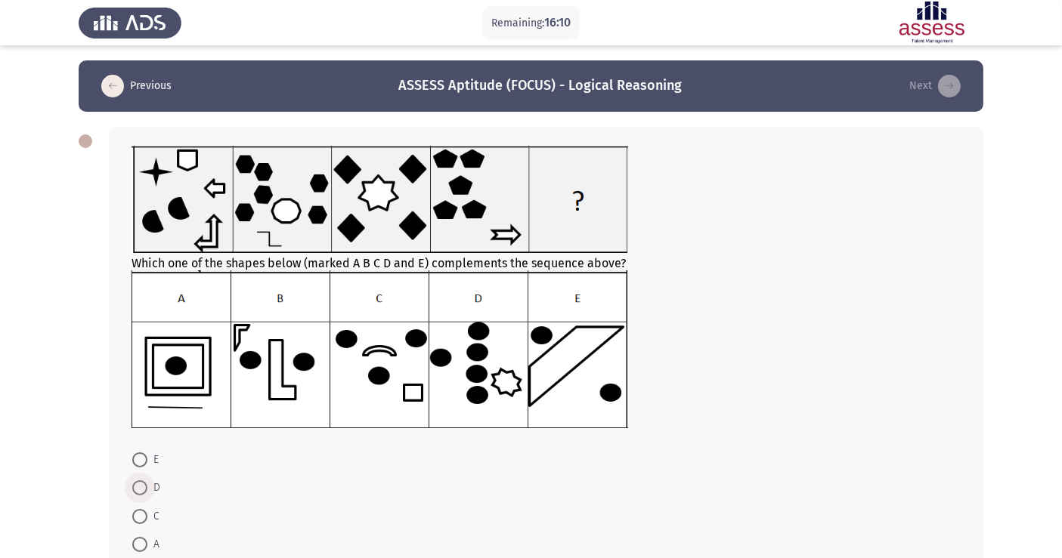
click at [135, 480] on label "D" at bounding box center [146, 488] width 28 height 18
click at [135, 481] on input "D" at bounding box center [139, 488] width 15 height 15
radio input "true"
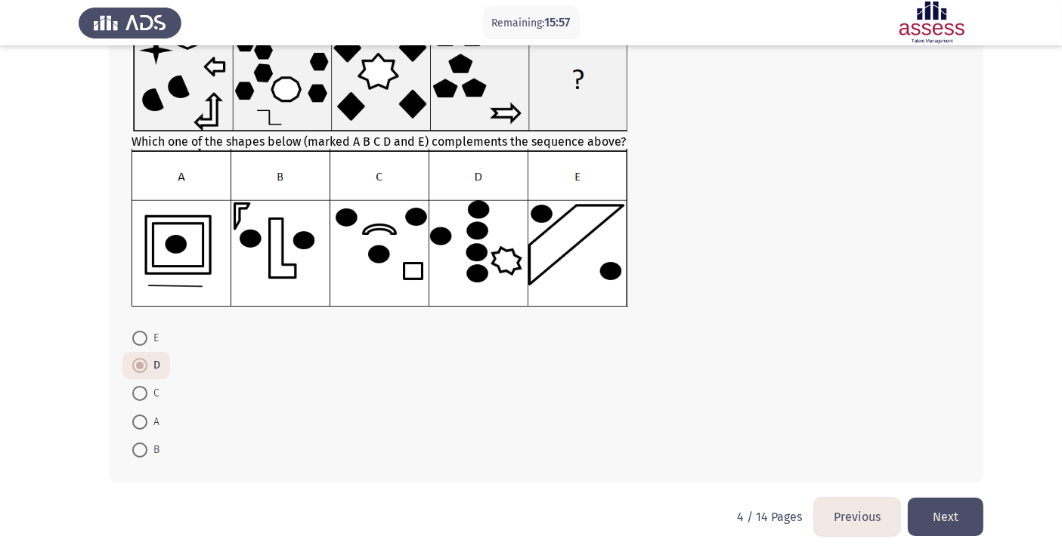
click at [940, 509] on button "Next" at bounding box center [946, 517] width 76 height 39
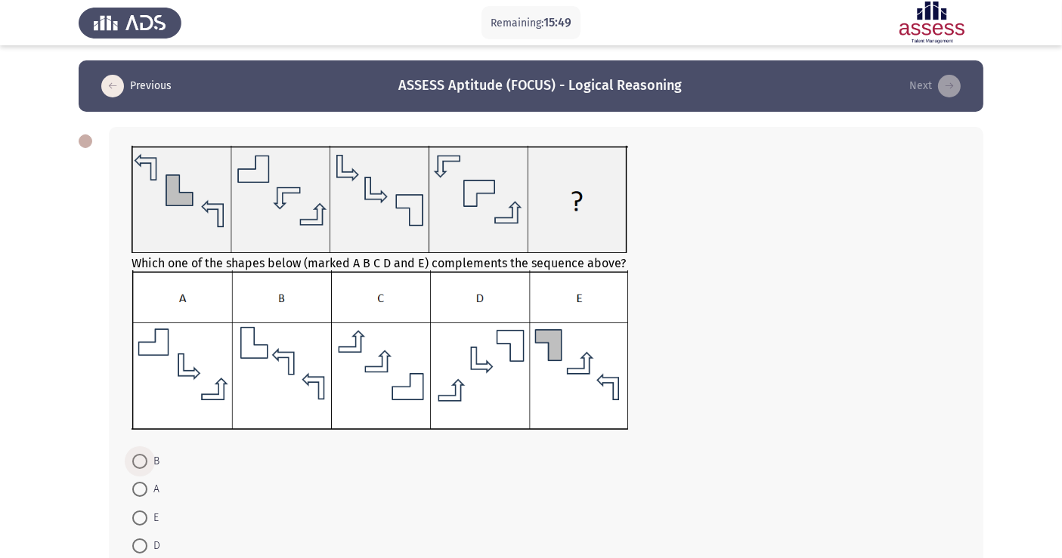
click at [133, 461] on span at bounding box center [139, 461] width 15 height 15
click at [133, 461] on input "B" at bounding box center [139, 461] width 15 height 15
radio input "true"
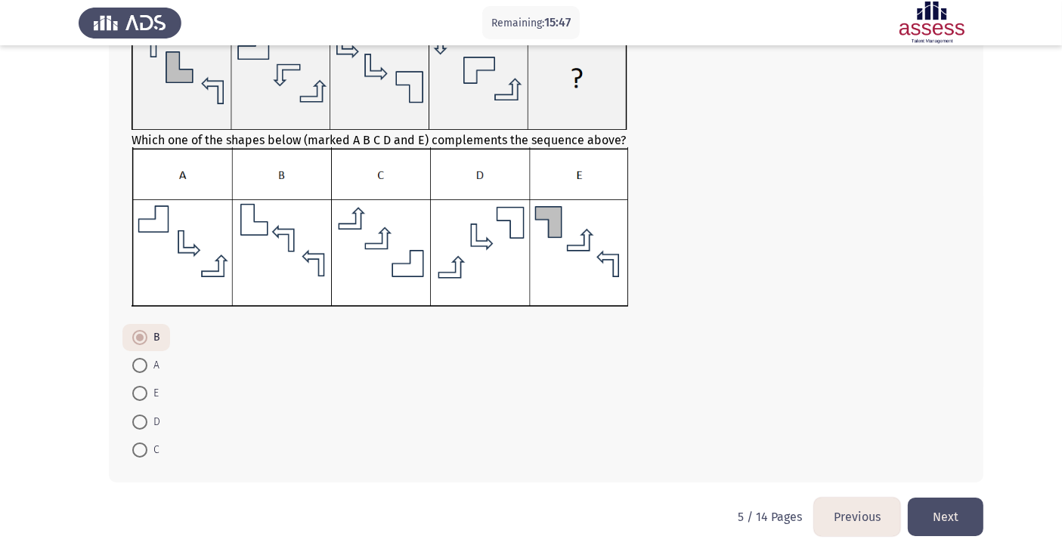
click at [966, 509] on button "Next" at bounding box center [946, 517] width 76 height 39
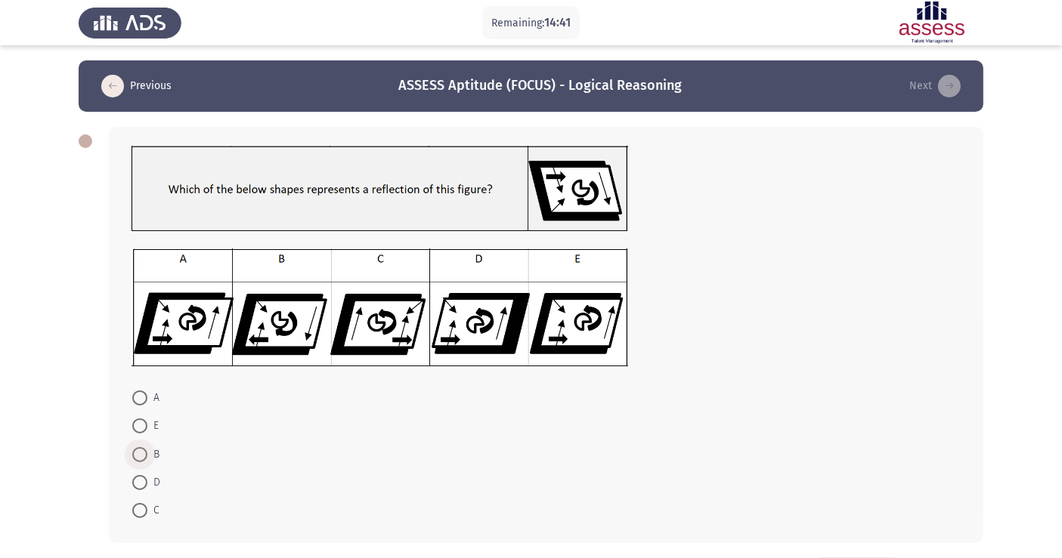
click at [140, 451] on span at bounding box center [139, 454] width 15 height 15
click at [140, 451] on input "B" at bounding box center [139, 454] width 15 height 15
radio input "true"
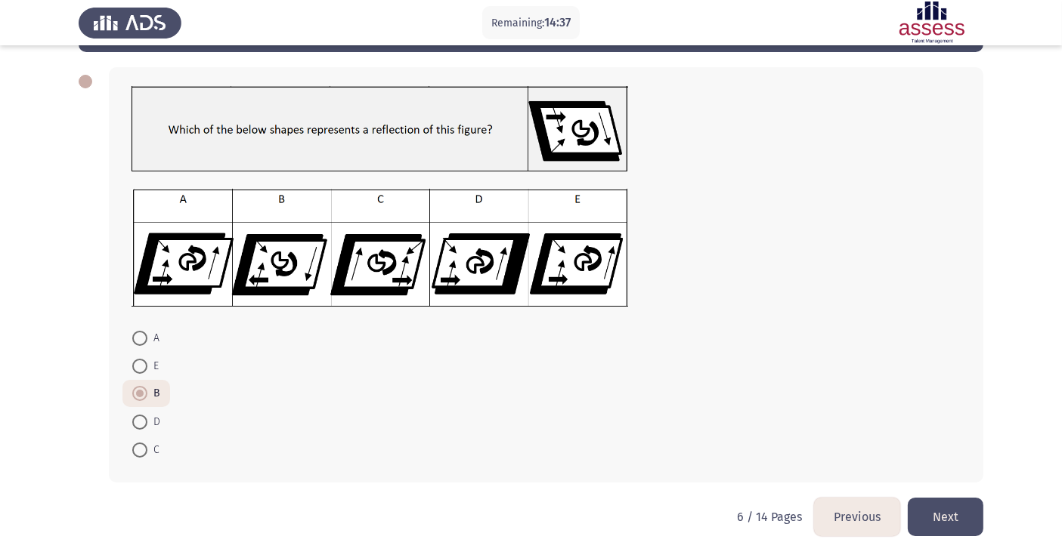
scroll to position [60, 0]
click at [934, 530] on button "Next" at bounding box center [946, 517] width 76 height 39
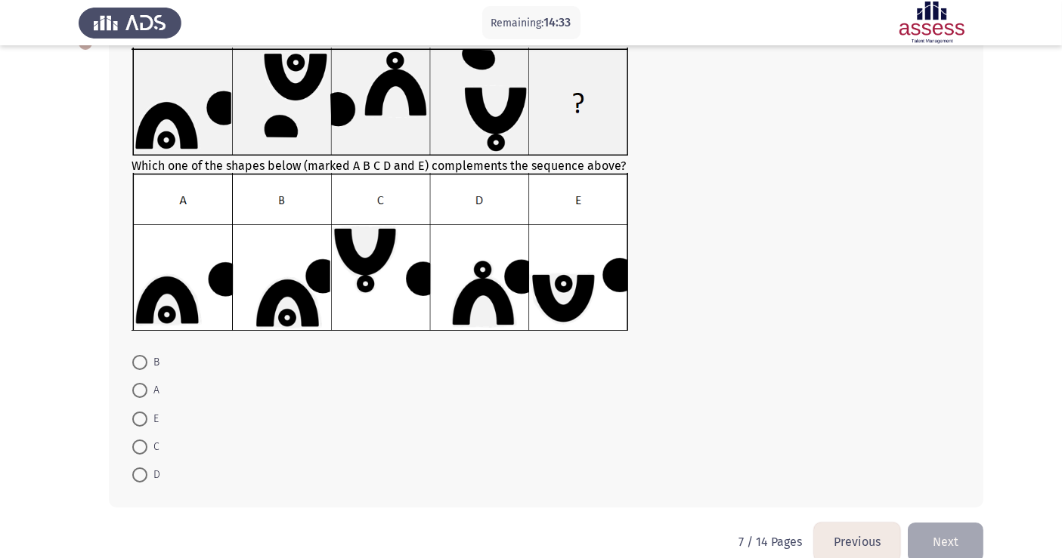
scroll to position [101, 0]
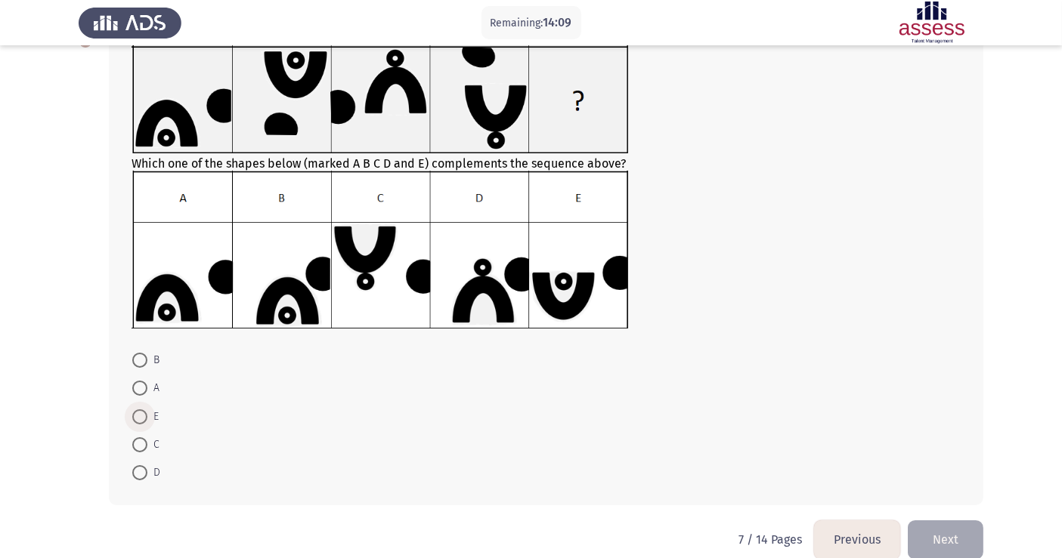
click at [136, 416] on span at bounding box center [139, 417] width 15 height 15
click at [136, 416] on input "E" at bounding box center [139, 417] width 15 height 15
radio input "true"
click at [941, 530] on button "Next" at bounding box center [946, 539] width 76 height 39
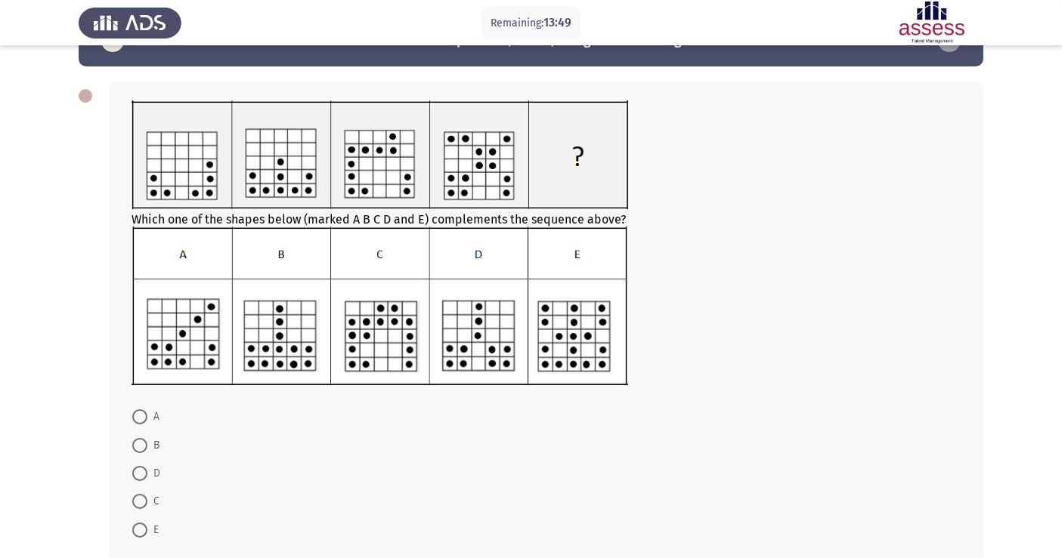
scroll to position [66, 0]
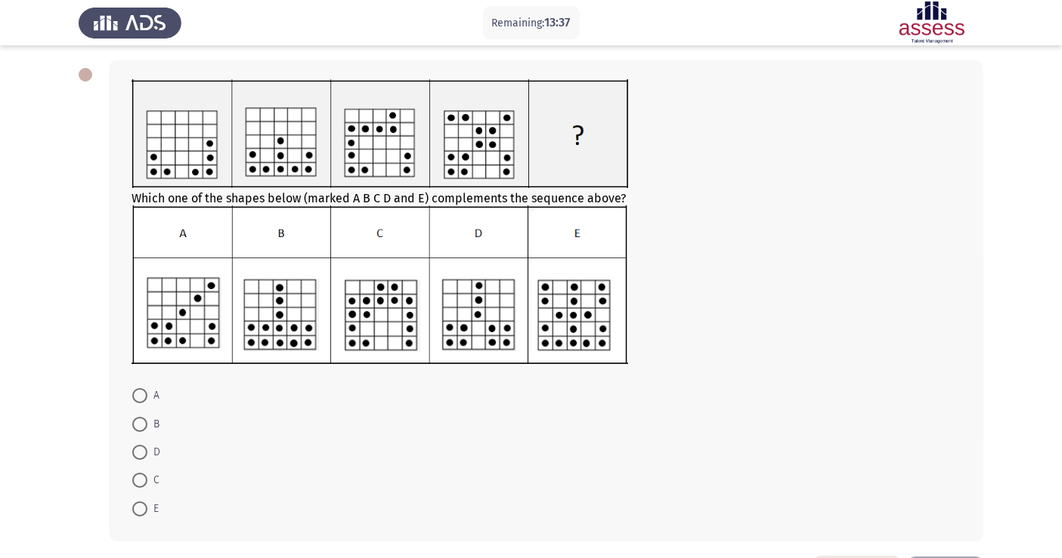
drag, startPoint x: 144, startPoint y: 467, endPoint x: 138, endPoint y: 460, distance: 9.1
click at [138, 382] on mat-radio-group "A B D C E" at bounding box center [541, 382] width 838 height 0
click at [138, 460] on span at bounding box center [139, 452] width 15 height 15
click at [138, 460] on input "D" at bounding box center [139, 452] width 15 height 15
radio input "true"
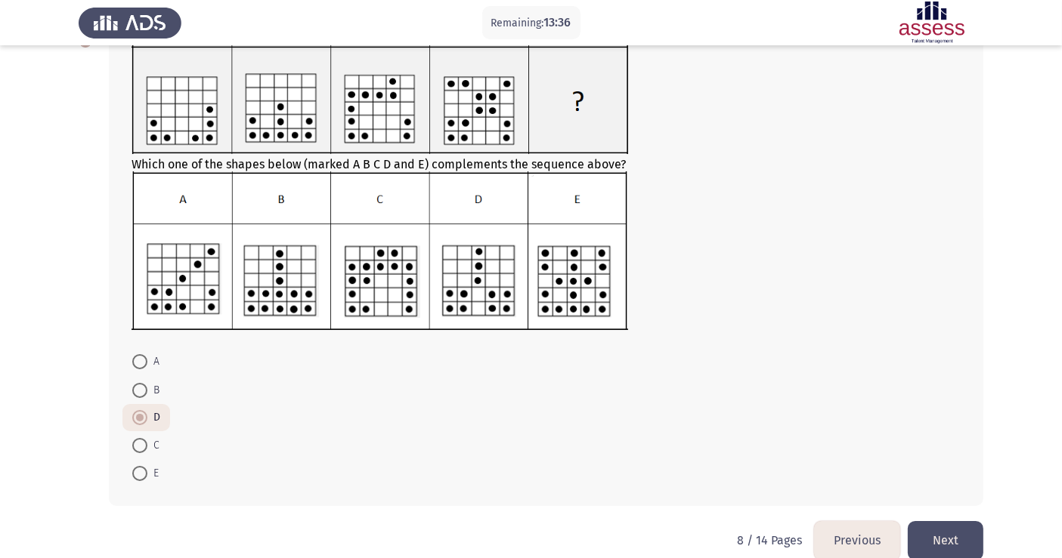
scroll to position [125, 0]
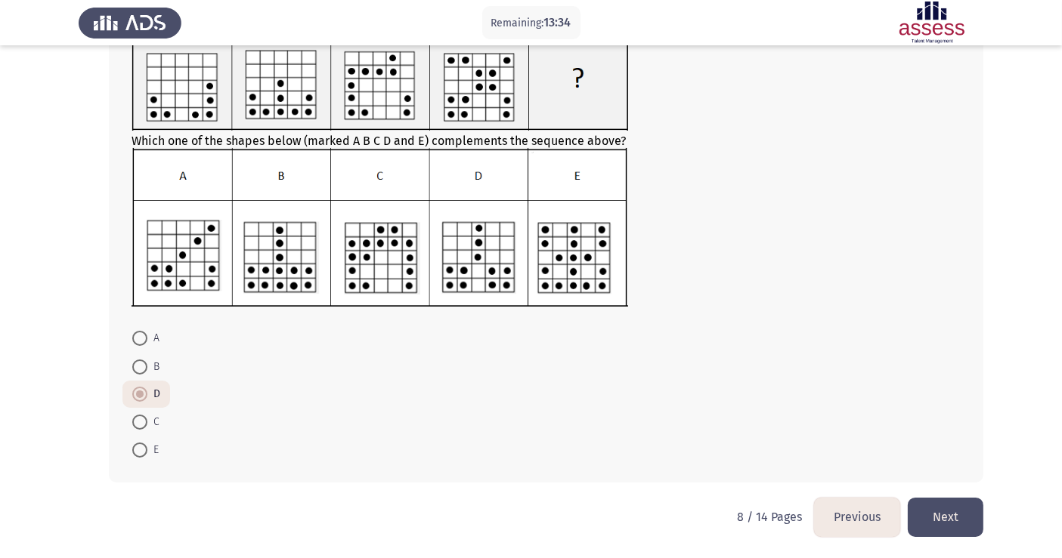
click at [966, 515] on button "Next" at bounding box center [946, 517] width 76 height 39
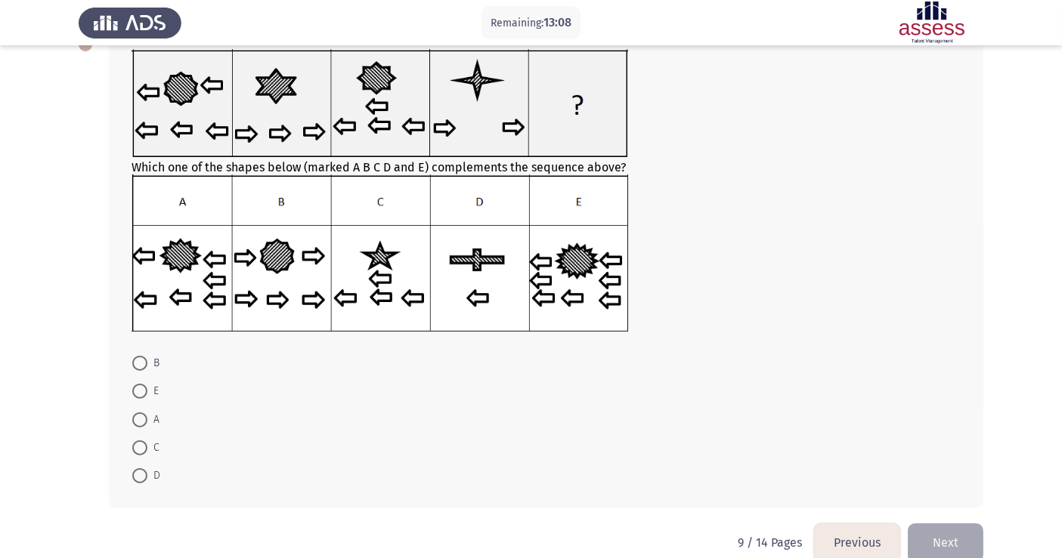
scroll to position [101, 0]
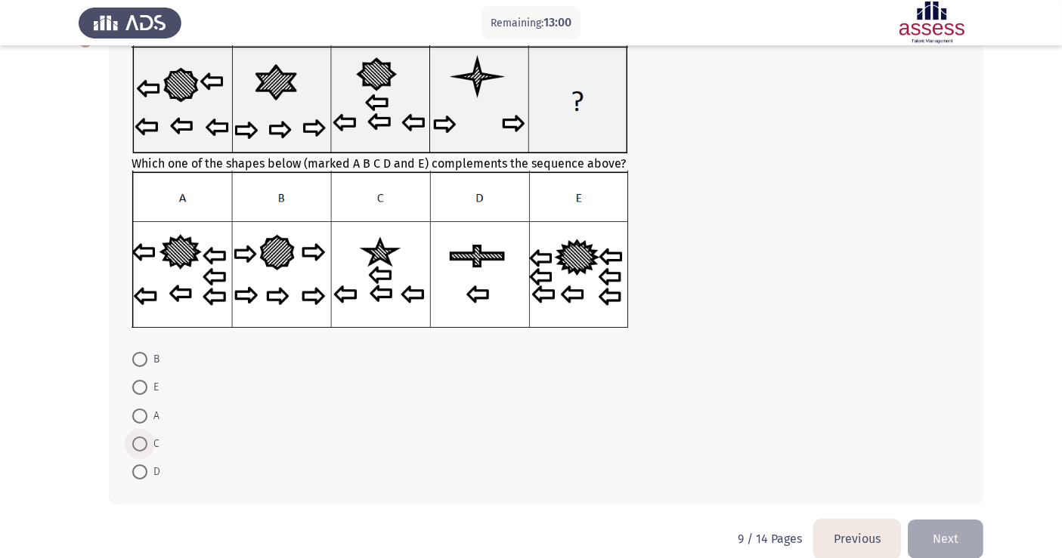
click at [138, 447] on span at bounding box center [139, 444] width 15 height 15
click at [138, 447] on input "C" at bounding box center [139, 444] width 15 height 15
radio input "true"
click at [948, 521] on button "Next" at bounding box center [946, 538] width 76 height 39
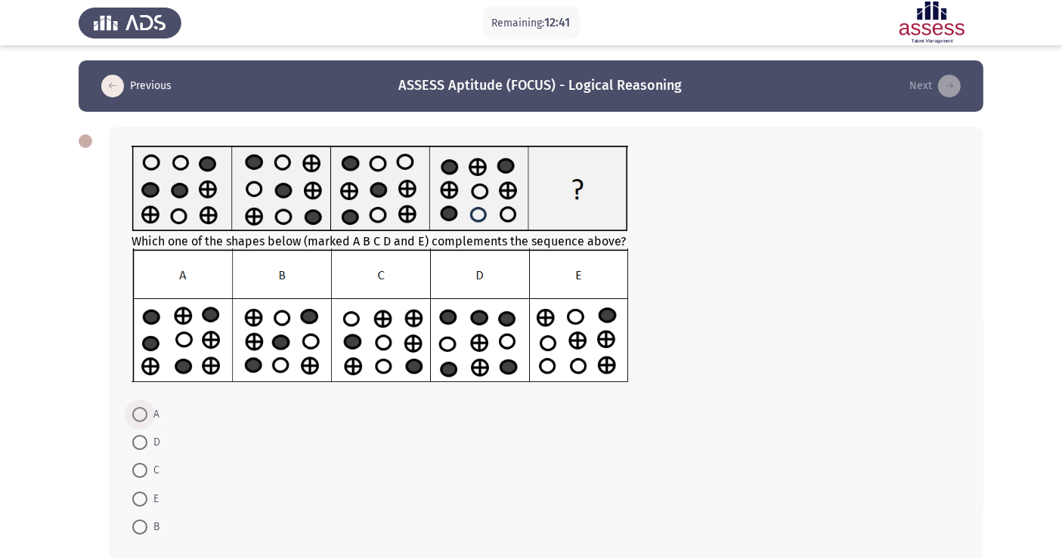
click at [144, 412] on span at bounding box center [139, 414] width 15 height 15
click at [144, 412] on input "A" at bounding box center [139, 414] width 15 height 15
radio input "true"
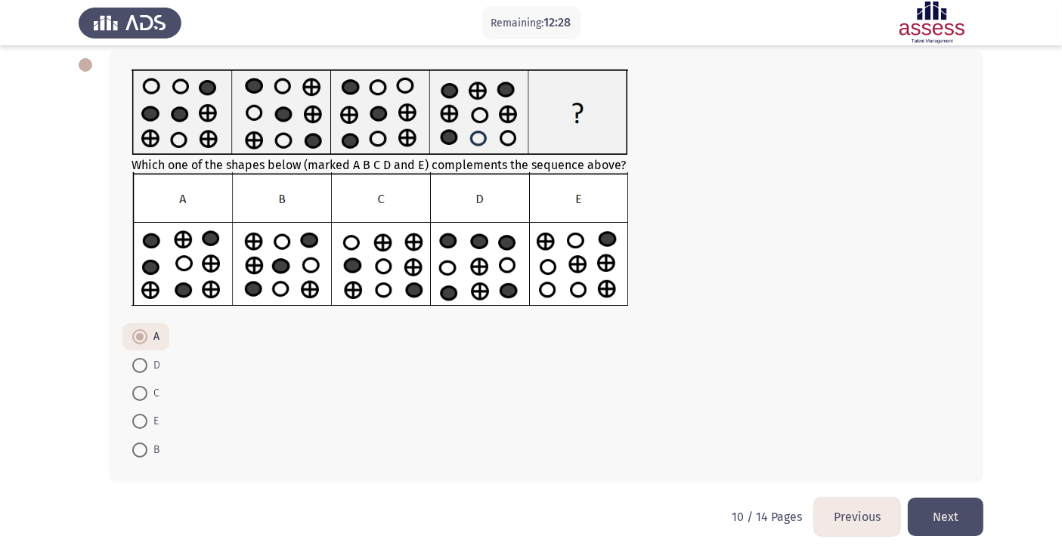
click at [943, 525] on button "Next" at bounding box center [946, 517] width 76 height 39
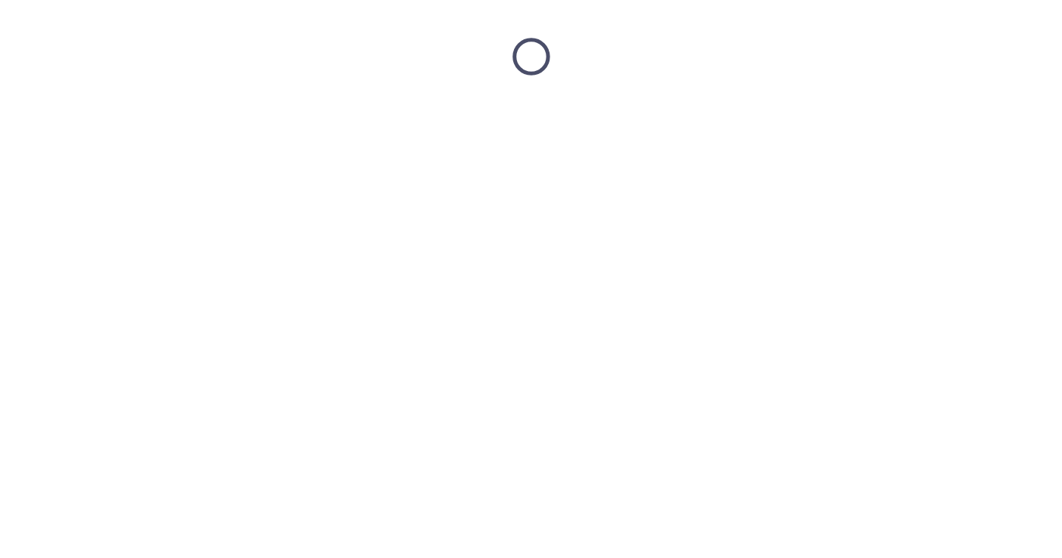
scroll to position [0, 0]
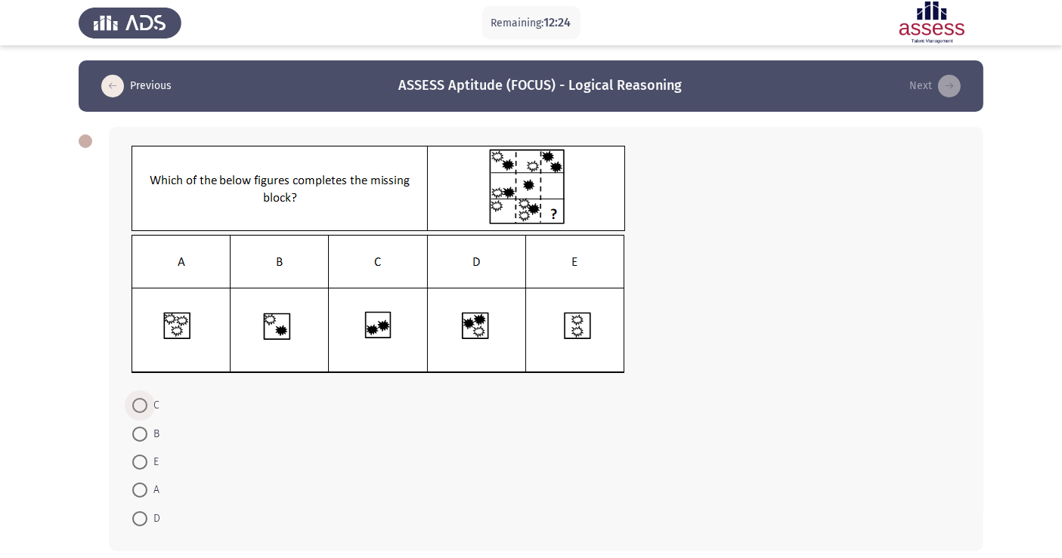
click at [138, 408] on span at bounding box center [139, 405] width 15 height 15
click at [138, 408] on input "C" at bounding box center [139, 405] width 15 height 15
radio input "true"
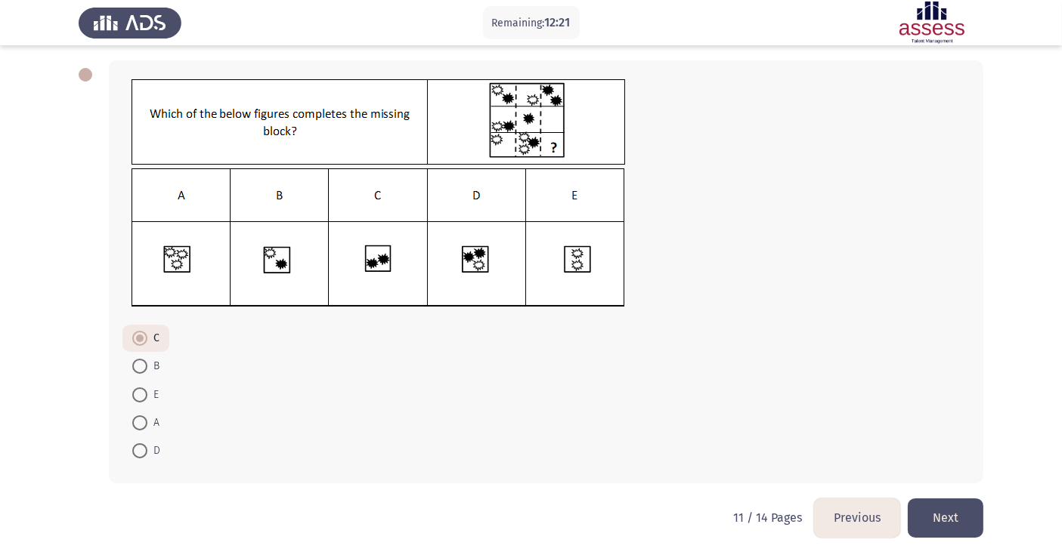
scroll to position [68, 0]
click at [932, 512] on button "Next" at bounding box center [946, 517] width 76 height 39
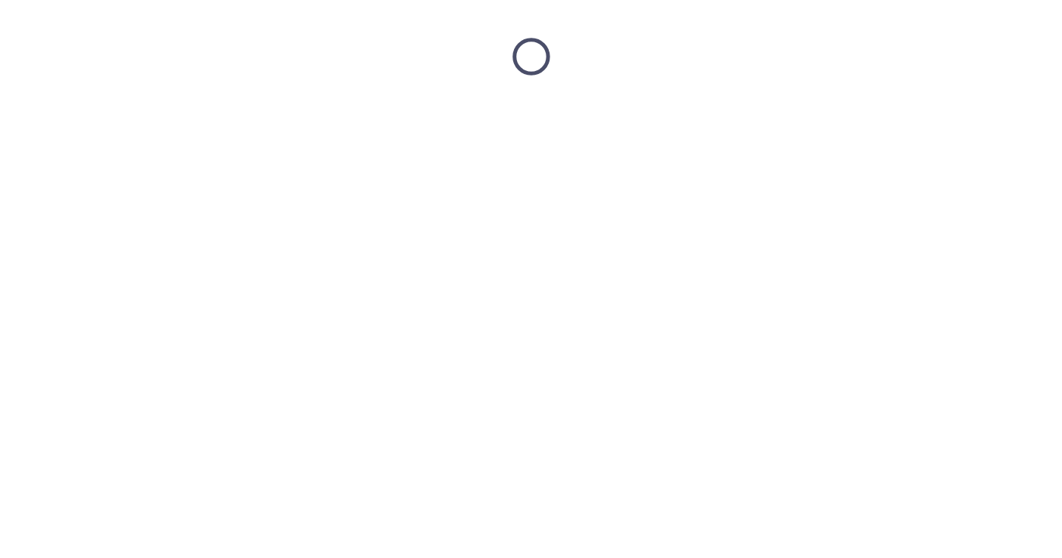
scroll to position [0, 0]
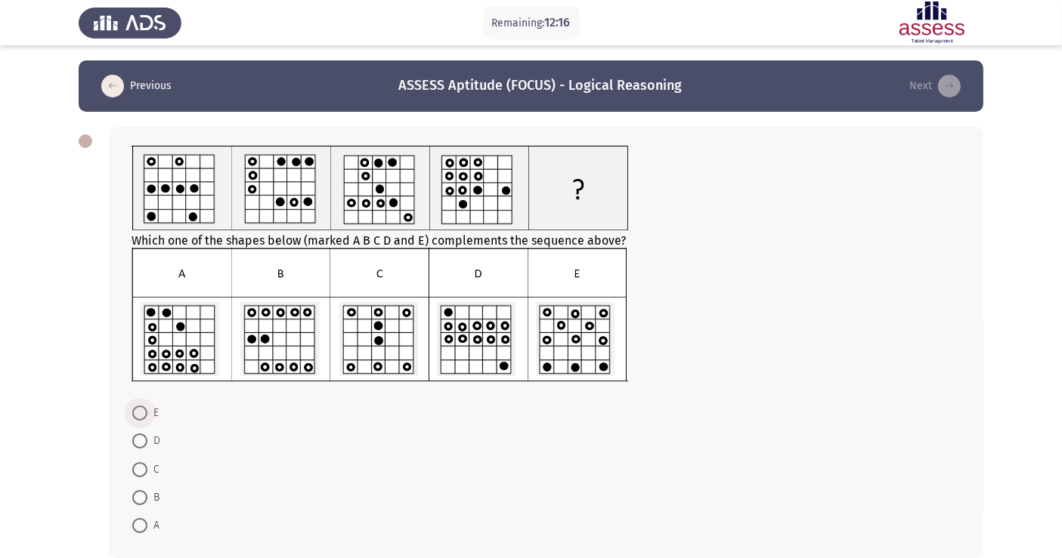
click at [138, 416] on span at bounding box center [139, 413] width 15 height 15
click at [138, 416] on input "E" at bounding box center [139, 413] width 15 height 15
radio input "true"
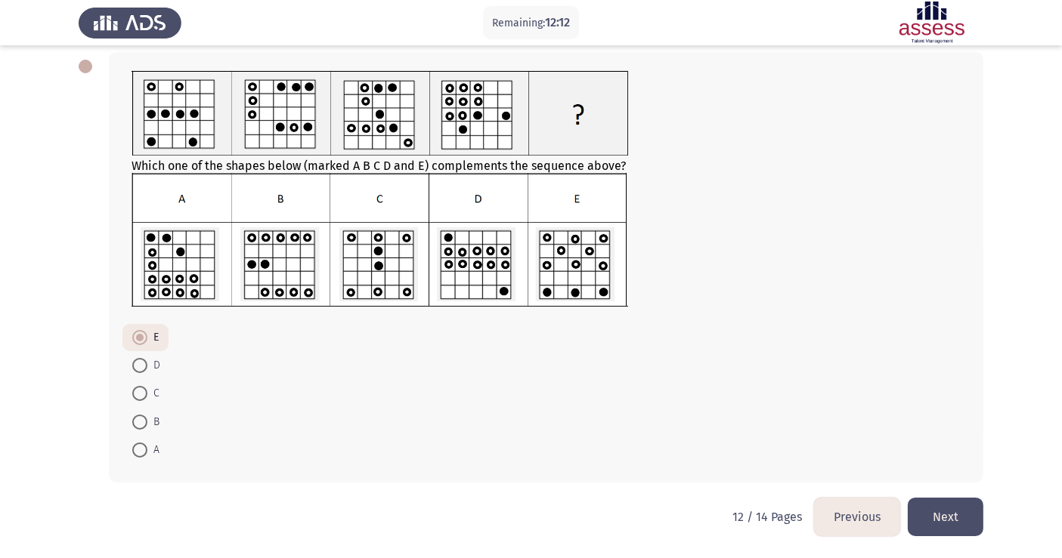
click at [953, 510] on button "Next" at bounding box center [946, 517] width 76 height 39
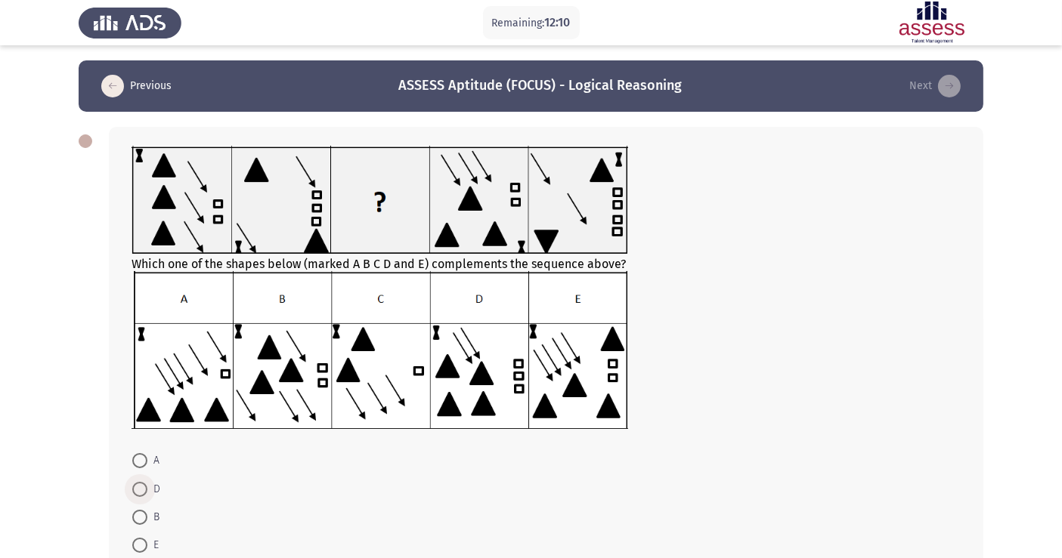
click at [141, 489] on span at bounding box center [139, 489] width 15 height 15
click at [141, 489] on input "D" at bounding box center [139, 489] width 15 height 15
radio input "true"
click at [132, 509] on input "B" at bounding box center [139, 516] width 15 height 15
radio input "true"
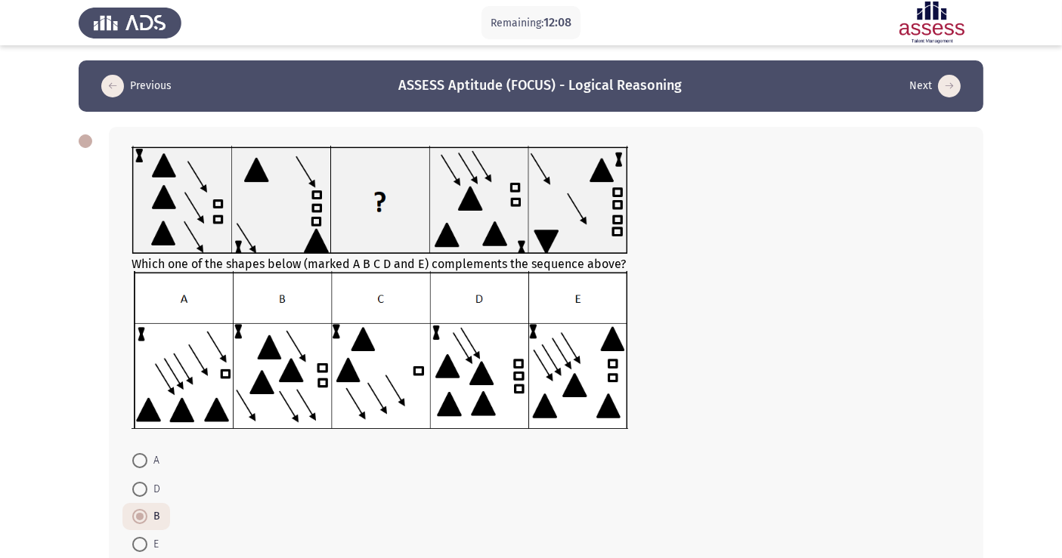
click at [648, 453] on form "A D B E C" at bounding box center [545, 517] width 829 height 140
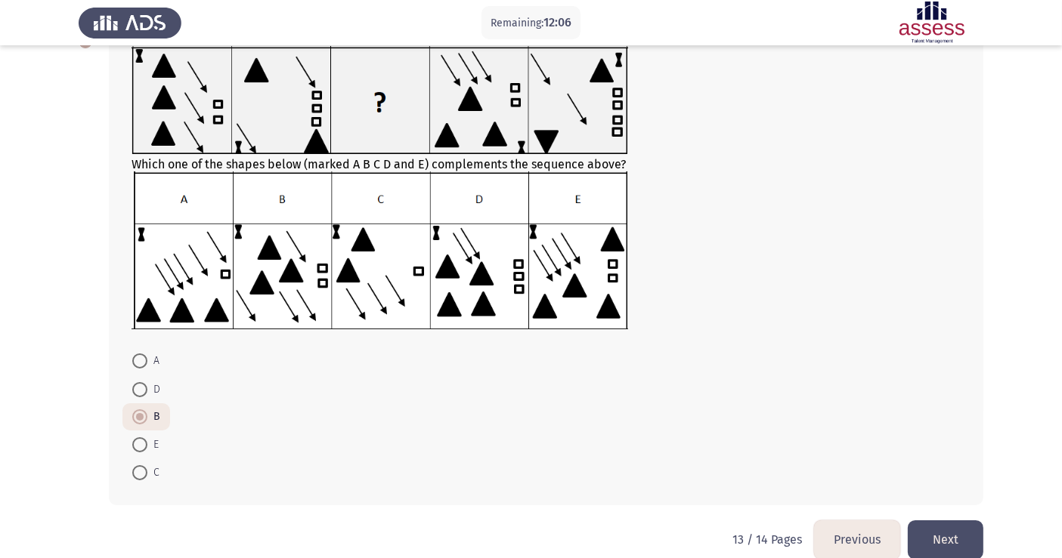
scroll to position [101, 0]
click at [969, 542] on button "Next" at bounding box center [946, 539] width 76 height 39
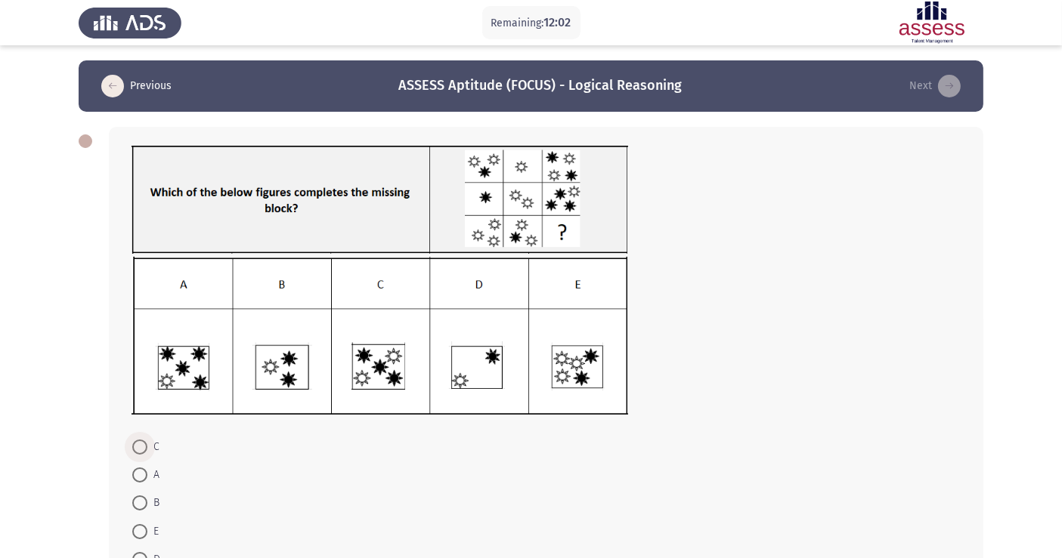
click at [136, 444] on span at bounding box center [139, 447] width 15 height 15
click at [136, 444] on input "C" at bounding box center [139, 447] width 15 height 15
radio input "true"
click at [508, 507] on form "C A B E D" at bounding box center [545, 502] width 829 height 140
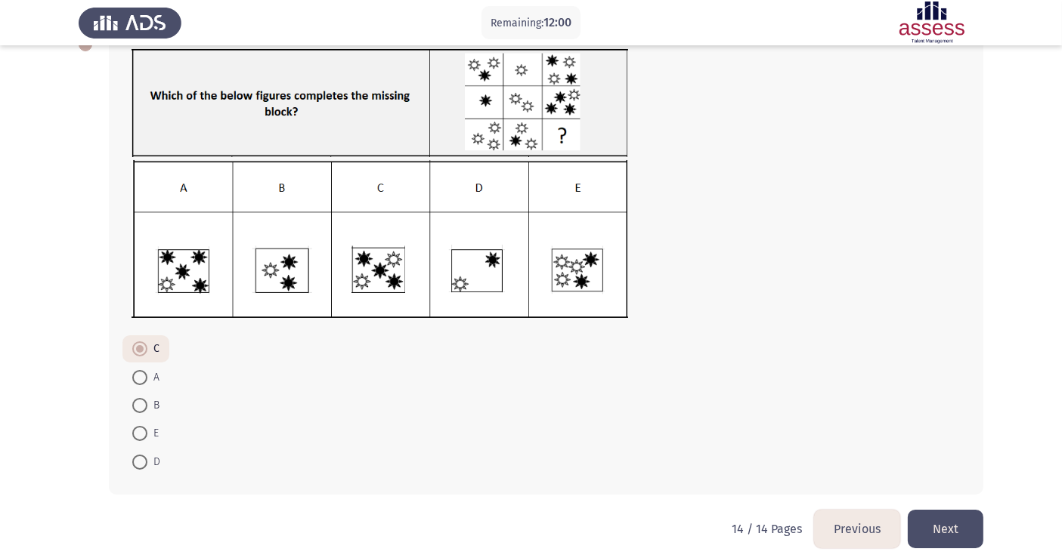
scroll to position [109, 0]
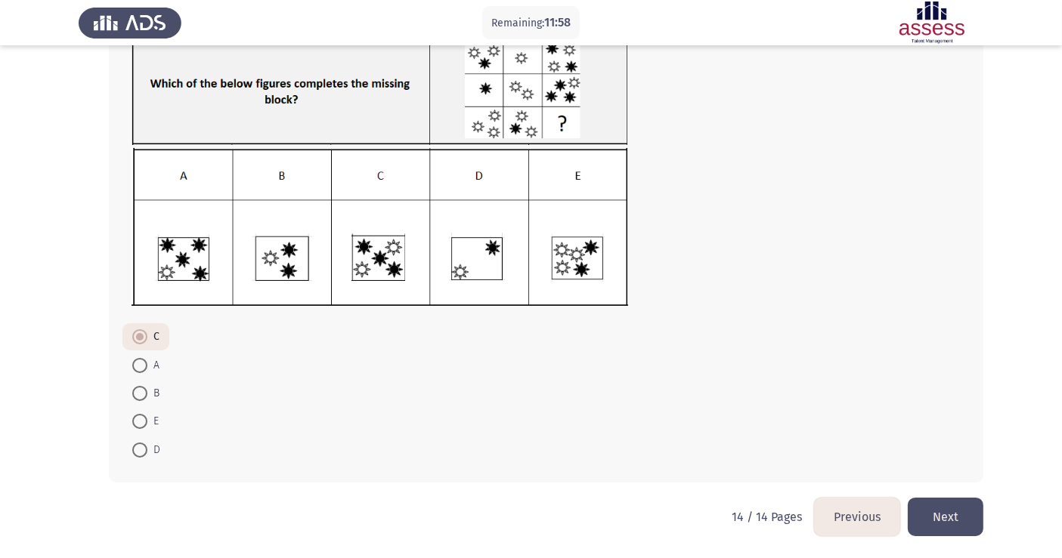
click at [965, 521] on button "Next" at bounding box center [946, 517] width 76 height 39
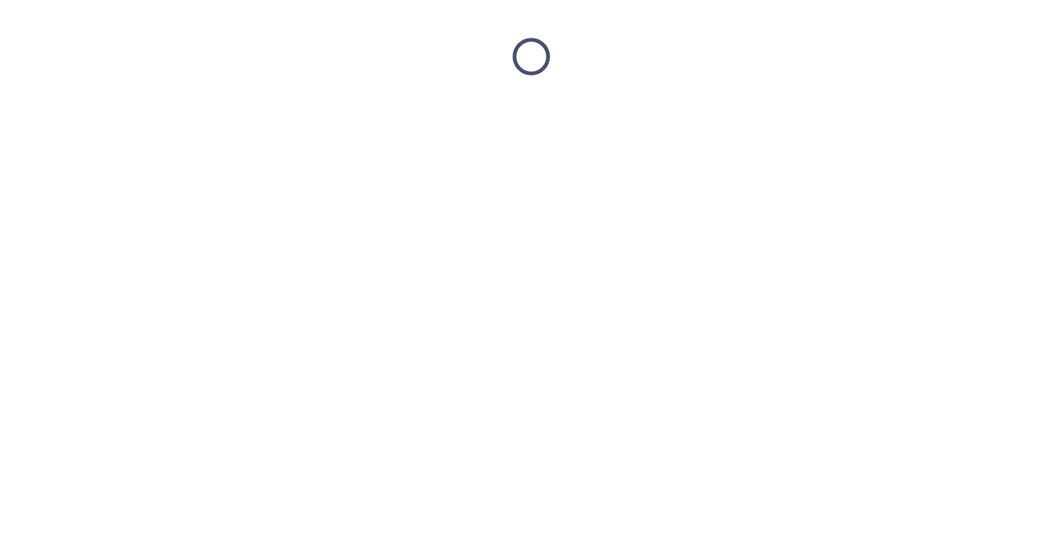
scroll to position [0, 0]
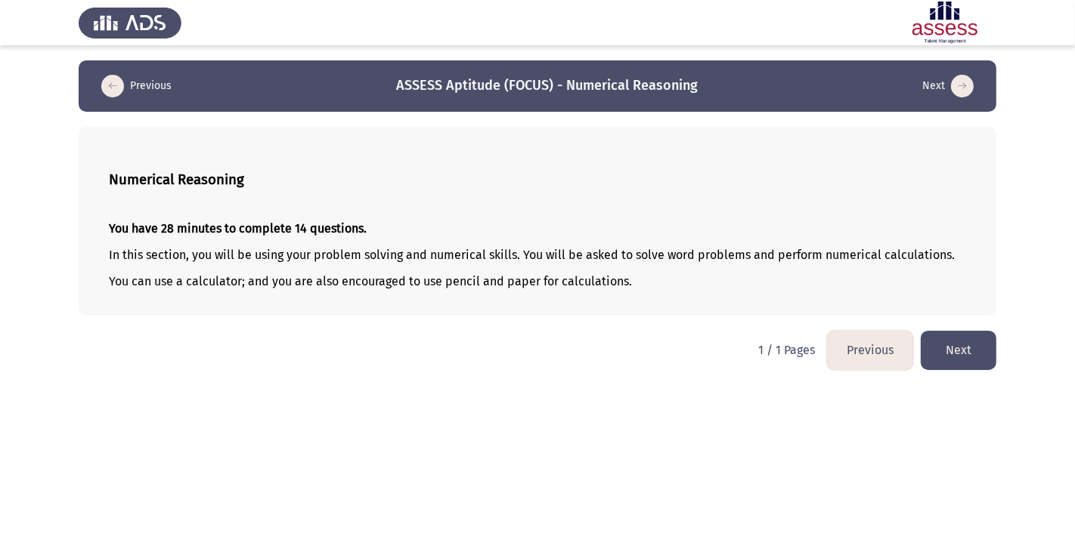
click at [977, 344] on button "Next" at bounding box center [958, 350] width 76 height 39
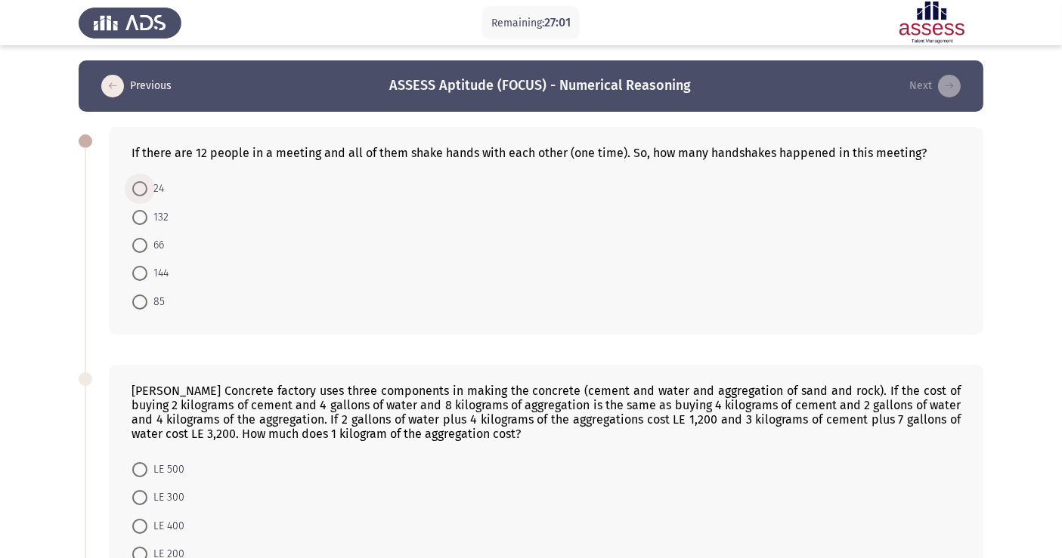
click at [142, 187] on span at bounding box center [139, 188] width 15 height 15
click at [142, 187] on input "24" at bounding box center [139, 188] width 15 height 15
radio input "true"
click at [490, 256] on form "24 132 66 144 85" at bounding box center [545, 245] width 829 height 140
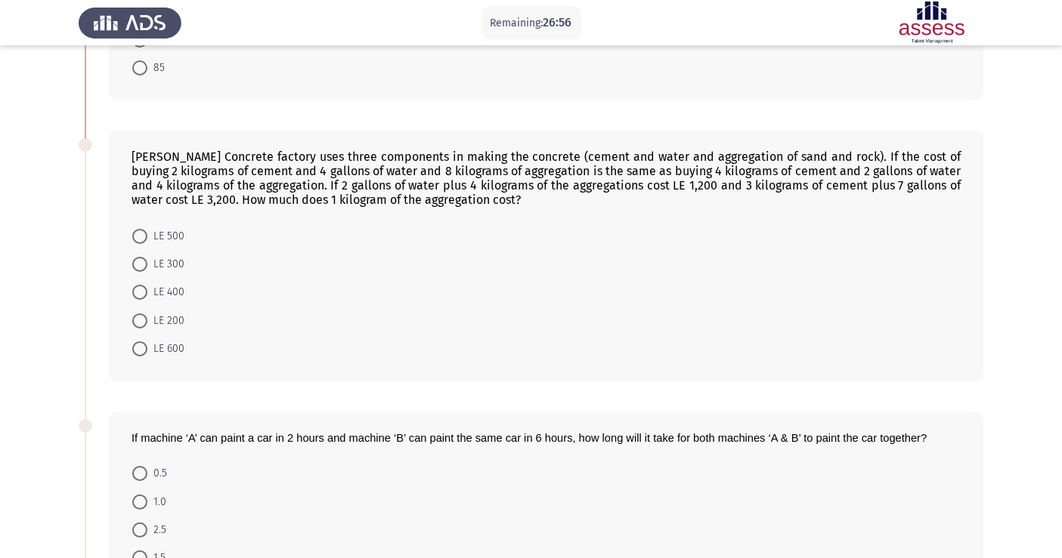
scroll to position [235, 0]
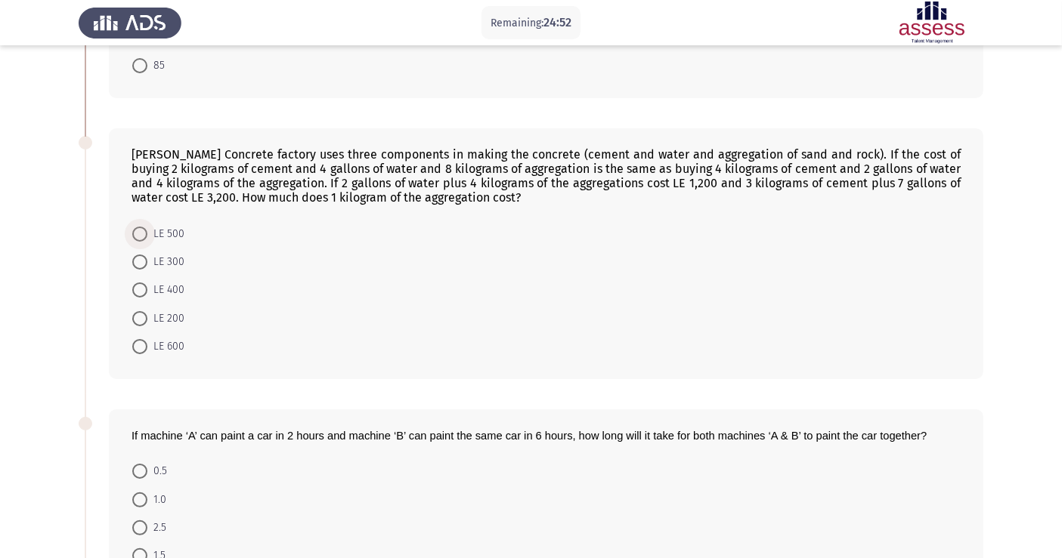
click at [140, 238] on span at bounding box center [139, 234] width 15 height 15
click at [140, 238] on input "LE 500" at bounding box center [139, 234] width 15 height 15
radio input "true"
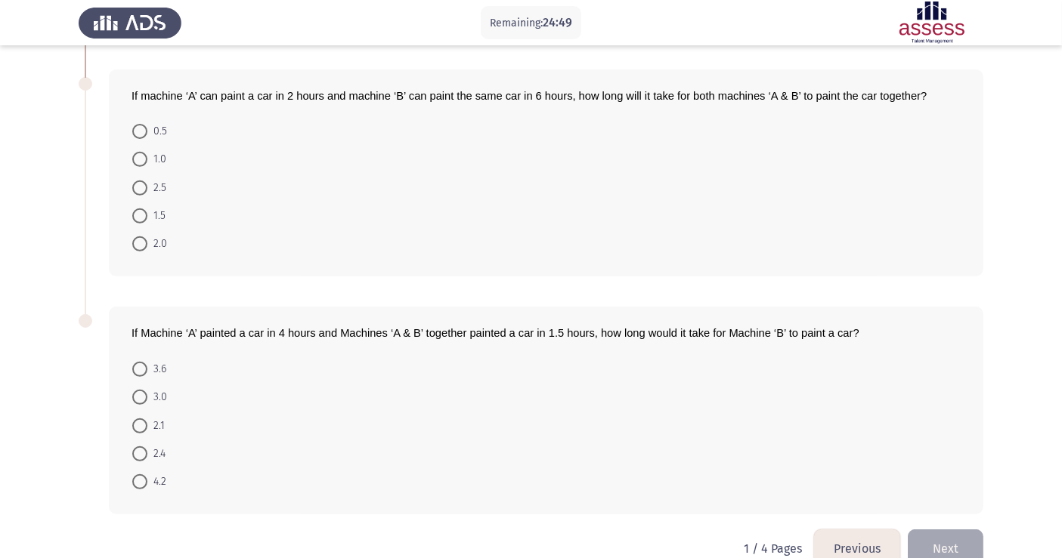
scroll to position [577, 0]
click at [140, 217] on span at bounding box center [139, 213] width 15 height 15
click at [140, 217] on input "1.5" at bounding box center [139, 213] width 15 height 15
radio input "true"
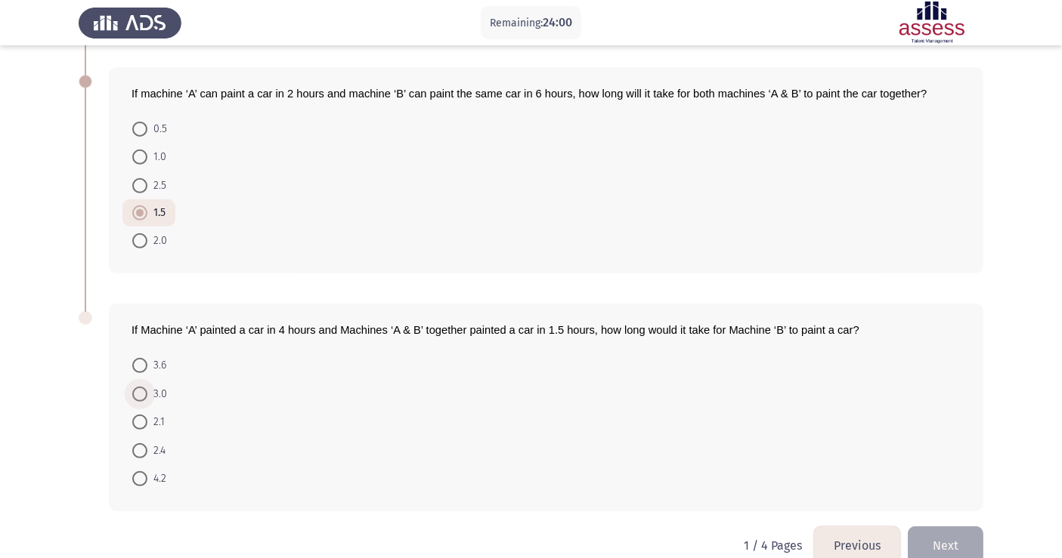
click at [138, 398] on span at bounding box center [139, 394] width 15 height 15
click at [138, 398] on input "3.0" at bounding box center [139, 394] width 15 height 15
radio input "true"
click at [929, 545] on button "Next" at bounding box center [946, 545] width 76 height 39
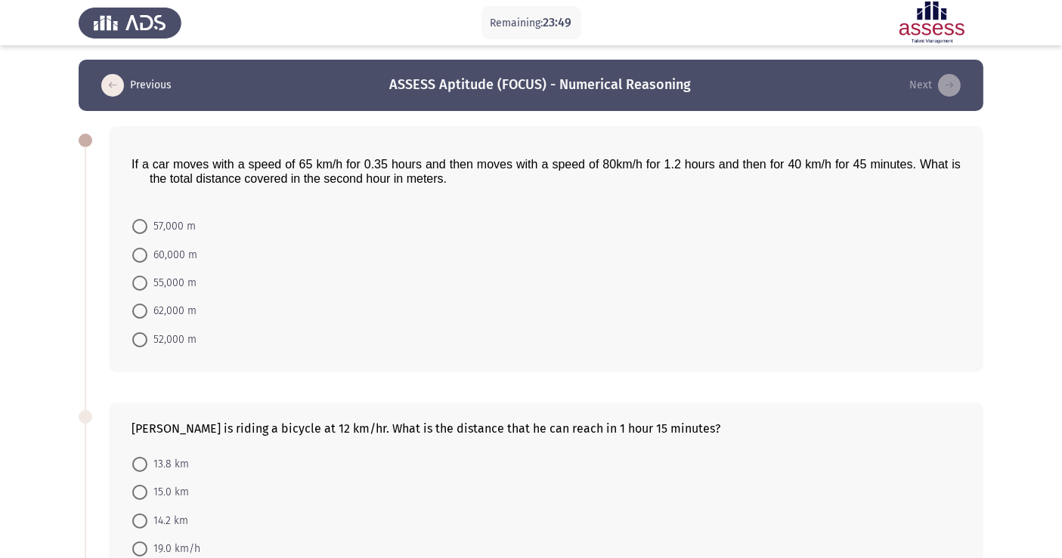
scroll to position [0, 0]
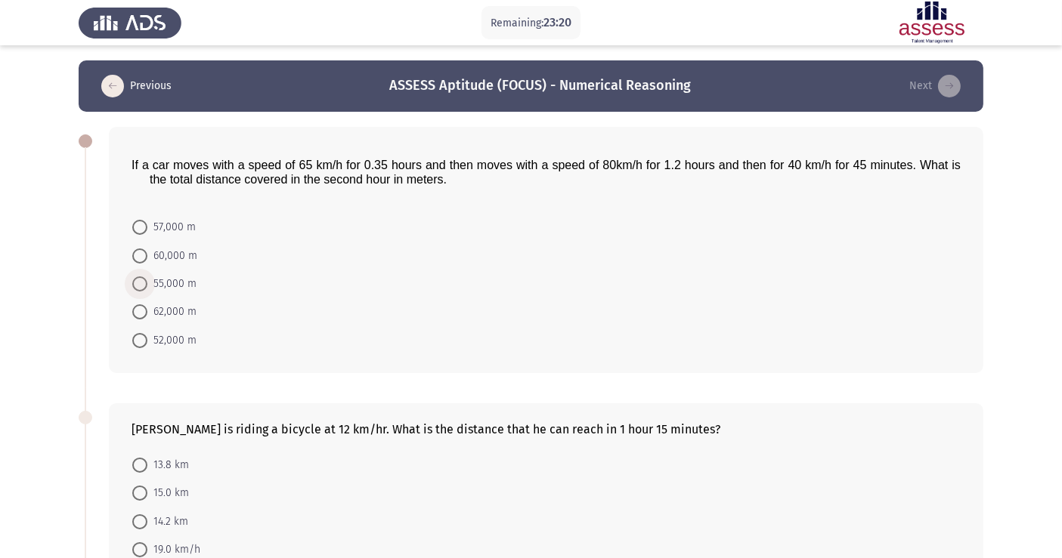
click at [183, 283] on span "55,000 m" at bounding box center [171, 284] width 49 height 18
click at [147, 283] on input "55,000 m" at bounding box center [139, 284] width 15 height 15
radio input "true"
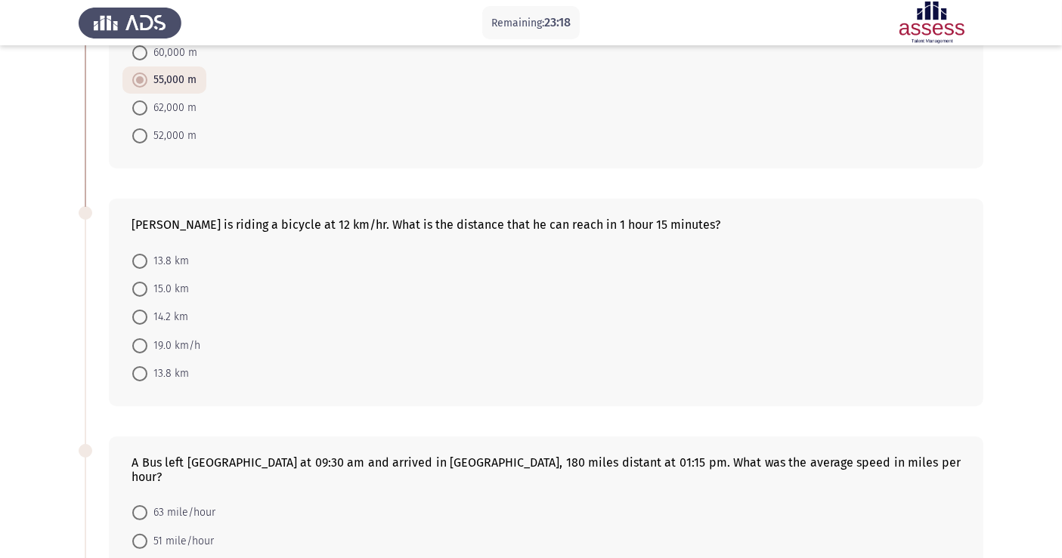
scroll to position [213, 0]
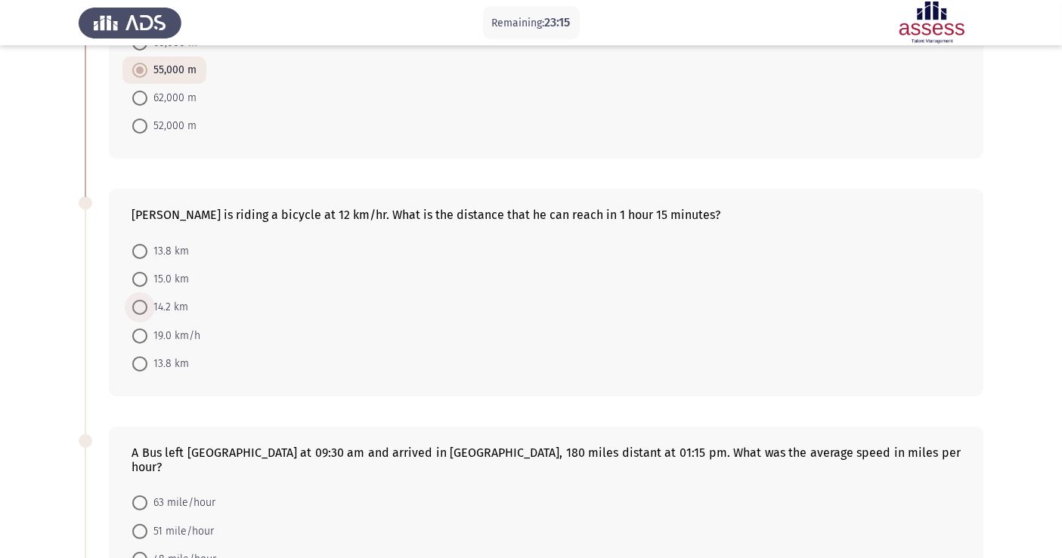
click at [164, 298] on span "14.2 km" at bounding box center [167, 307] width 41 height 18
click at [147, 300] on input "14.2 km" at bounding box center [139, 307] width 15 height 15
radio input "true"
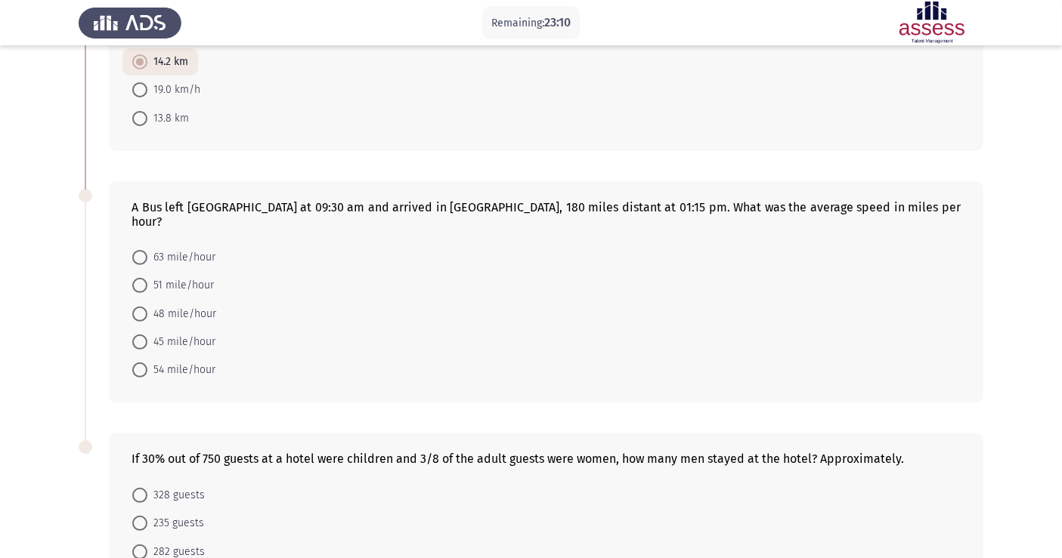
scroll to position [461, 0]
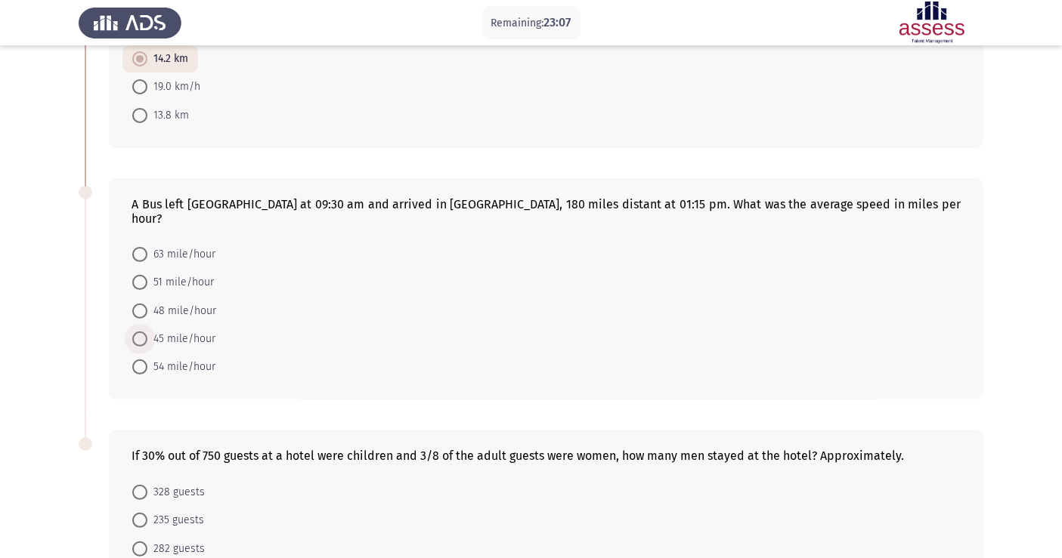
click at [168, 330] on span "45 mile/hour" at bounding box center [181, 339] width 68 height 18
click at [147, 332] on input "45 mile/hour" at bounding box center [139, 339] width 15 height 15
radio input "true"
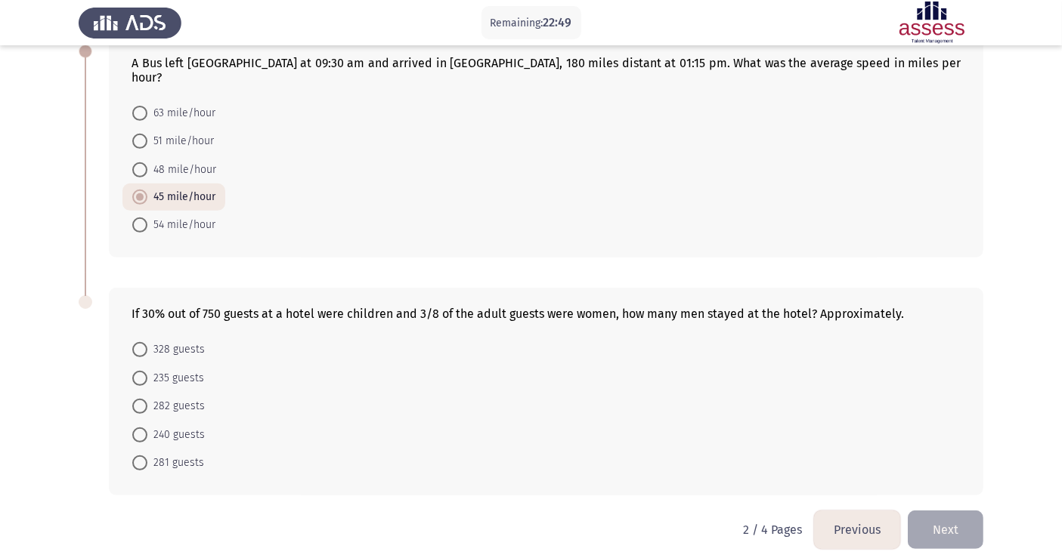
click at [135, 432] on mat-radio-button "240 guests" at bounding box center [168, 434] width 92 height 28
click at [142, 428] on span at bounding box center [139, 435] width 15 height 15
click at [142, 428] on input "240 guests" at bounding box center [139, 435] width 15 height 15
radio input "true"
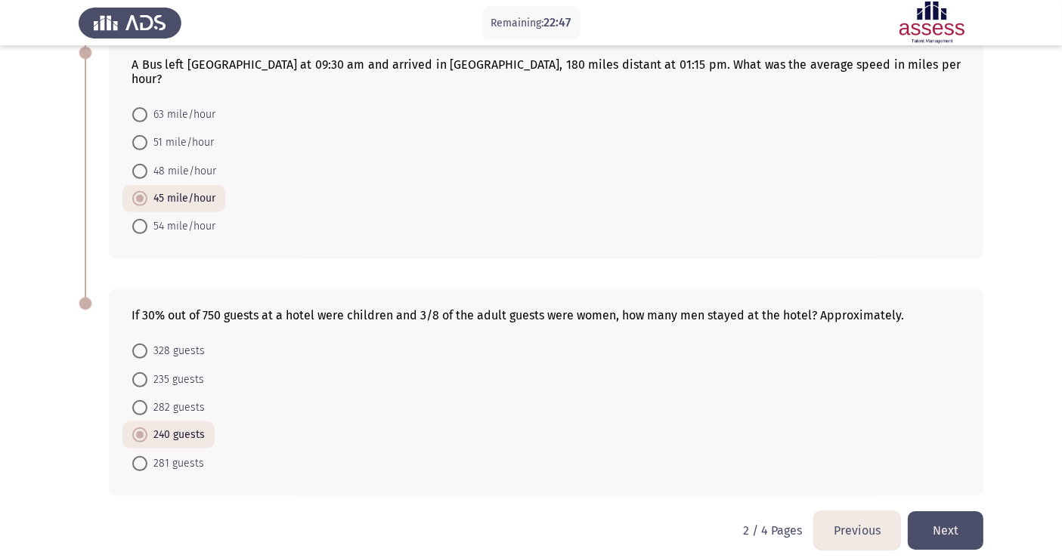
click at [947, 525] on button "Next" at bounding box center [946, 531] width 76 height 39
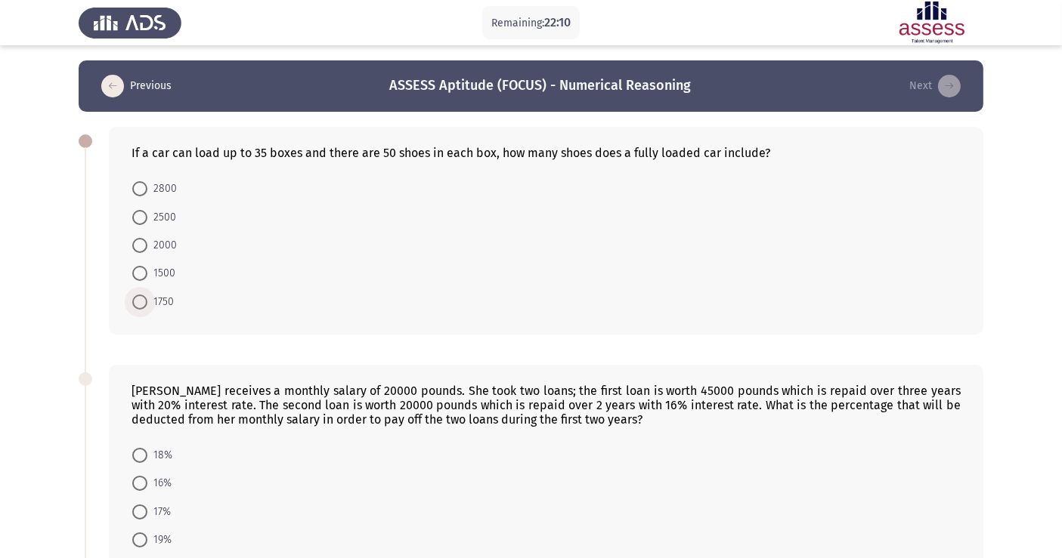
click at [136, 306] on span at bounding box center [139, 302] width 15 height 15
click at [136, 306] on input "1750" at bounding box center [139, 302] width 15 height 15
radio input "true"
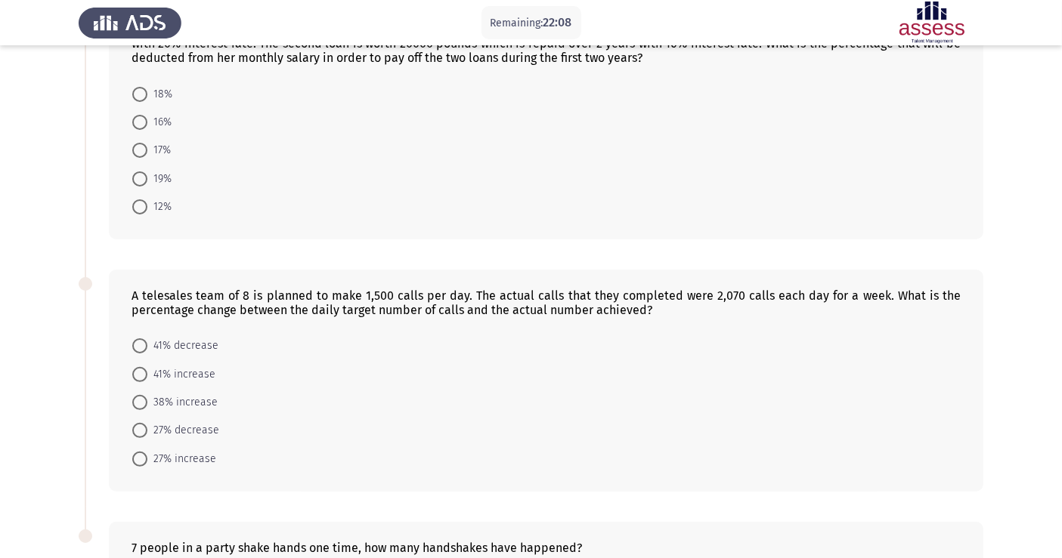
scroll to position [233, 0]
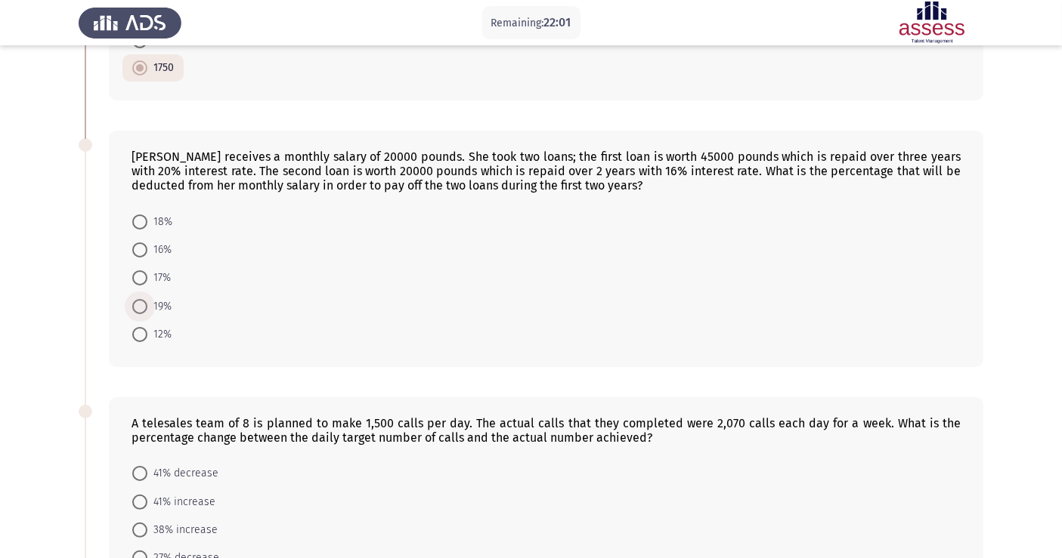
click at [155, 298] on span "19%" at bounding box center [159, 307] width 24 height 18
click at [147, 299] on input "19%" at bounding box center [139, 306] width 15 height 15
radio input "true"
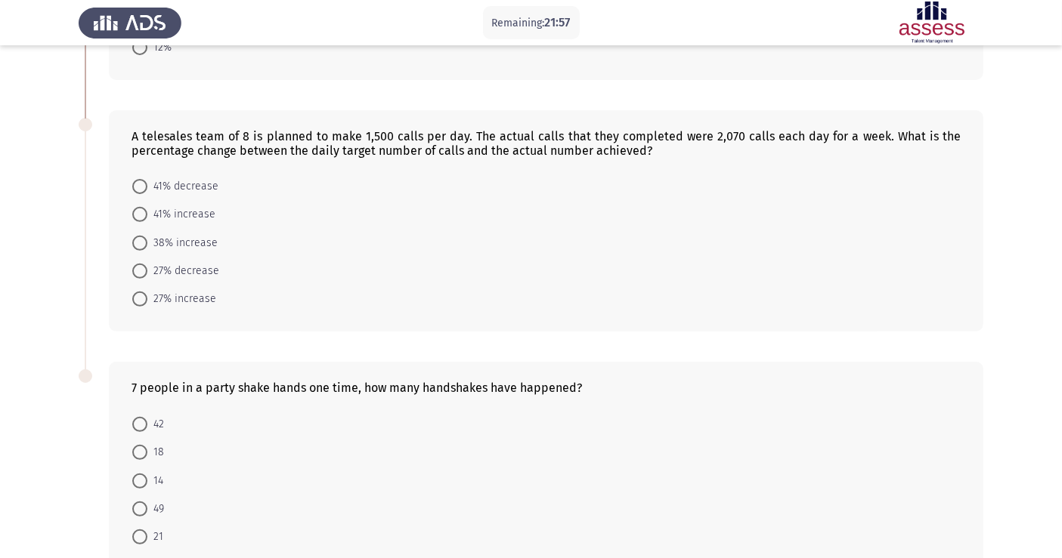
scroll to position [527, 0]
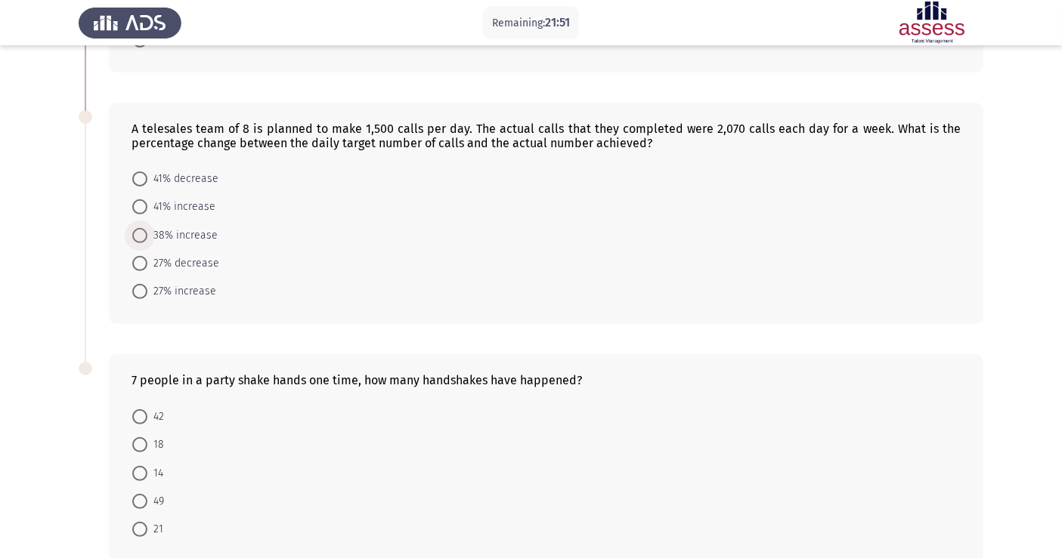
click at [170, 227] on span "38% increase" at bounding box center [182, 236] width 70 height 18
click at [147, 228] on input "38% increase" at bounding box center [139, 235] width 15 height 15
radio input "true"
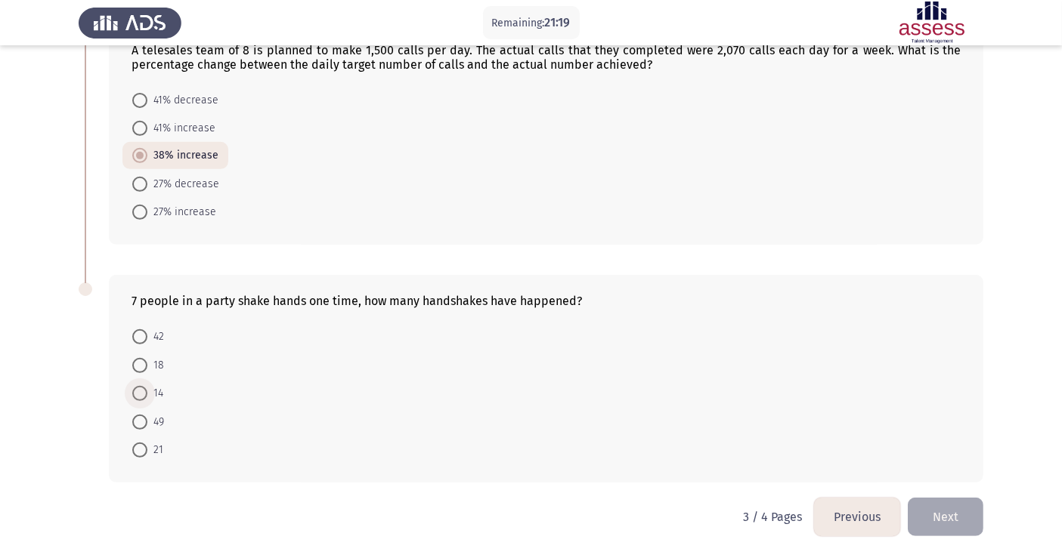
click at [141, 395] on span at bounding box center [139, 393] width 15 height 15
click at [141, 395] on input "14" at bounding box center [139, 393] width 15 height 15
radio input "true"
click at [954, 524] on button "Next" at bounding box center [946, 517] width 76 height 39
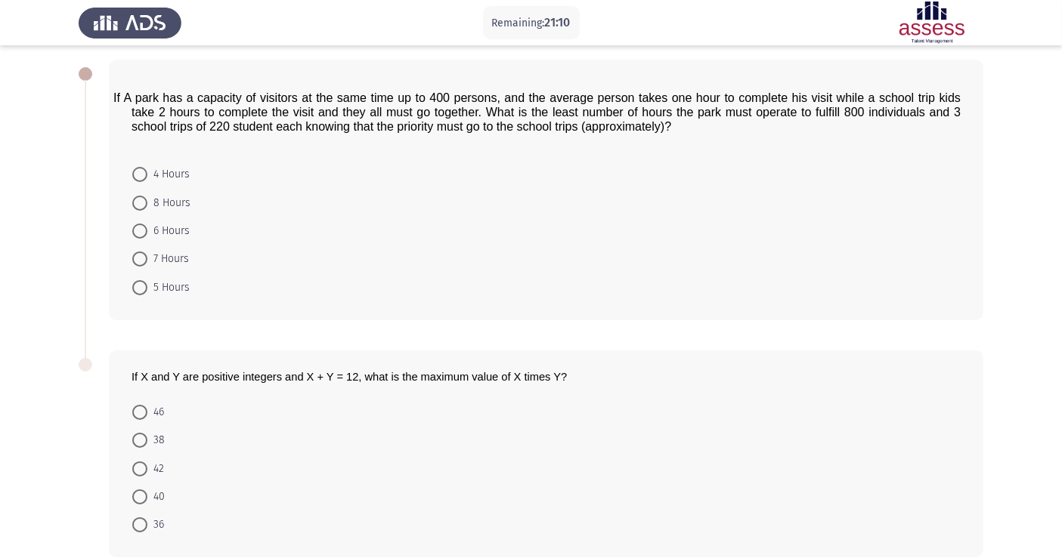
scroll to position [70, 0]
click at [137, 219] on mat-radio-button "6 Hours" at bounding box center [160, 229] width 77 height 28
click at [140, 268] on mat-radio-button "7 Hours" at bounding box center [160, 257] width 76 height 28
click at [140, 255] on span at bounding box center [139, 256] width 15 height 15
click at [140, 255] on input "7 Hours" at bounding box center [139, 256] width 15 height 15
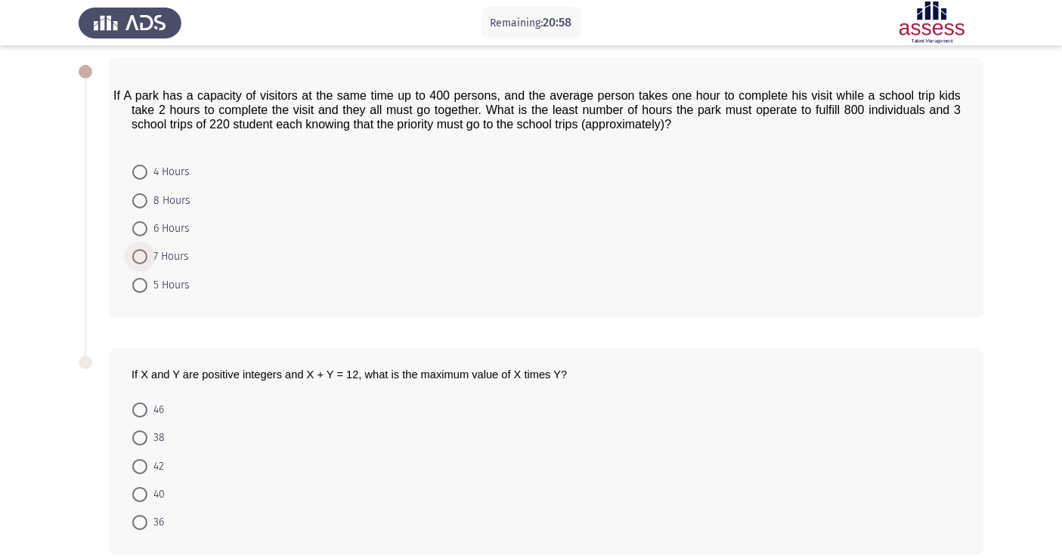
radio input "true"
click at [138, 447] on label "38" at bounding box center [148, 437] width 32 height 18
click at [138, 445] on input "38" at bounding box center [139, 437] width 15 height 15
radio input "true"
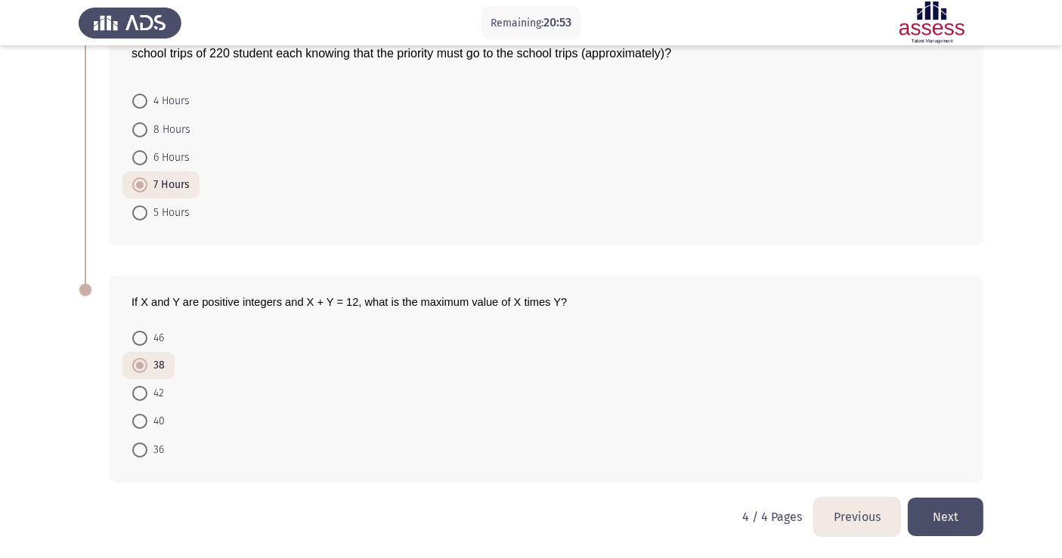
click at [951, 515] on button "Next" at bounding box center [946, 517] width 76 height 39
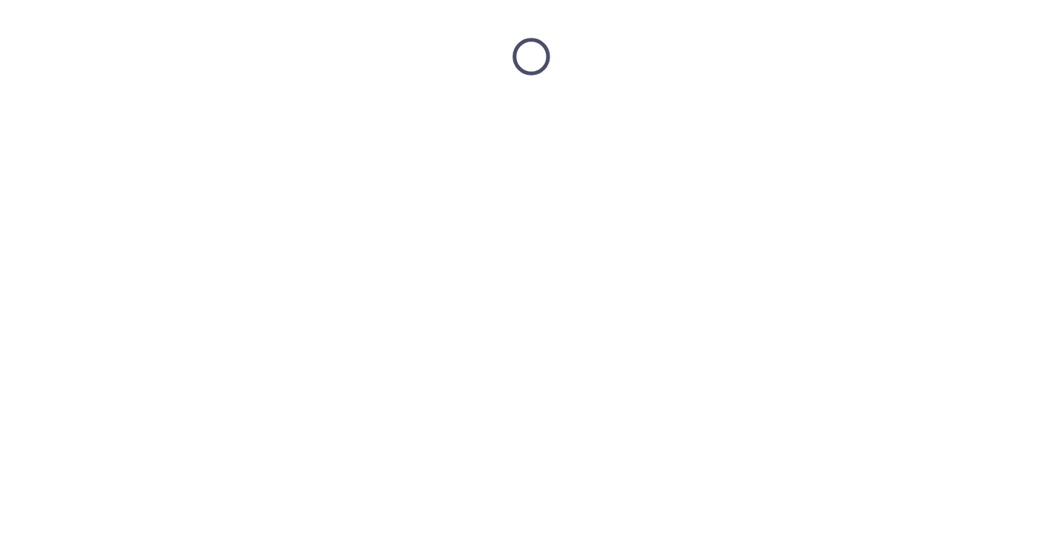
scroll to position [0, 0]
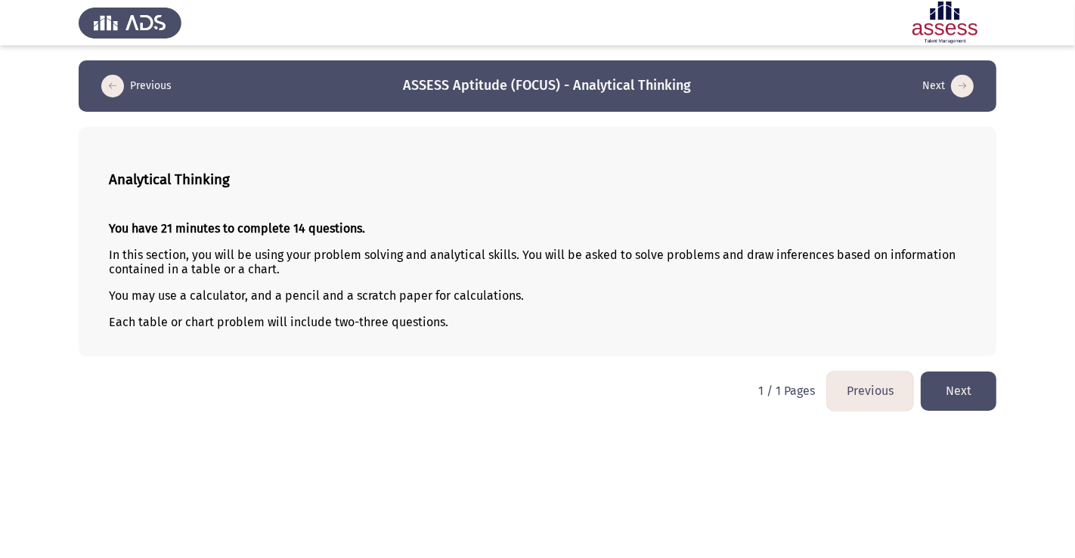
click at [948, 406] on button "Next" at bounding box center [958, 391] width 76 height 39
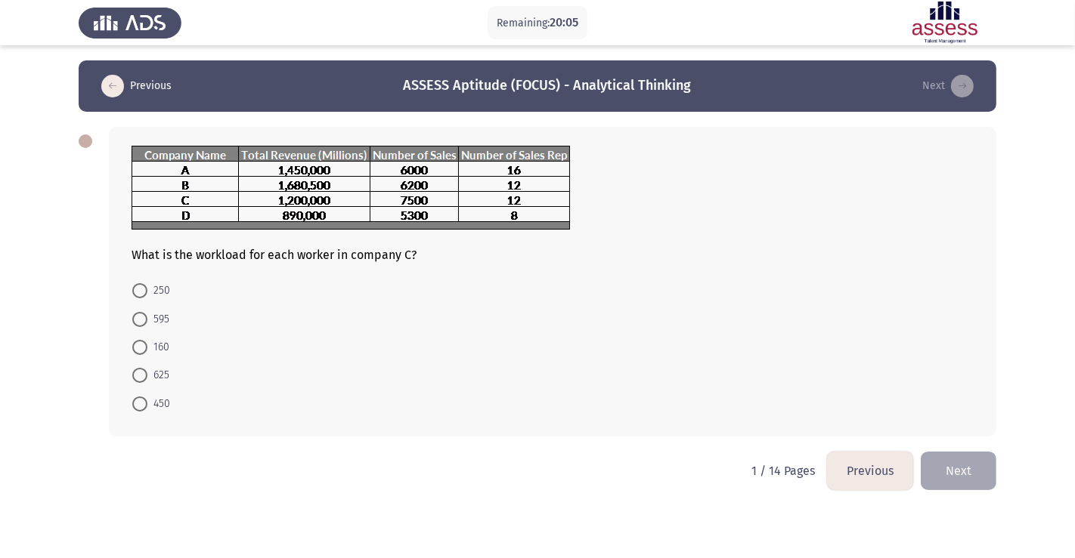
click at [142, 381] on span at bounding box center [139, 375] width 15 height 15
click at [142, 381] on input "625" at bounding box center [139, 375] width 15 height 15
radio input "true"
click at [969, 467] on button "Next" at bounding box center [958, 469] width 76 height 39
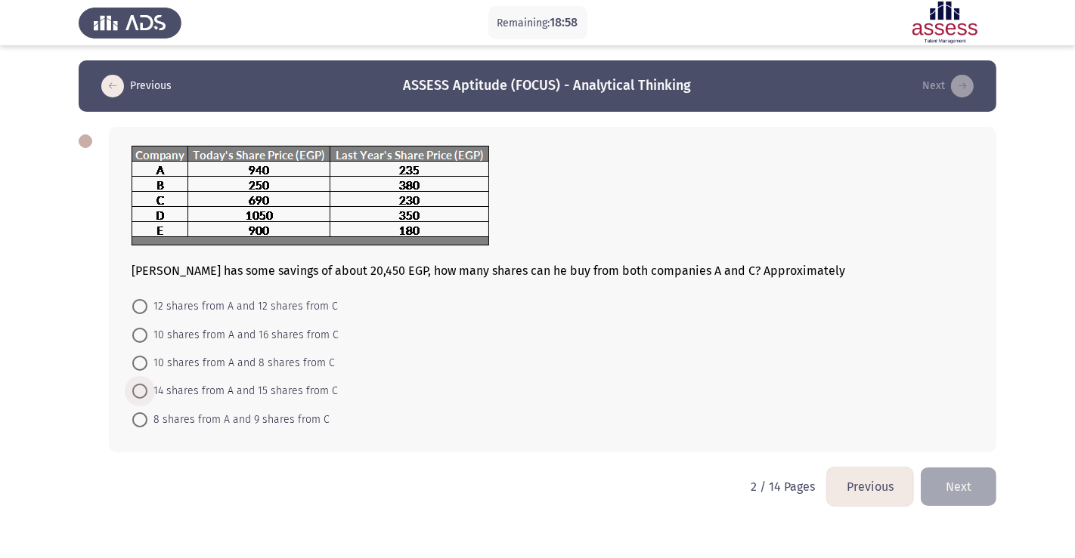
click at [261, 388] on span "14 shares from A and 15 shares from C" at bounding box center [242, 391] width 190 height 18
click at [147, 388] on input "14 shares from A and 15 shares from C" at bounding box center [139, 391] width 15 height 15
radio input "true"
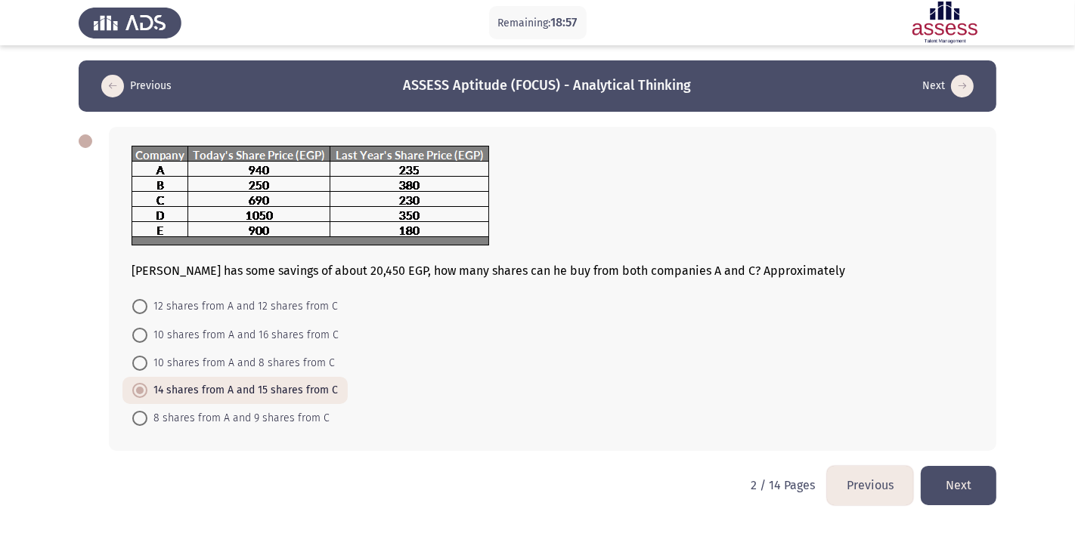
click at [940, 493] on button "Next" at bounding box center [958, 485] width 76 height 39
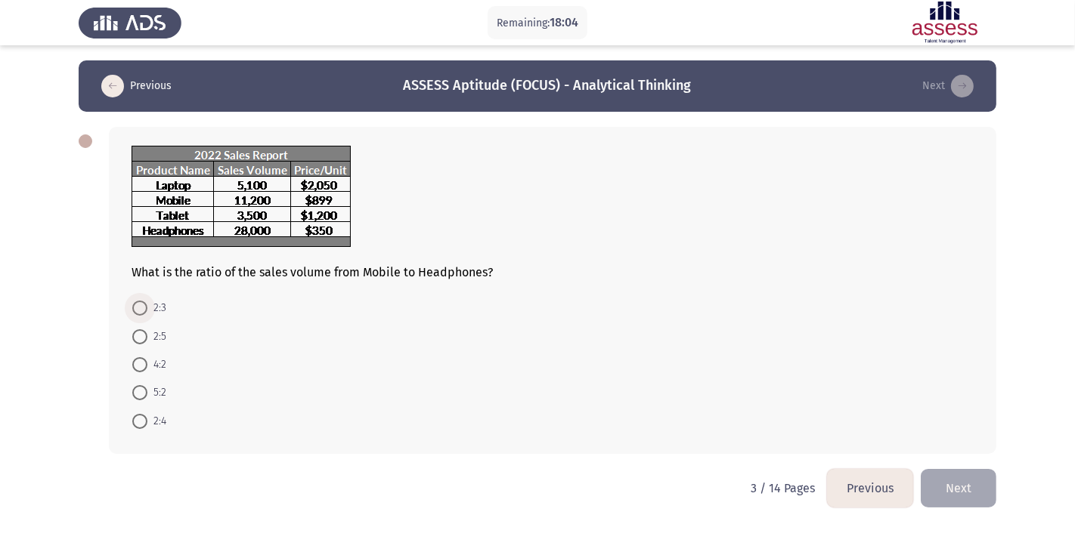
click at [143, 309] on span at bounding box center [139, 308] width 15 height 15
click at [143, 309] on input "2:3" at bounding box center [139, 308] width 15 height 15
radio input "true"
click at [939, 489] on button "Next" at bounding box center [958, 487] width 76 height 39
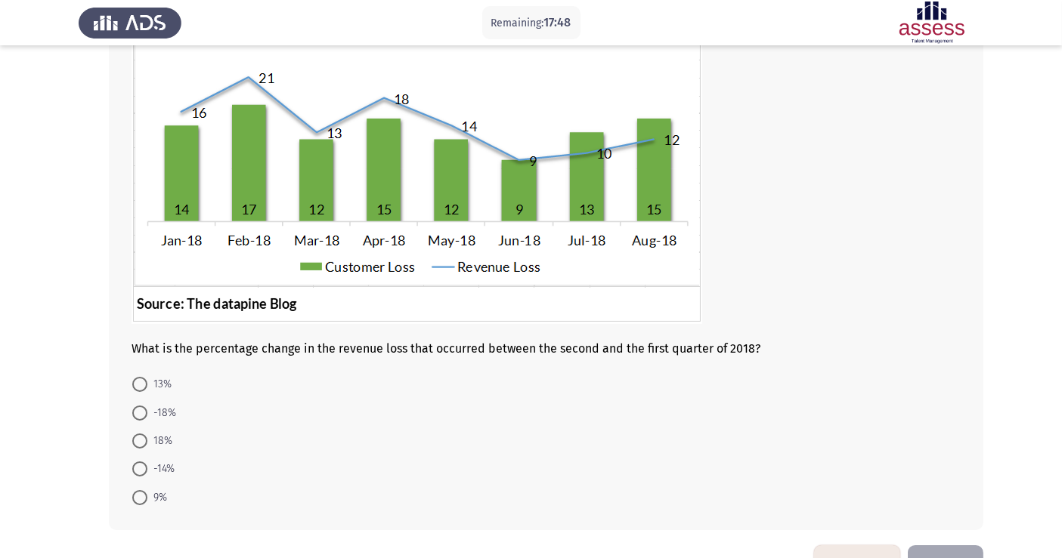
scroll to position [142, 0]
click at [138, 472] on span at bounding box center [139, 468] width 15 height 15
click at [138, 472] on input "-14%" at bounding box center [139, 468] width 15 height 15
radio input "true"
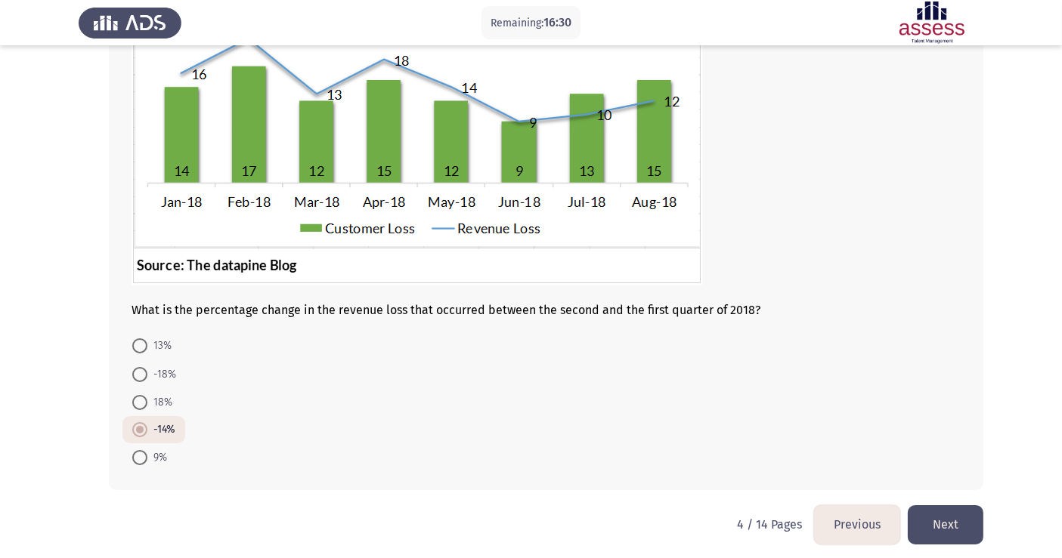
scroll to position [188, 0]
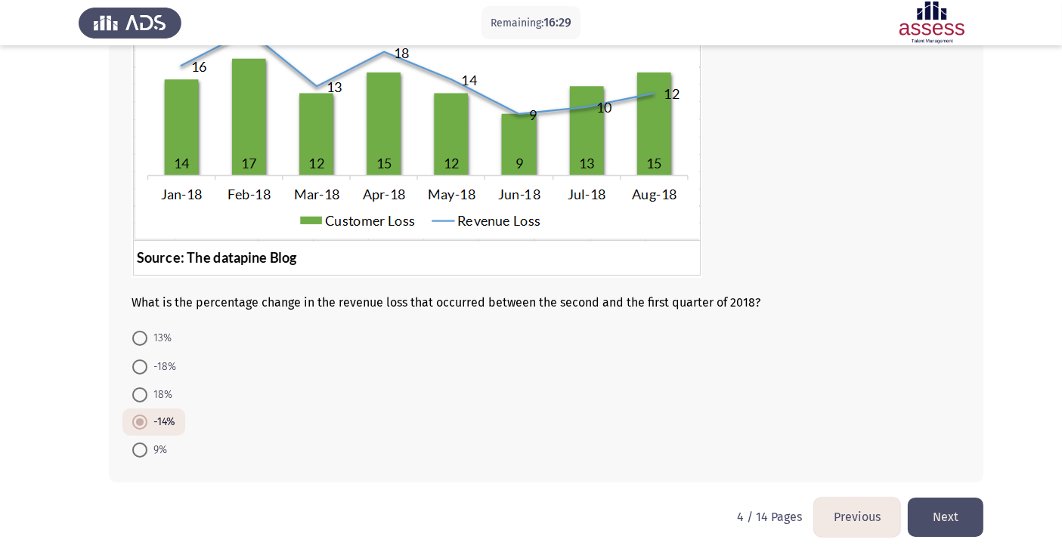
click at [948, 513] on button "Next" at bounding box center [946, 517] width 76 height 39
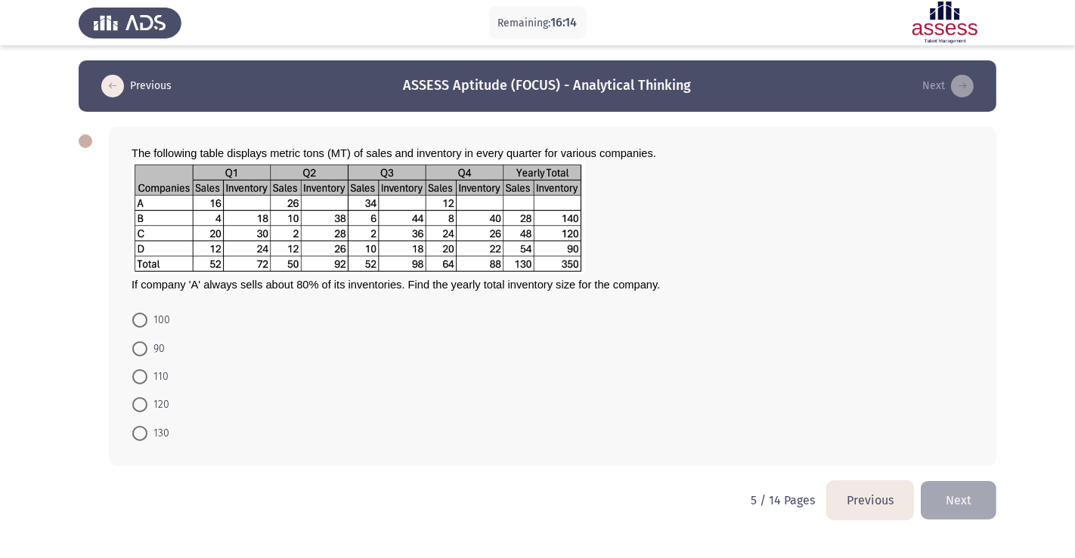
click at [131, 406] on mat-radio-button "120" at bounding box center [150, 405] width 57 height 28
click at [143, 404] on span at bounding box center [139, 404] width 15 height 15
click at [143, 404] on input "120" at bounding box center [139, 404] width 15 height 15
radio input "true"
click at [950, 487] on button "Next" at bounding box center [958, 499] width 76 height 39
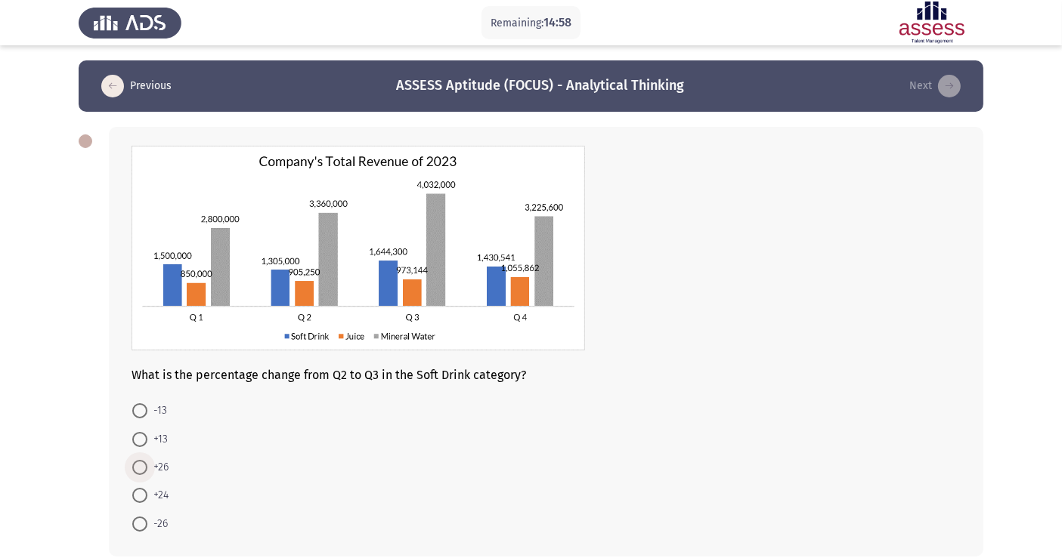
click at [141, 476] on label "+26" at bounding box center [150, 468] width 36 height 18
click at [141, 475] on input "+26" at bounding box center [139, 467] width 15 height 15
radio input "true"
click at [974, 354] on div "What is the percentage change from Q2 to Q3 in the Soft Drink category? -13 +13…" at bounding box center [546, 341] width 874 height 428
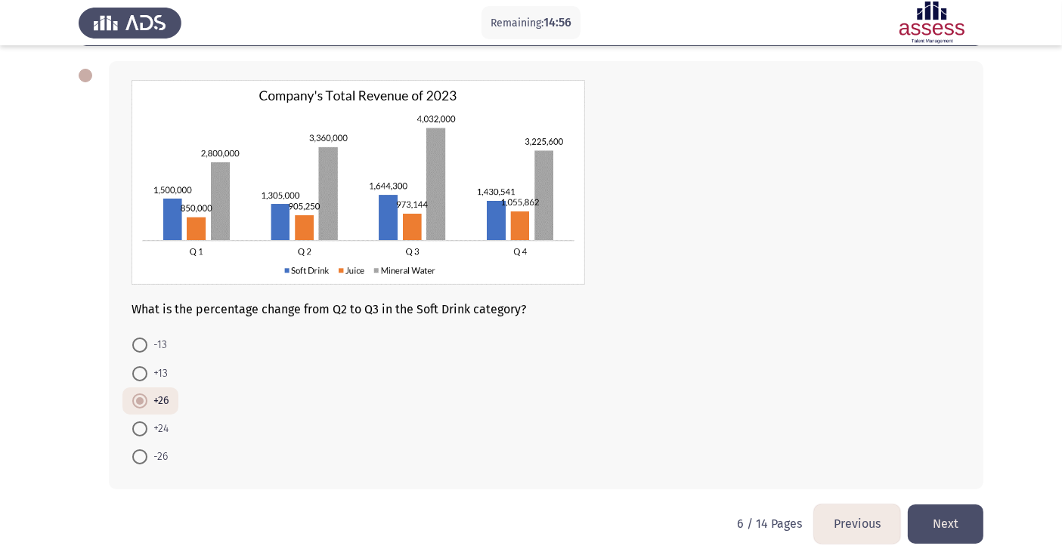
scroll to position [66, 0]
click at [946, 512] on button "Next" at bounding box center [946, 523] width 76 height 39
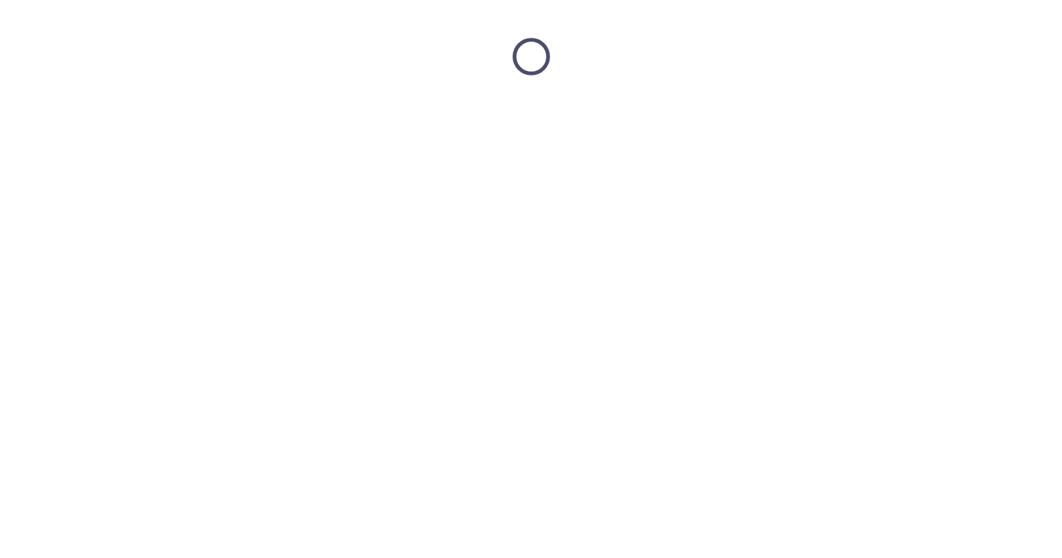
scroll to position [0, 0]
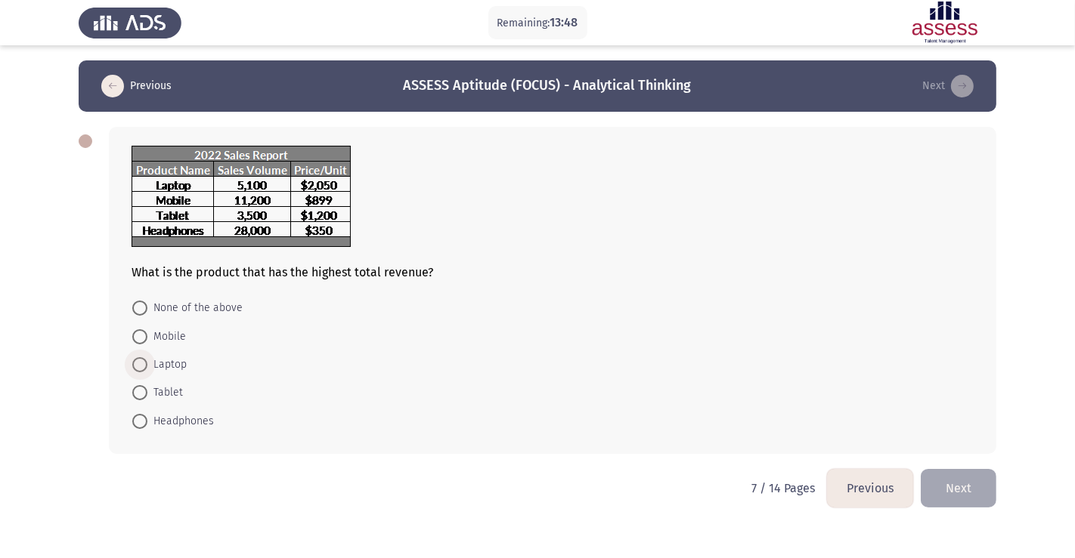
click at [138, 367] on span at bounding box center [139, 364] width 15 height 15
click at [138, 367] on input "Laptop" at bounding box center [139, 364] width 15 height 15
radio input "true"
click at [973, 493] on button "Next" at bounding box center [958, 487] width 76 height 39
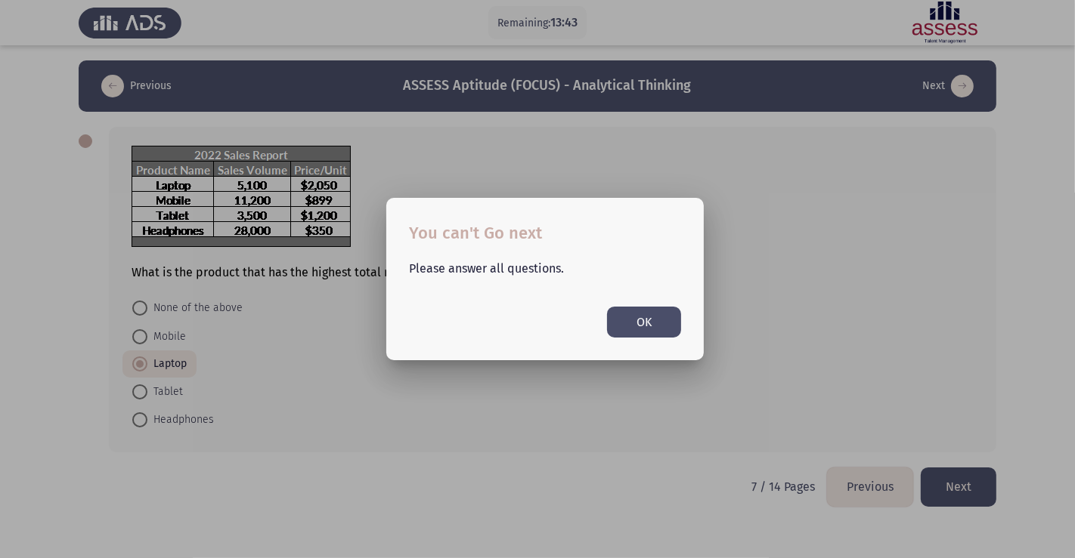
click at [630, 312] on button "OK" at bounding box center [644, 322] width 74 height 31
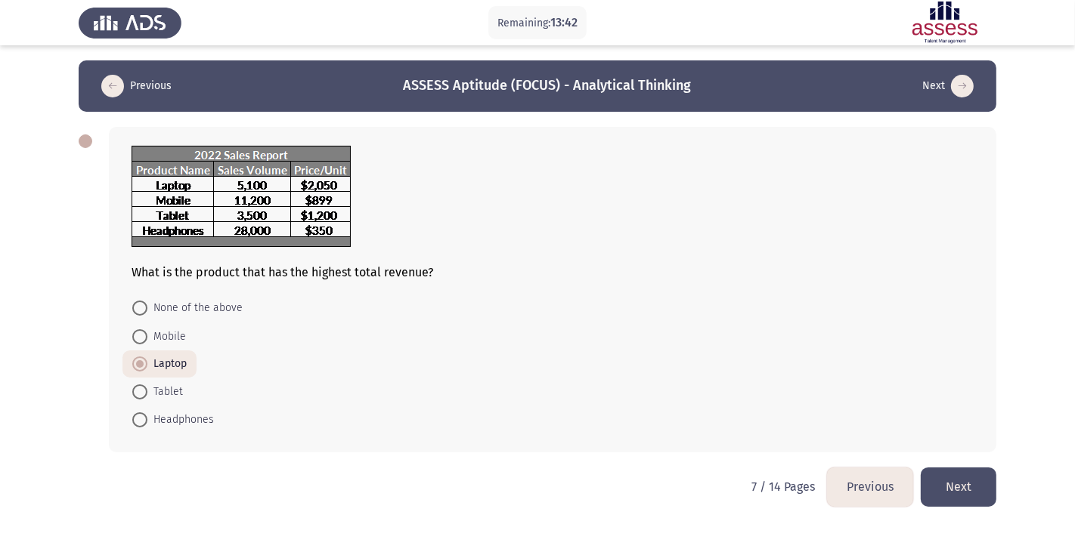
click at [889, 277] on div "What is the product that has the highest total revenue?" at bounding box center [552, 213] width 842 height 134
click at [960, 487] on button "Next" at bounding box center [958, 487] width 76 height 39
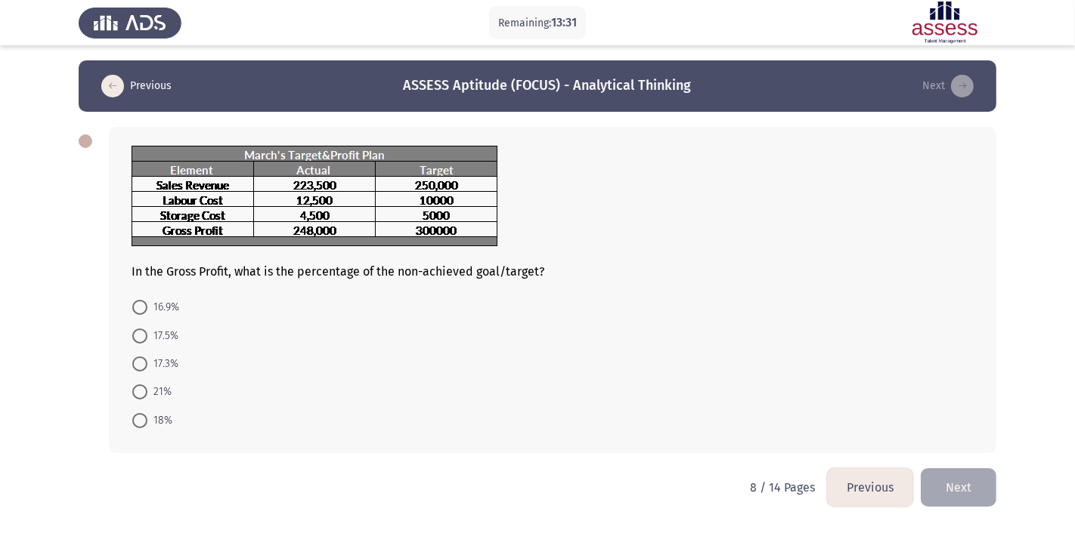
click at [138, 302] on span at bounding box center [139, 307] width 15 height 15
click at [138, 302] on input "16.9%" at bounding box center [139, 307] width 15 height 15
radio input "true"
click at [957, 491] on button "Next" at bounding box center [958, 486] width 76 height 39
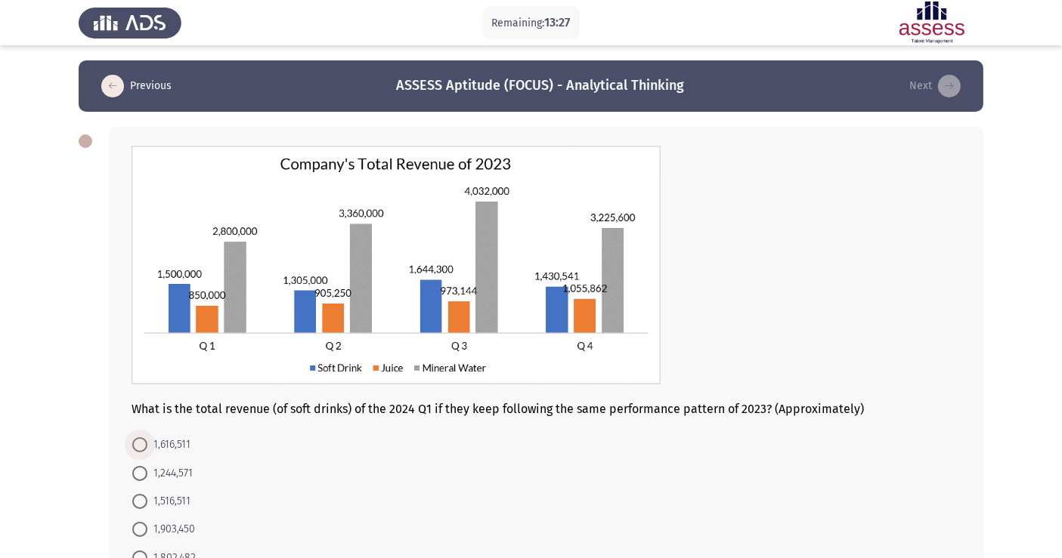
click at [142, 444] on span at bounding box center [139, 445] width 15 height 15
click at [142, 444] on input "1,616,511" at bounding box center [139, 445] width 15 height 15
radio input "true"
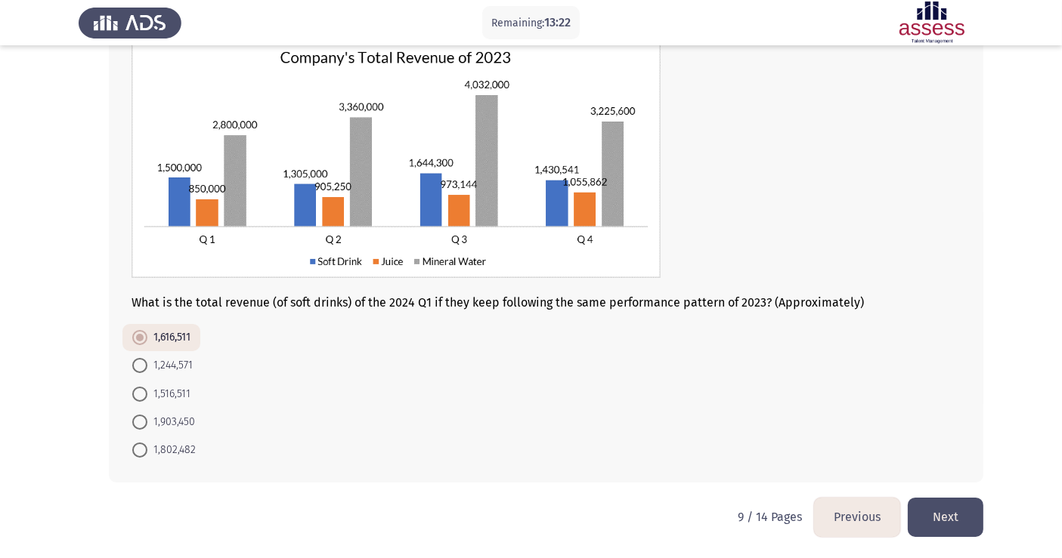
click at [952, 519] on button "Next" at bounding box center [946, 517] width 76 height 39
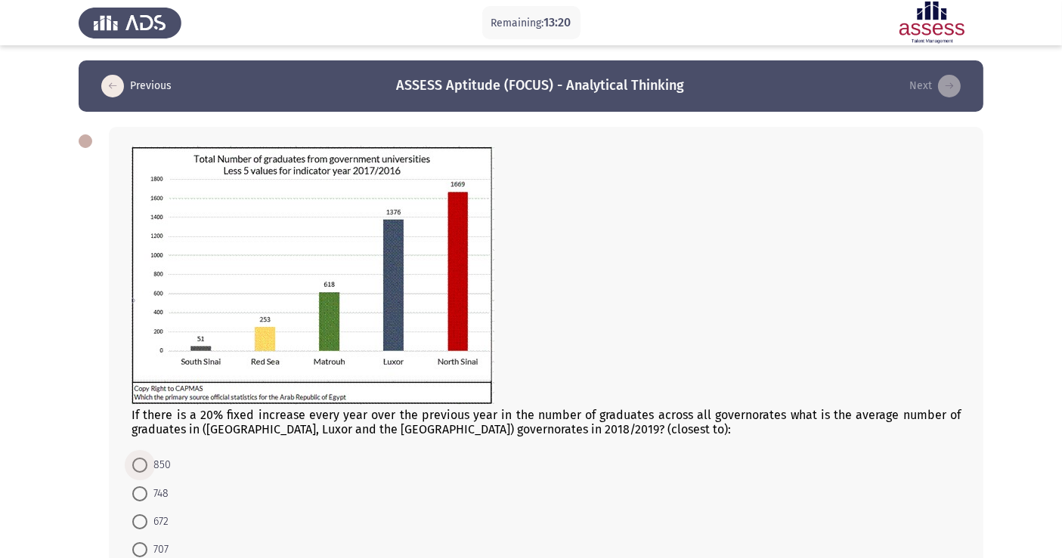
click at [142, 470] on span at bounding box center [139, 465] width 15 height 15
click at [142, 470] on input "850" at bounding box center [139, 465] width 15 height 15
radio input "true"
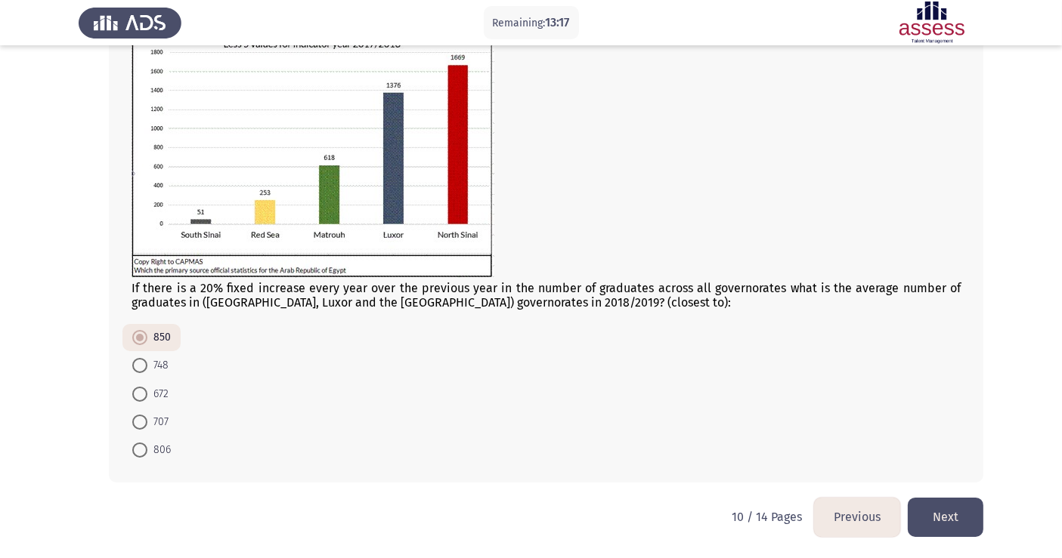
click at [944, 529] on button "Next" at bounding box center [946, 517] width 76 height 39
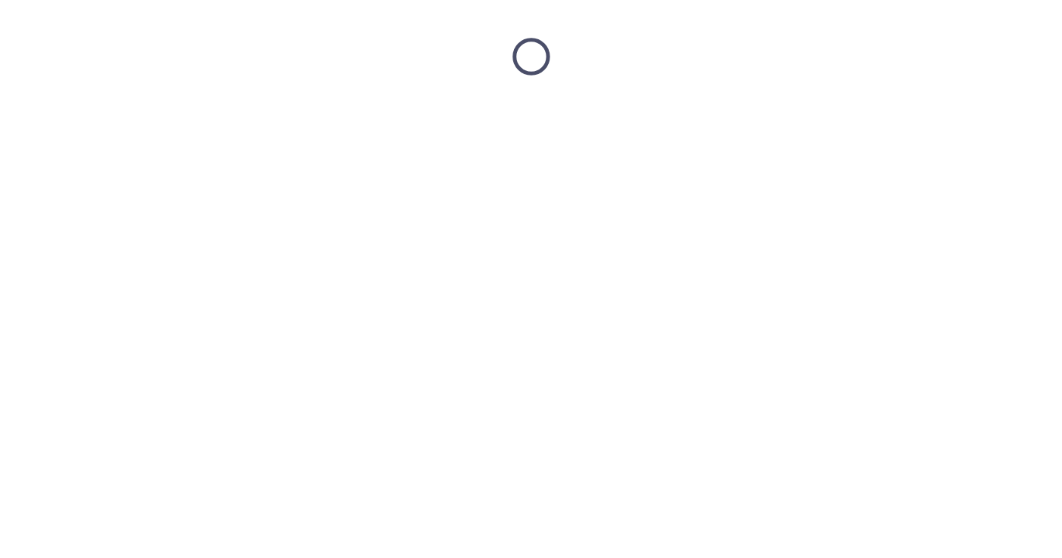
scroll to position [0, 0]
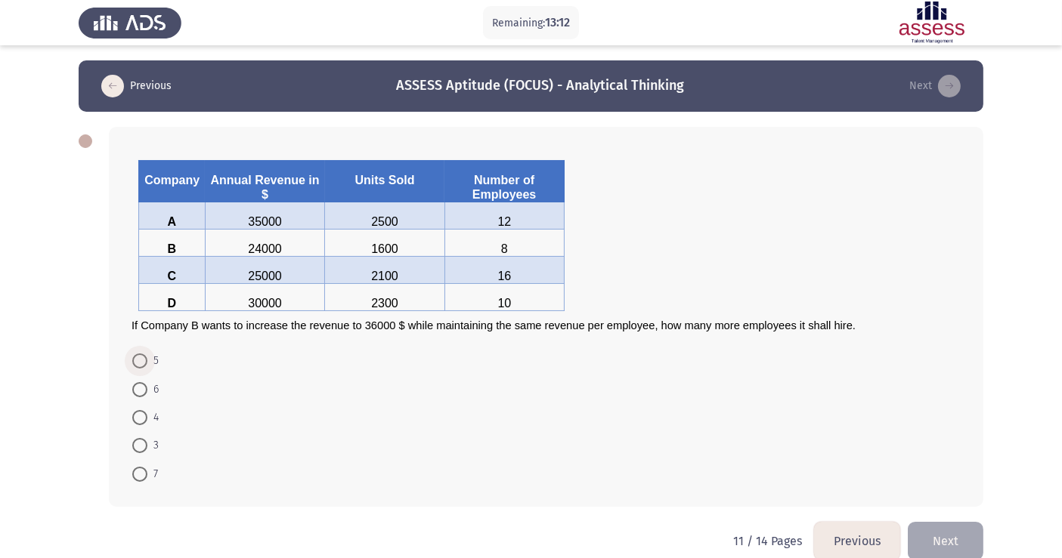
click at [145, 369] on span at bounding box center [139, 361] width 15 height 15
click at [145, 369] on input "5" at bounding box center [139, 361] width 15 height 15
radio input "true"
click at [935, 532] on button "Next" at bounding box center [946, 540] width 76 height 39
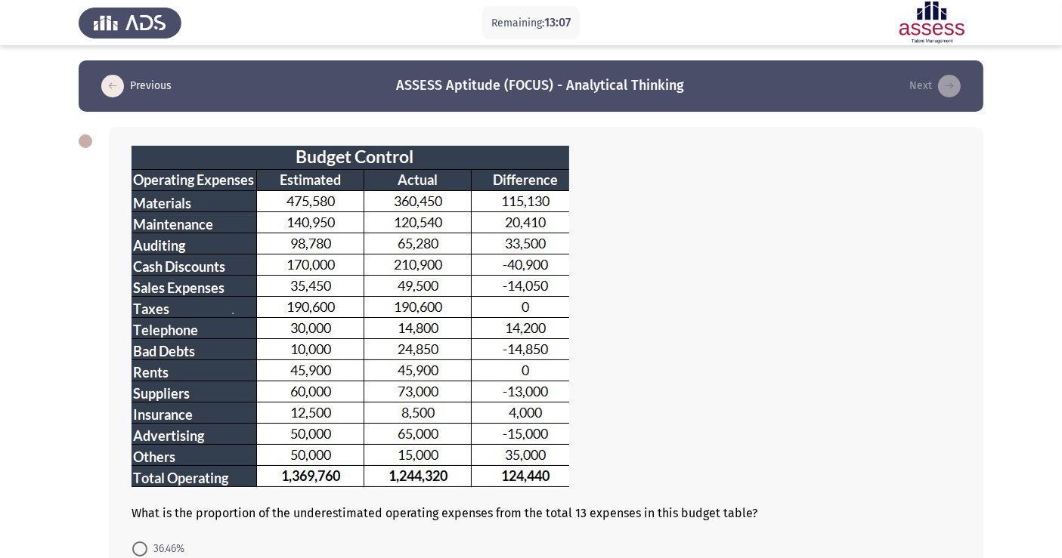
scroll to position [212, 0]
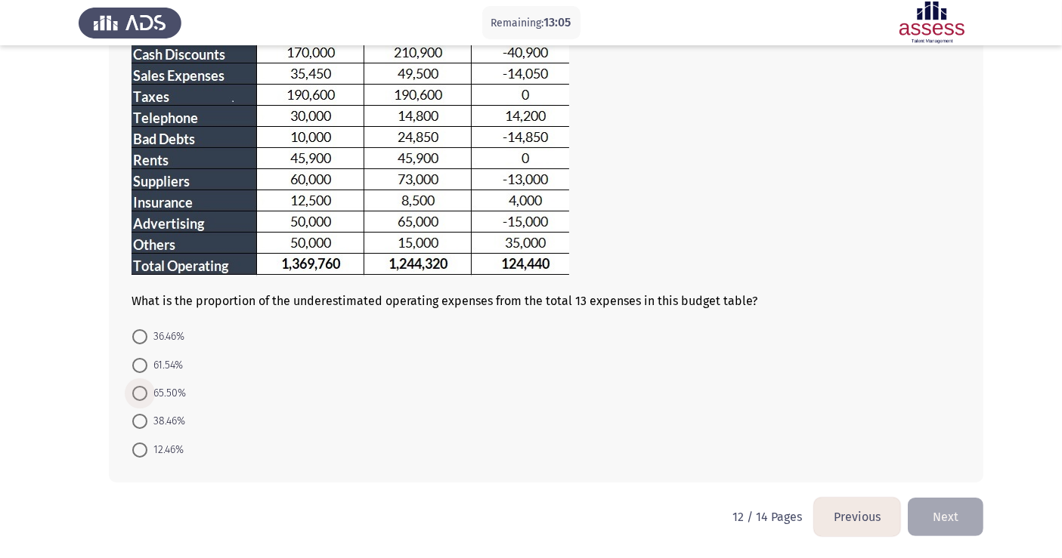
click at [143, 394] on span at bounding box center [139, 393] width 15 height 15
click at [143, 394] on input "65.50%" at bounding box center [139, 393] width 15 height 15
radio input "true"
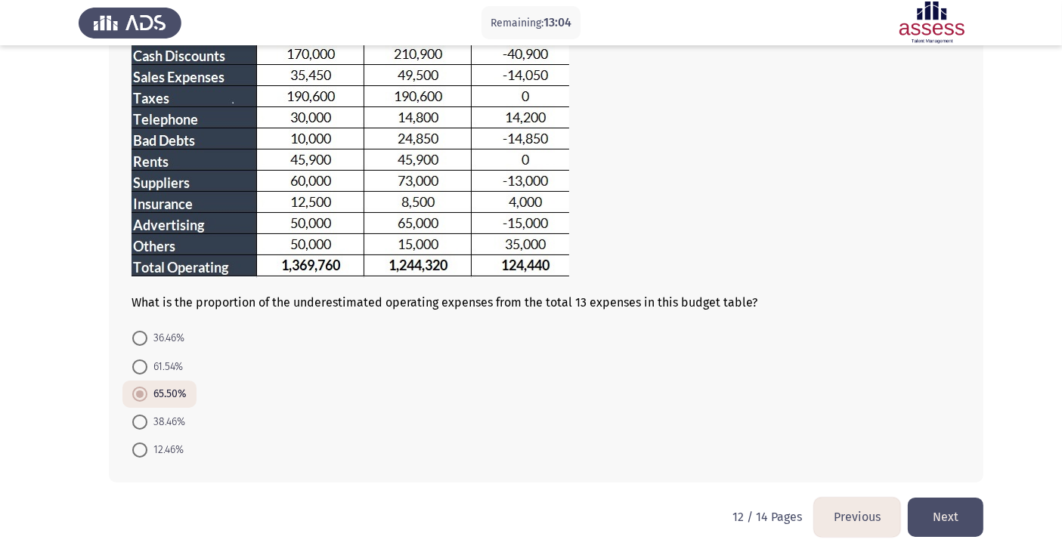
click at [927, 512] on button "Next" at bounding box center [946, 517] width 76 height 39
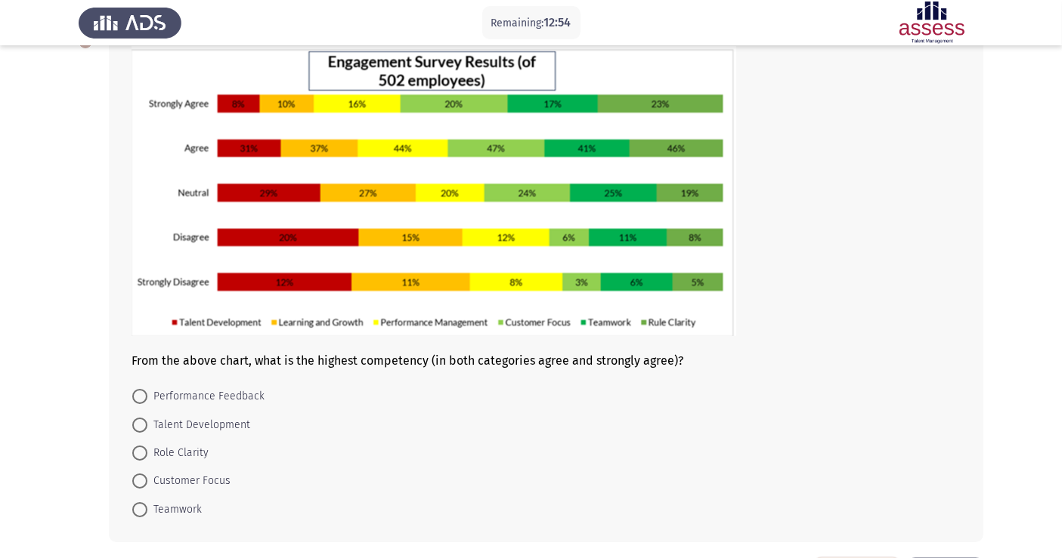
scroll to position [102, 0]
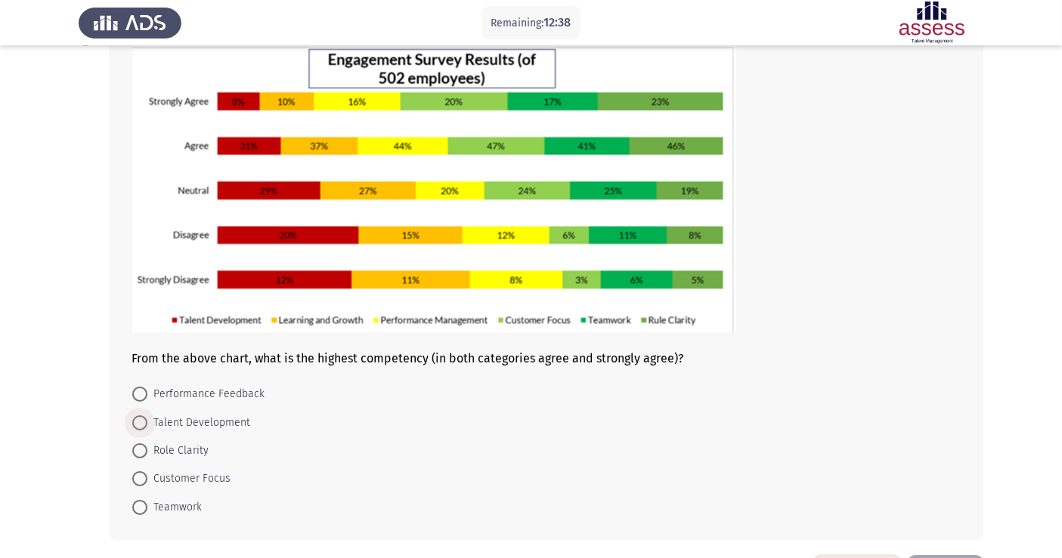
click at [185, 421] on span "Talent Development" at bounding box center [198, 423] width 103 height 18
click at [147, 421] on input "Talent Development" at bounding box center [139, 423] width 15 height 15
radio input "true"
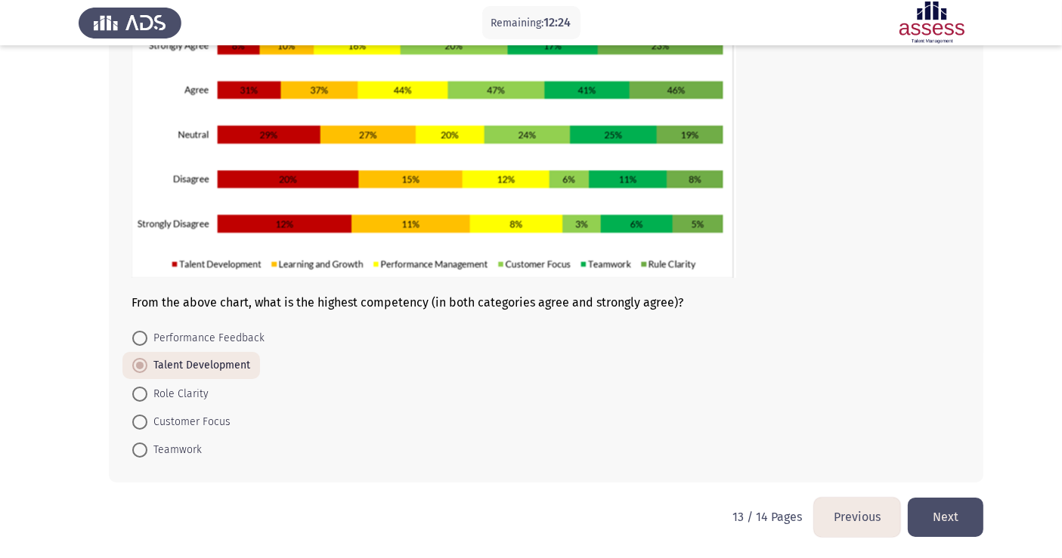
click at [939, 510] on button "Next" at bounding box center [946, 517] width 76 height 39
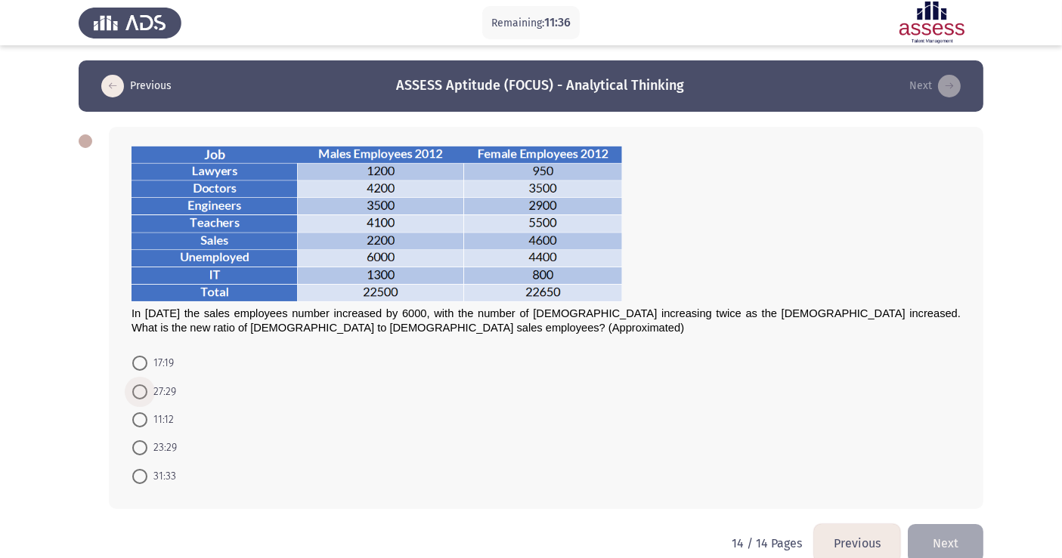
click at [146, 398] on span at bounding box center [139, 392] width 15 height 15
click at [146, 398] on input "27:29" at bounding box center [139, 392] width 15 height 15
radio input "true"
click at [937, 543] on button "Next" at bounding box center [946, 542] width 76 height 39
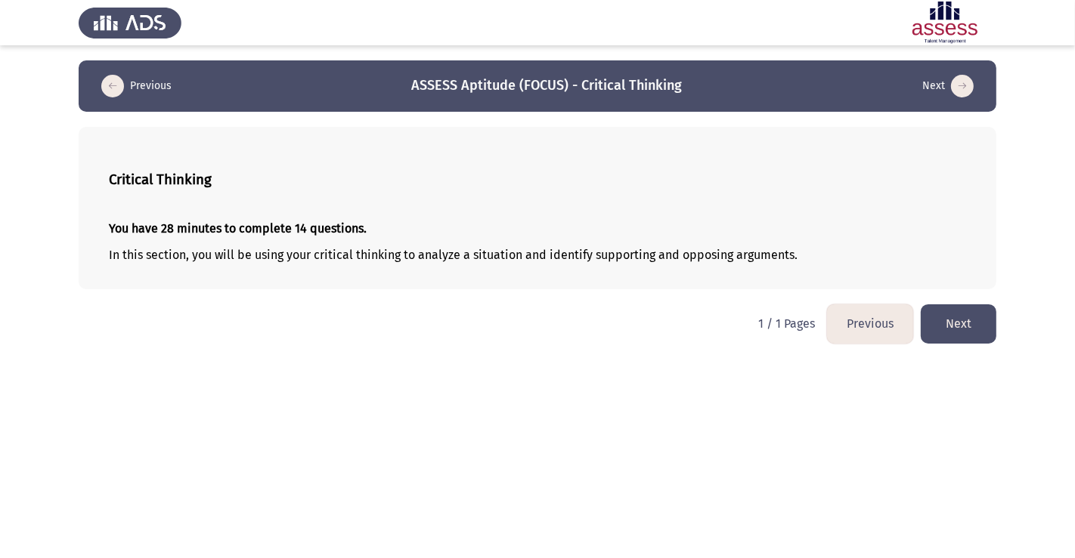
click at [992, 295] on html "Previous ASSESS Aptitude (FOCUS) - Critical Thinking Next Critical Thinking You…" at bounding box center [537, 179] width 1075 height 359
click at [960, 311] on button "Next" at bounding box center [958, 324] width 76 height 39
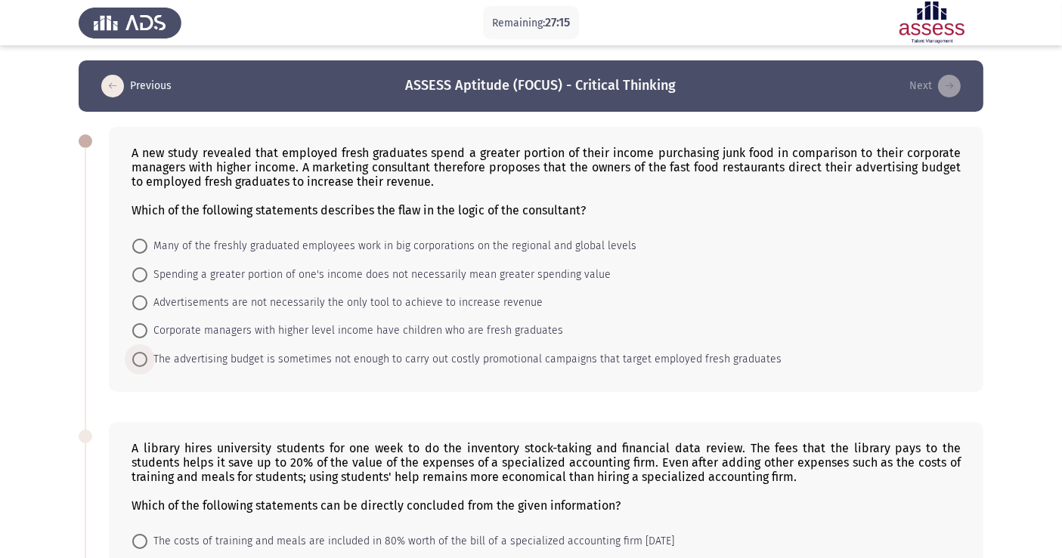
click at [252, 362] on span "The advertising budget is sometimes not enough to carry out costly promotional …" at bounding box center [464, 360] width 634 height 18
click at [147, 362] on input "The advertising budget is sometimes not enough to carry out costly promotional …" at bounding box center [139, 359] width 15 height 15
radio input "true"
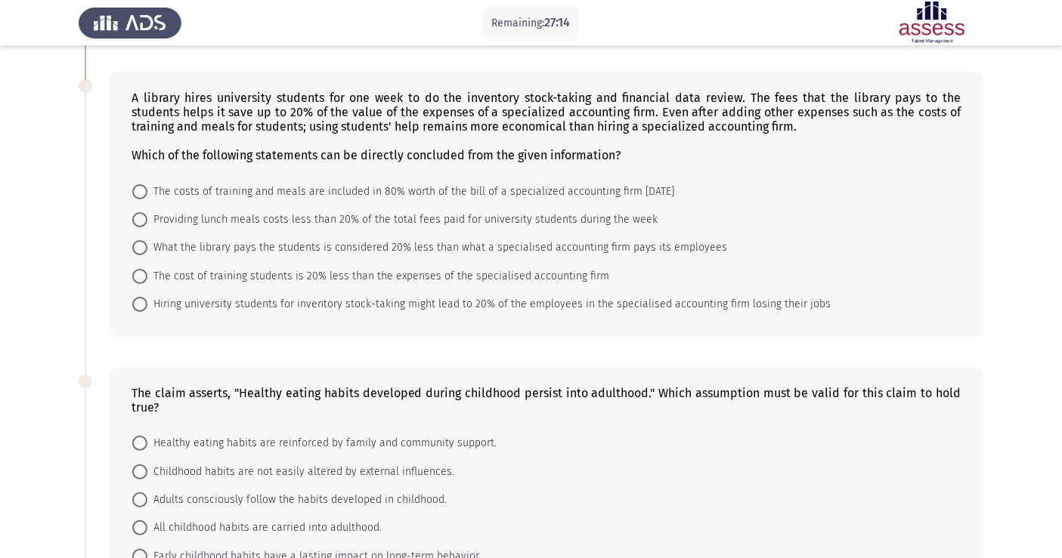
scroll to position [353, 0]
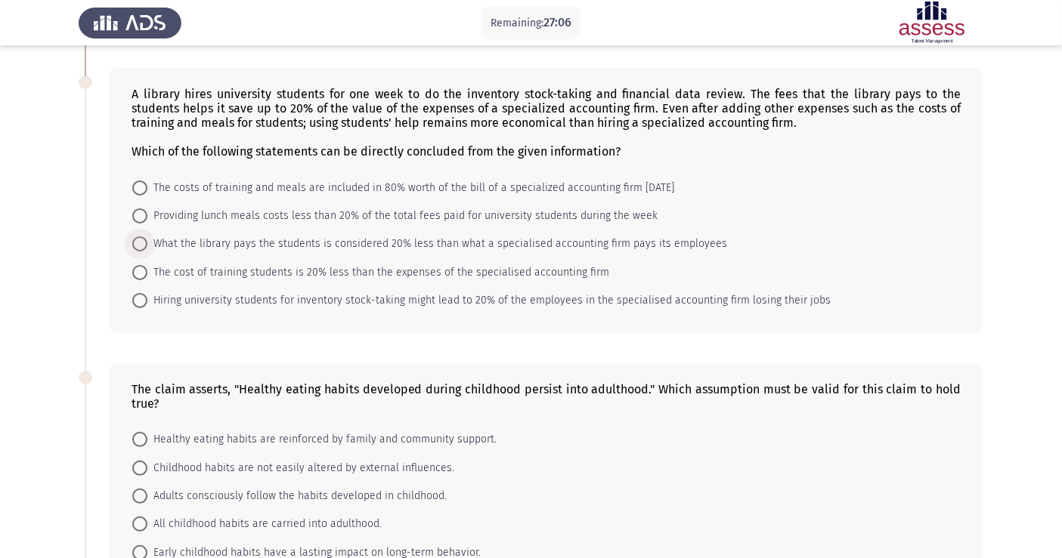
click at [265, 245] on span "What the library pays the students is considered 20% less than what a specialis…" at bounding box center [437, 244] width 580 height 18
click at [147, 245] on input "What the library pays the students is considered 20% less than what a specialis…" at bounding box center [139, 244] width 15 height 15
radio input "true"
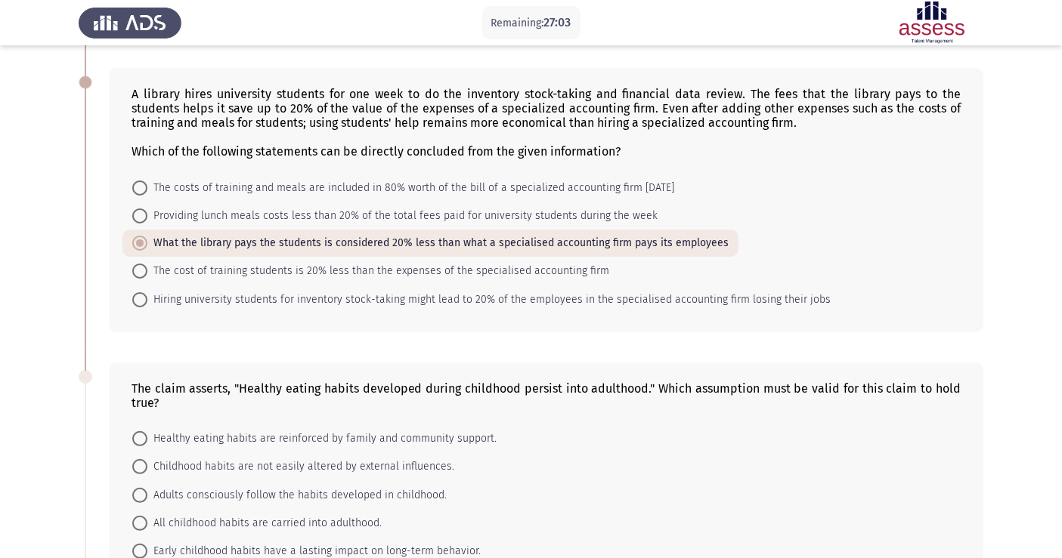
scroll to position [654, 0]
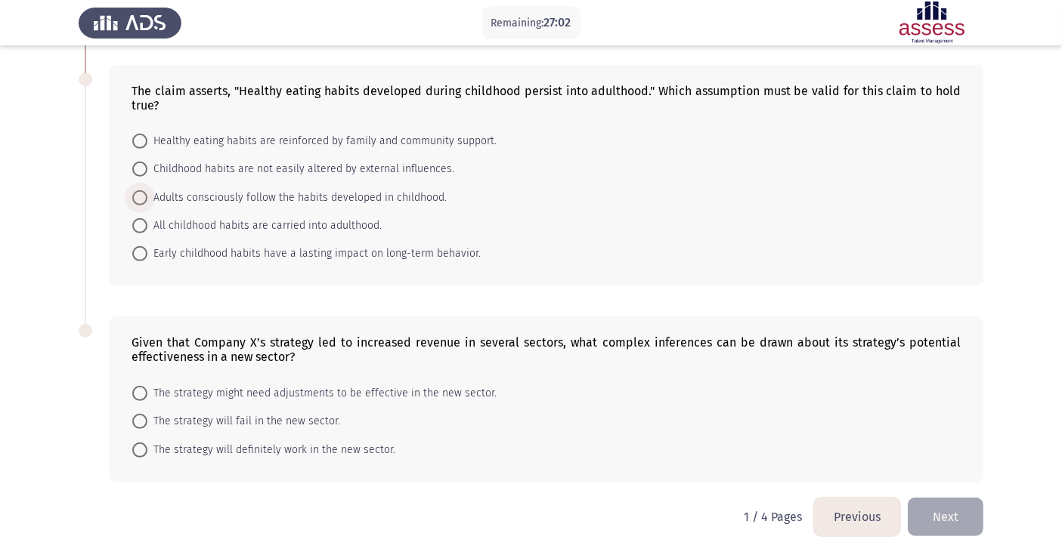
click at [308, 193] on span "Adults consciously follow the habits developed in childhood." at bounding box center [296, 198] width 299 height 18
click at [147, 193] on input "Adults consciously follow the habits developed in childhood." at bounding box center [139, 197] width 15 height 15
radio input "true"
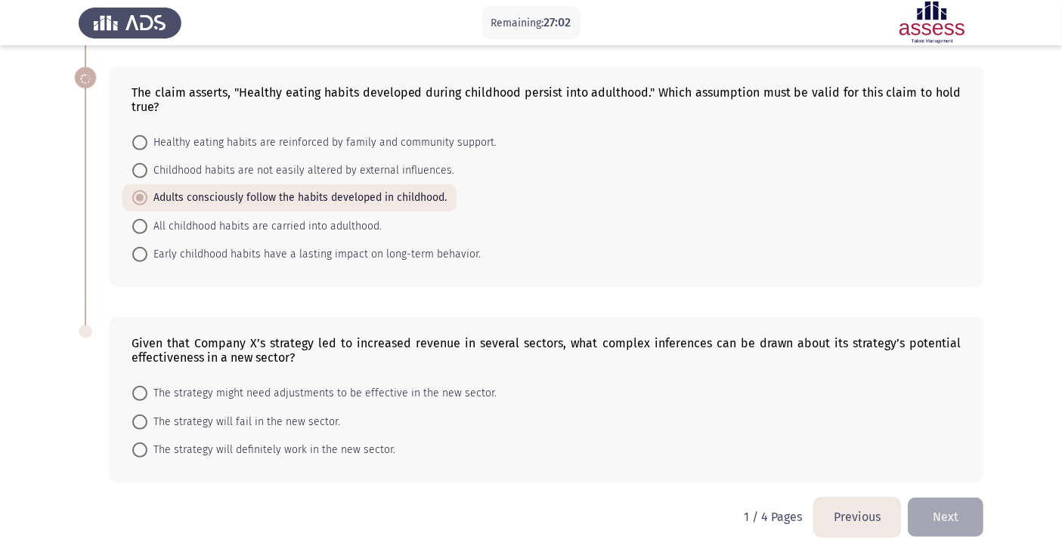
scroll to position [652, 0]
click at [142, 388] on span at bounding box center [139, 393] width 15 height 15
click at [142, 388] on input "The strategy might need adjustments to be effective in the new sector." at bounding box center [139, 393] width 15 height 15
radio input "true"
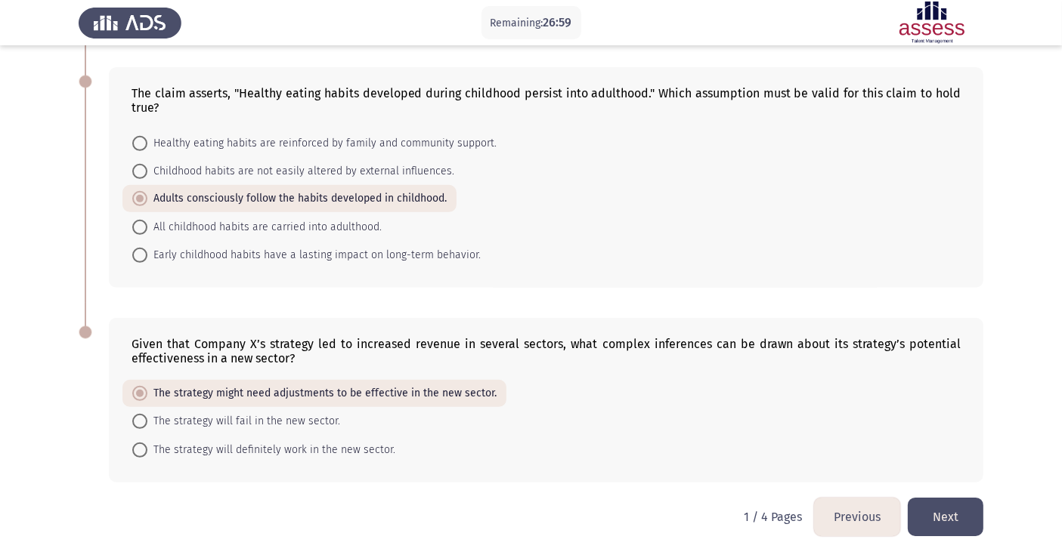
click at [959, 510] on button "Next" at bounding box center [946, 517] width 76 height 39
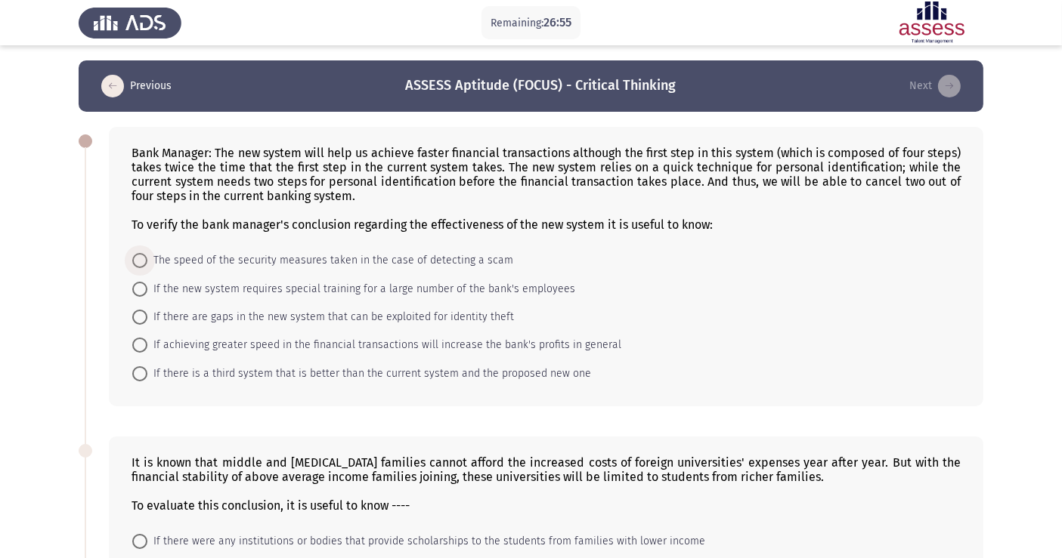
click at [138, 268] on span at bounding box center [139, 260] width 15 height 15
click at [138, 268] on input "The speed of the security measures taken in the case of detecting a scam" at bounding box center [139, 260] width 15 height 15
radio input "true"
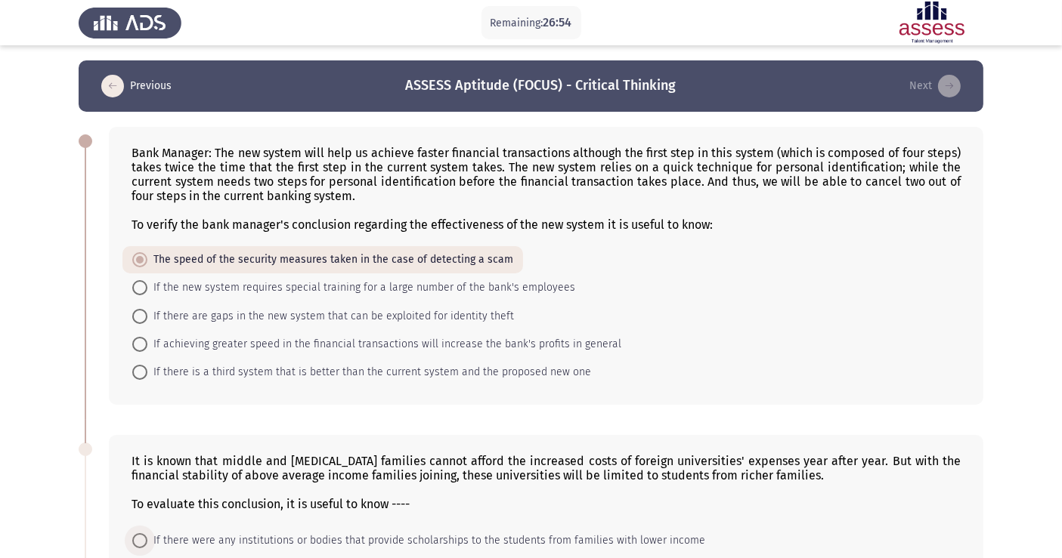
click at [146, 540] on span at bounding box center [139, 540] width 15 height 15
click at [146, 540] on input "If there were any institutions or bodies that provide scholarships to the stude…" at bounding box center [139, 540] width 15 height 15
radio input "true"
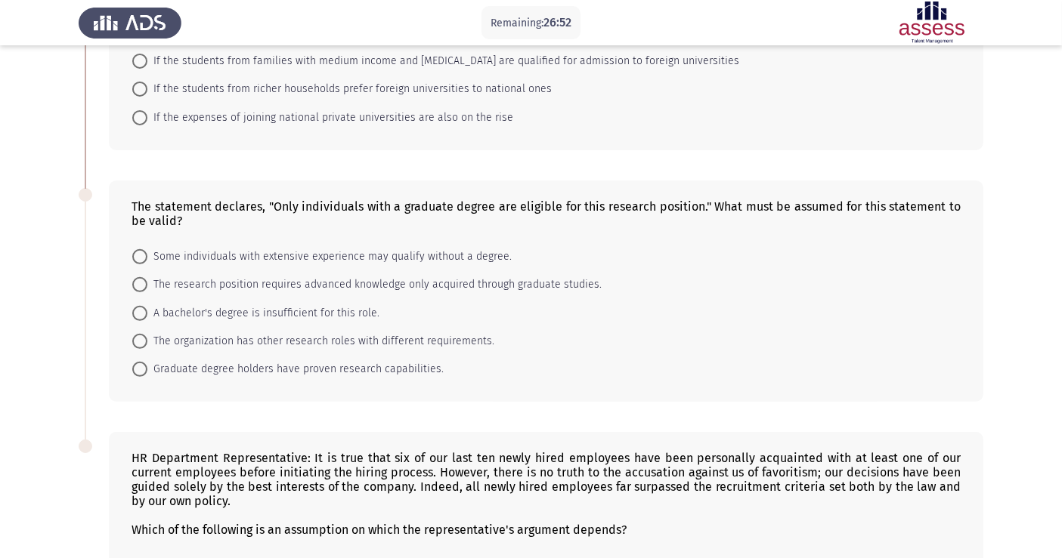
scroll to position [541, 0]
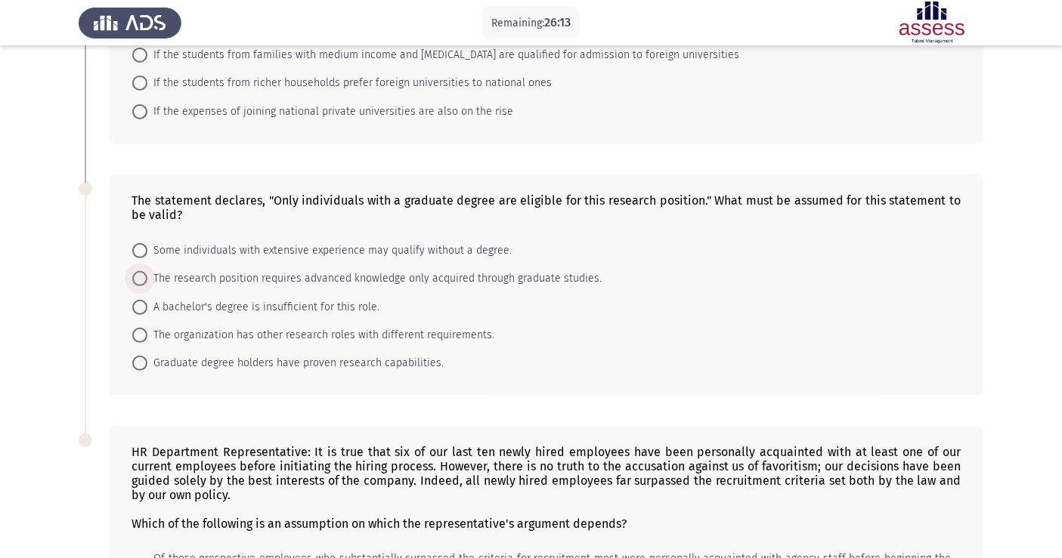
click at [228, 282] on span "The research position requires advanced knowledge only acquired through graduat…" at bounding box center [374, 279] width 454 height 18
click at [147, 282] on input "The research position requires advanced knowledge only acquired through graduat…" at bounding box center [139, 278] width 15 height 15
radio input "true"
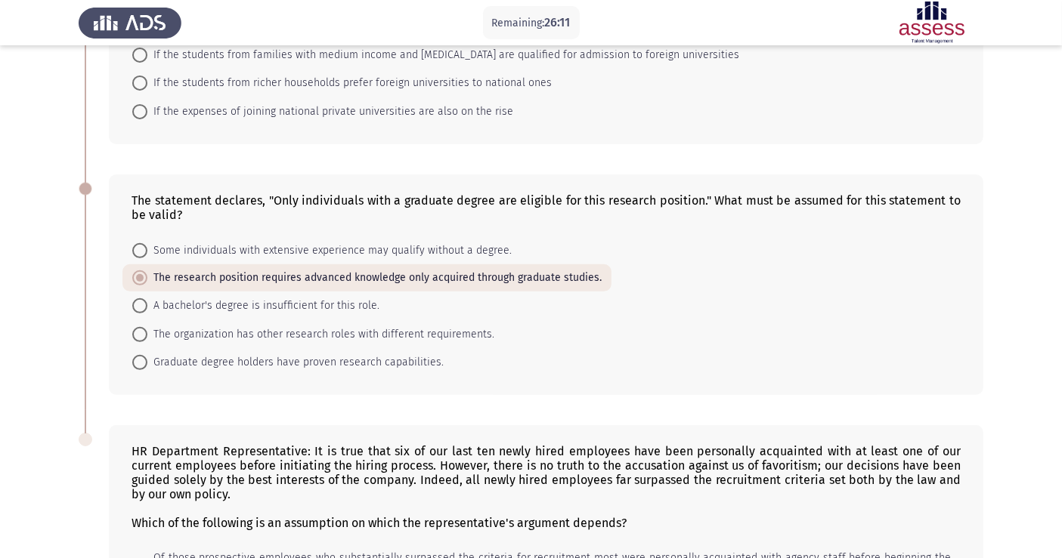
scroll to position [801, 0]
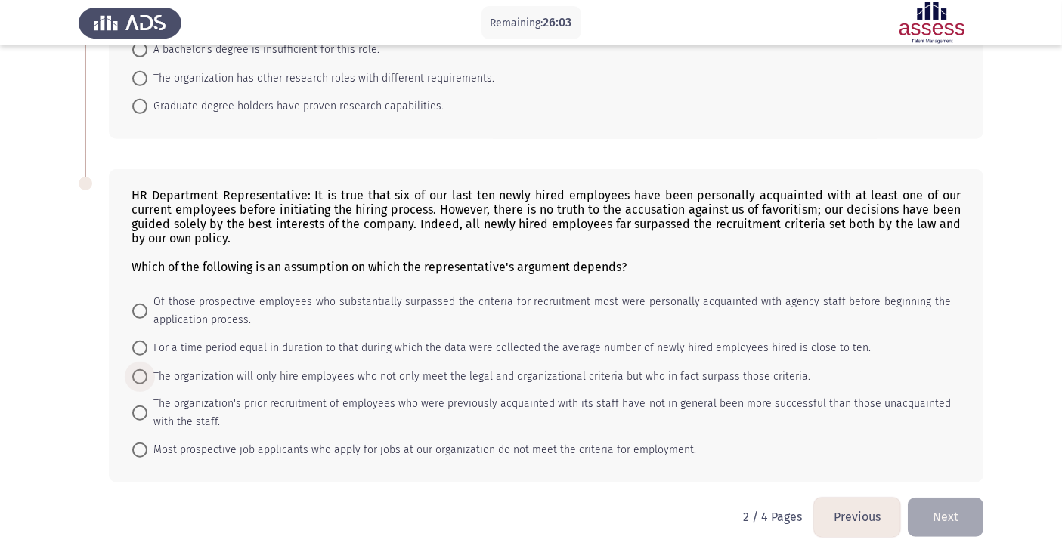
click at [138, 376] on span at bounding box center [139, 377] width 15 height 15
click at [138, 376] on input "The organization will only hire employees who not only meet the legal and organ…" at bounding box center [139, 377] width 15 height 15
radio input "true"
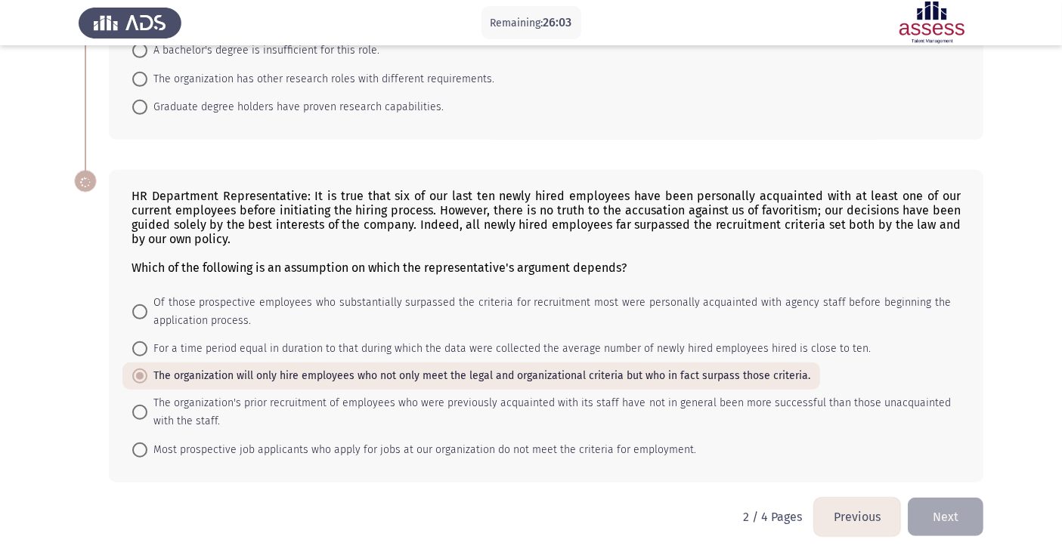
scroll to position [800, 0]
click at [943, 507] on button "Next" at bounding box center [946, 517] width 76 height 39
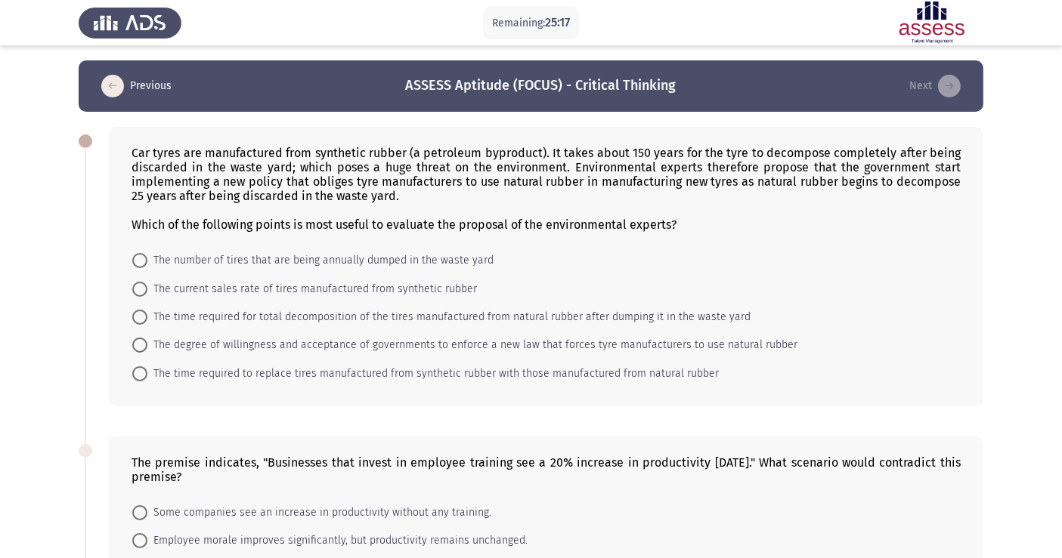
click at [136, 267] on span at bounding box center [139, 260] width 15 height 15
click at [136, 267] on input "The number of tires that are being annually dumped in the waste yard" at bounding box center [139, 260] width 15 height 15
radio input "true"
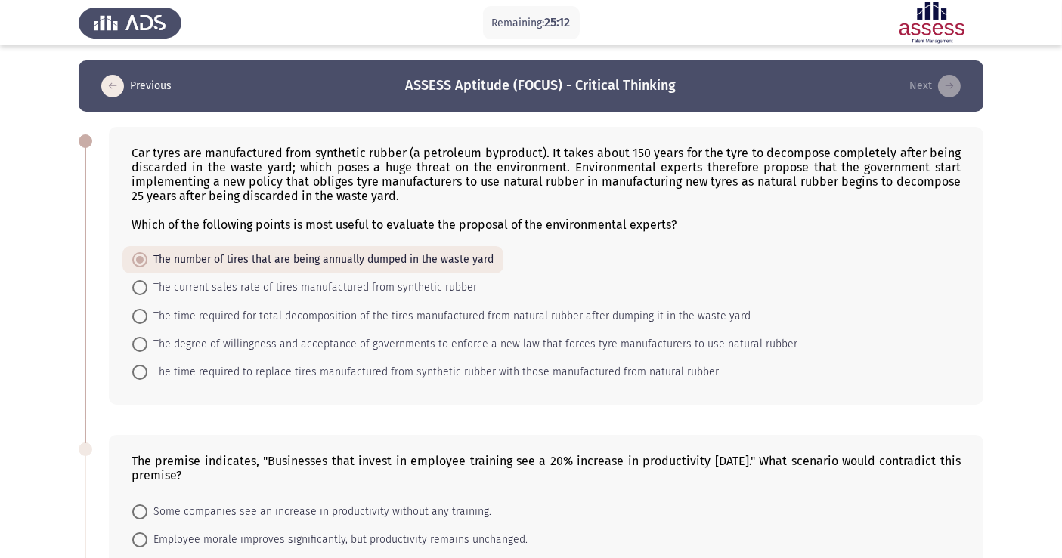
click at [131, 510] on mat-radio-button "Some companies see an increase in productivity without any training." at bounding box center [311, 511] width 379 height 28
click at [139, 546] on span at bounding box center [139, 540] width 15 height 15
click at [139, 546] on input "Employee morale improves significantly, but productivity remains unchanged." at bounding box center [139, 540] width 15 height 15
radio input "true"
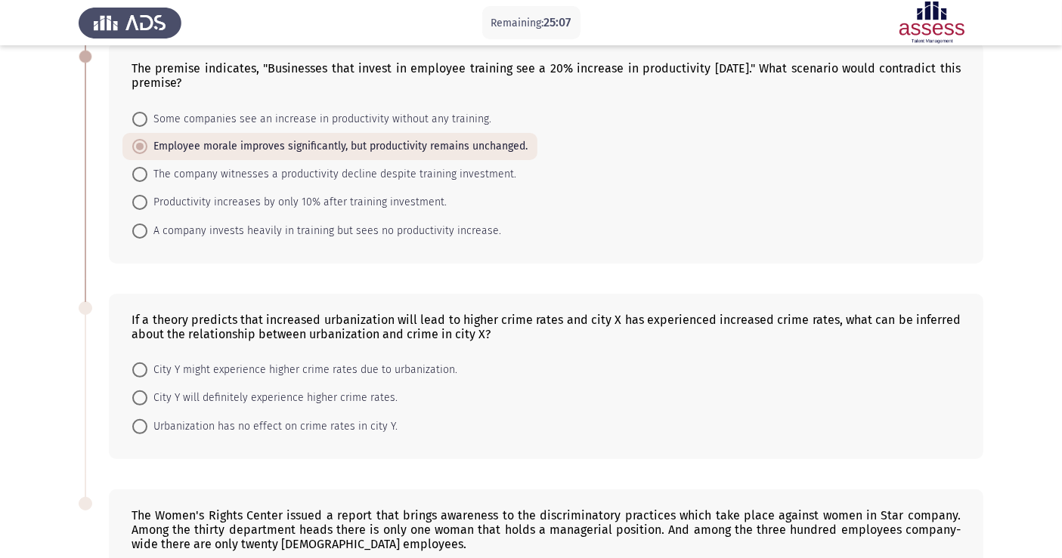
scroll to position [399, 0]
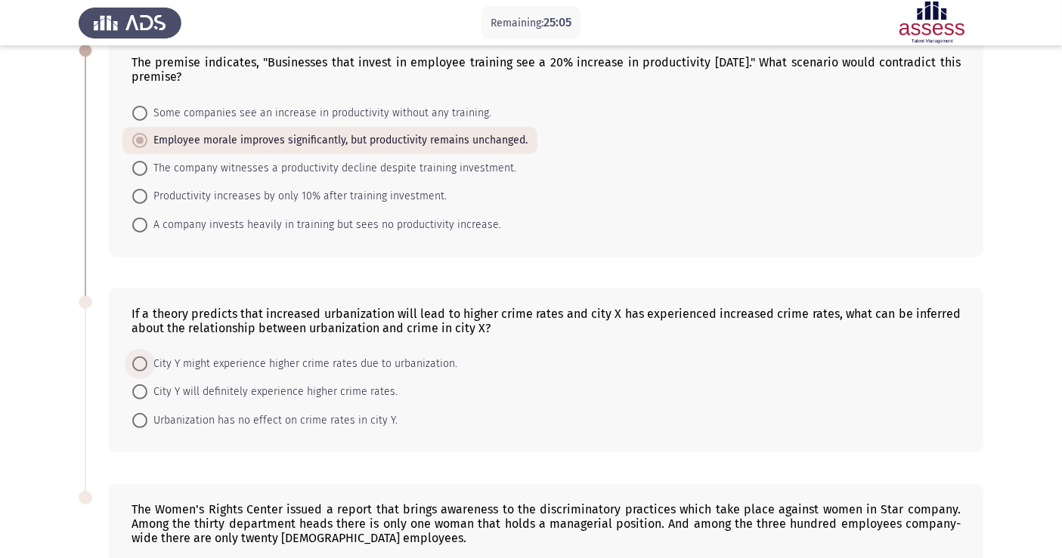
click at [146, 372] on span at bounding box center [139, 364] width 15 height 15
click at [146, 372] on input "City Y might experience higher crime rates due to urbanization." at bounding box center [139, 364] width 15 height 15
radio input "true"
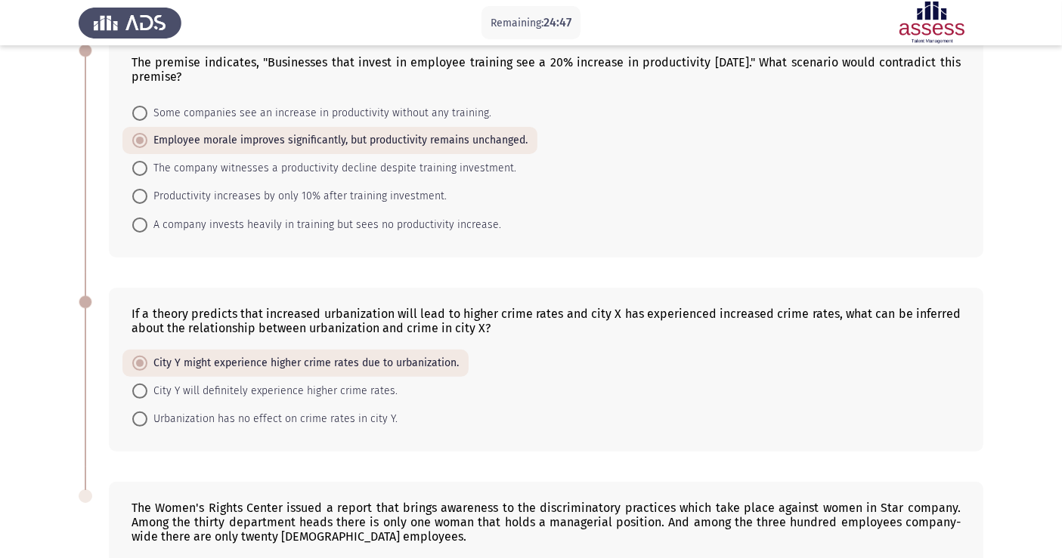
click at [137, 394] on span at bounding box center [139, 391] width 15 height 15
click at [137, 394] on input "City Y will definitely experience higher crime rates." at bounding box center [139, 391] width 15 height 15
radio input "true"
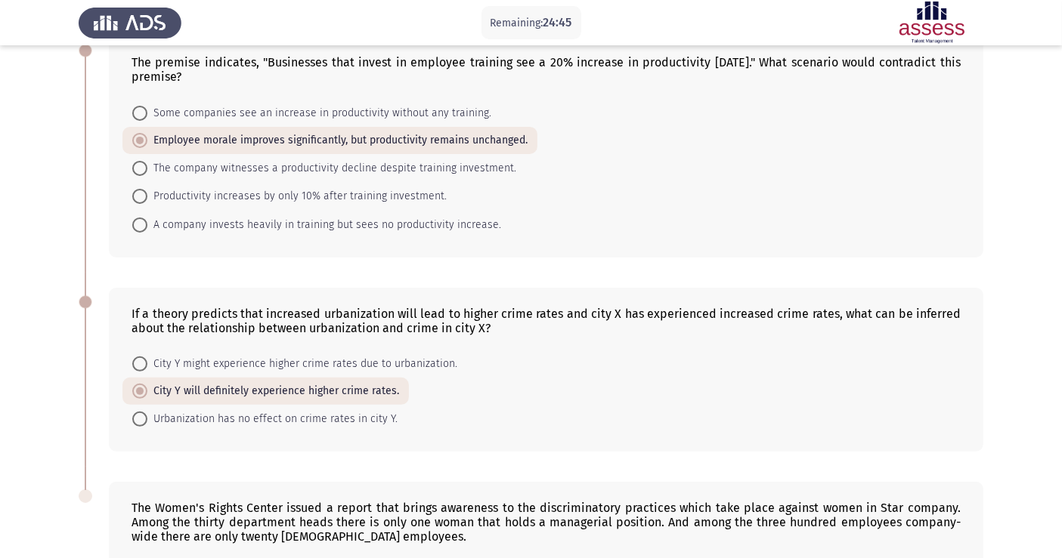
scroll to position [666, 0]
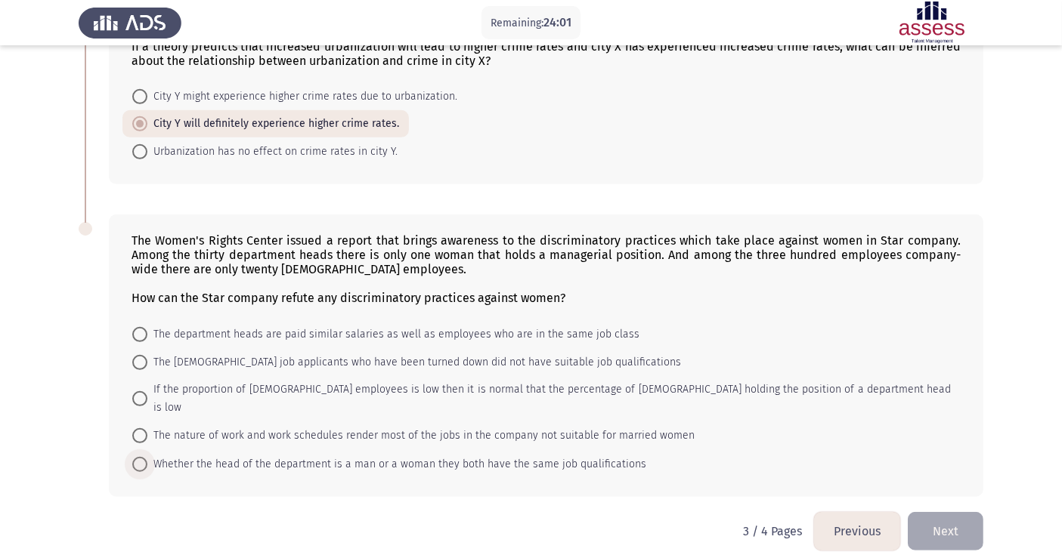
click at [141, 457] on span at bounding box center [139, 464] width 15 height 15
click at [141, 457] on input "Whether the head of the department is a man or a woman they both have the same …" at bounding box center [139, 464] width 15 height 15
radio input "true"
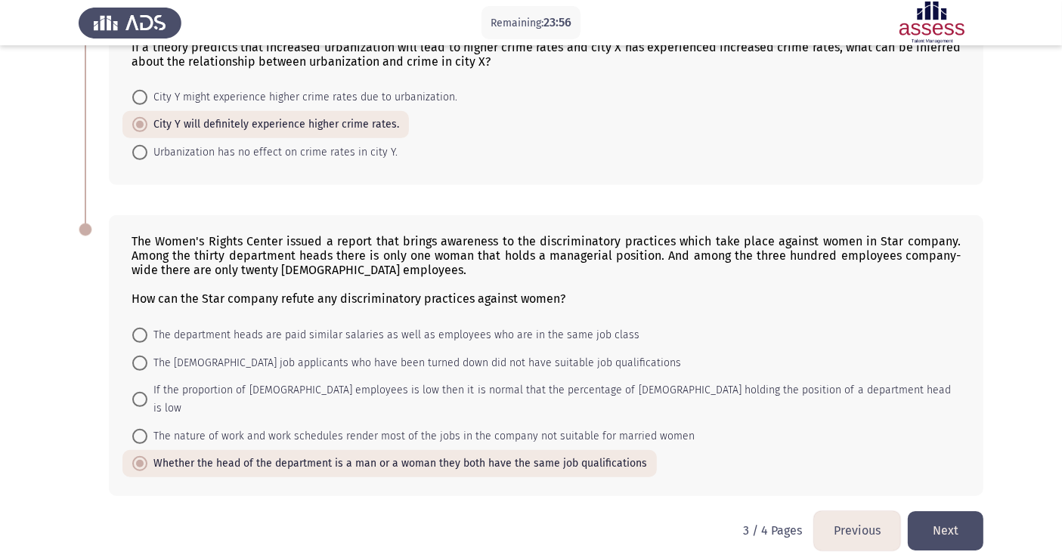
click at [948, 512] on button "Next" at bounding box center [946, 531] width 76 height 39
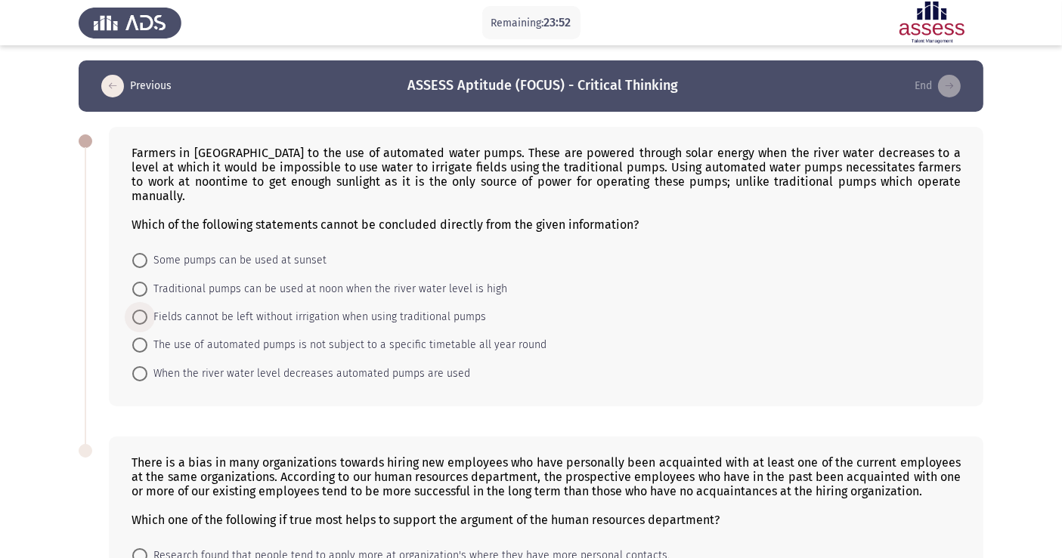
click at [144, 310] on span at bounding box center [139, 317] width 15 height 15
click at [144, 310] on input "Fields cannot be left without irrigation when using traditional pumps" at bounding box center [139, 317] width 15 height 15
radio input "true"
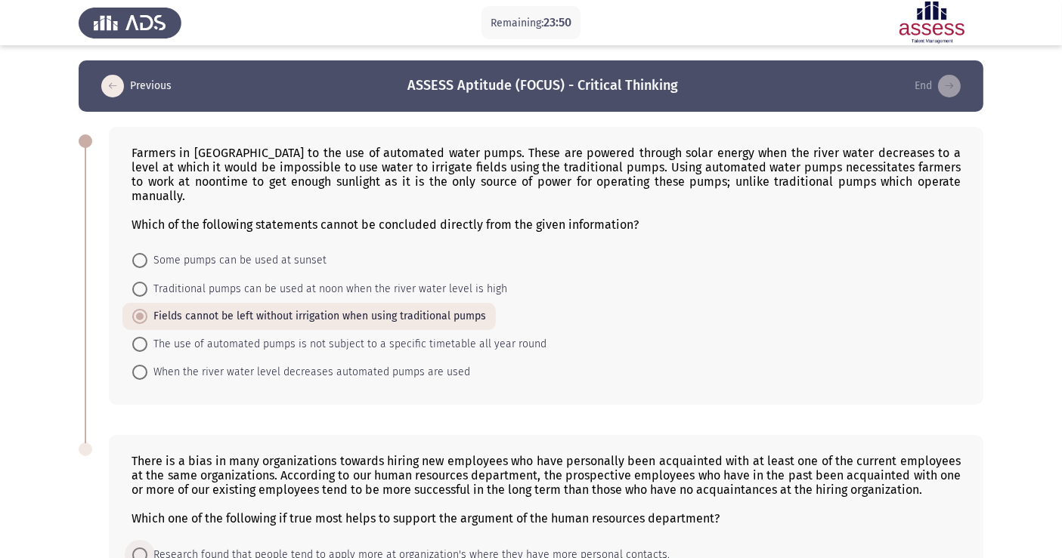
click at [136, 548] on span at bounding box center [139, 555] width 15 height 15
click at [136, 548] on input "Research found that people tend to apply more at organization's where they have…" at bounding box center [139, 555] width 15 height 15
radio input "true"
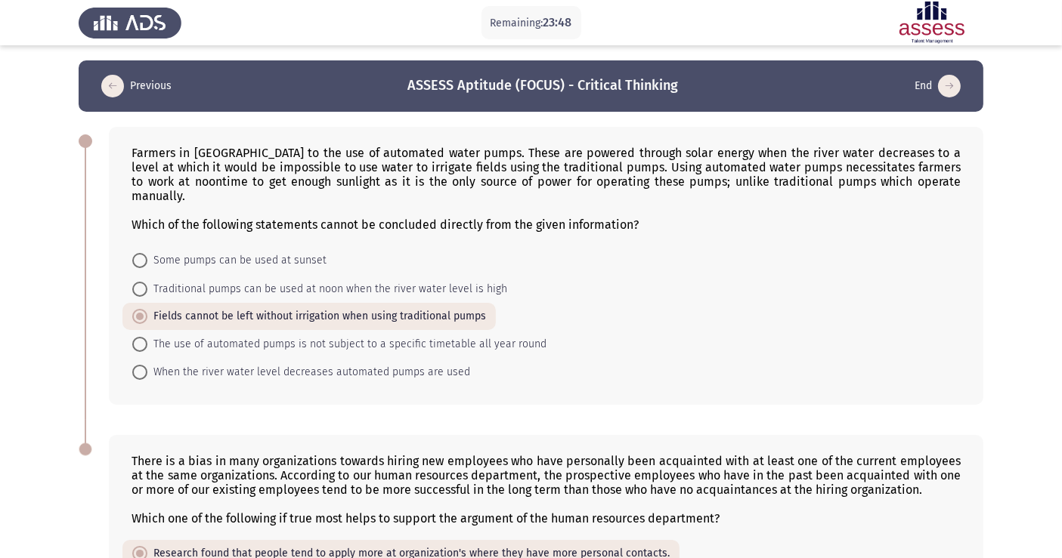
scroll to position [204, 0]
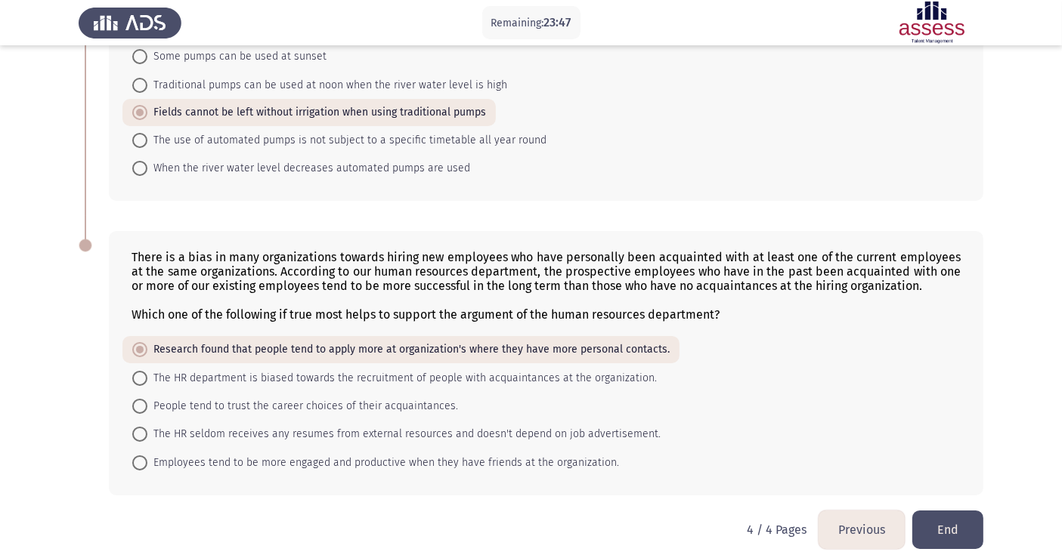
click at [935, 534] on button "End" at bounding box center [947, 530] width 71 height 39
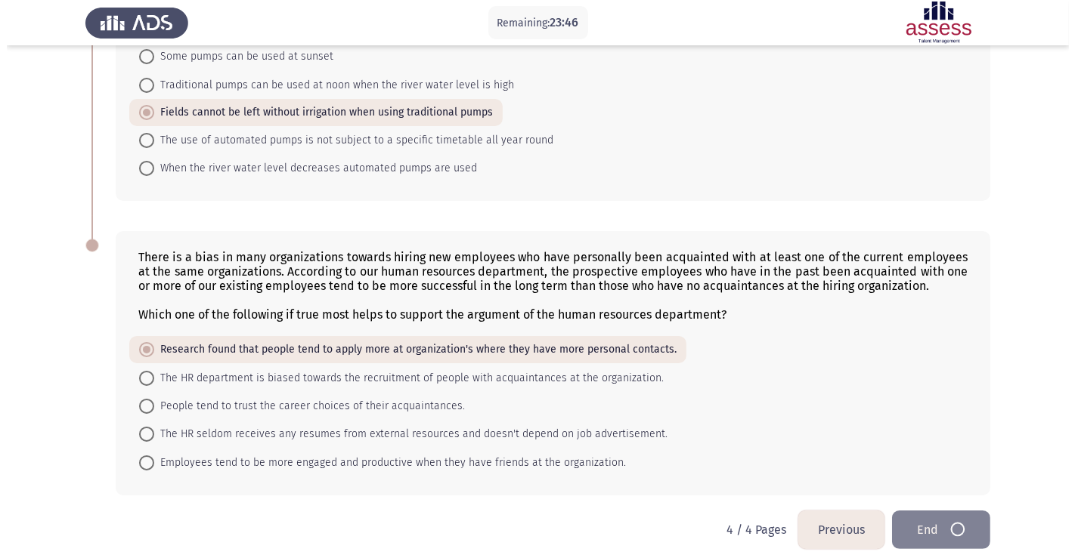
scroll to position [0, 0]
